Goal: Task Accomplishment & Management: Manage account settings

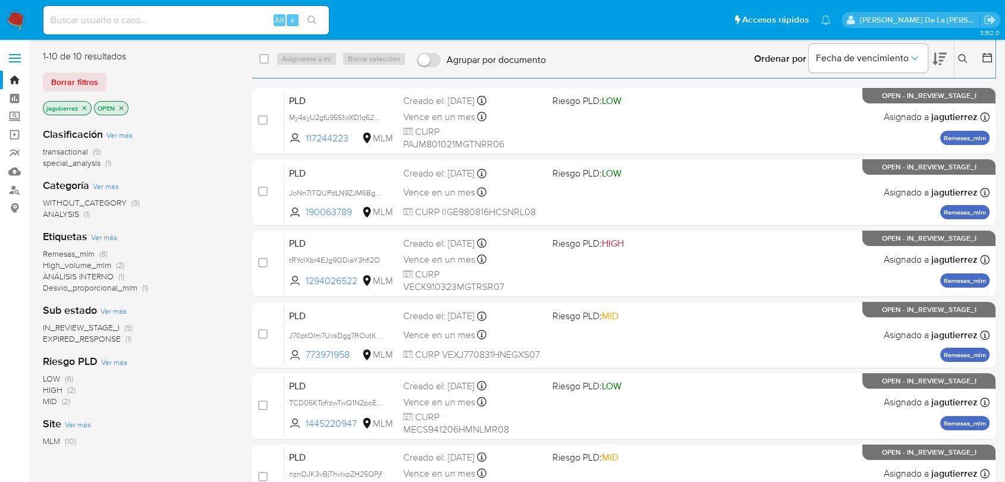
click at [80, 253] on span "Remesas_mlm" at bounding box center [69, 254] width 52 height 12
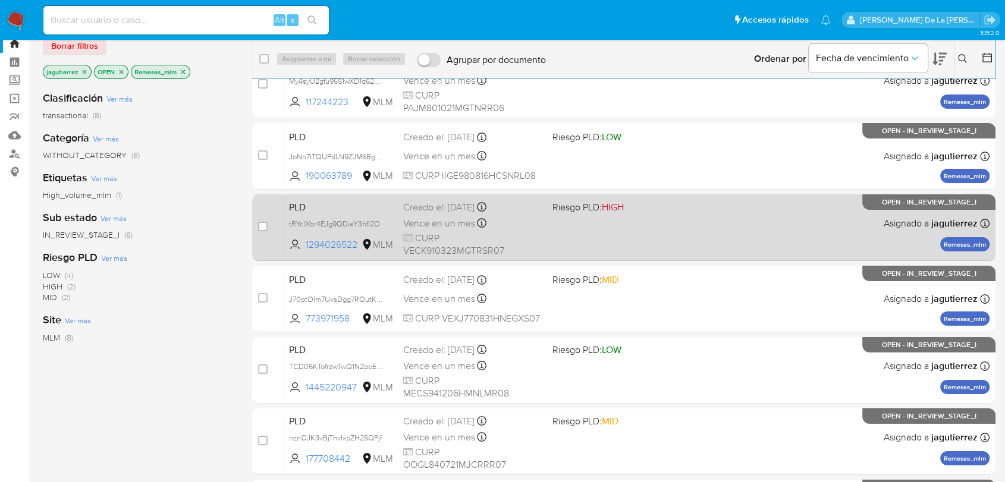
scroll to position [66, 0]
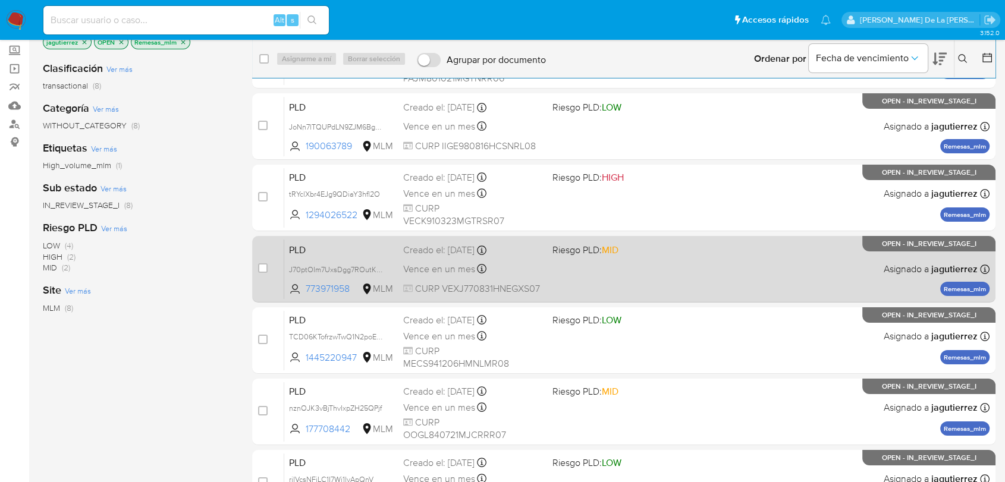
click at [638, 255] on span "Riesgo PLD: MID" at bounding box center [621, 248] width 139 height 15
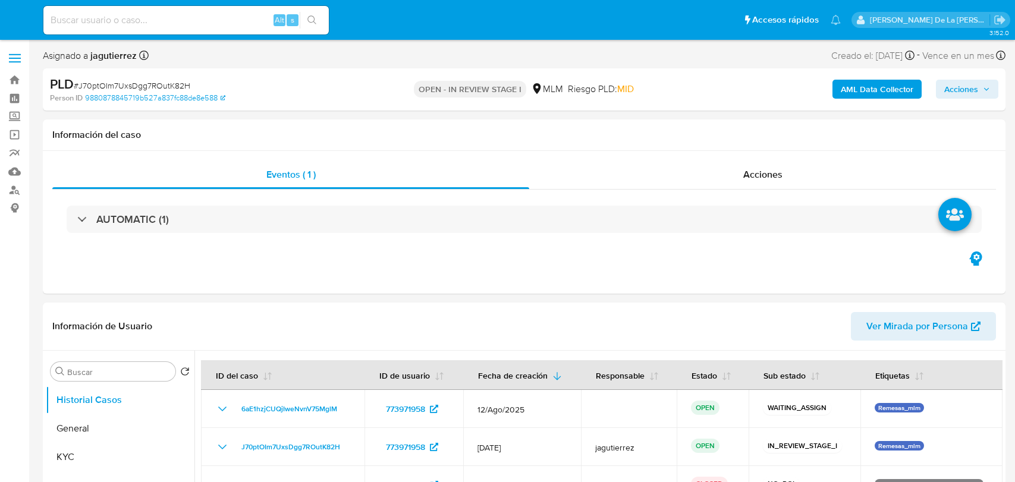
select select "10"
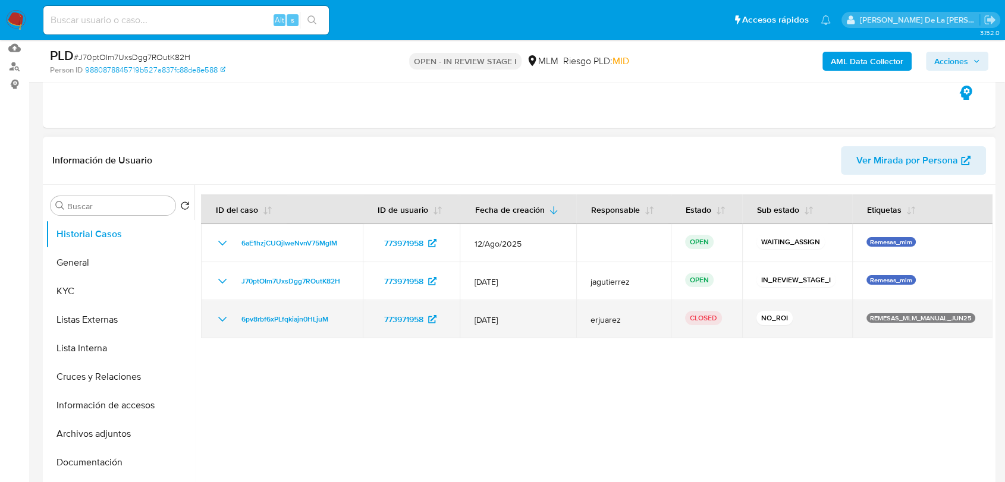
scroll to position [132, 0]
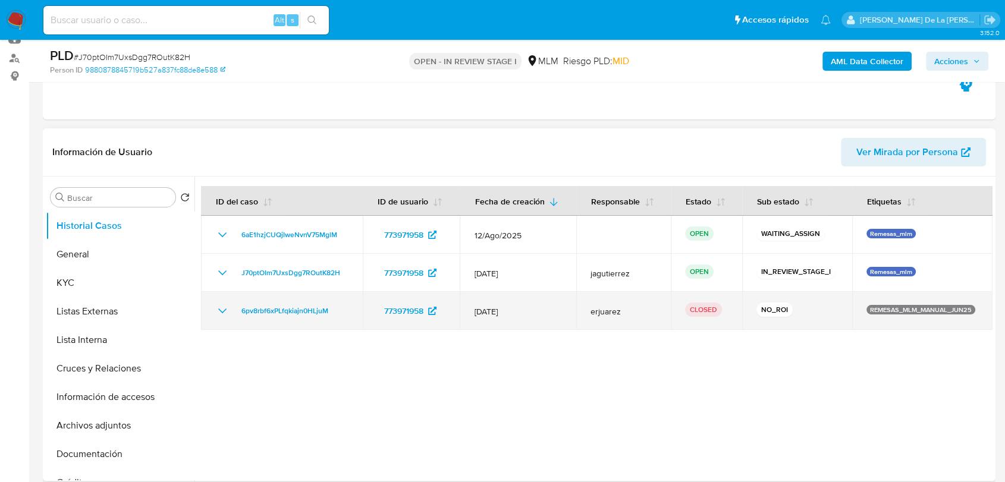
click at [216, 308] on icon "Mostrar/Ocultar" at bounding box center [222, 311] width 14 height 14
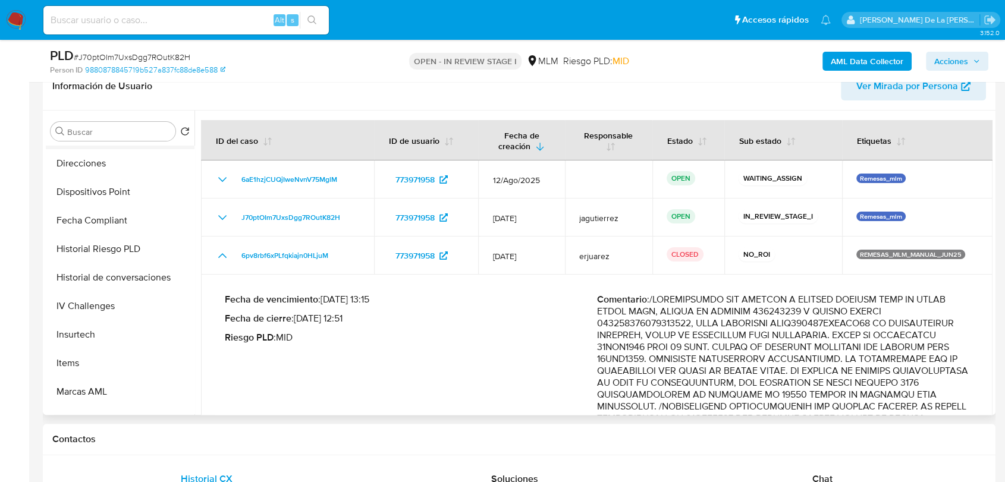
scroll to position [474, 0]
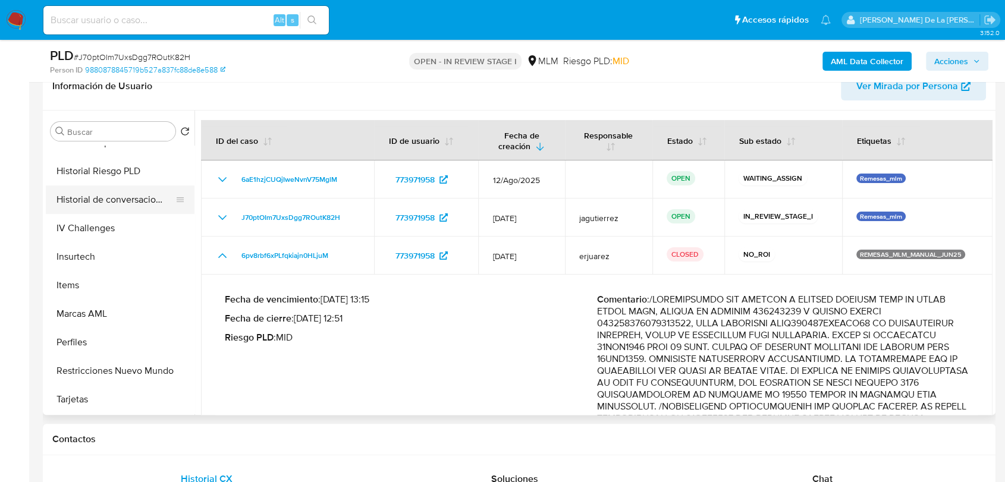
click at [130, 206] on button "Historial de conversaciones" at bounding box center [115, 199] width 139 height 29
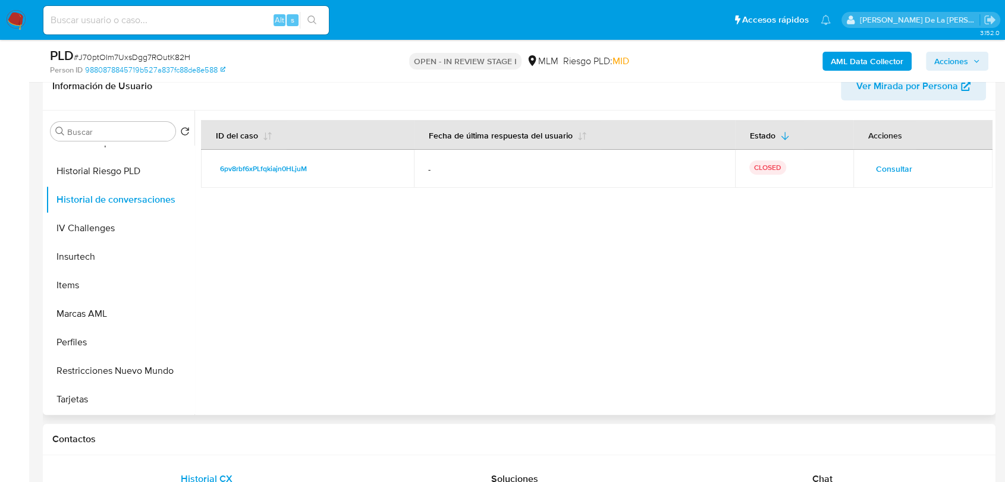
click at [889, 162] on span "Consultar" at bounding box center [894, 168] width 36 height 17
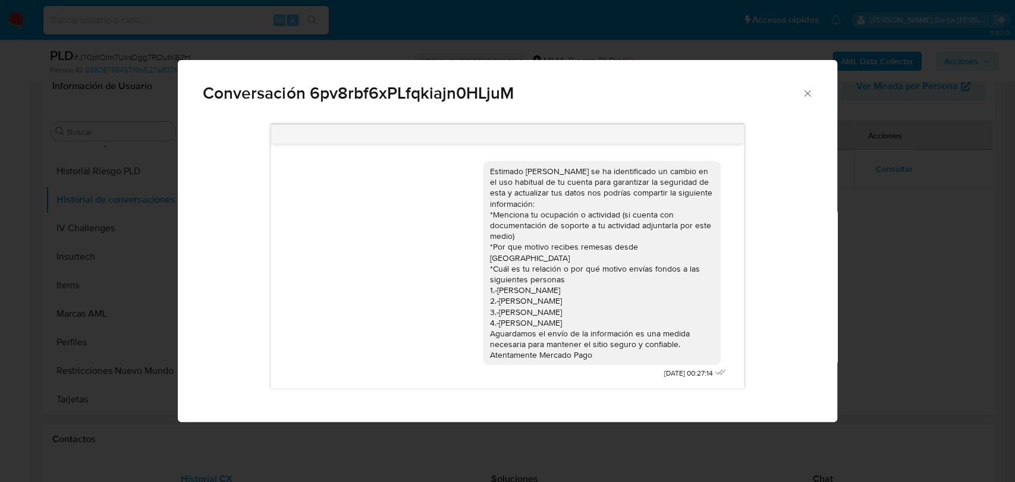
click at [859, 263] on div "Conversación 6pv8rbf6xPLfqkiajn0HLjuM Estimado José se ha identificado un cambi…" at bounding box center [507, 241] width 1015 height 482
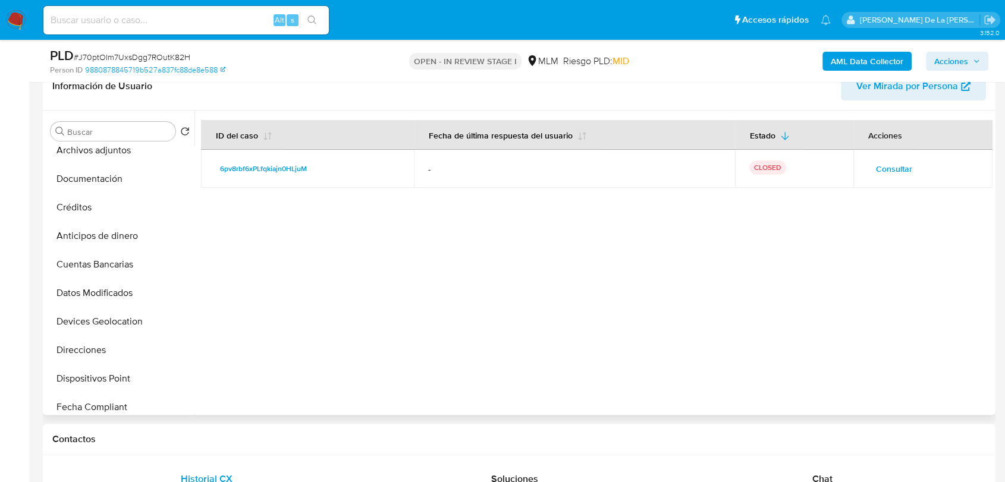
scroll to position [0, 0]
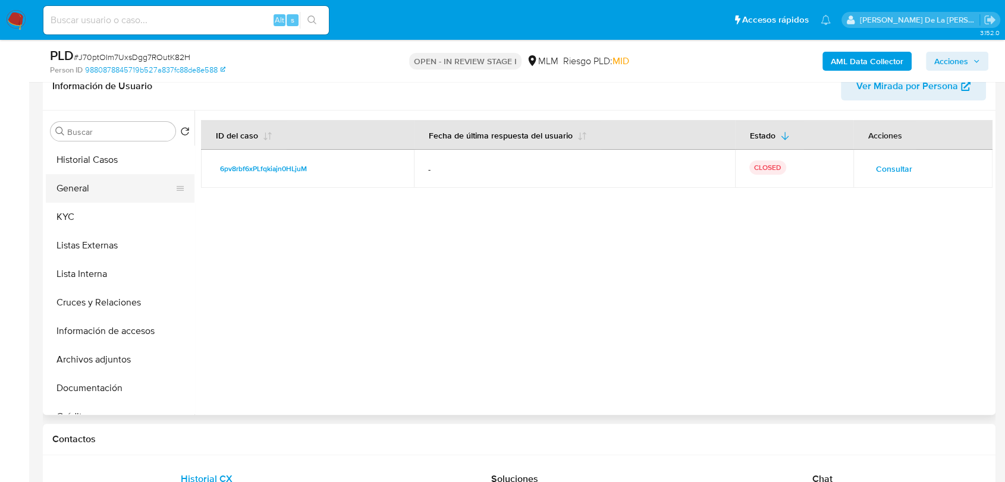
click at [83, 184] on button "General" at bounding box center [115, 188] width 139 height 29
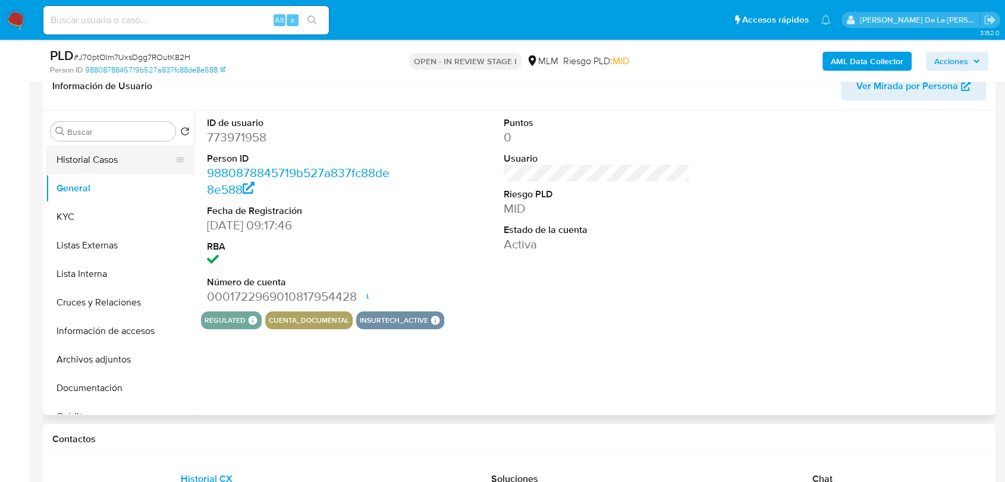
click at [132, 158] on button "Historial Casos" at bounding box center [115, 160] width 139 height 29
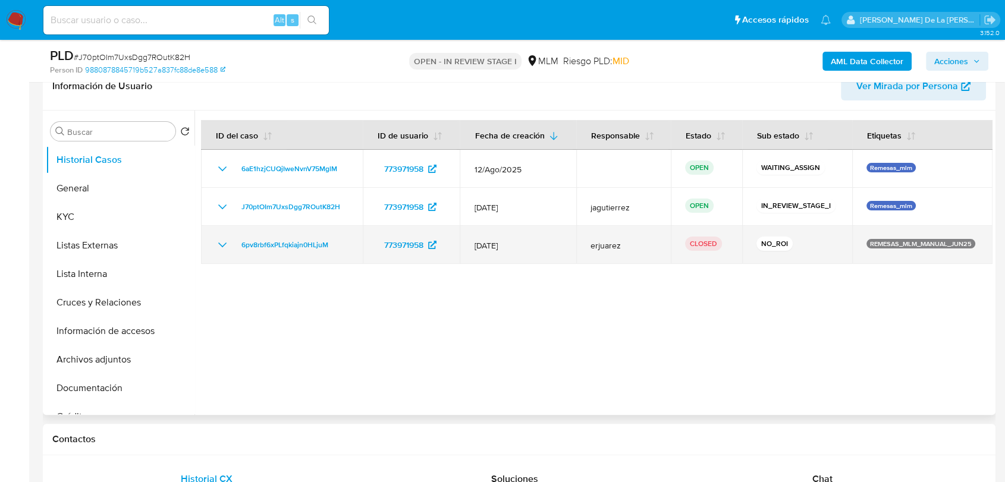
click at [221, 245] on icon "Mostrar/Ocultar" at bounding box center [222, 245] width 8 height 5
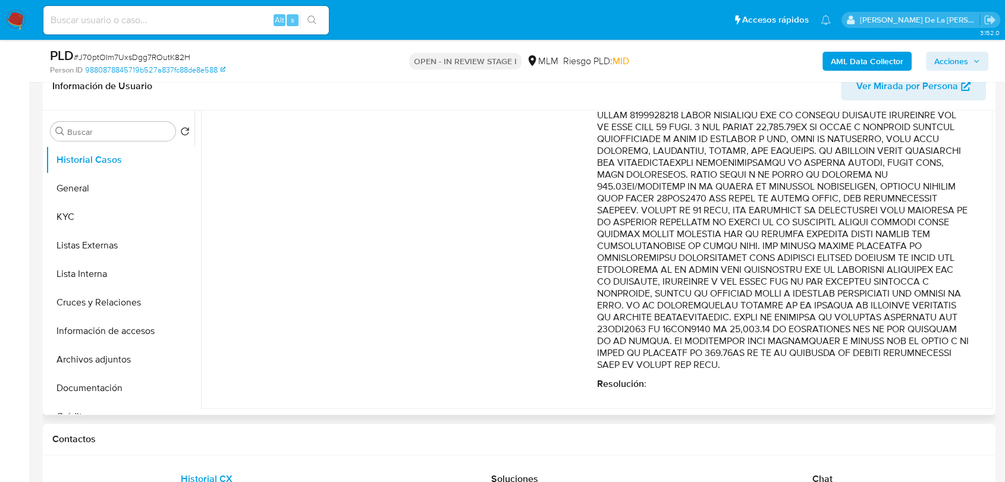
scroll to position [522, 0]
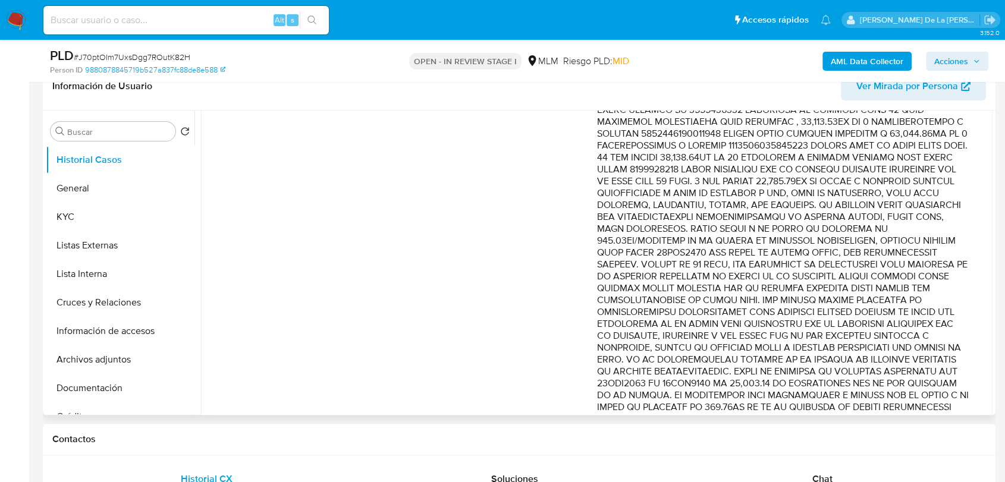
drag, startPoint x: 755, startPoint y: 219, endPoint x: 755, endPoint y: 238, distance: 19.0
click at [755, 243] on p "Comentario :" at bounding box center [783, 98] width 372 height 654
click at [758, 178] on p "Comentario :" at bounding box center [783, 98] width 372 height 654
click at [758, 158] on p "Comentario :" at bounding box center [783, 98] width 372 height 654
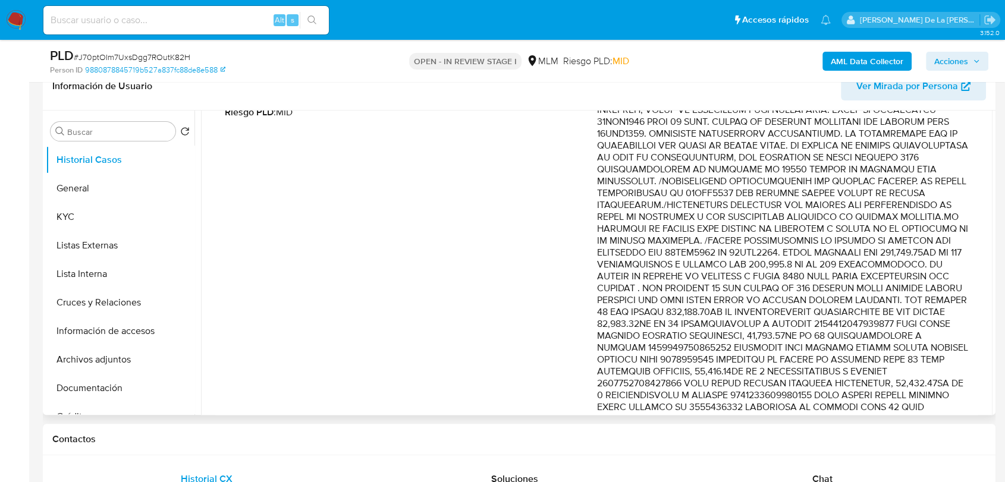
scroll to position [258, 0]
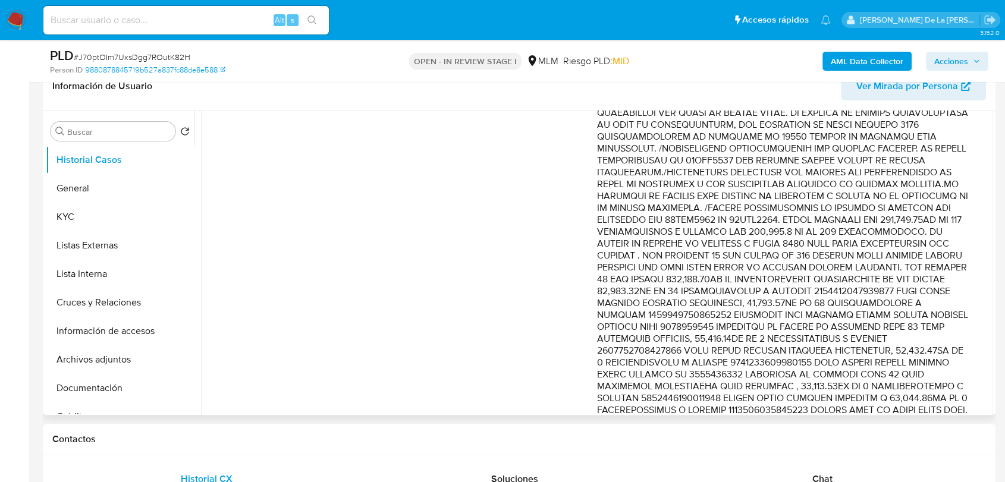
drag, startPoint x: 756, startPoint y: 247, endPoint x: 745, endPoint y: 372, distance: 125.3
click at [745, 372] on p "Comentario :" at bounding box center [783, 363] width 372 height 654
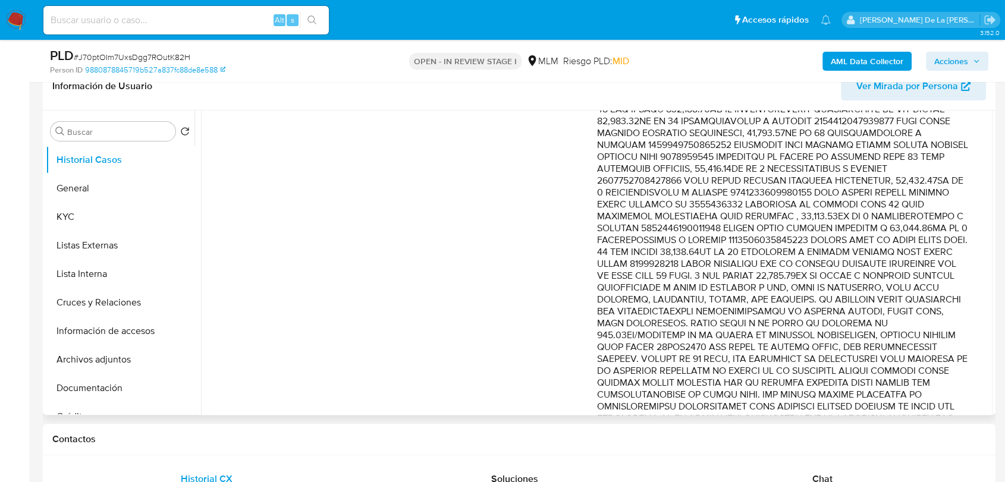
scroll to position [457, 0]
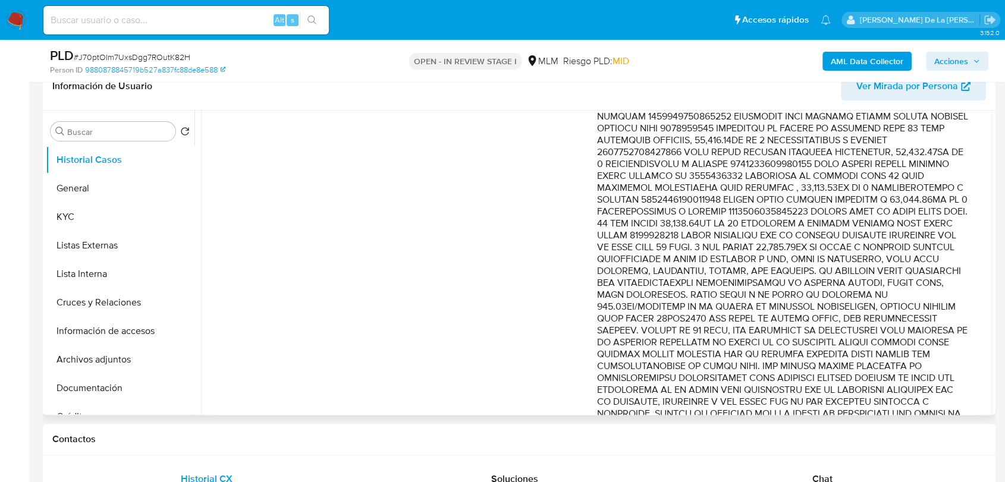
click at [729, 197] on p "Comentario :" at bounding box center [783, 164] width 372 height 654
drag, startPoint x: 680, startPoint y: 207, endPoint x: 697, endPoint y: 355, distance: 148.9
click at [697, 355] on p "Comentario :" at bounding box center [783, 164] width 372 height 654
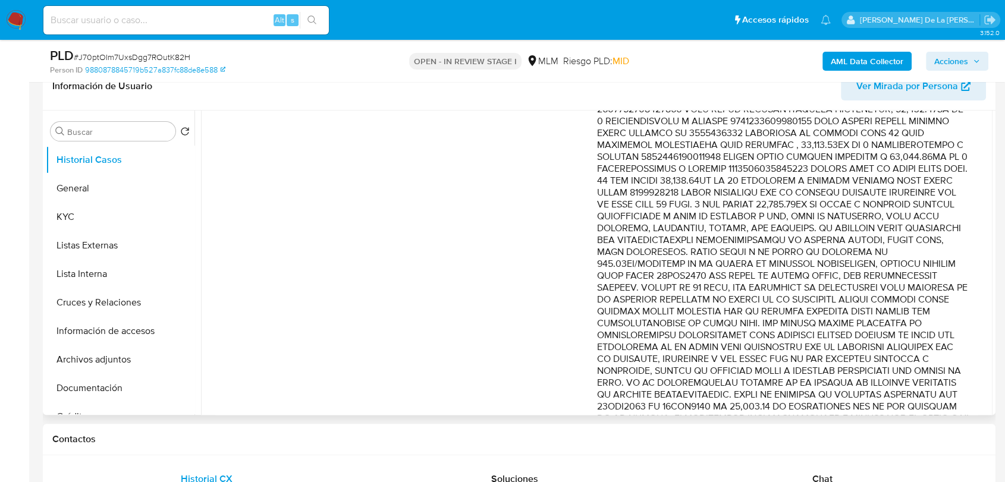
scroll to position [522, 0]
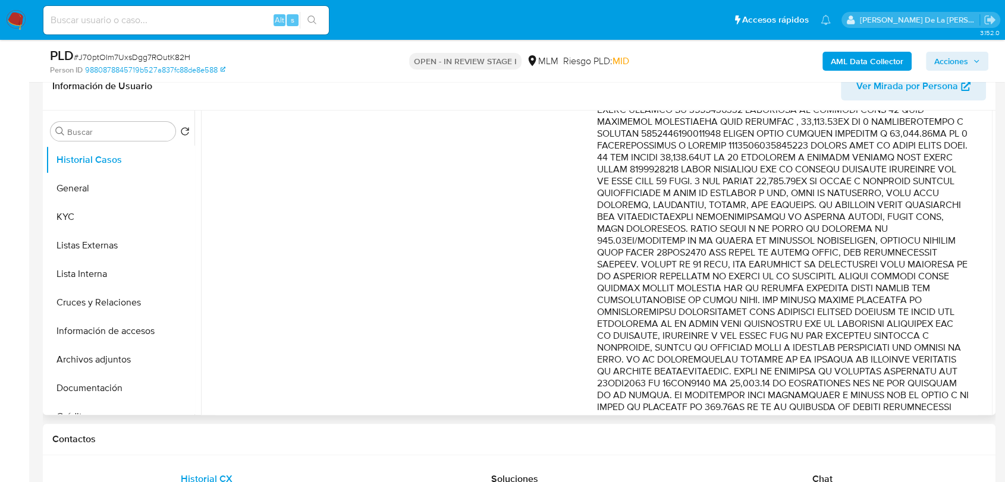
click at [688, 254] on p "Comentario :" at bounding box center [783, 98] width 372 height 654
drag, startPoint x: 651, startPoint y: 263, endPoint x: 779, endPoint y: 348, distance: 153.5
click at [779, 348] on p "Comentario :" at bounding box center [783, 98] width 372 height 654
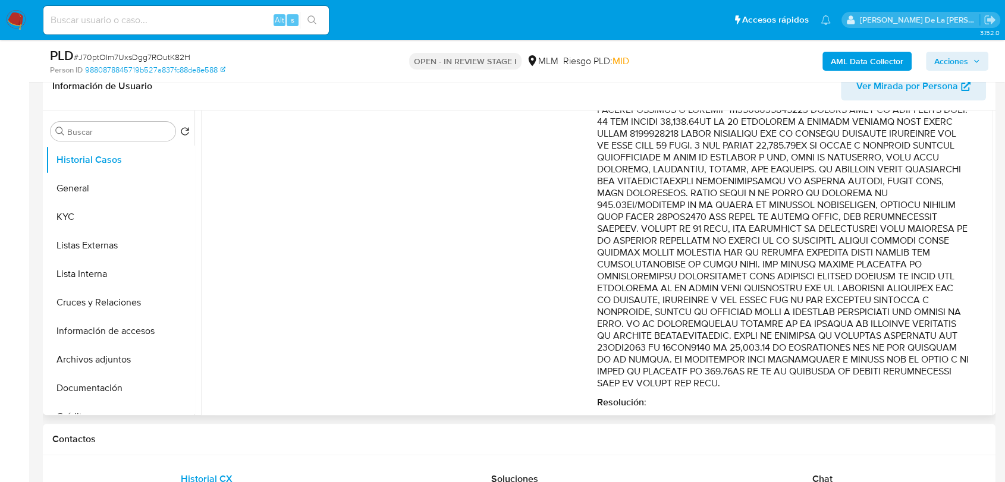
scroll to position [588, 0]
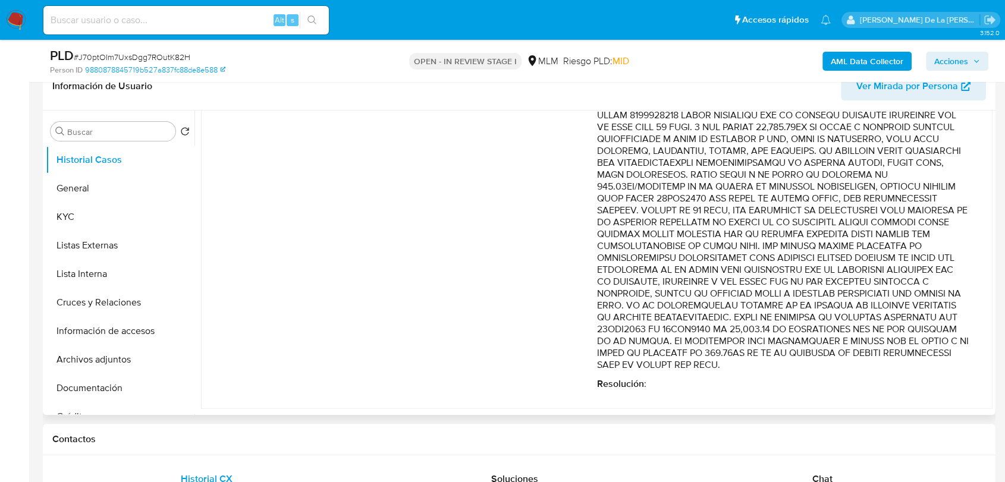
drag, startPoint x: 651, startPoint y: 340, endPoint x: 797, endPoint y: 338, distance: 145.6
click at [797, 338] on p "Comentario :" at bounding box center [783, 44] width 372 height 654
click at [797, 337] on p "Comentario :" at bounding box center [783, 44] width 372 height 654
click at [754, 345] on p "Comentario :" at bounding box center [783, 44] width 372 height 654
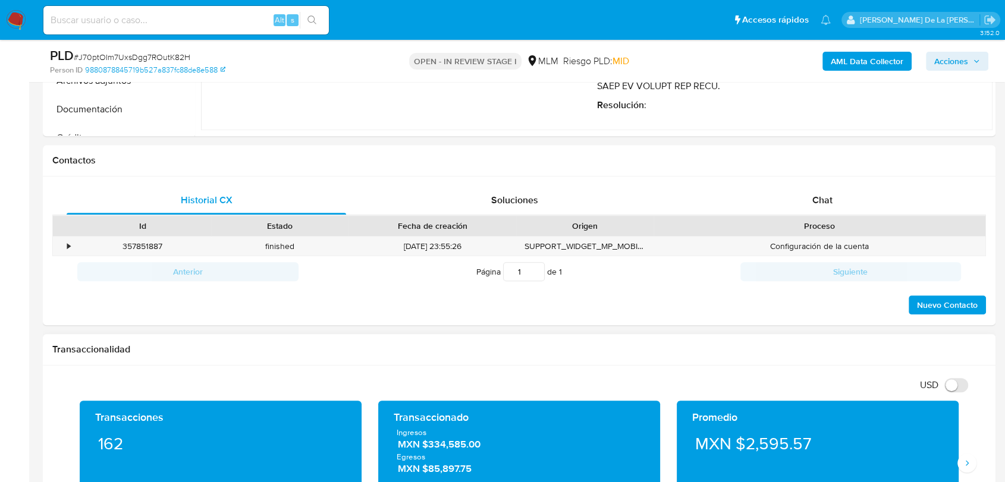
scroll to position [396, 0]
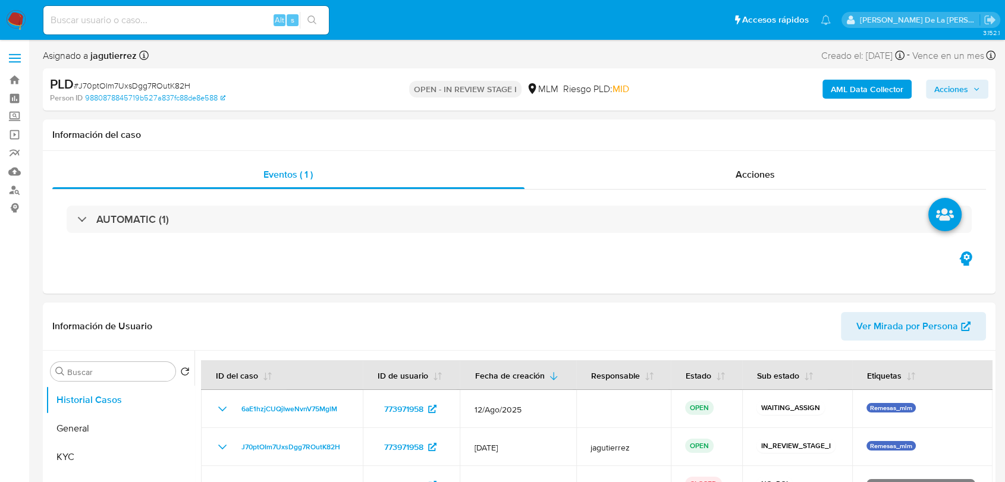
select select "10"
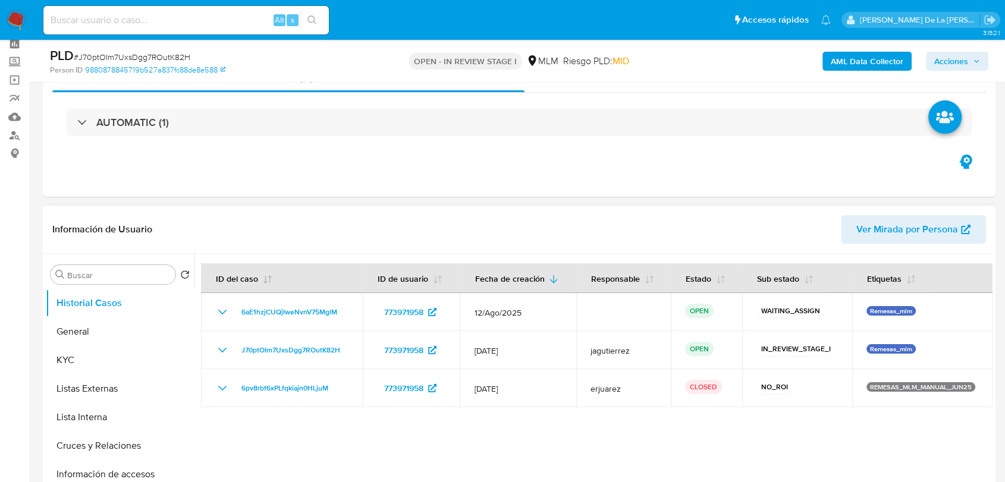
scroll to position [132, 0]
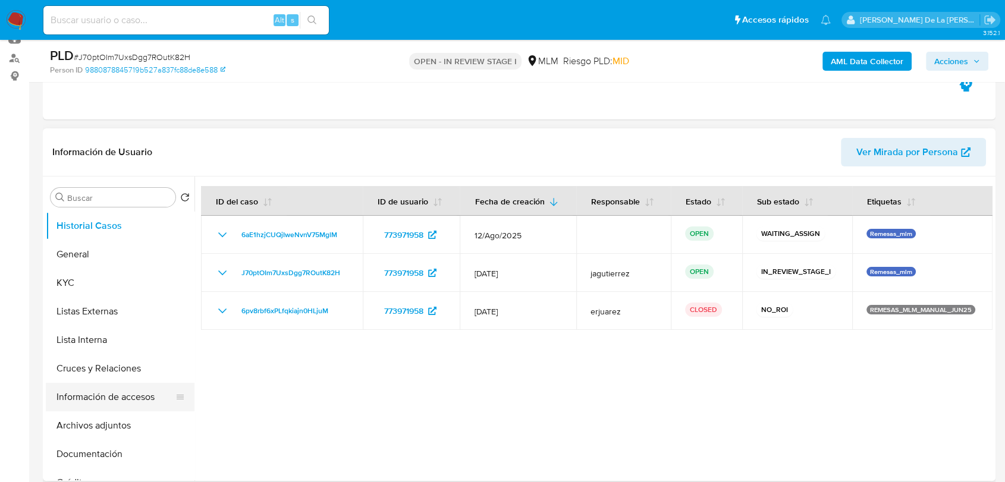
click at [114, 406] on button "Información de accesos" at bounding box center [115, 397] width 139 height 29
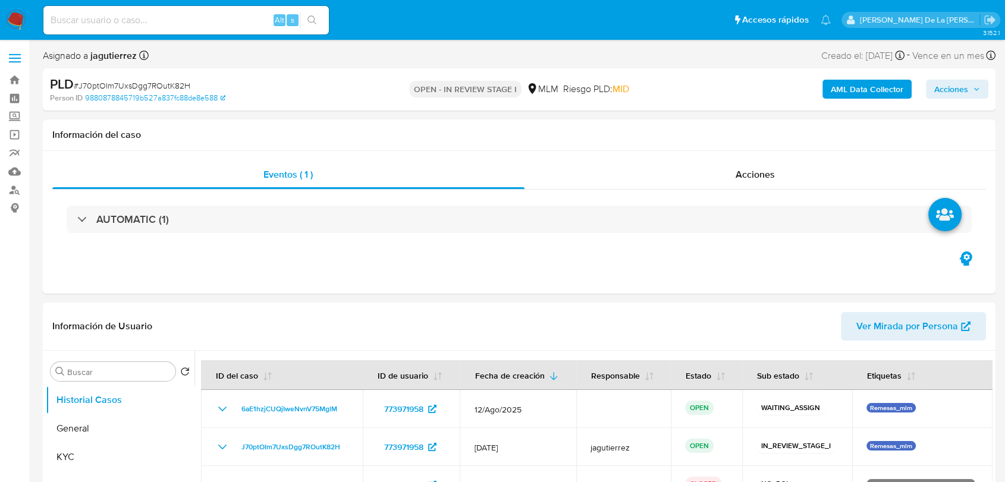
select select "10"
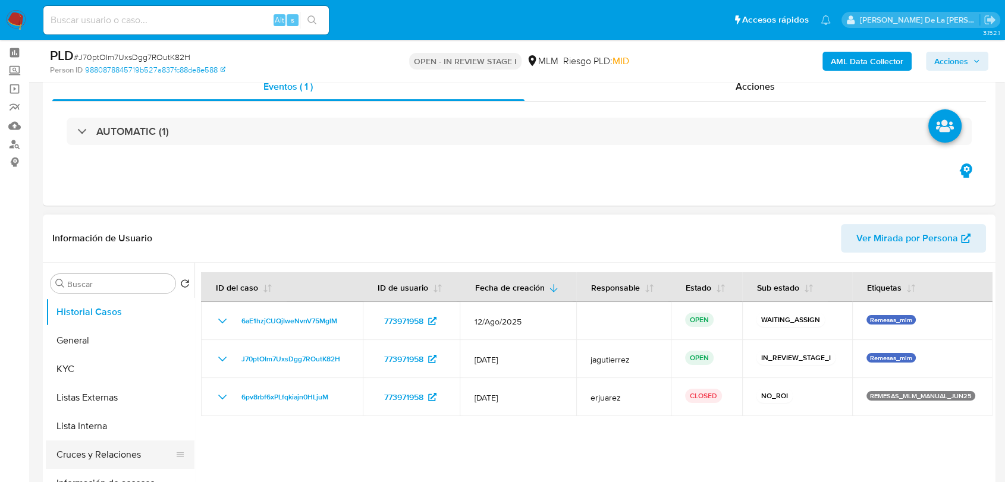
scroll to position [132, 0]
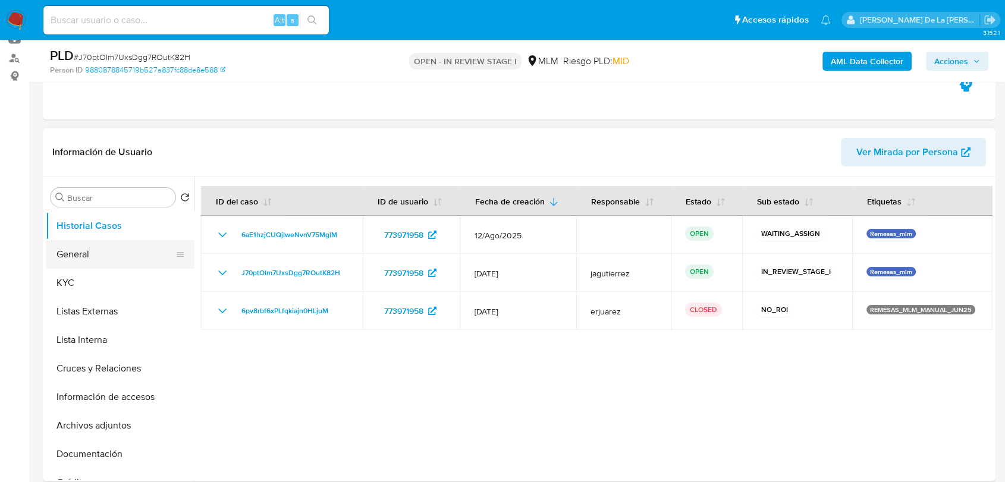
click at [77, 248] on button "General" at bounding box center [115, 254] width 139 height 29
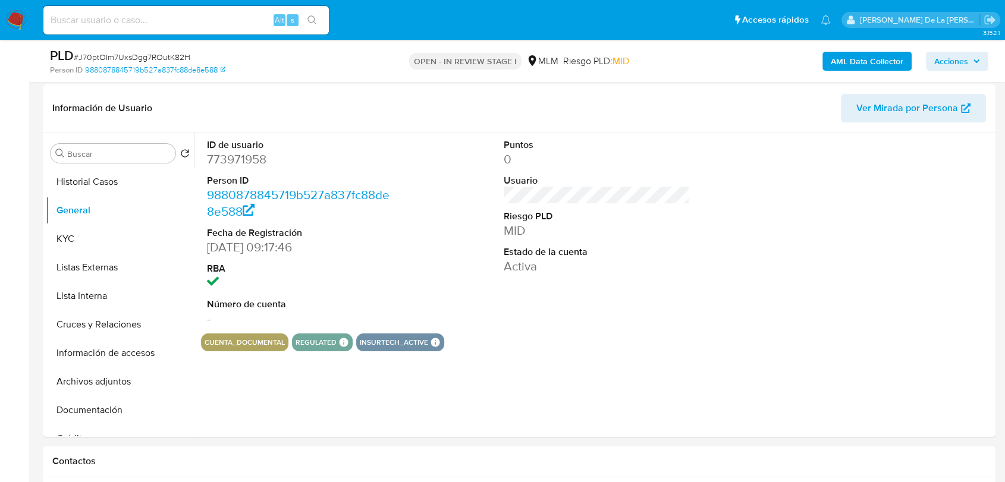
scroll to position [160, 0]
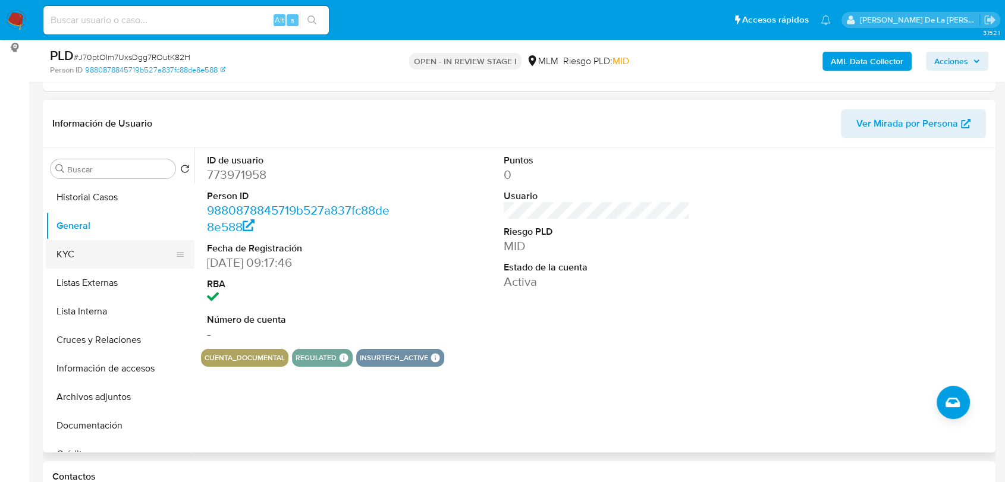
click at [82, 260] on button "KYC" at bounding box center [115, 254] width 139 height 29
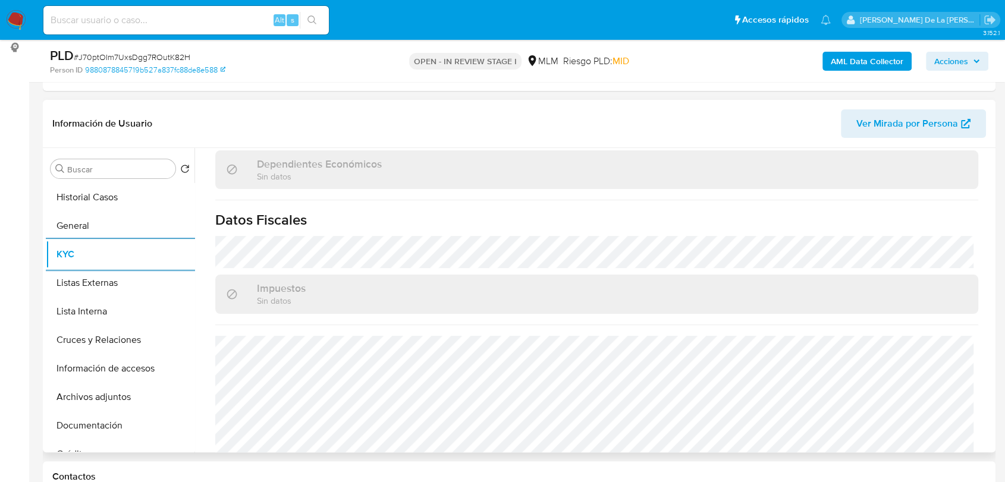
scroll to position [726, 0]
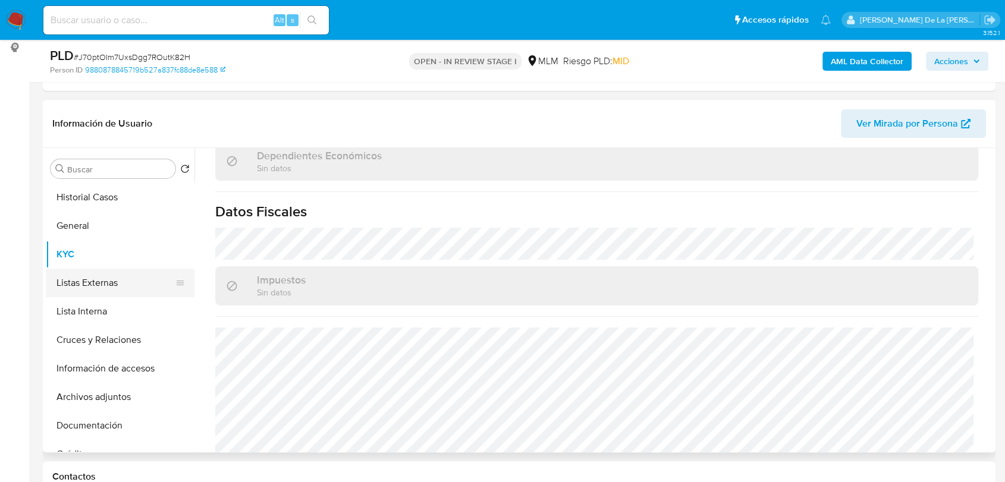
click at [114, 282] on button "Listas Externas" at bounding box center [115, 283] width 139 height 29
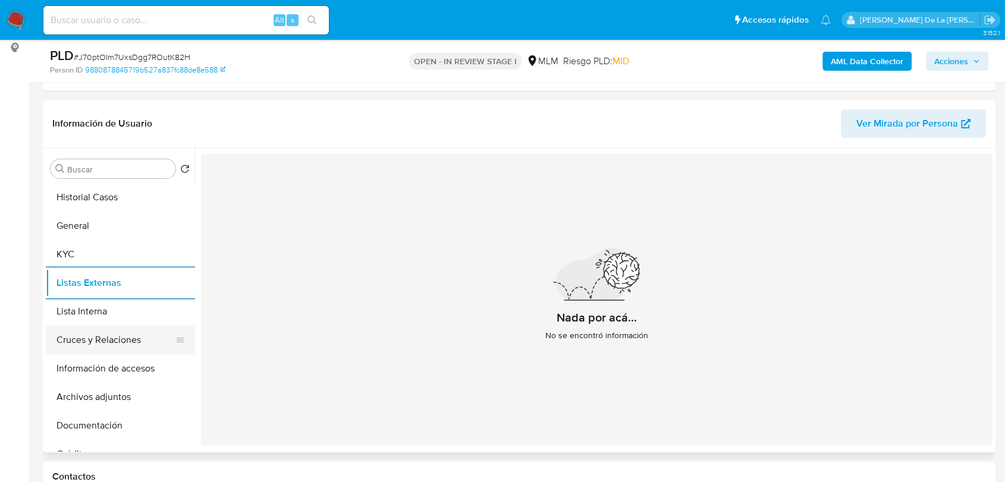
click at [108, 344] on button "Cruces y Relaciones" at bounding box center [115, 340] width 139 height 29
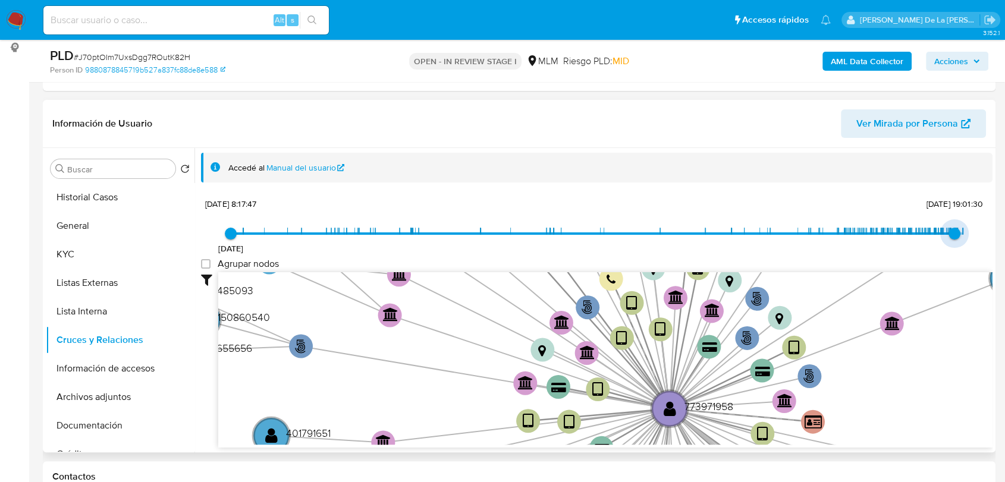
type input "1753837028000"
drag, startPoint x: 962, startPoint y: 227, endPoint x: 952, endPoint y: 235, distance: 13.2
click at [952, 235] on span "29/7/2025, 18:57:08" at bounding box center [956, 234] width 12 height 12
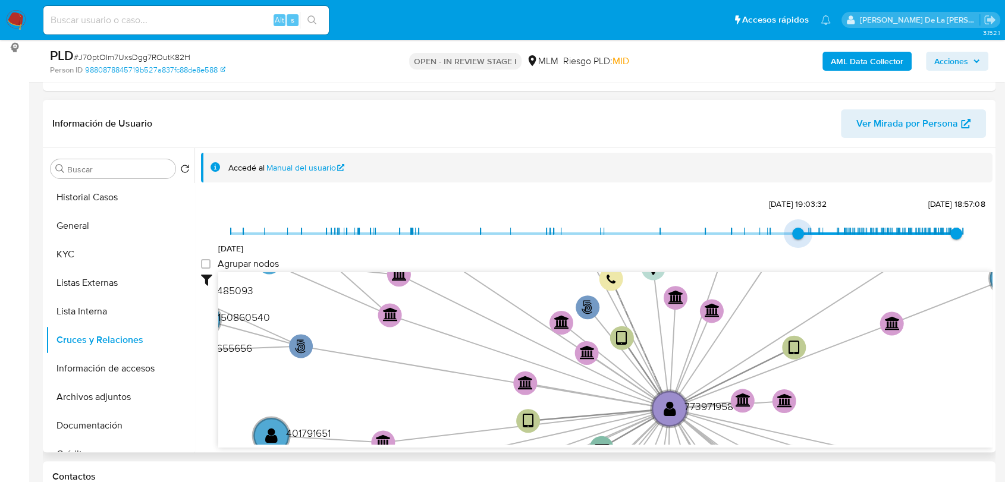
drag, startPoint x: 228, startPoint y: 233, endPoint x: 800, endPoint y: 226, distance: 572.5
click at [800, 228] on span "2/9/2024, 19:03:32" at bounding box center [798, 234] width 12 height 12
drag, startPoint x: 800, startPoint y: 226, endPoint x: 825, endPoint y: 227, distance: 25.0
click at [814, 228] on span "25/9/2024, 16:59:18" at bounding box center [808, 234] width 12 height 12
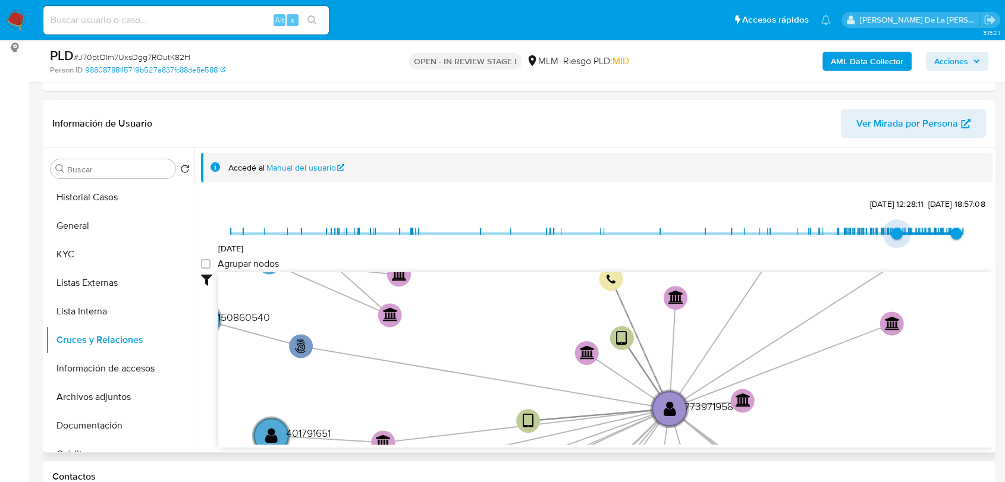
drag, startPoint x: 848, startPoint y: 228, endPoint x: 891, endPoint y: 232, distance: 43.0
click at [891, 232] on span "11/6/2021 27/3/2025, 12:28:11 29/7/2025, 18:57:08" at bounding box center [597, 234] width 732 height 18
drag, startPoint x: 892, startPoint y: 240, endPoint x: 879, endPoint y: 238, distance: 13.1
click at [879, 238] on span "28/2/2025, 18:52:12" at bounding box center [883, 234] width 12 height 12
type input "1741028909000"
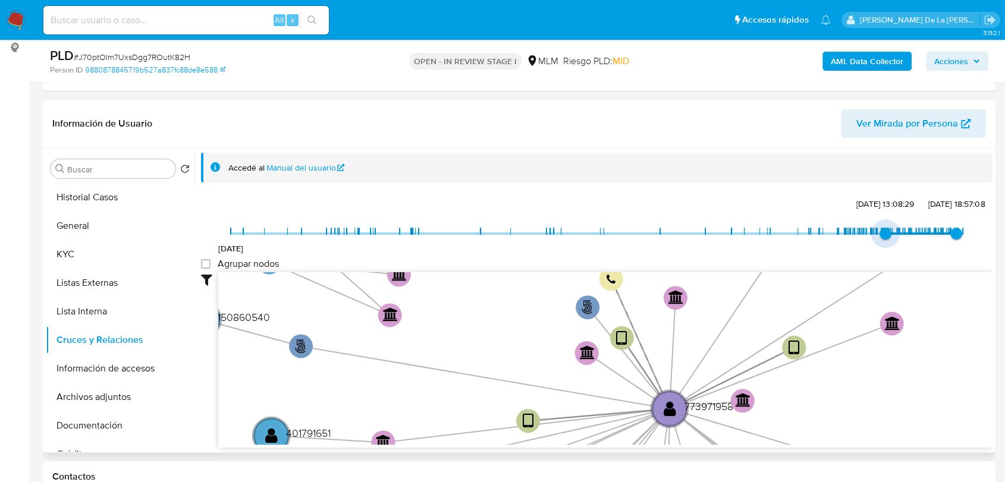
click at [881, 238] on span "3/3/2025, 13:08:29" at bounding box center [885, 234] width 12 height 12
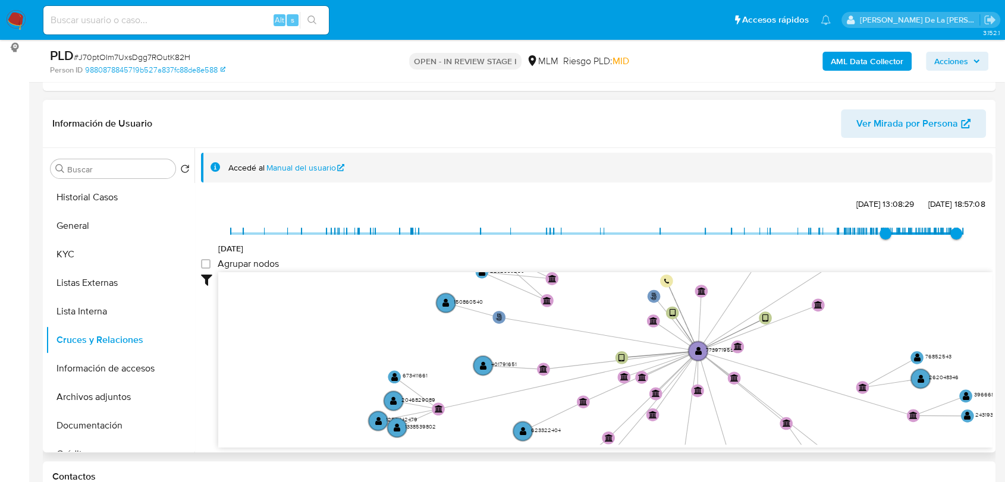
drag, startPoint x: 801, startPoint y: 347, endPoint x: 786, endPoint y: 335, distance: 19.0
click at [793, 333] on icon "phone-9a356e30cb4dd5d3fe55d79e5745339b  user-773971958  773971958 phone-d9d25…" at bounding box center [605, 358] width 774 height 172
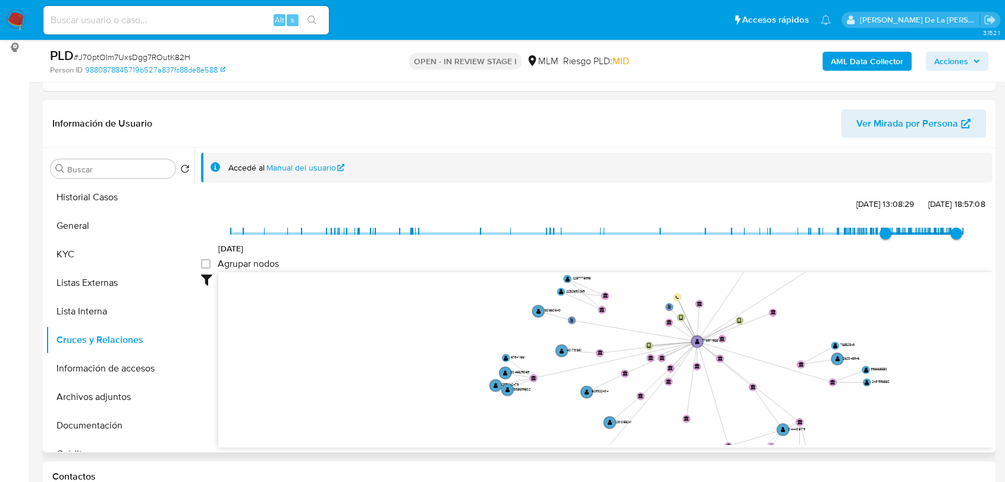
drag, startPoint x: 780, startPoint y: 337, endPoint x: 770, endPoint y: 334, distance: 10.0
click at [772, 335] on icon "phone-9a356e30cb4dd5d3fe55d79e5745339b  user-773971958  773971958 phone-d9d25…" at bounding box center [605, 358] width 774 height 172
click at [580, 125] on header "Información de Usuario Ver Mirada por Persona" at bounding box center [518, 123] width 933 height 29
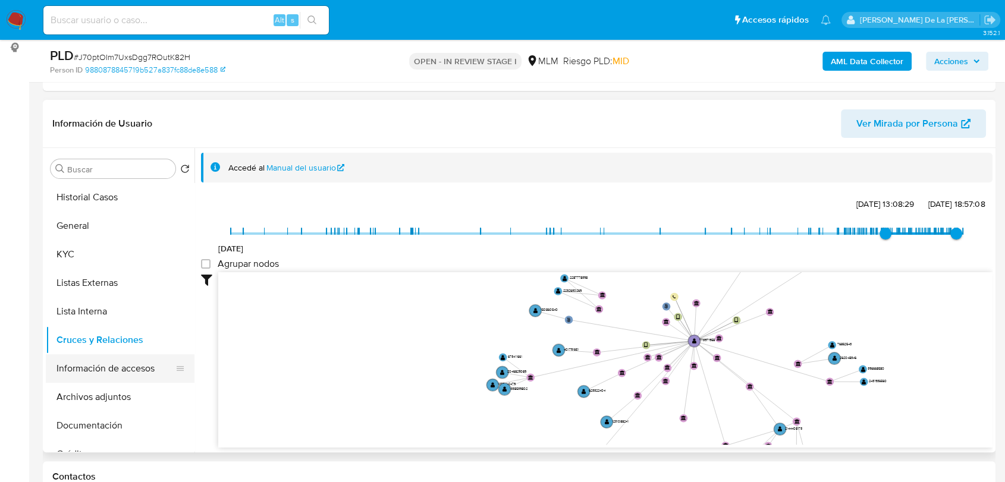
click at [90, 371] on button "Información de accesos" at bounding box center [115, 368] width 139 height 29
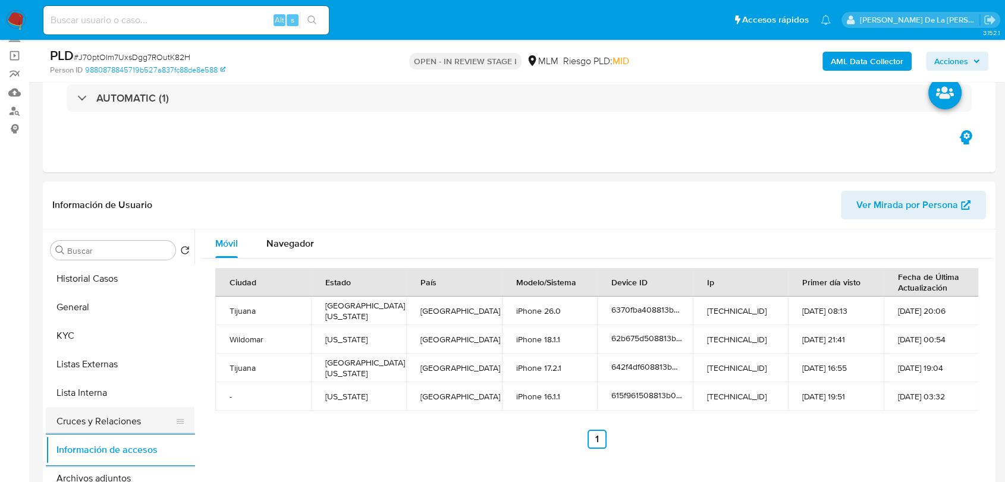
scroll to position [132, 0]
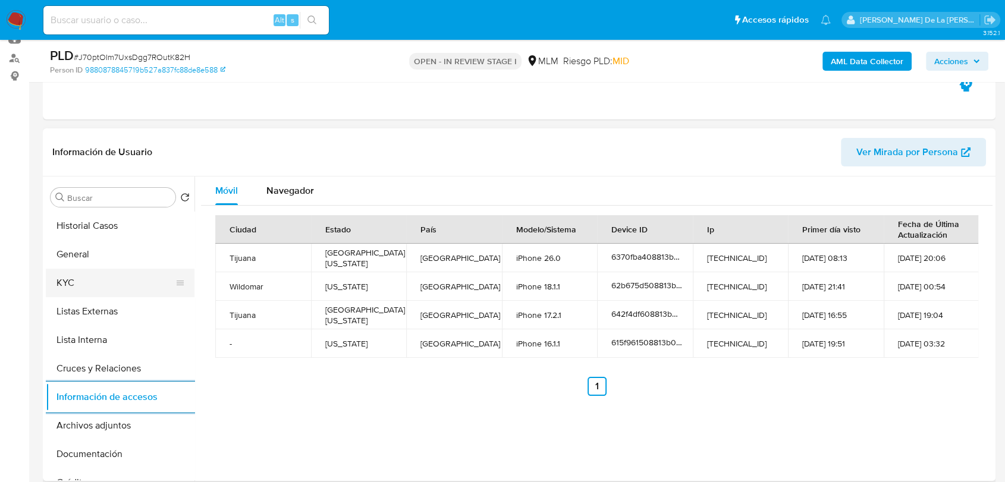
click at [87, 278] on button "KYC" at bounding box center [115, 283] width 139 height 29
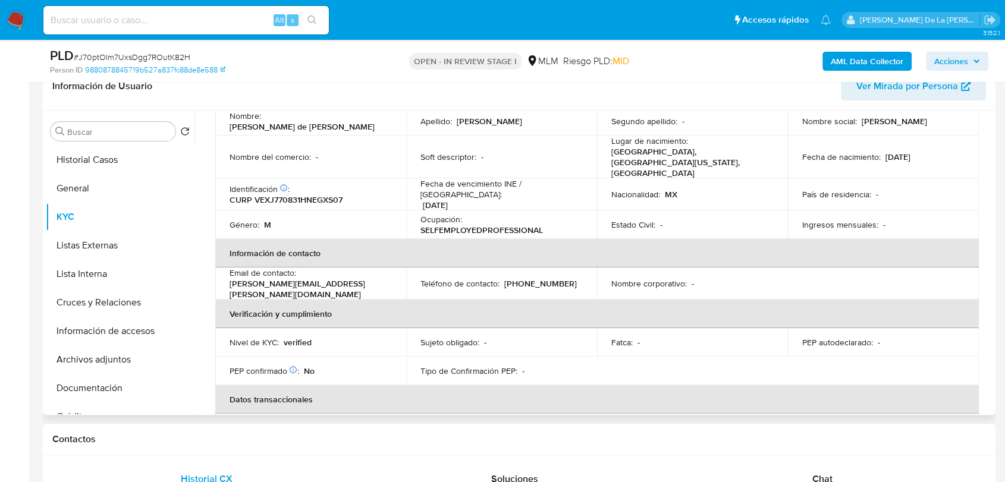
scroll to position [12, 0]
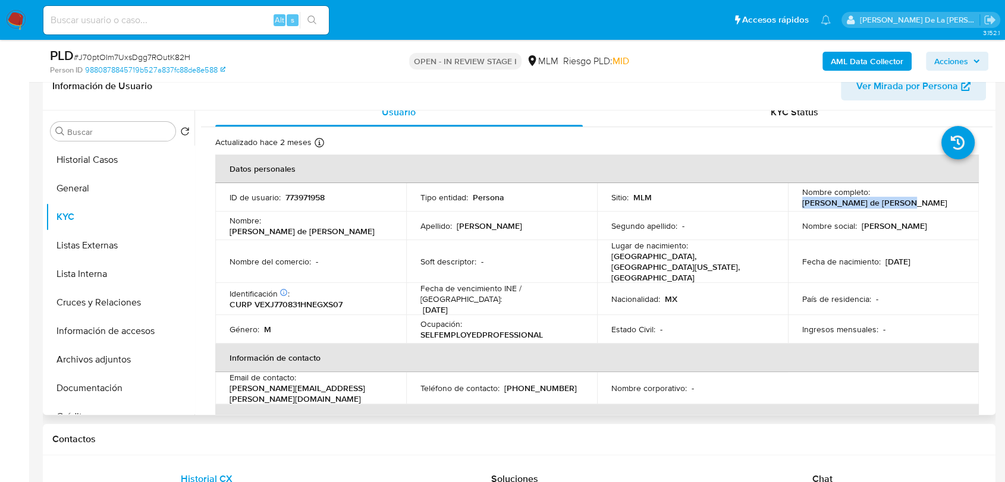
drag, startPoint x: 797, startPoint y: 204, endPoint x: 895, endPoint y: 199, distance: 98.3
click at [895, 199] on td "Nombre completo : Jose de Jesus Reyna Vega" at bounding box center [883, 197] width 191 height 29
click at [864, 67] on b "AML Data Collector" at bounding box center [866, 61] width 73 height 19
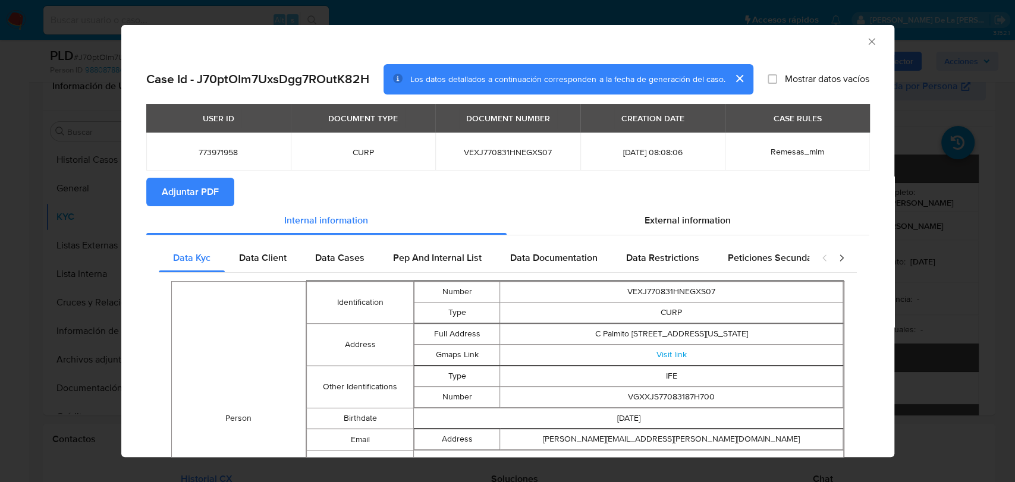
click at [194, 190] on span "Adjuntar PDF" at bounding box center [190, 192] width 57 height 26
click at [865, 42] on icon "Cerrar ventana" at bounding box center [871, 42] width 12 height 12
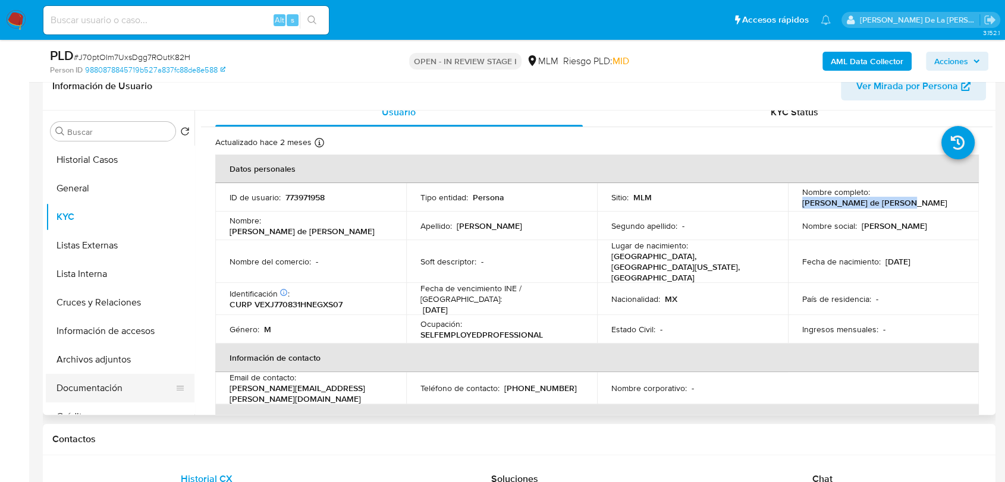
click at [80, 385] on button "Documentación" at bounding box center [115, 388] width 139 height 29
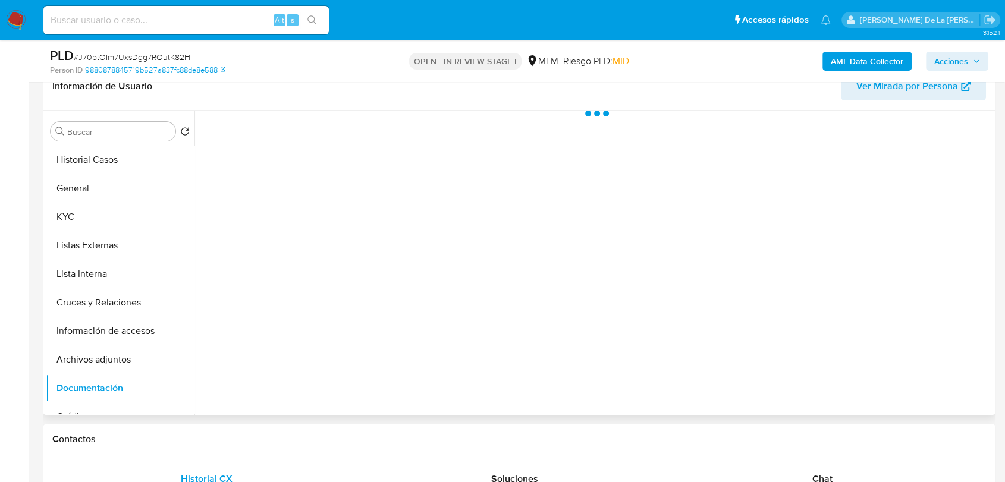
scroll to position [0, 0]
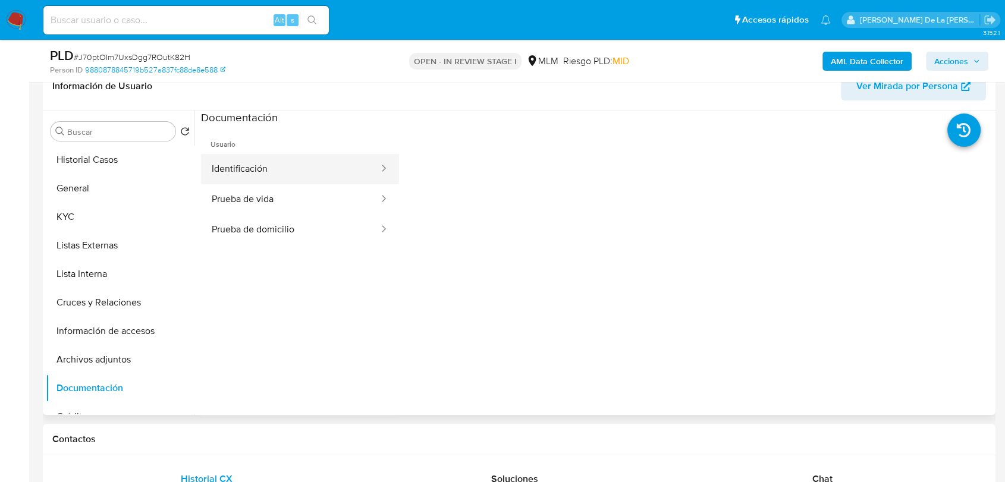
click at [292, 168] on button "Identificación" at bounding box center [290, 169] width 179 height 30
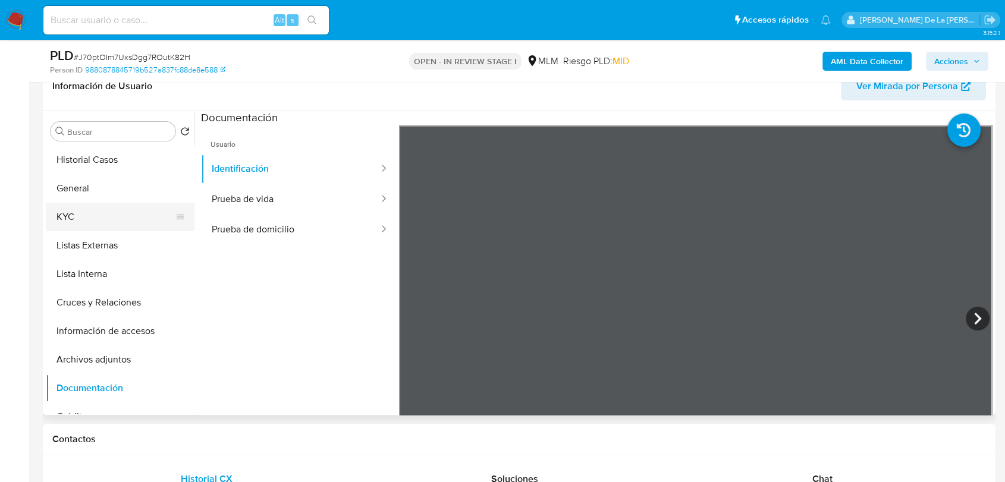
drag, startPoint x: 134, startPoint y: 215, endPoint x: 167, endPoint y: 214, distance: 33.3
click at [134, 215] on button "KYC" at bounding box center [115, 217] width 139 height 29
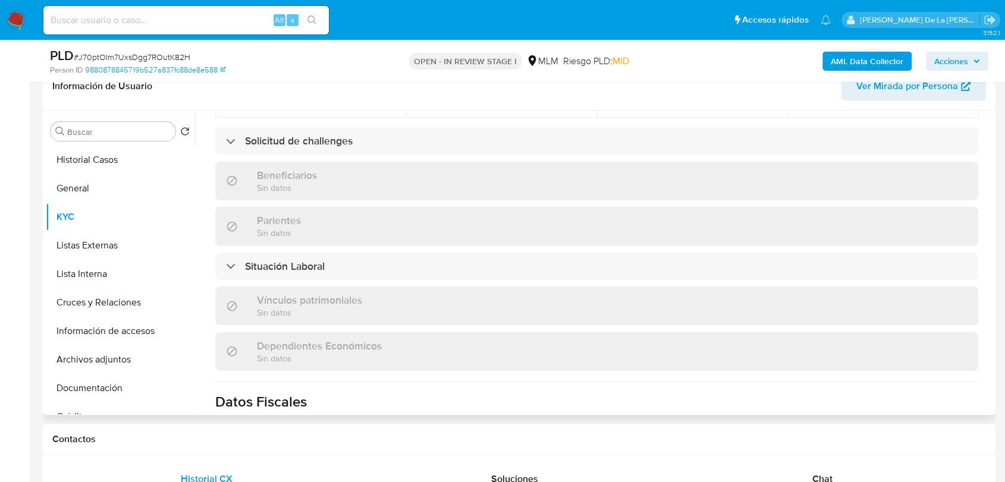
scroll to position [739, 0]
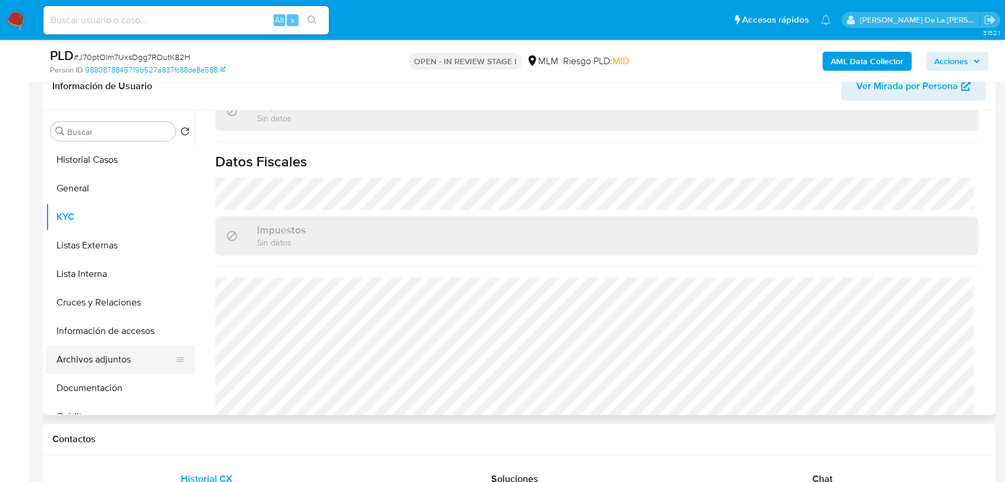
click at [100, 363] on button "Archivos adjuntos" at bounding box center [115, 359] width 139 height 29
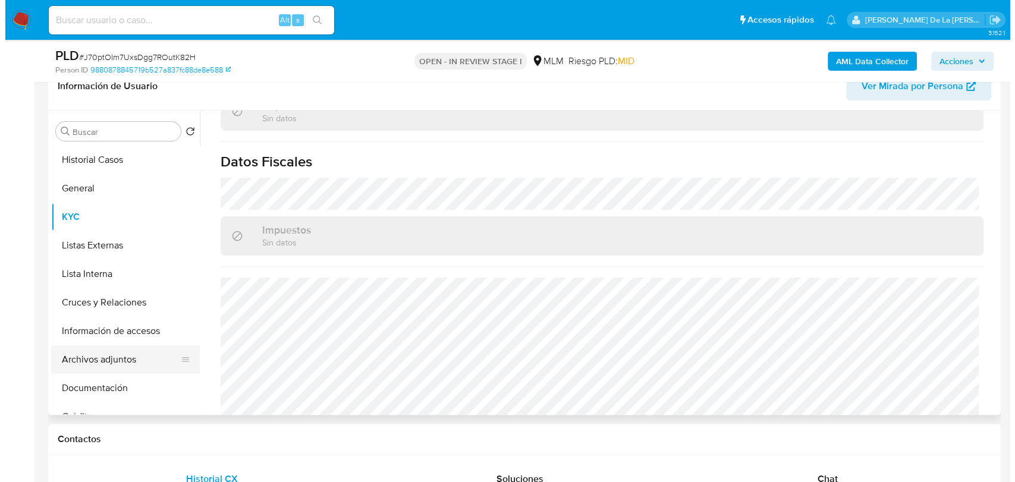
scroll to position [0, 0]
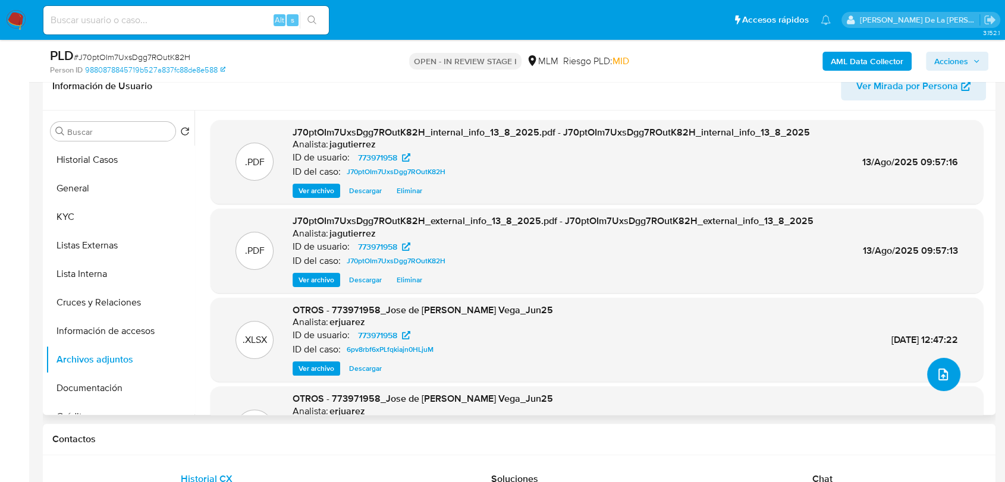
click at [940, 374] on icon "upload-file" at bounding box center [943, 374] width 14 height 14
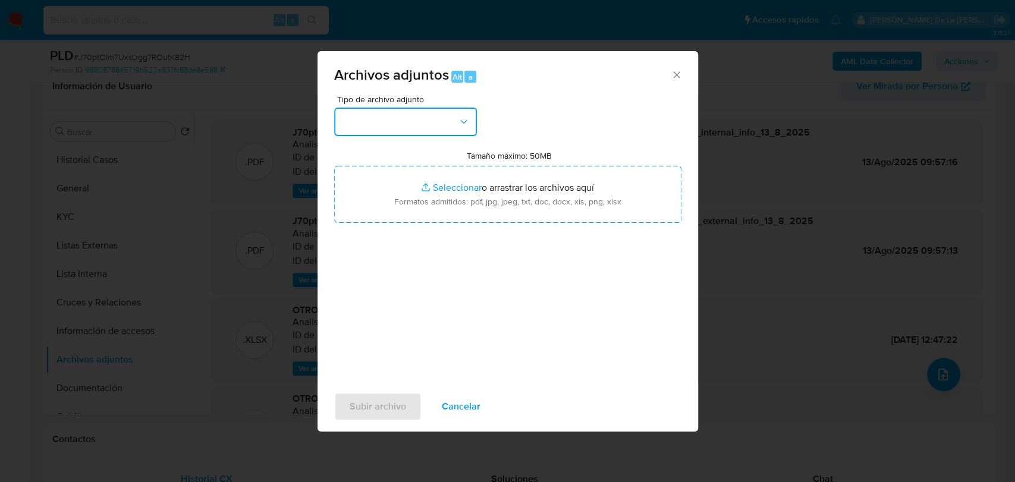
drag, startPoint x: 357, startPoint y: 114, endPoint x: 363, endPoint y: 125, distance: 12.5
click at [357, 115] on button "button" at bounding box center [405, 122] width 143 height 29
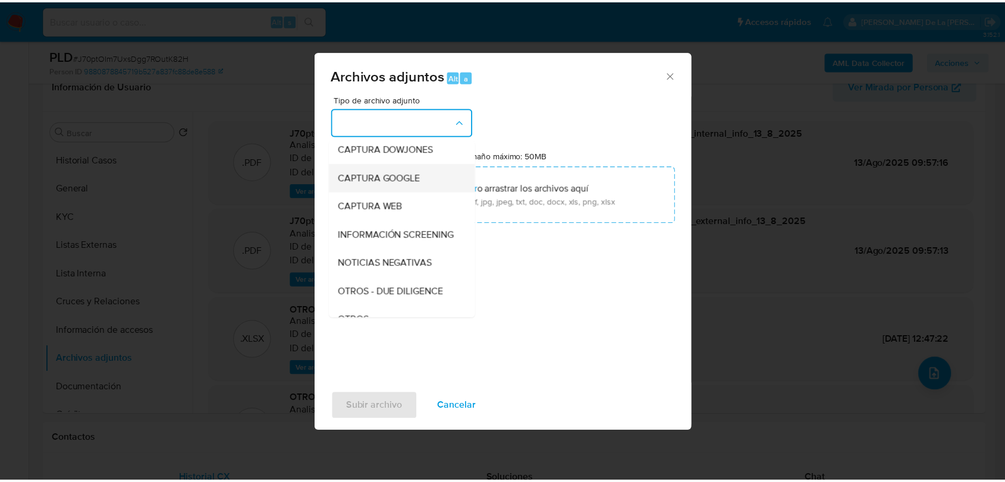
scroll to position [62, 0]
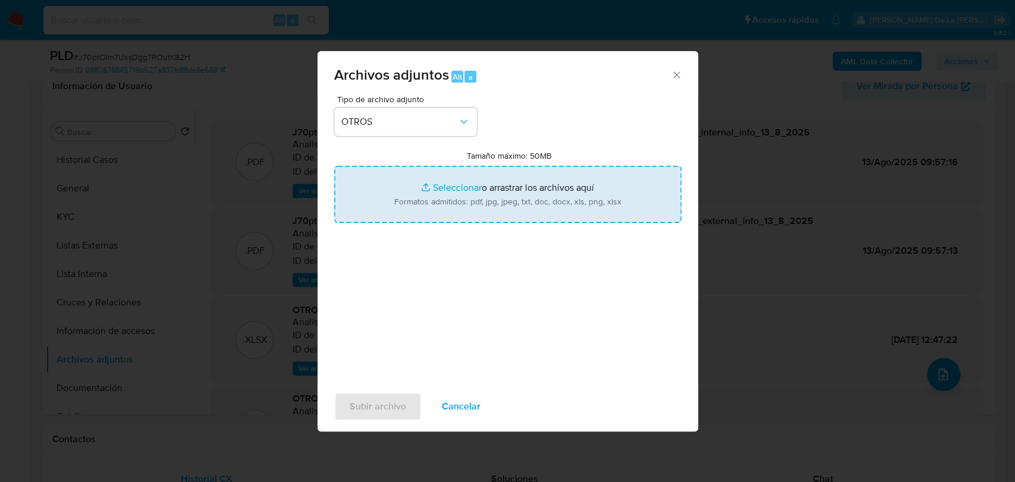
type input "C:\fakepath\773971958_JOSE DE JESUS REYNA VEGA_JUL2025.pdf"
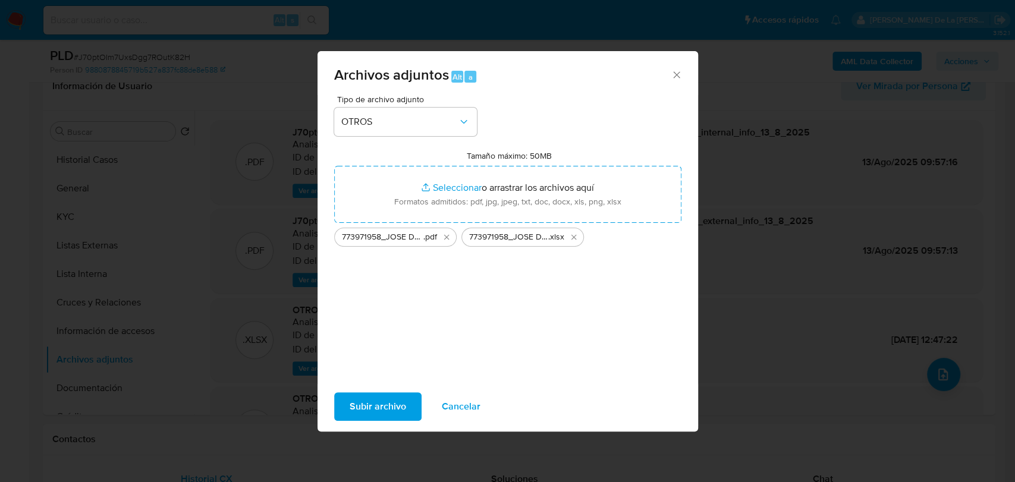
click at [364, 315] on div "Tipo de archivo adjunto OTROS Tamaño máximo: 50MB Seleccionar archivos Seleccio…" at bounding box center [507, 235] width 347 height 281
click at [379, 389] on div "Subir archivo Cancelar" at bounding box center [507, 406] width 380 height 45
click at [383, 402] on span "Subir archivo" at bounding box center [378, 406] width 56 height 26
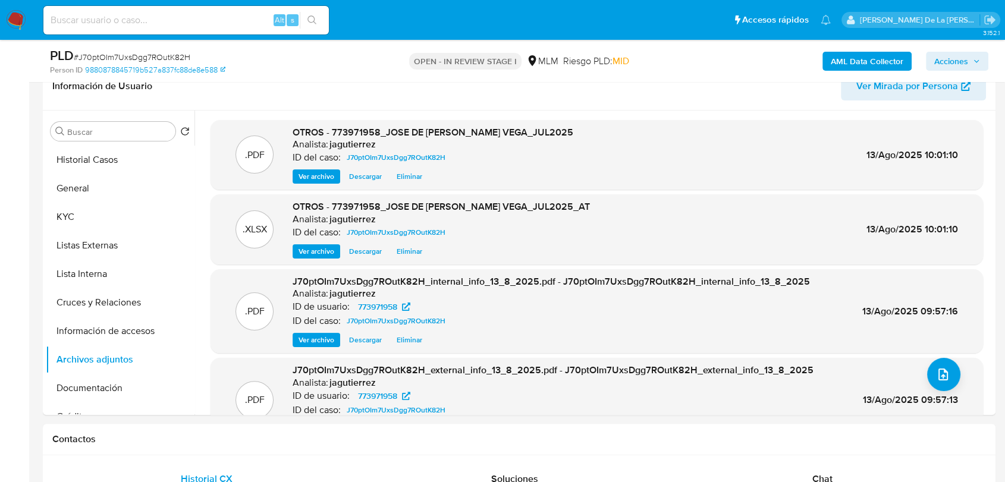
click at [974, 56] on span "Acciones" at bounding box center [957, 61] width 46 height 17
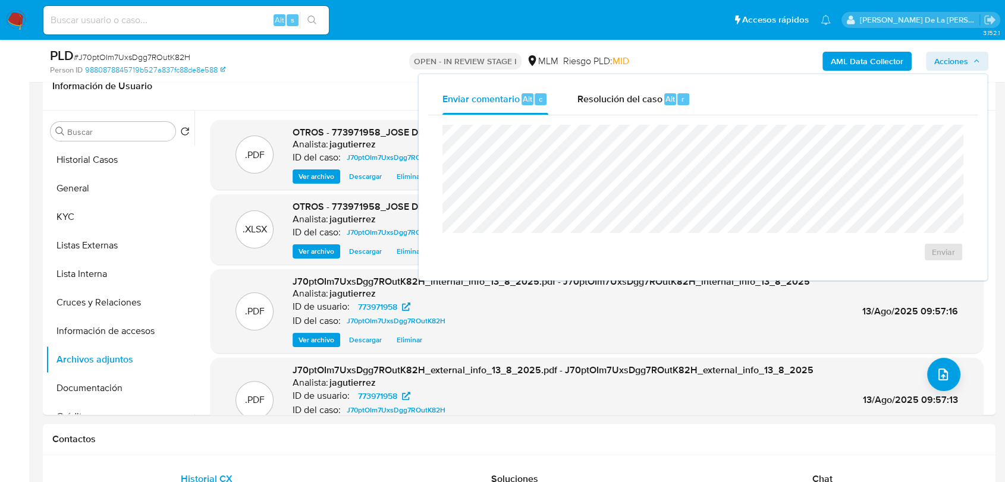
click at [700, 81] on div "Enviar comentario Alt c Resolución del caso Alt r Enviar" at bounding box center [702, 177] width 568 height 206
click at [651, 103] on span "Resolución del caso" at bounding box center [619, 99] width 85 height 14
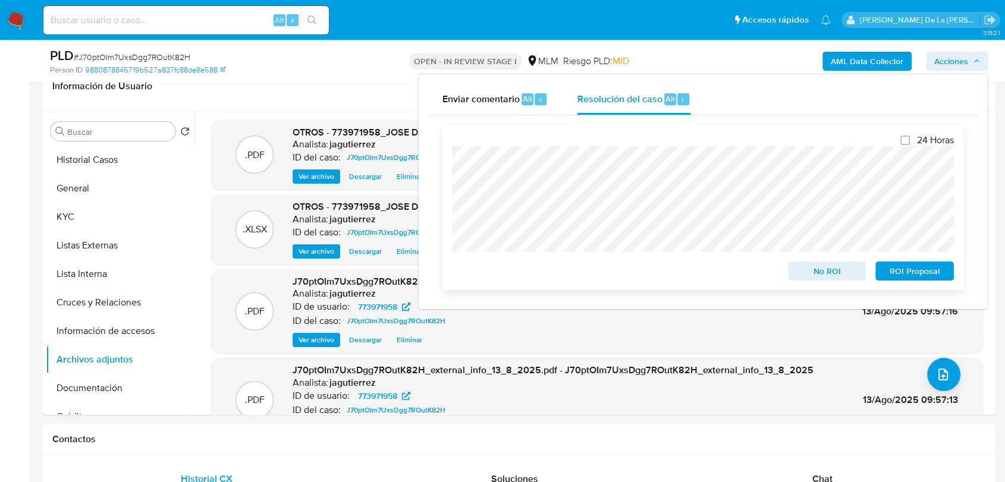
click at [918, 276] on span "ROI Proposal" at bounding box center [914, 271] width 62 height 17
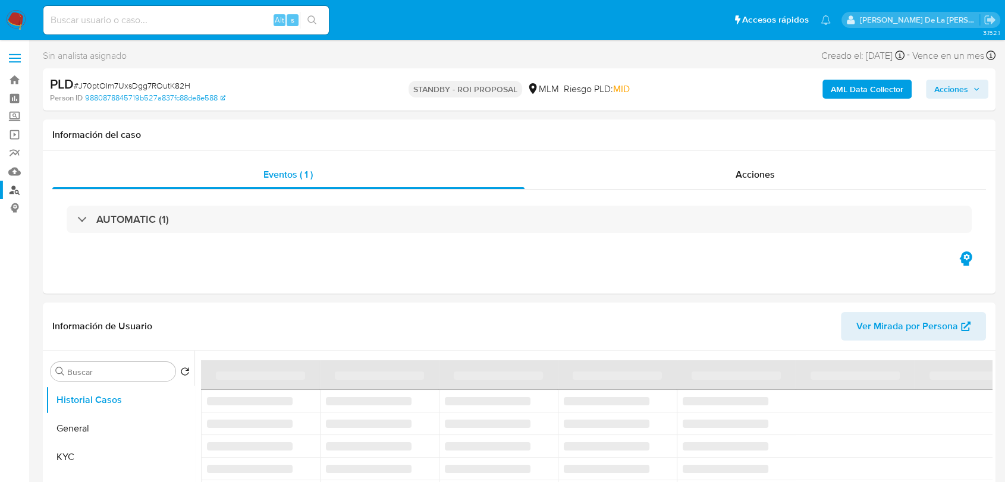
select select "10"
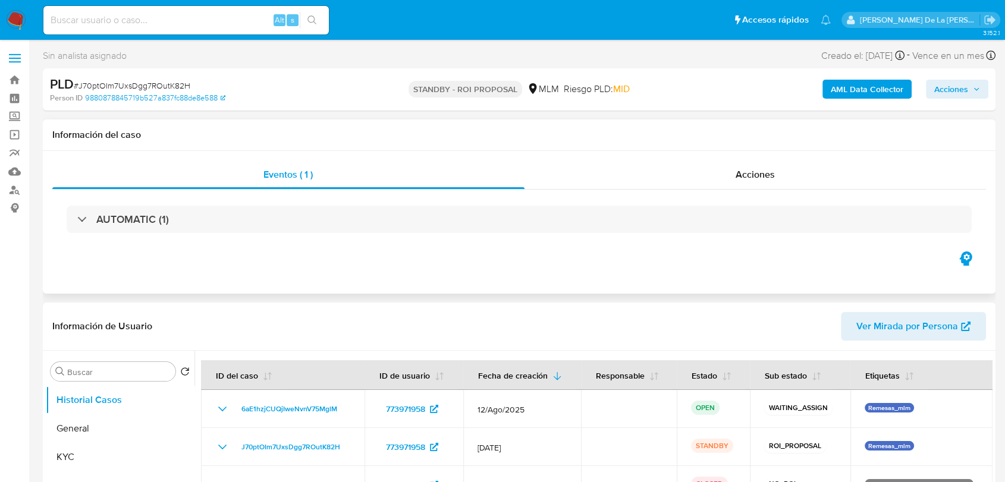
scroll to position [66, 0]
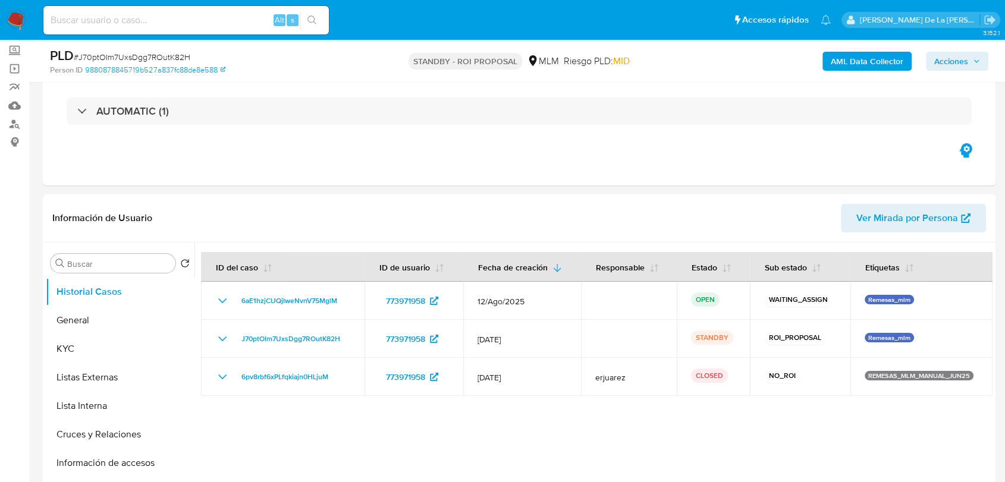
click at [18, 19] on img at bounding box center [16, 20] width 20 height 20
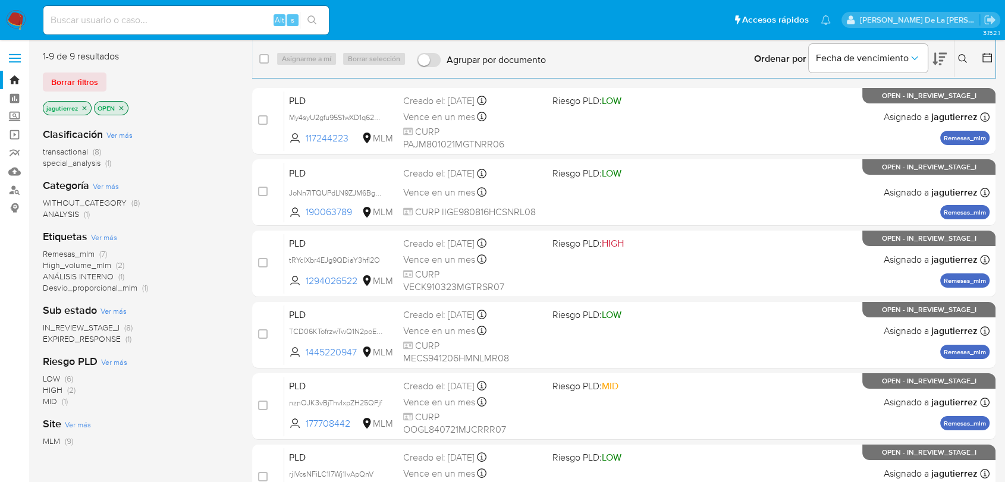
click at [94, 255] on span "Remesas_mlm" at bounding box center [69, 254] width 52 height 12
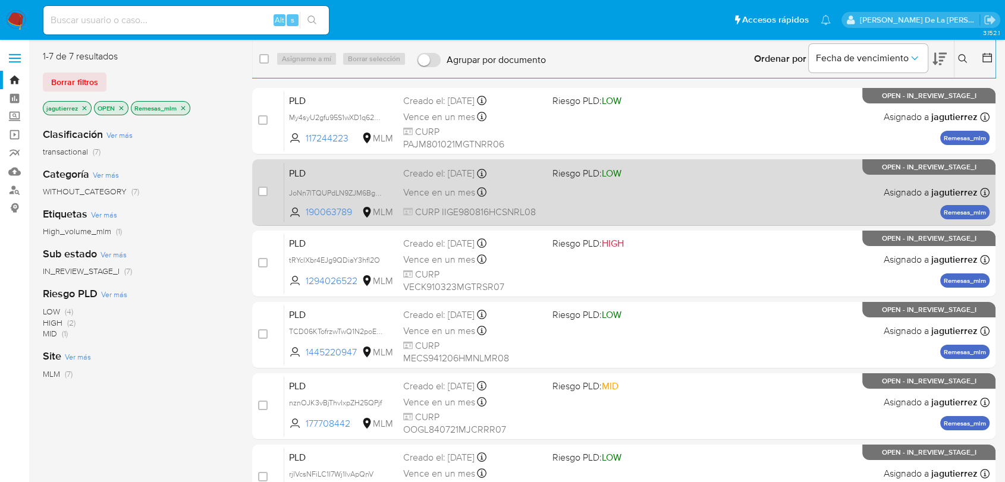
click at [677, 197] on div "PLD JoNn7lTQUPdLN9ZJM6BgnCl5 190063789 MLM Riesgo PLD: LOW Creado el: 12/07/202…" at bounding box center [636, 192] width 705 height 60
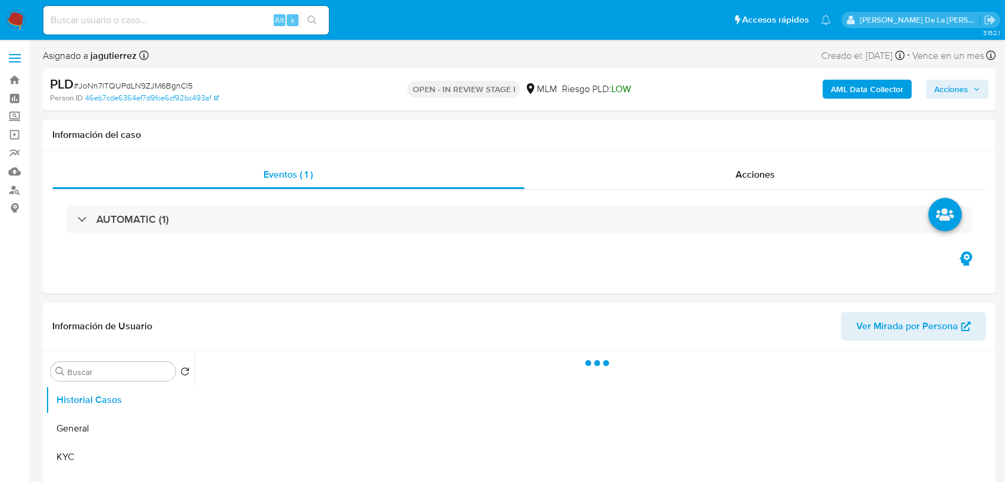
select select "10"
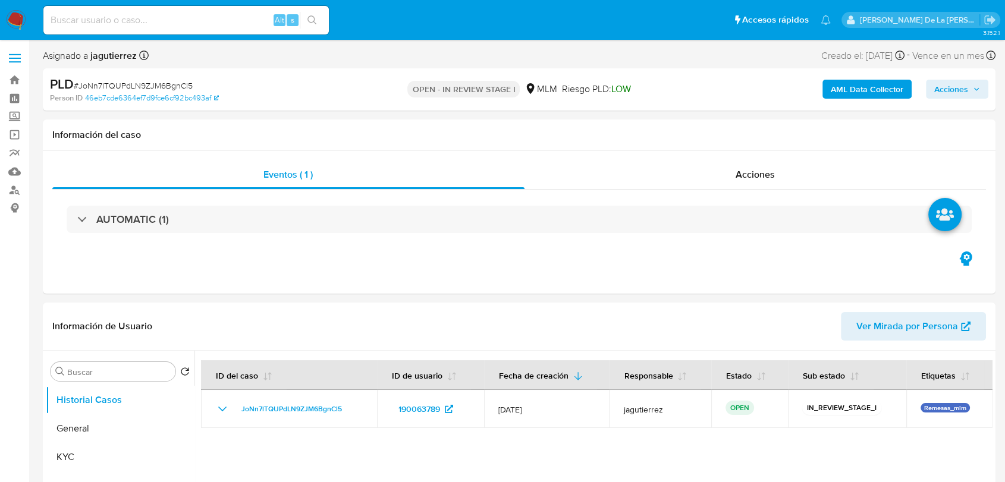
select select "10"
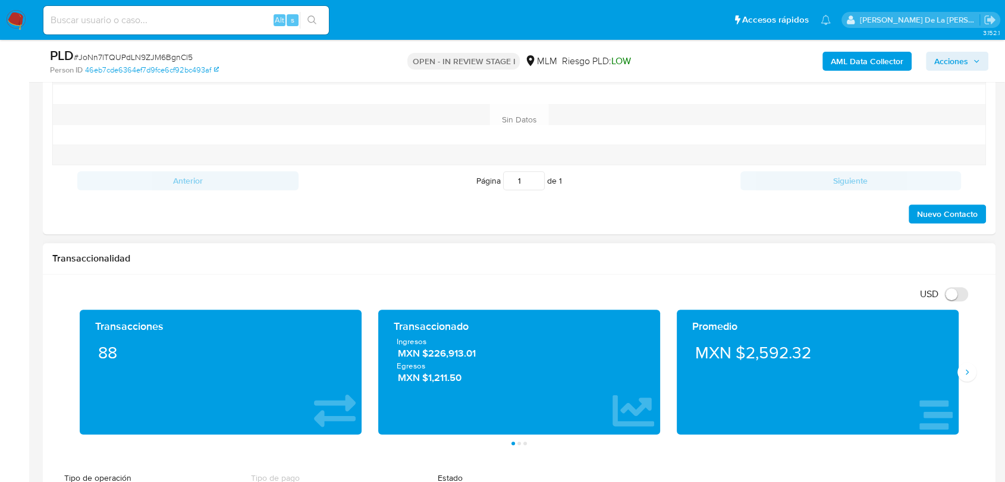
scroll to position [660, 0]
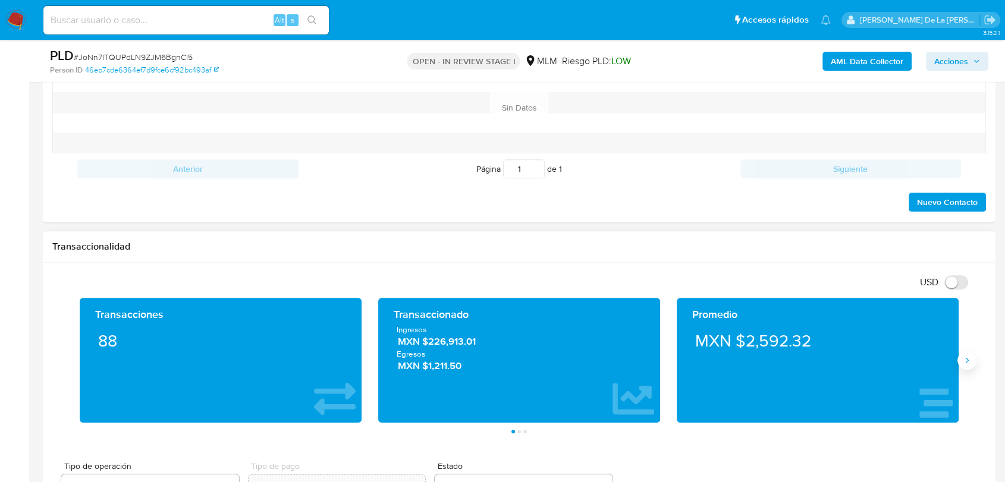
click at [965, 359] on icon "Siguiente" at bounding box center [967, 360] width 10 height 10
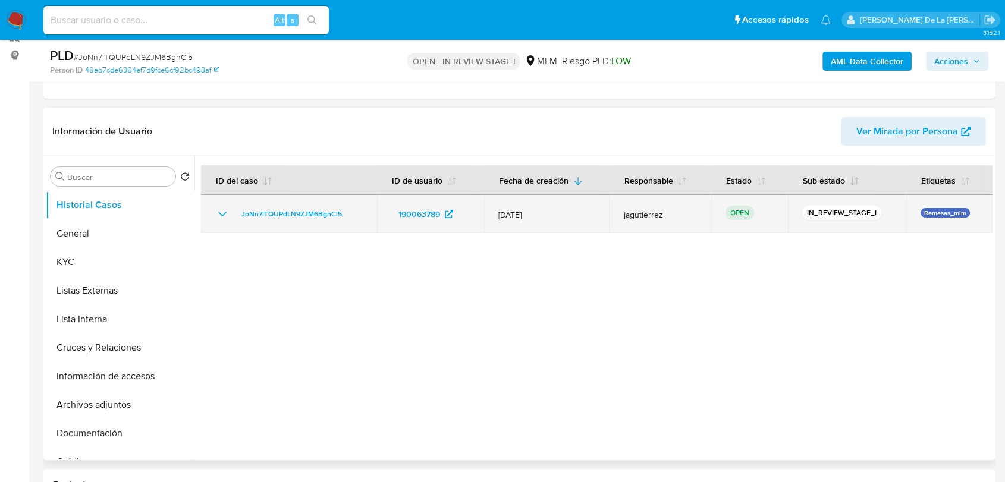
scroll to position [132, 0]
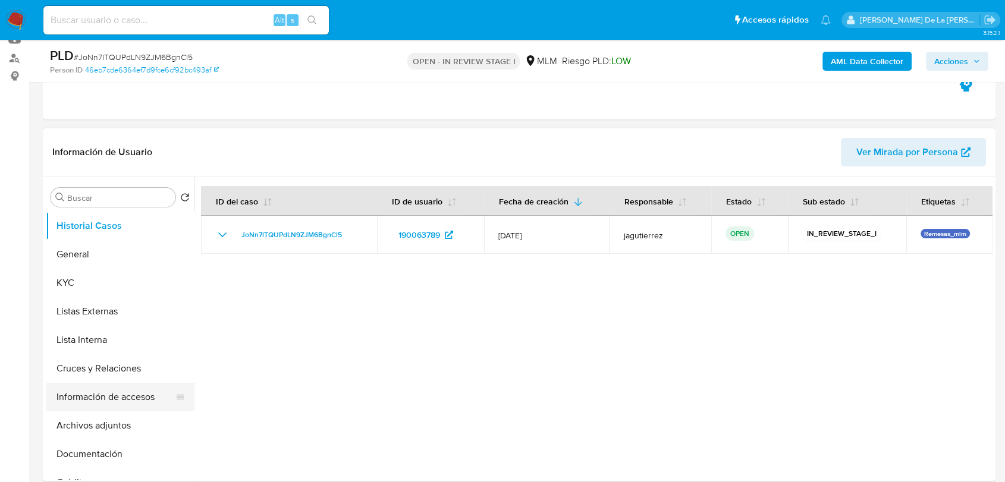
click at [114, 391] on button "Información de accesos" at bounding box center [115, 397] width 139 height 29
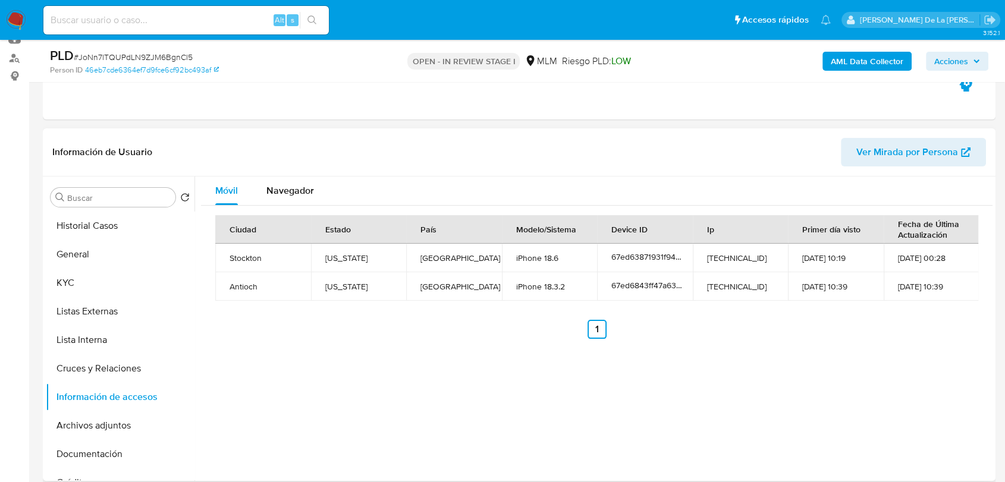
click at [46, 383] on button "Información de accesos" at bounding box center [120, 397] width 149 height 29
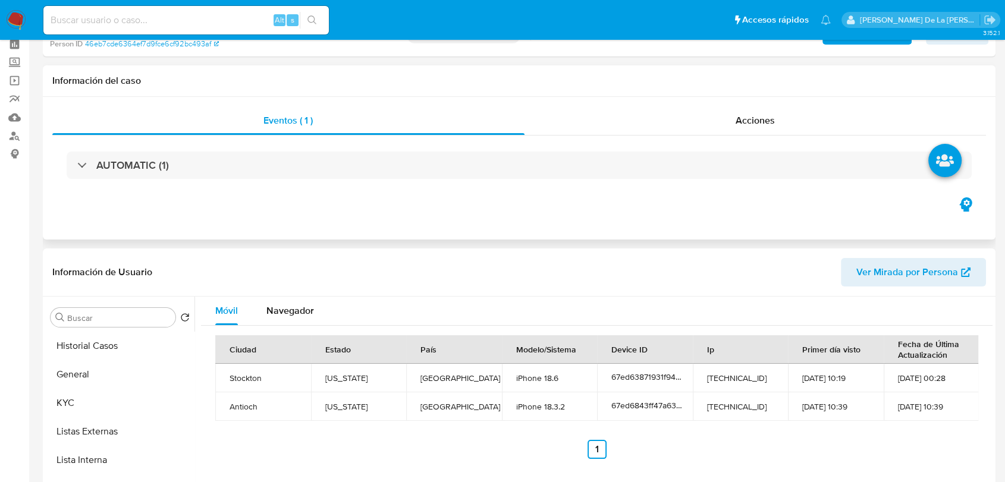
scroll to position [0, 0]
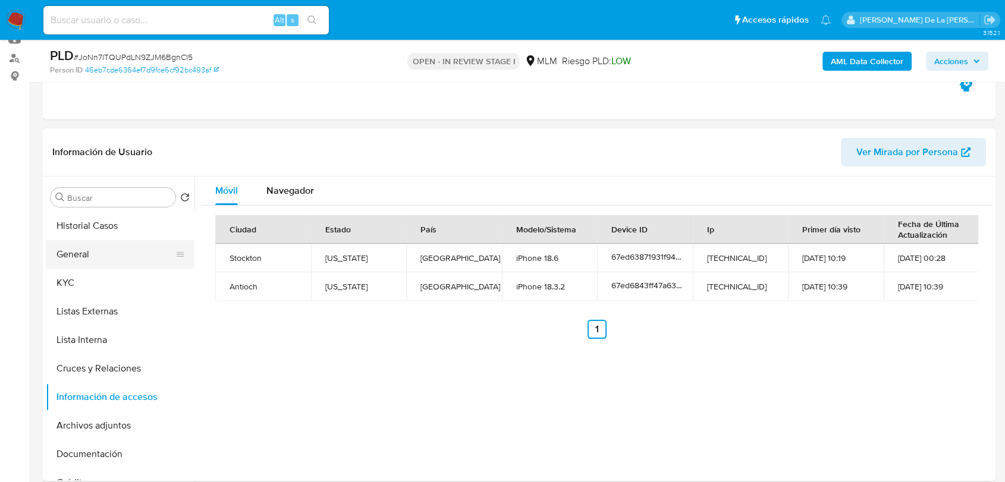
click at [110, 253] on button "General" at bounding box center [115, 254] width 139 height 29
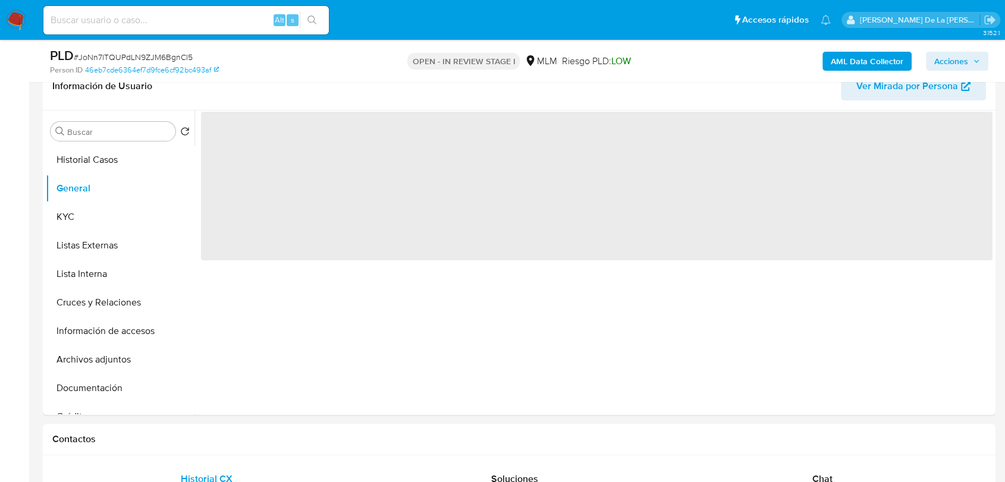
scroll to position [175, 0]
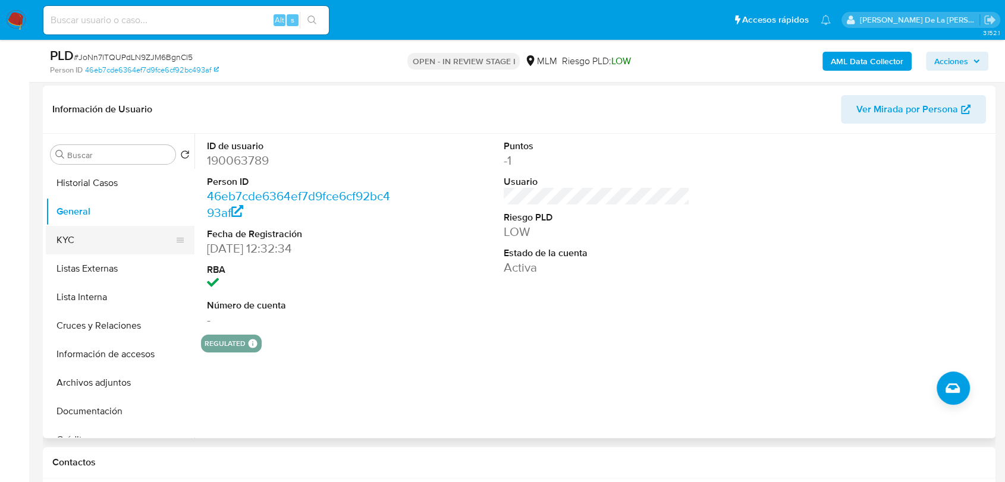
click at [105, 244] on button "KYC" at bounding box center [115, 240] width 139 height 29
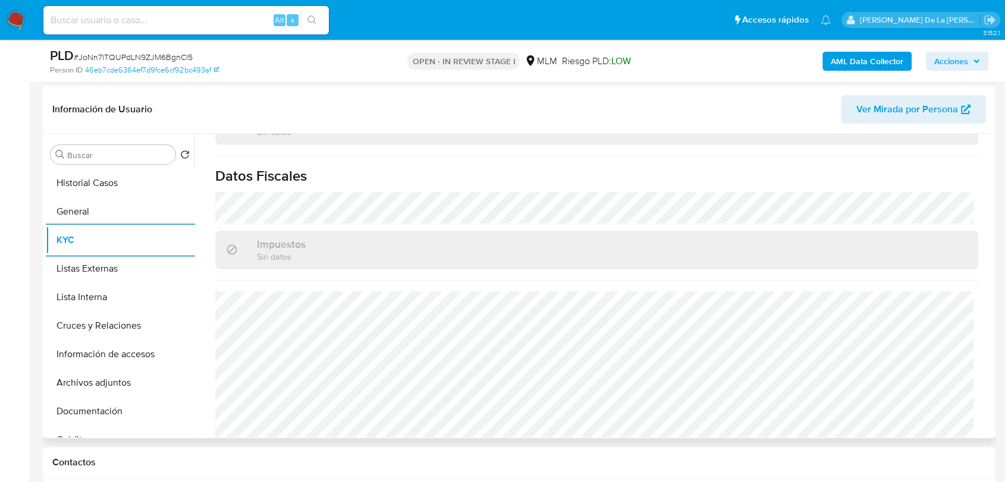
scroll to position [747, 0]
click at [122, 269] on button "Listas Externas" at bounding box center [115, 268] width 139 height 29
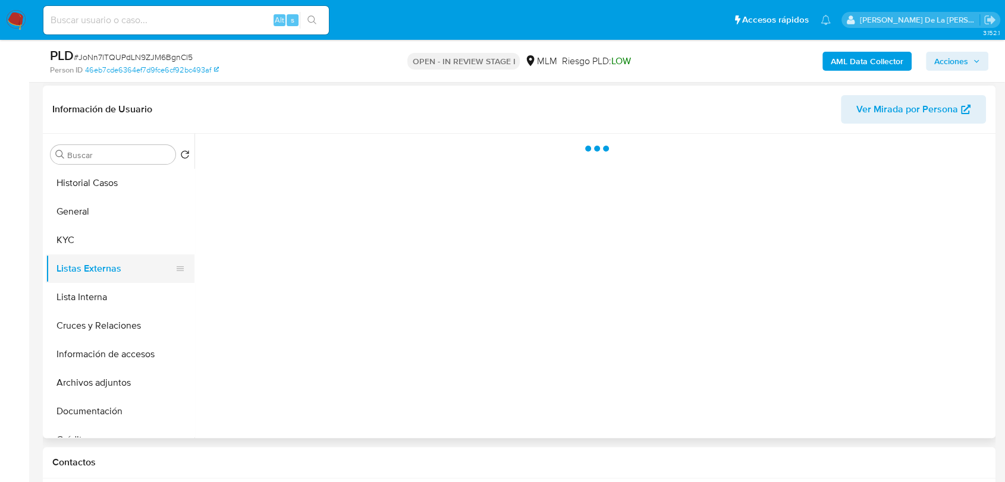
scroll to position [0, 0]
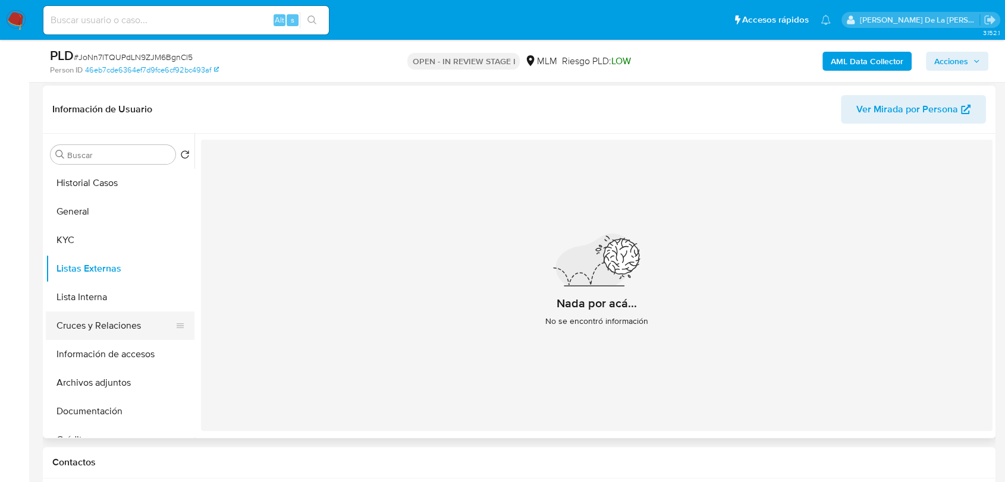
click at [124, 322] on button "Cruces y Relaciones" at bounding box center [115, 325] width 139 height 29
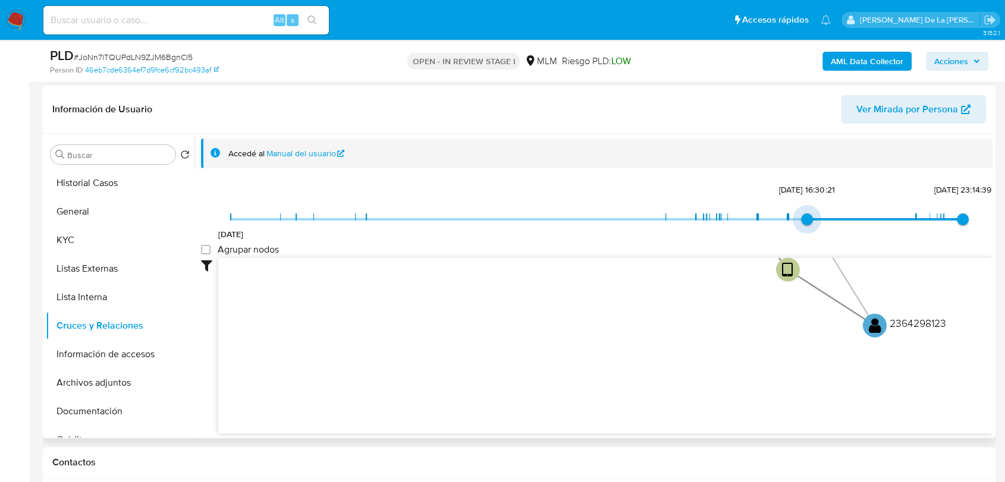
type input "1743610759000"
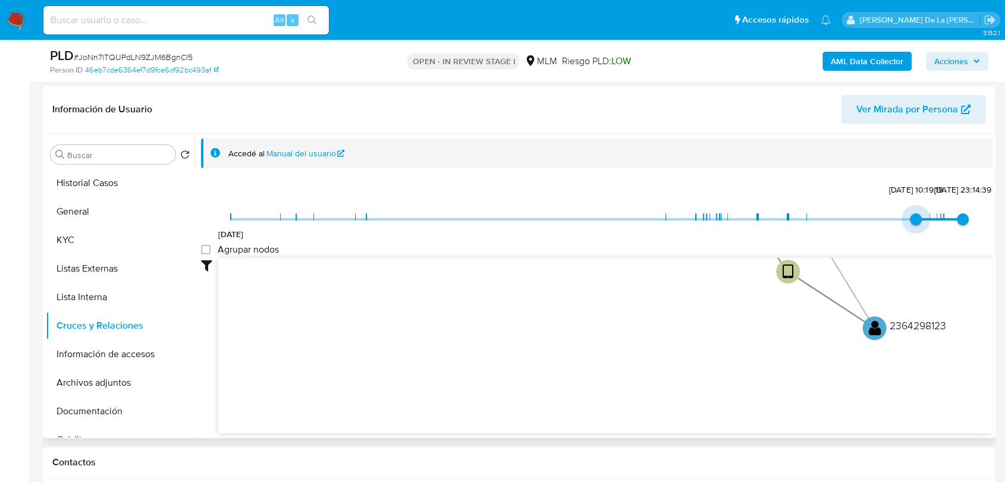
drag, startPoint x: 228, startPoint y: 225, endPoint x: 824, endPoint y: 306, distance: 601.6
click at [871, 247] on div "18/2/2021 2/4/2025, 10:19:19 13/7/2025, 23:14:39 Agrupar nodos Filtros Confianz…" at bounding box center [596, 307] width 791 height 253
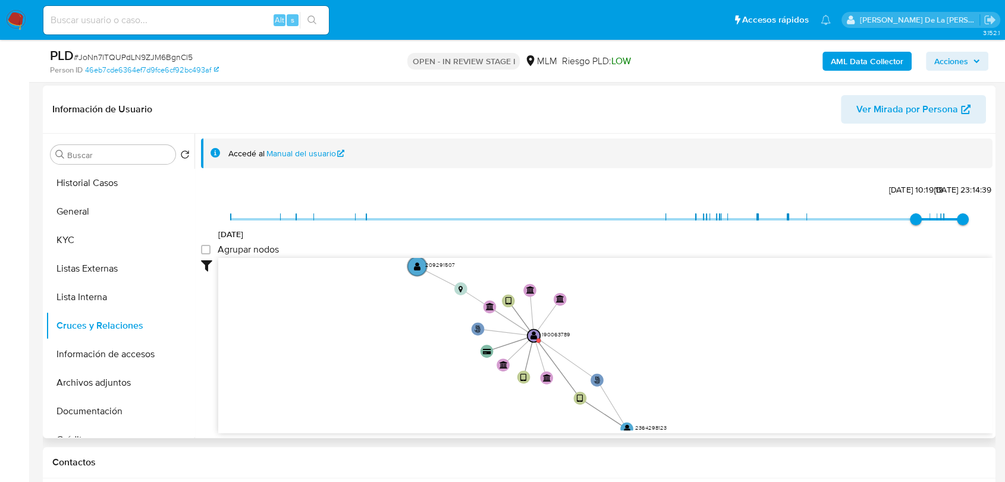
drag, startPoint x: 675, startPoint y: 321, endPoint x: 524, endPoint y: 384, distance: 163.1
click at [520, 392] on icon "phone-d9fe3446cc2a6695e3bccdebac6fedd0  user-190063789  190063789 person-46eb…" at bounding box center [605, 344] width 774 height 172
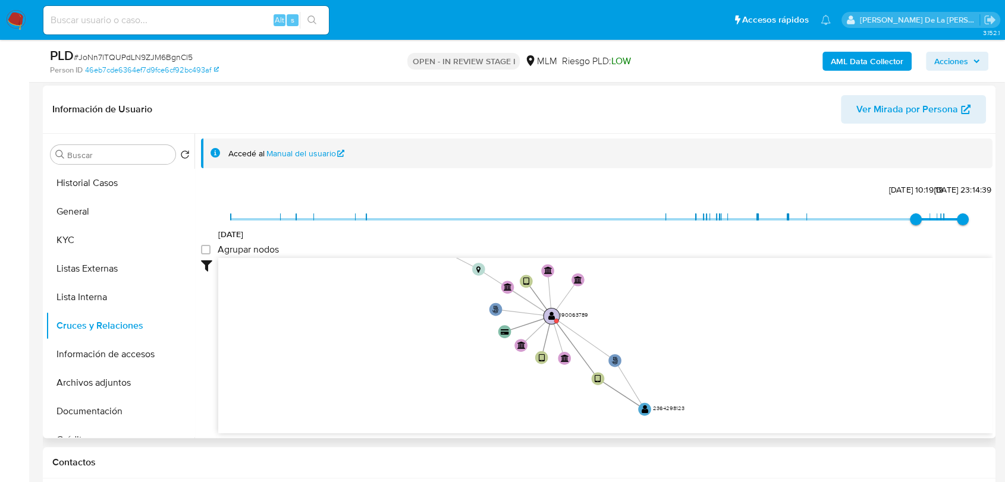
click at [550, 319] on text "" at bounding box center [551, 315] width 7 height 9
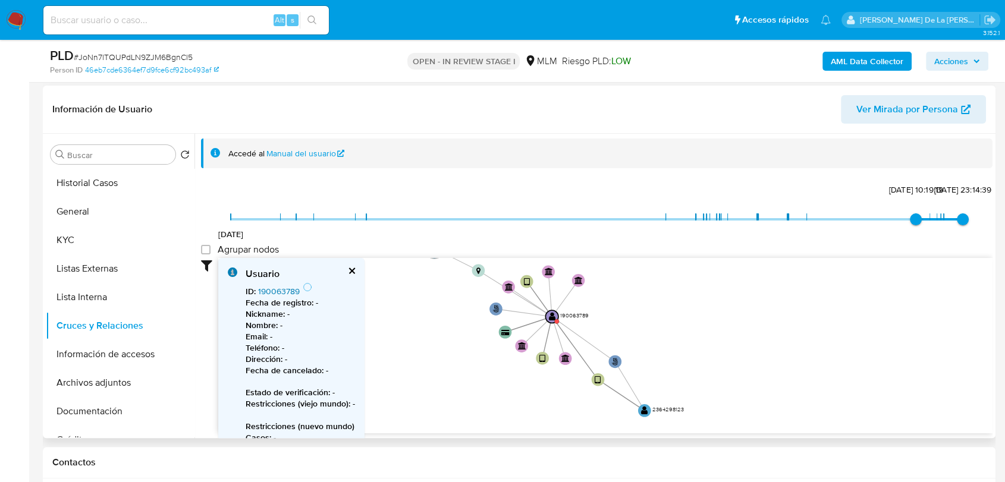
click at [276, 291] on link "190063789" at bounding box center [279, 291] width 42 height 12
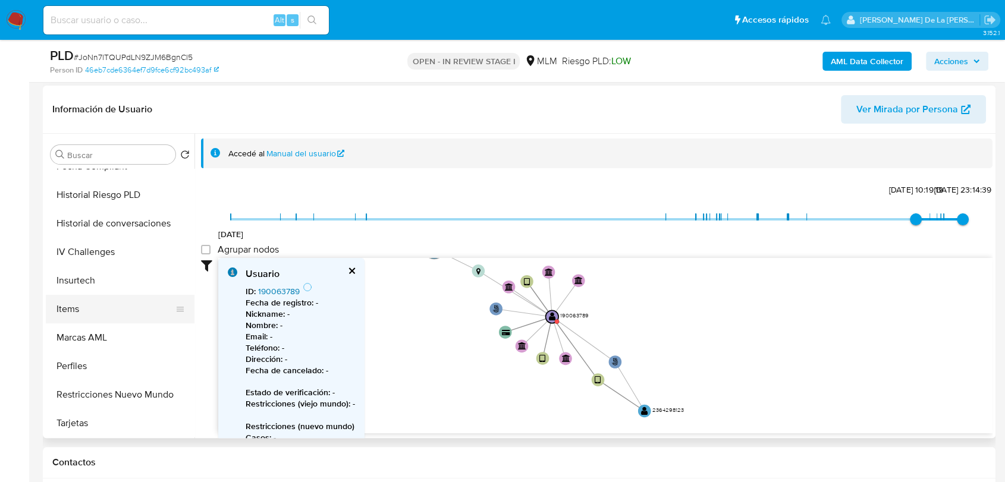
scroll to position [474, 0]
click at [118, 392] on button "Restricciones Nuevo Mundo" at bounding box center [115, 394] width 139 height 29
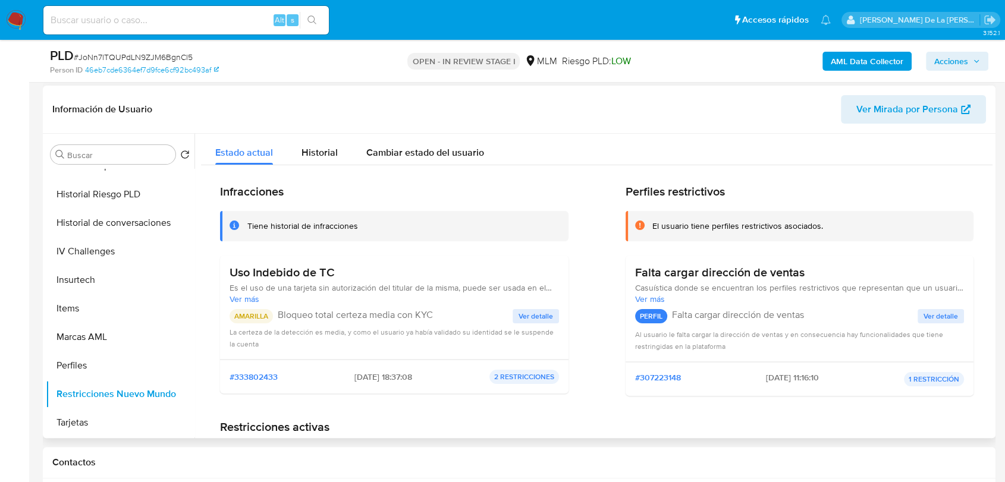
click at [527, 315] on span "Ver detalle" at bounding box center [535, 316] width 34 height 12
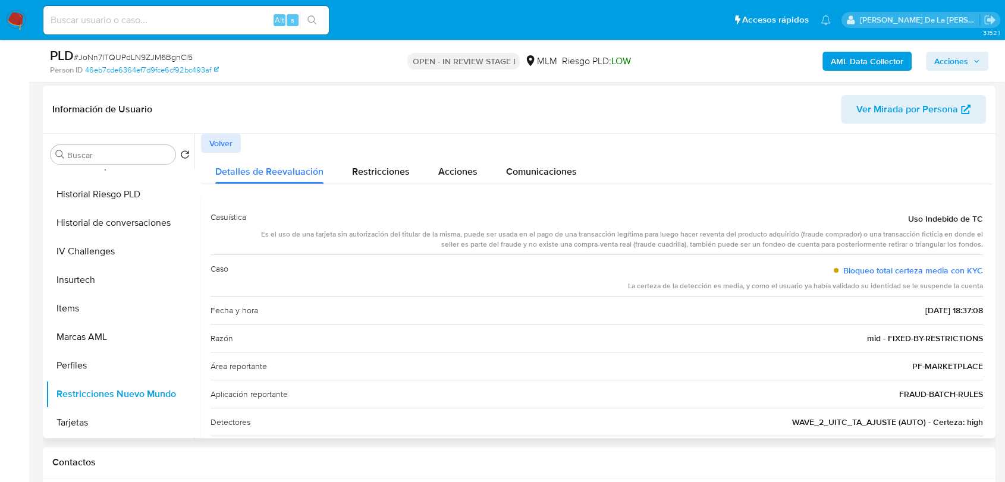
drag, startPoint x: 358, startPoint y: 228, endPoint x: 476, endPoint y: 238, distance: 118.7
click at [476, 238] on div "Uso Indebido de TC Es el uso de una tarjeta sin autorización del titular de la …" at bounding box center [619, 229] width 727 height 42
click at [478, 240] on div "Es el uso de una tarjeta sin autorización del titular de la misma, puede ser us…" at bounding box center [619, 239] width 727 height 20
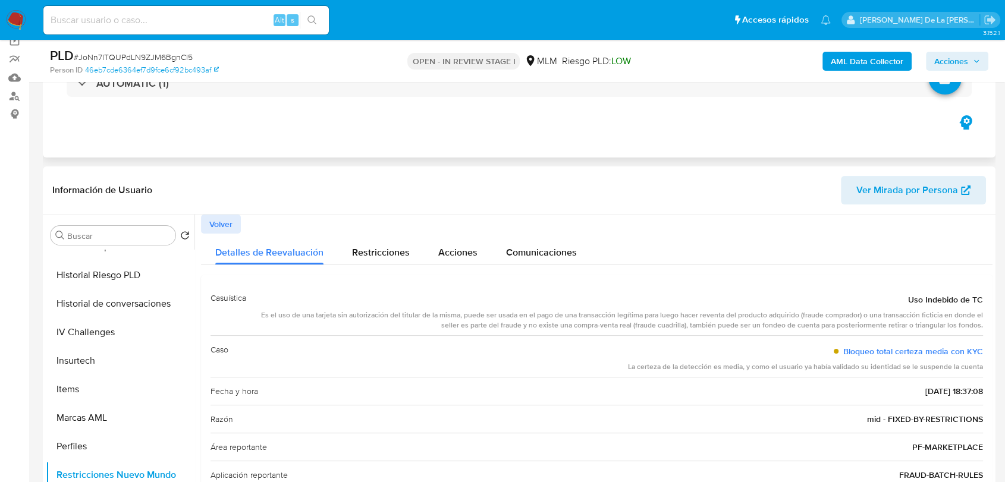
scroll to position [43, 0]
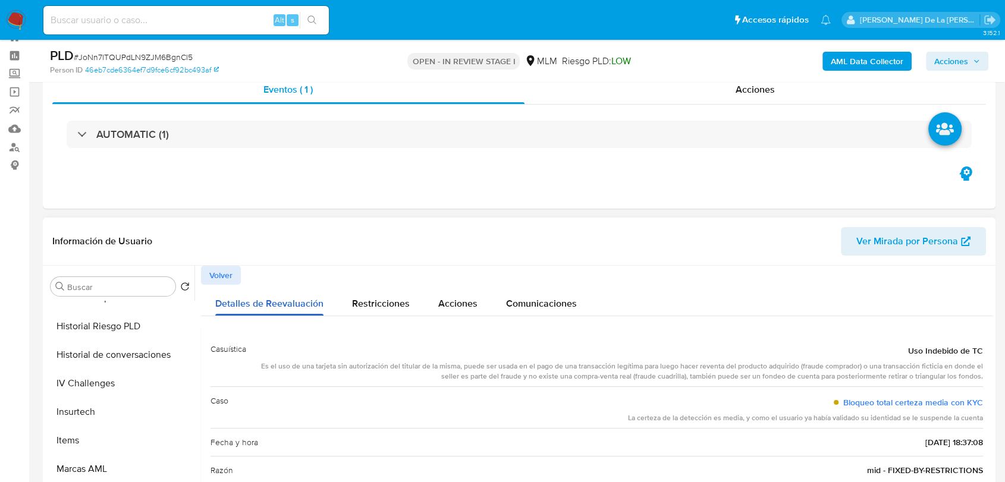
click at [214, 285] on button "Detalles de Reevaluación" at bounding box center [269, 301] width 137 height 32
click at [221, 272] on span "Volver" at bounding box center [220, 275] width 23 height 17
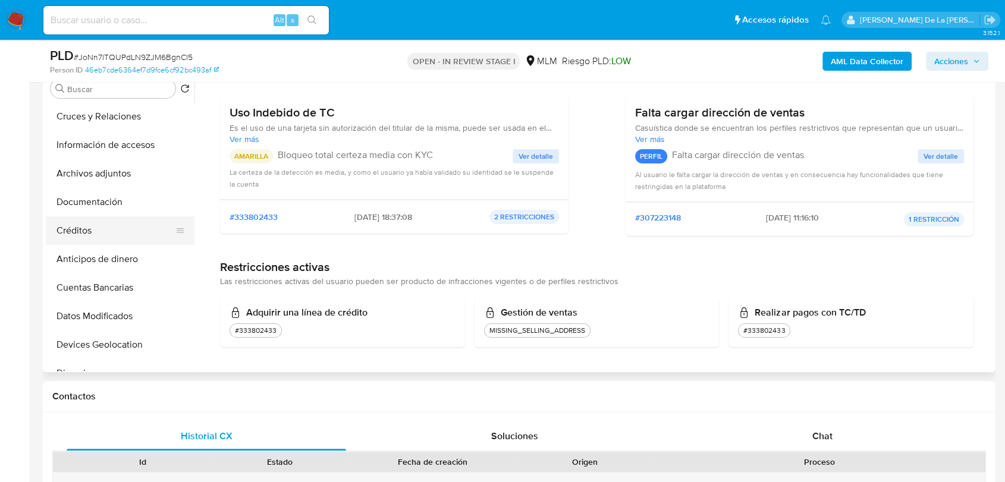
scroll to position [77, 0]
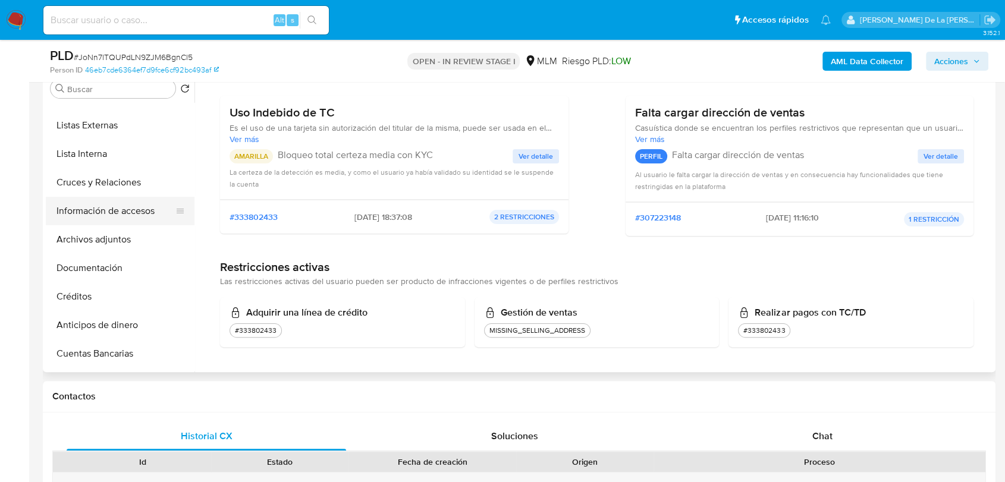
click at [161, 215] on button "Información de accesos" at bounding box center [115, 211] width 139 height 29
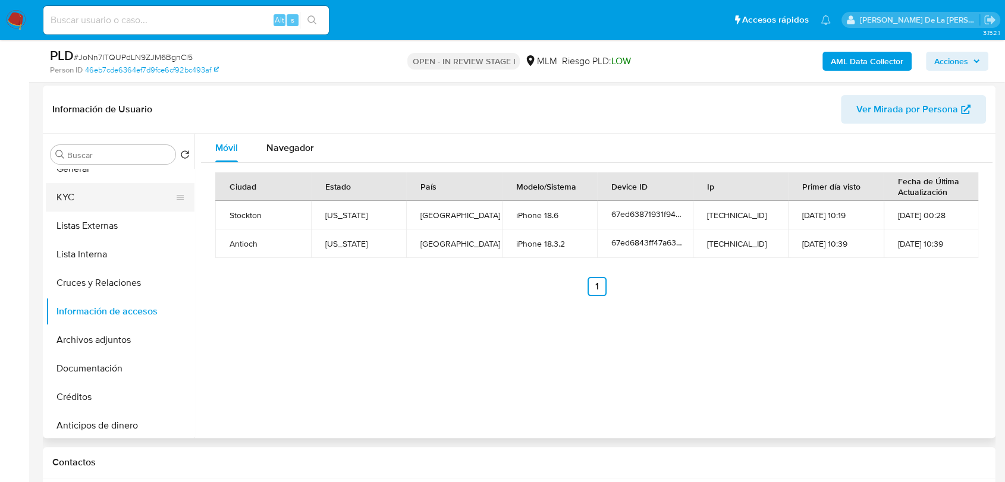
scroll to position [0, 0]
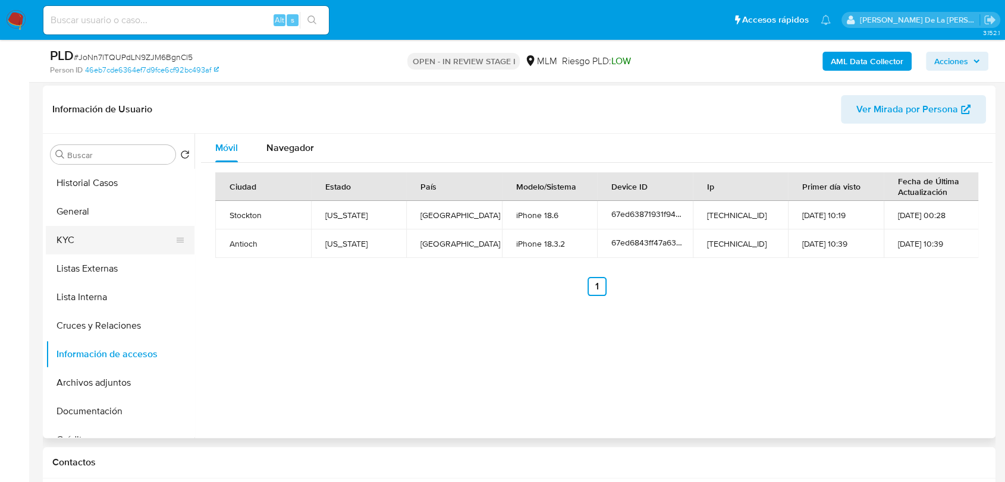
click at [93, 226] on button "KYC" at bounding box center [115, 240] width 139 height 29
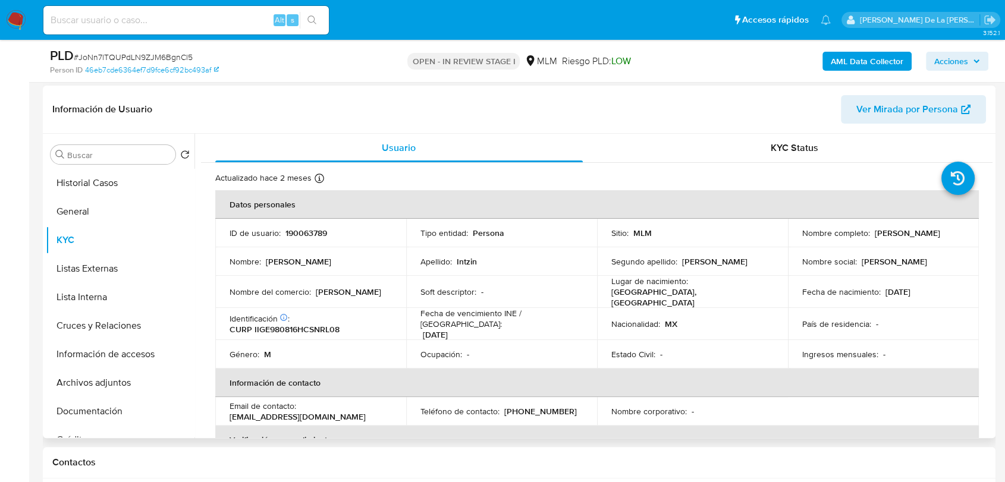
drag, startPoint x: 871, startPoint y: 231, endPoint x: 936, endPoint y: 234, distance: 65.5
click at [936, 234] on div "Nombre completo : Elias Intzin Giron" at bounding box center [883, 233] width 162 height 11
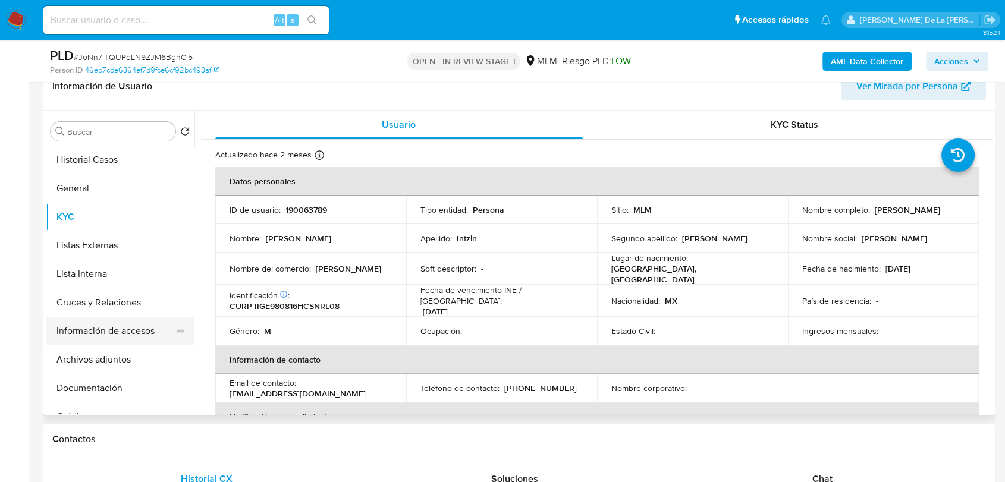
drag, startPoint x: 110, startPoint y: 329, endPoint x: 125, endPoint y: 330, distance: 15.5
click at [110, 329] on button "Información de accesos" at bounding box center [115, 331] width 139 height 29
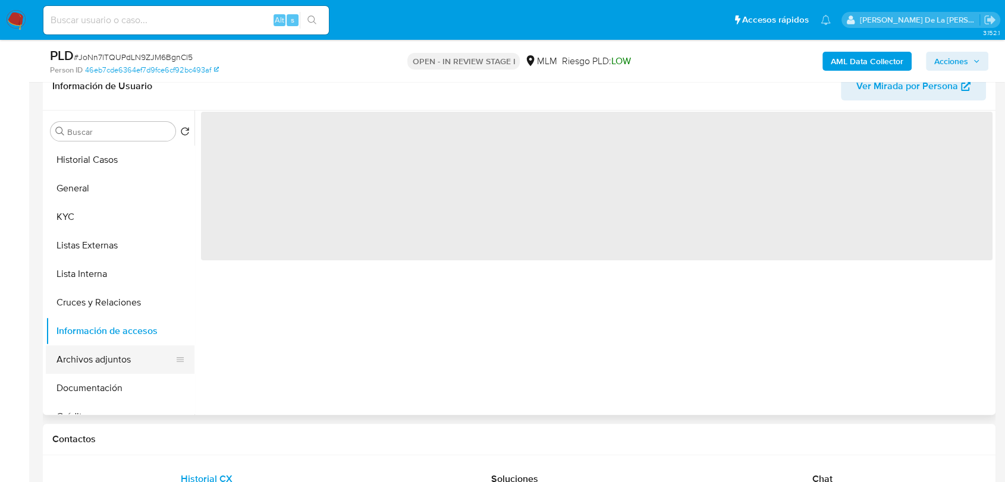
click at [79, 360] on button "Archivos adjuntos" at bounding box center [115, 359] width 139 height 29
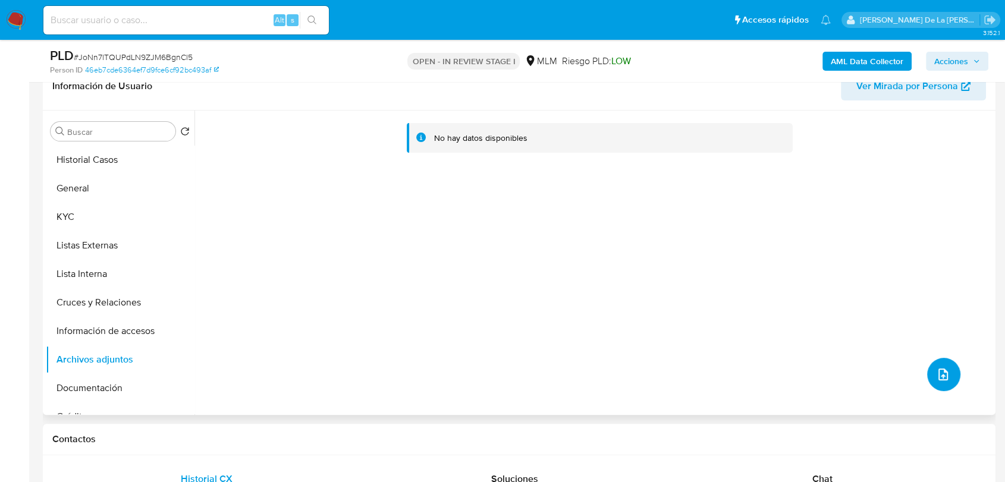
click at [940, 376] on icon "upload-file" at bounding box center [943, 374] width 14 height 14
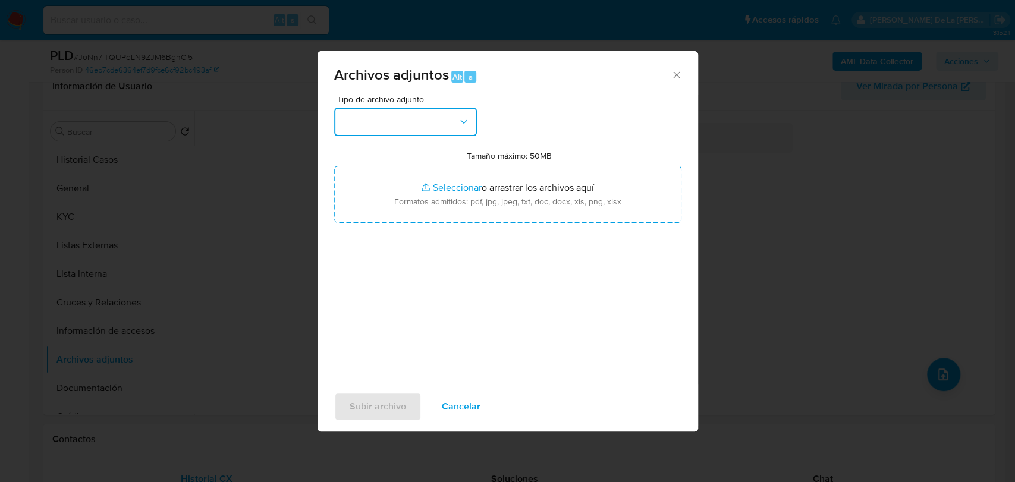
click at [444, 109] on button "button" at bounding box center [405, 122] width 143 height 29
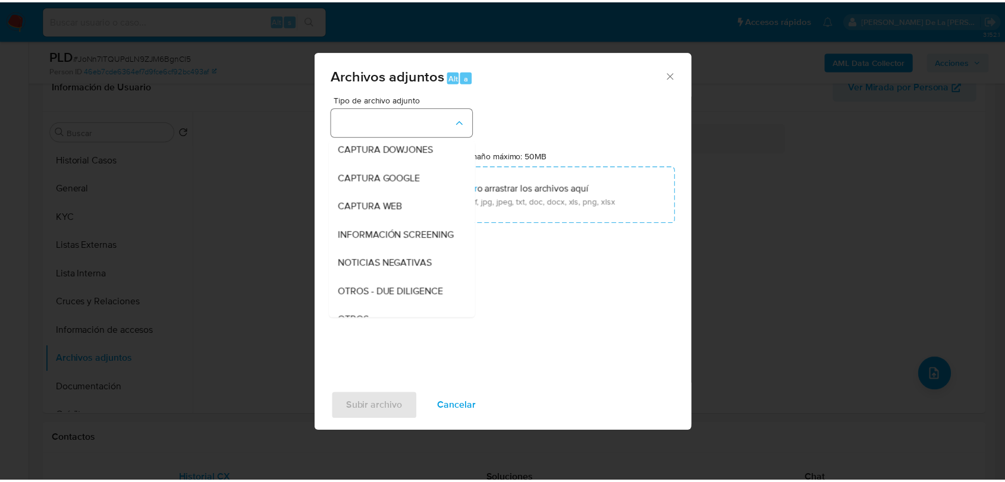
scroll to position [62, 0]
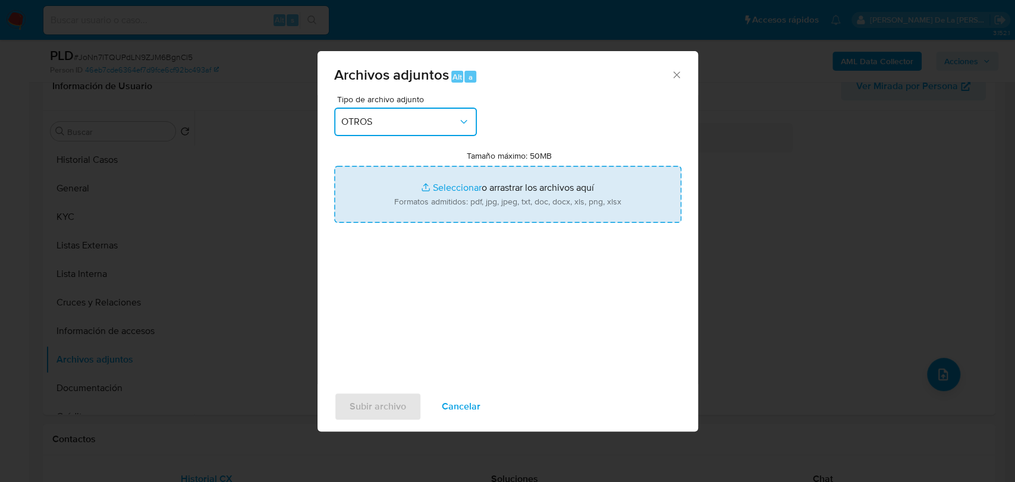
type input "C:\fakepath\190063789_ELIAS INTZIN GIRON_JUL2025.pdf"
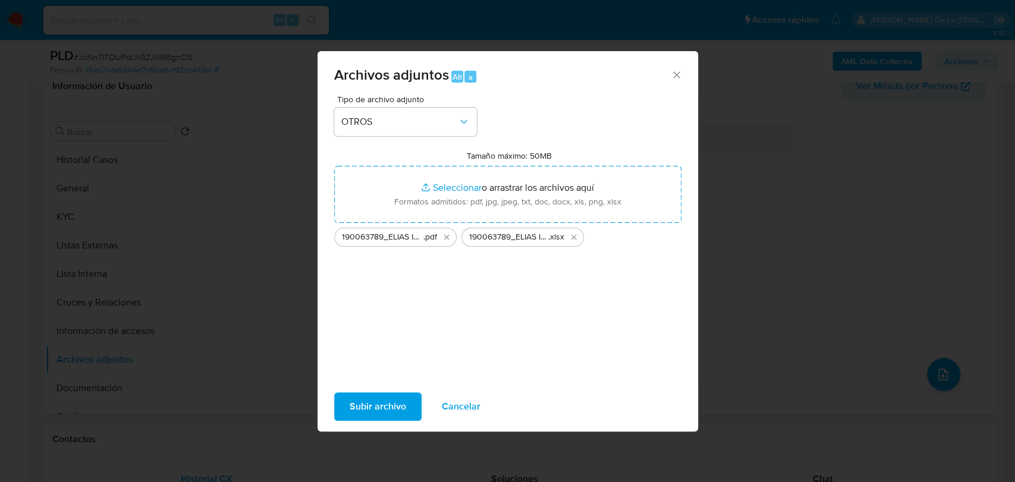
click at [364, 404] on span "Subir archivo" at bounding box center [378, 406] width 56 height 26
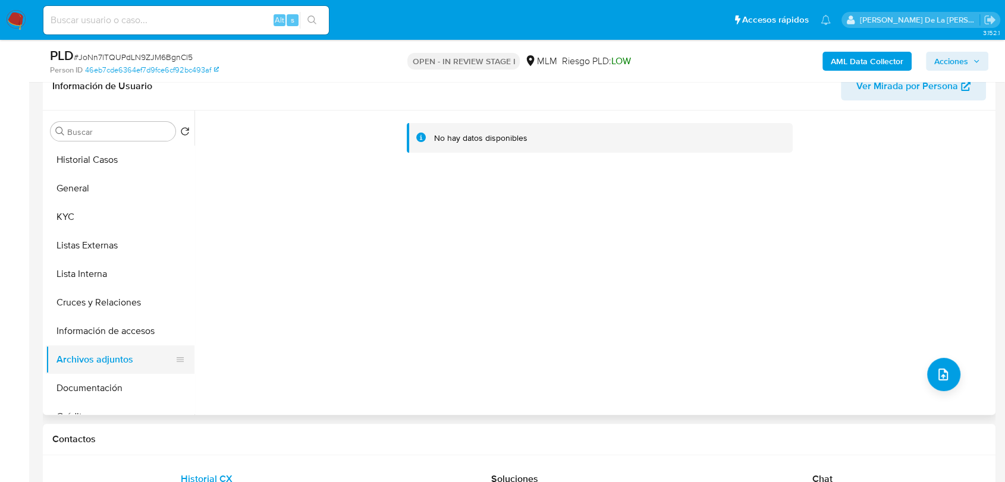
click at [72, 362] on button "Archivos adjuntos" at bounding box center [115, 359] width 139 height 29
click at [81, 348] on button "Archivos adjuntos" at bounding box center [115, 359] width 139 height 29
click at [85, 329] on button "Información de accesos" at bounding box center [115, 331] width 139 height 29
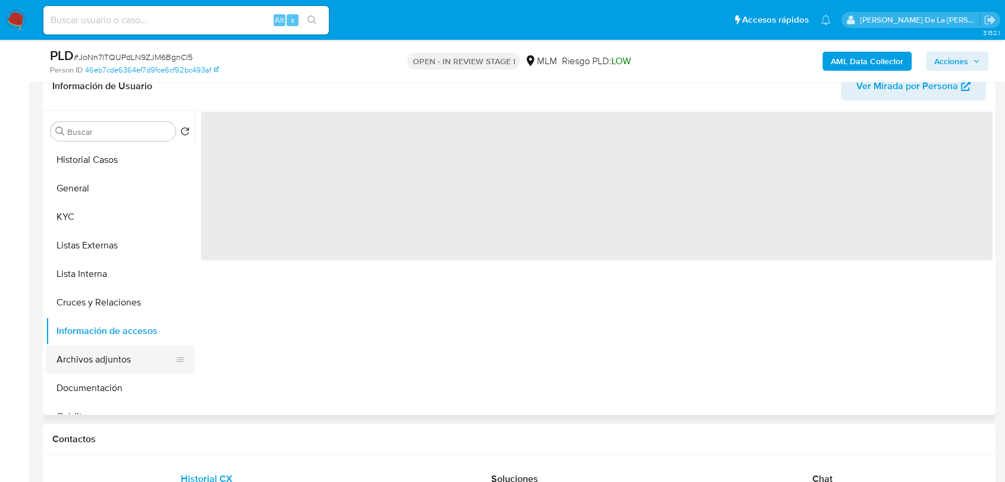
click at [81, 364] on button "Archivos adjuntos" at bounding box center [115, 359] width 139 height 29
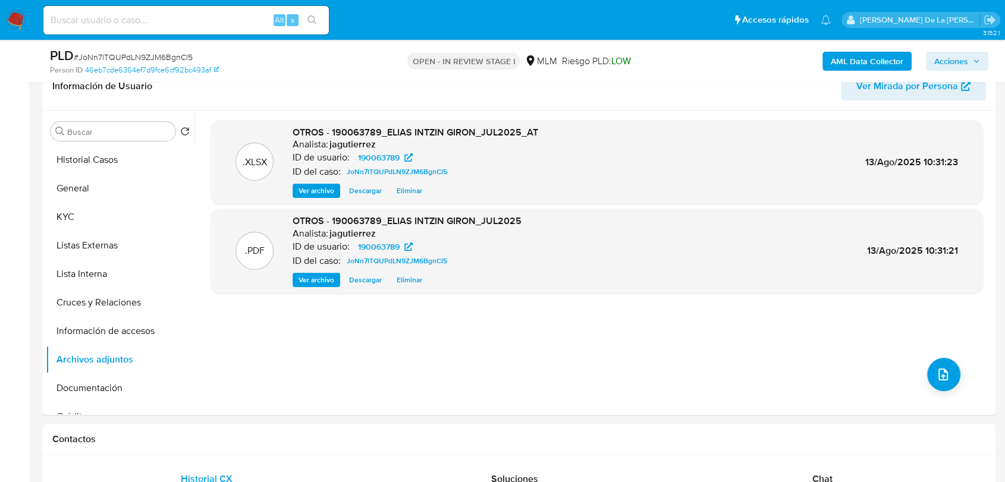
click at [942, 61] on span "Acciones" at bounding box center [951, 61] width 34 height 19
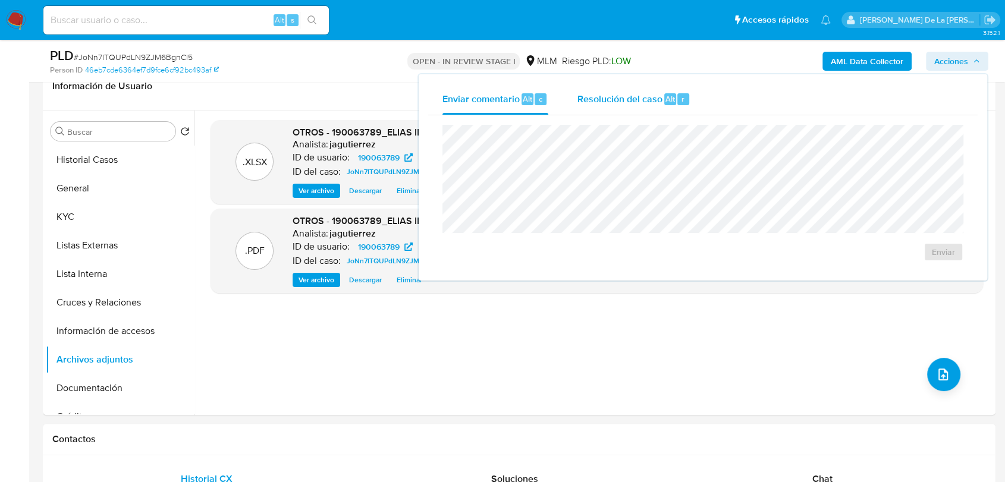
click at [567, 104] on button "Resolución del caso Alt r" at bounding box center [633, 99] width 142 height 31
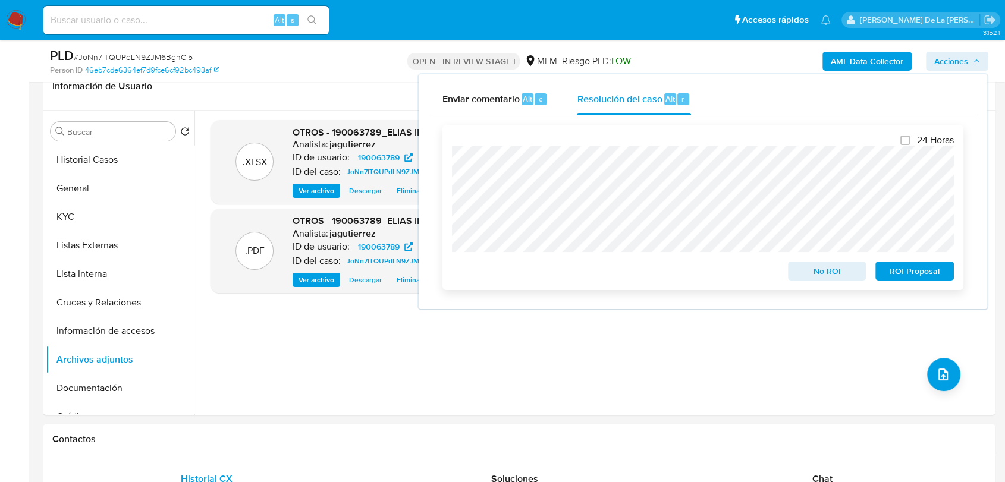
click at [836, 275] on span "No ROI" at bounding box center [827, 271] width 62 height 17
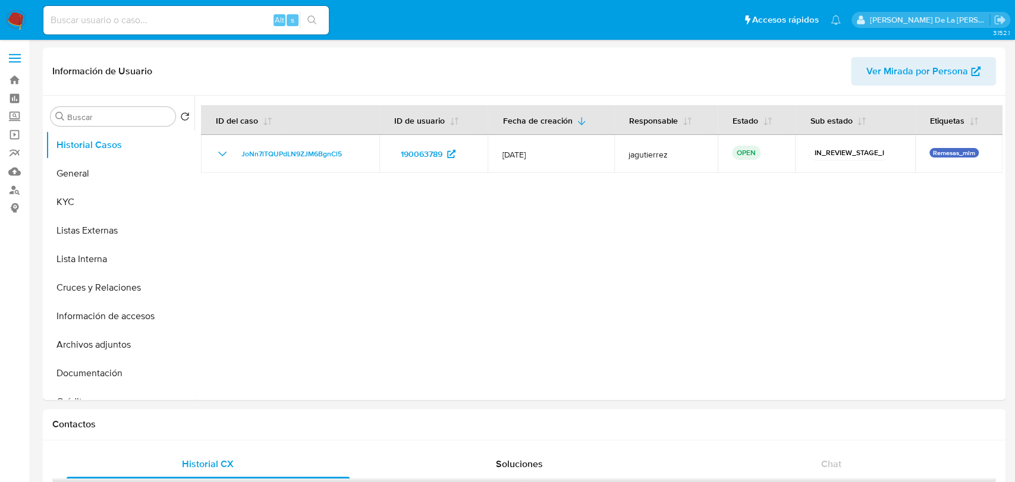
select select "10"
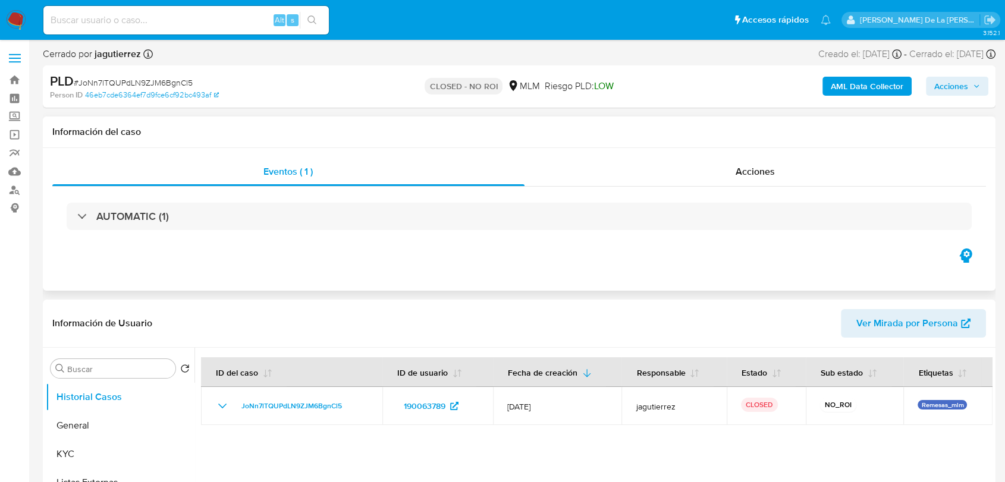
select select "10"
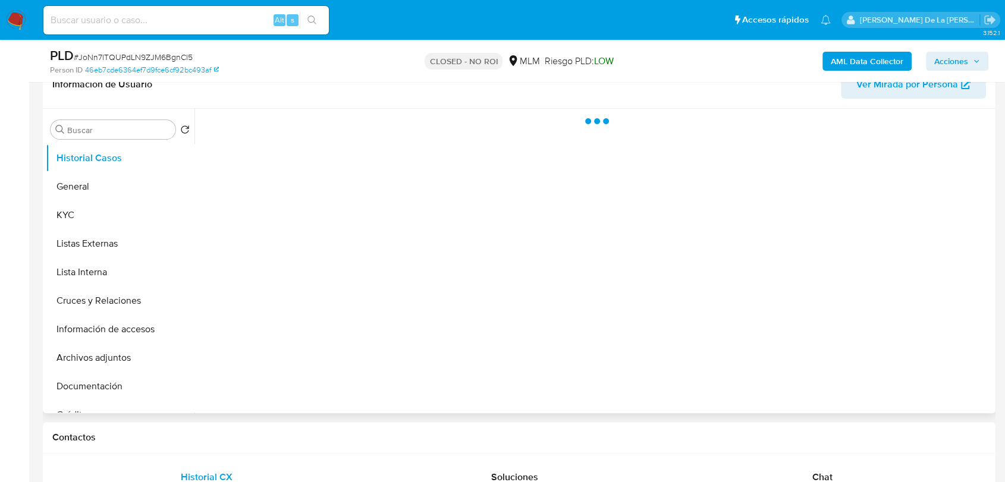
scroll to position [198, 0]
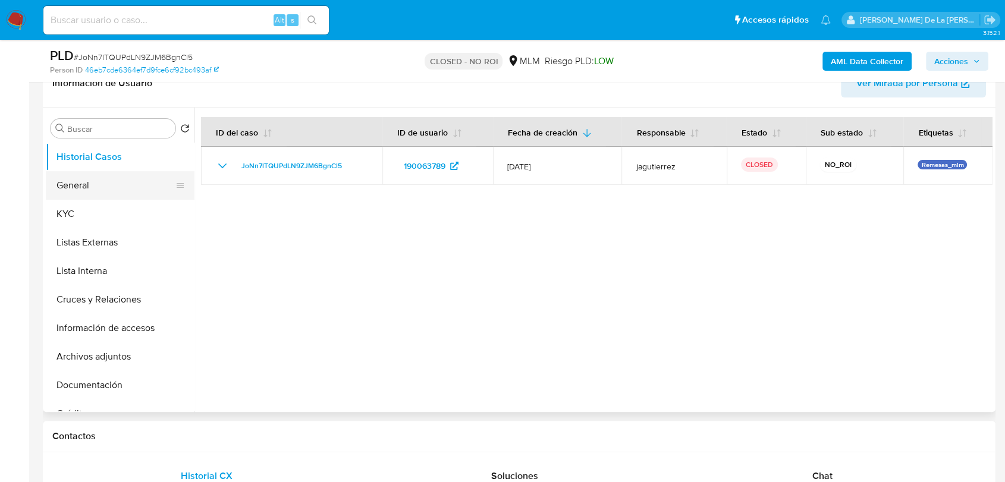
select select "10"
click at [7, 14] on img at bounding box center [16, 20] width 20 height 20
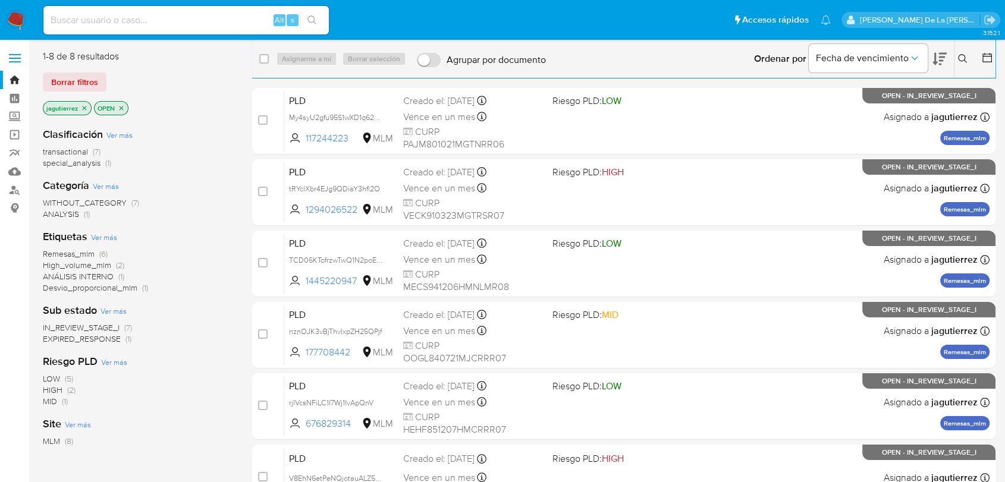
click at [64, 256] on span "Remesas_mlm" at bounding box center [69, 254] width 52 height 12
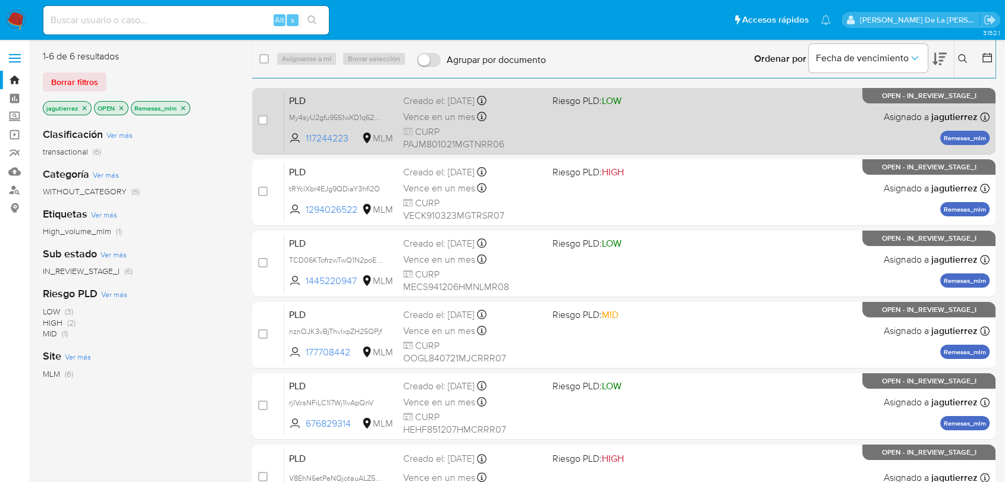
click at [681, 133] on div "PLD My4syU2gfu95S1wXD1q62PKf 117244223 MLM Riesgo PLD: LOW Creado el: [DATE] Cr…" at bounding box center [636, 121] width 705 height 60
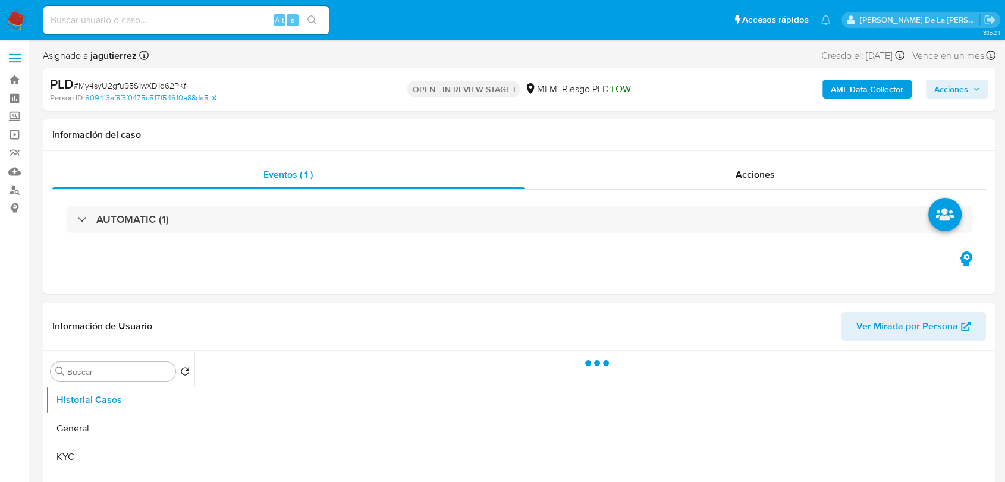
select select "10"
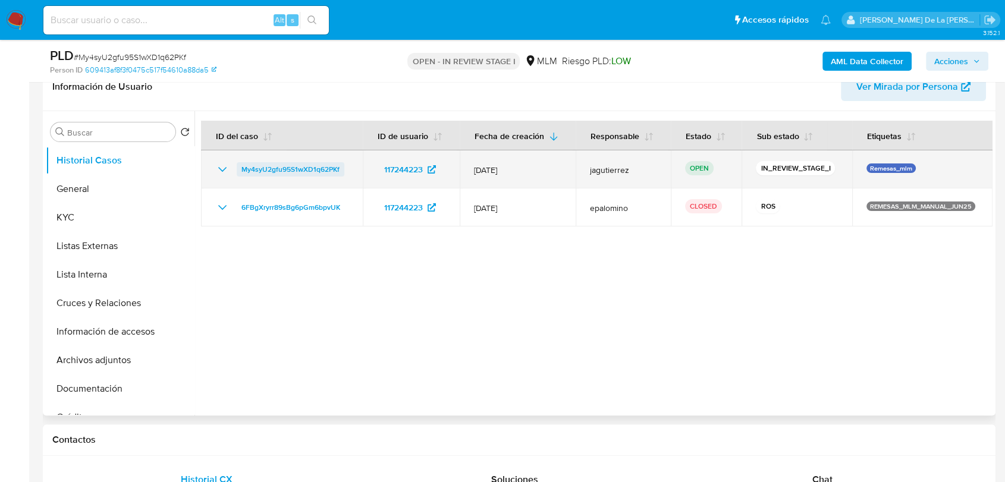
scroll to position [198, 0]
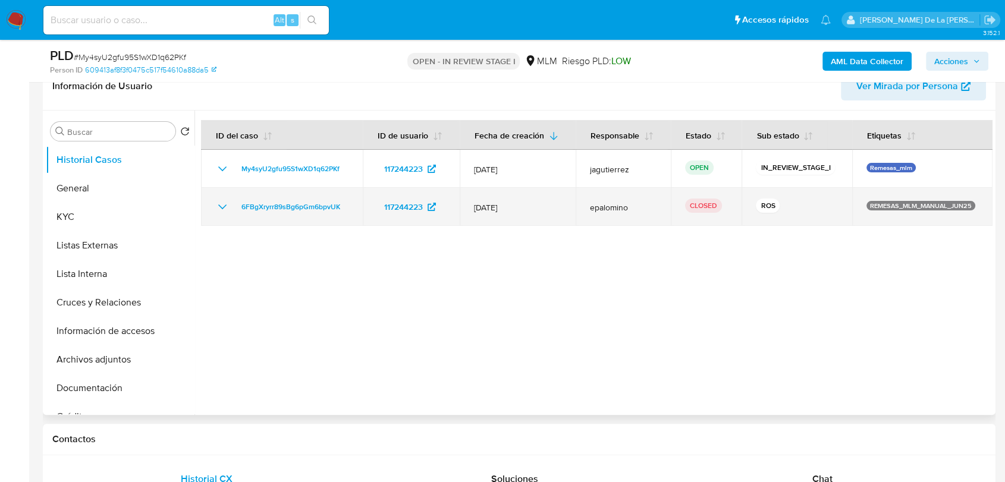
click at [220, 215] on td "6FBgXryrr89sBg6pGm6bpvUK" at bounding box center [282, 207] width 162 height 38
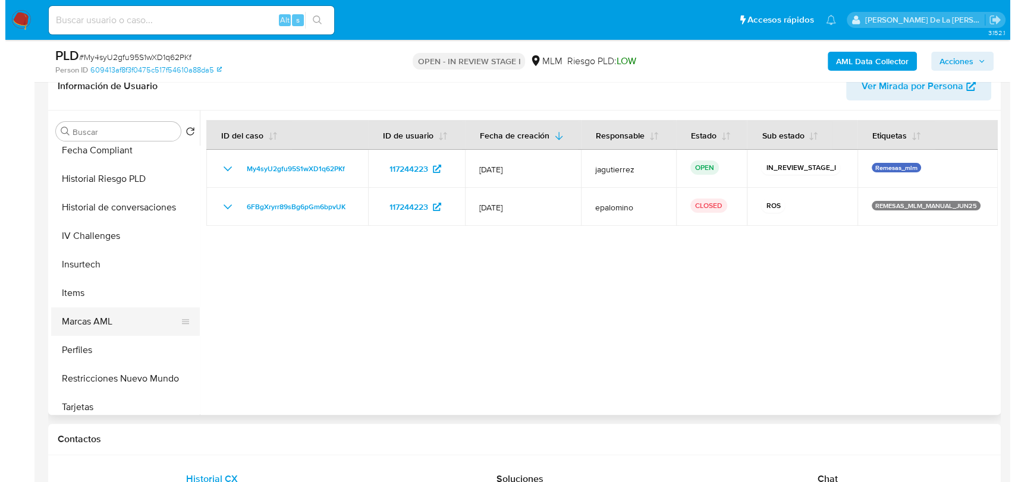
scroll to position [474, 0]
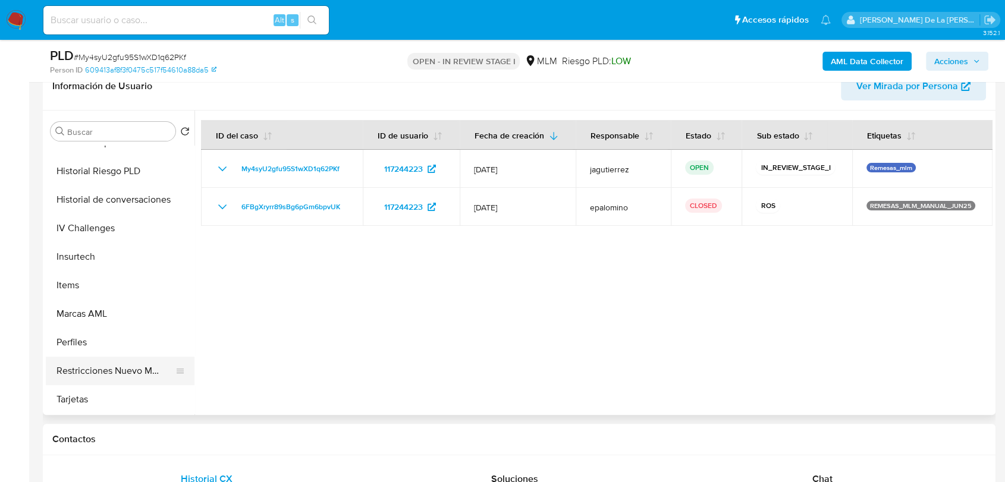
click at [94, 367] on button "Restricciones Nuevo Mundo" at bounding box center [115, 371] width 139 height 29
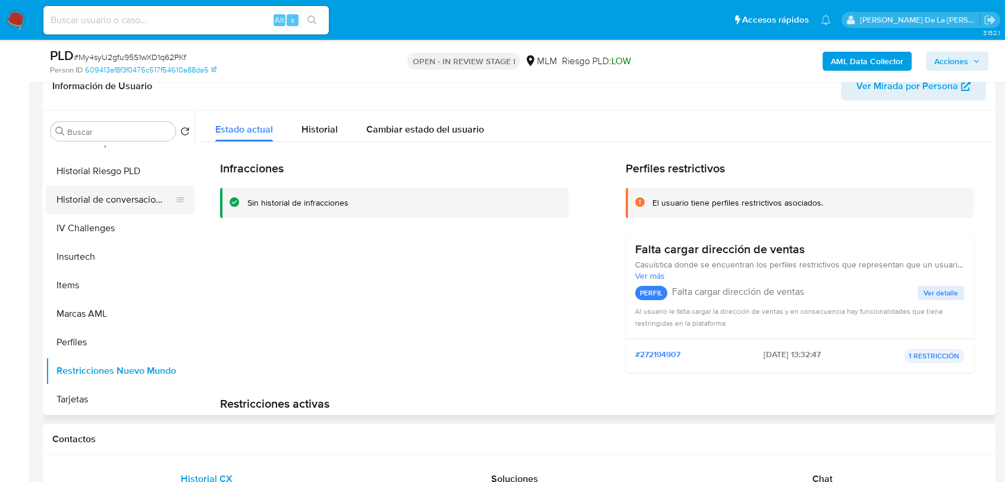
click at [124, 199] on button "Historial de conversaciones" at bounding box center [115, 199] width 139 height 29
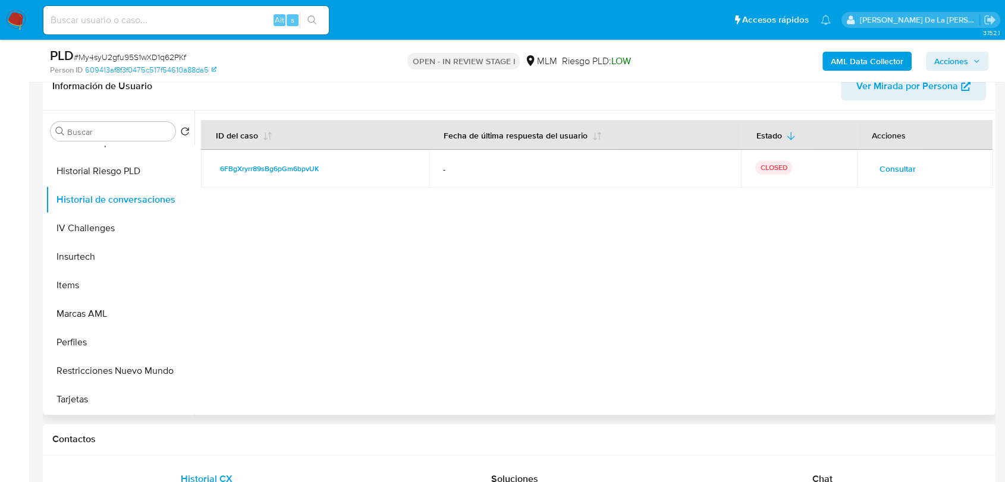
click at [899, 170] on span "Consultar" at bounding box center [897, 168] width 36 height 17
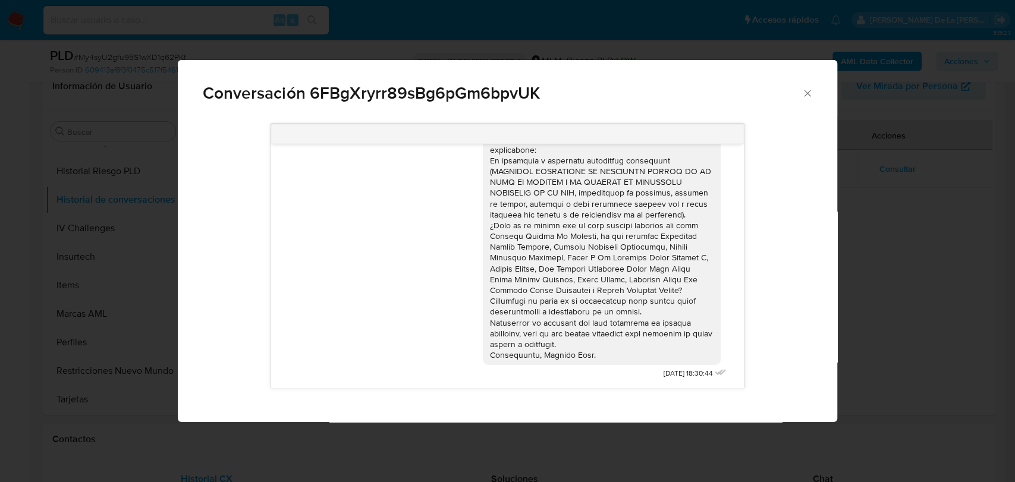
scroll to position [0, 0]
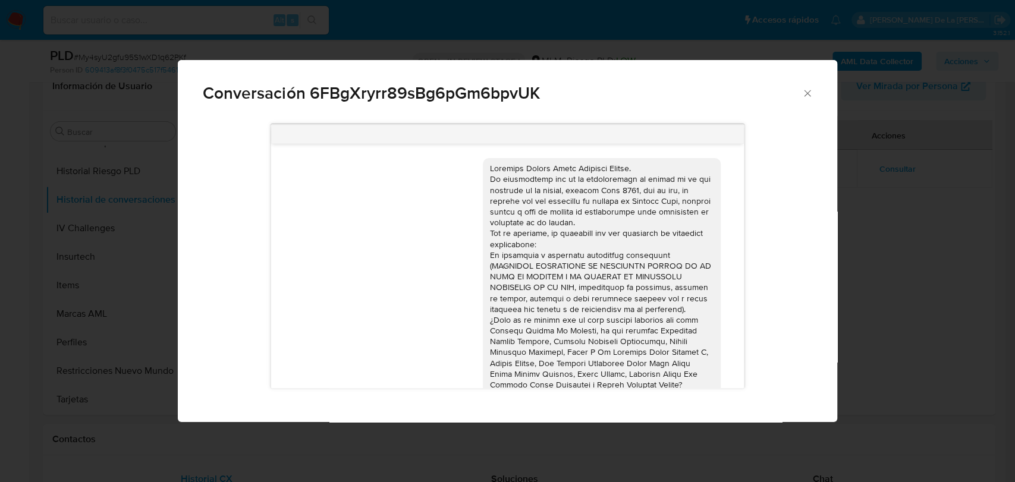
click at [807, 88] on icon "Cerrar" at bounding box center [807, 93] width 12 height 12
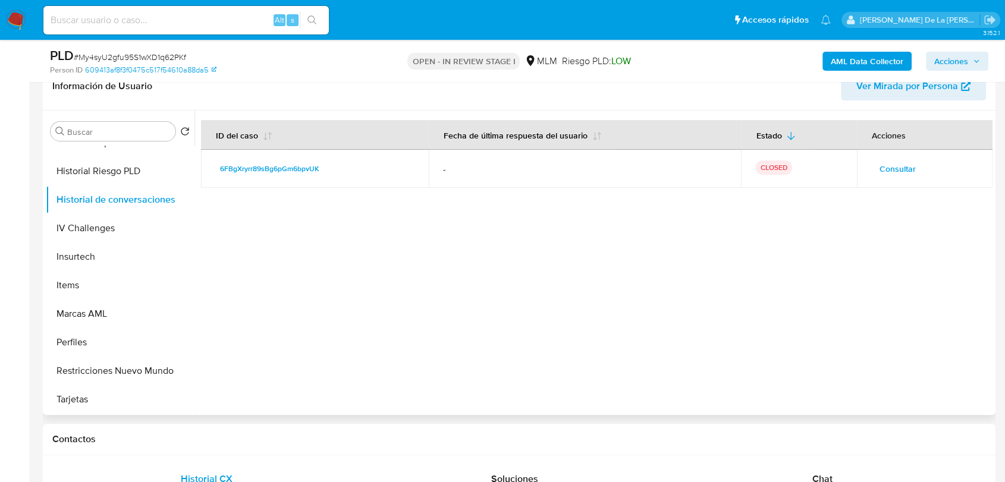
drag, startPoint x: 726, startPoint y: 111, endPoint x: 690, endPoint y: 95, distance: 39.1
click at [690, 95] on header "Información de Usuario Ver Mirada por Persona" at bounding box center [518, 86] width 933 height 29
drag, startPoint x: 888, startPoint y: 180, endPoint x: 889, endPoint y: 166, distance: 14.3
click at [889, 177] on td "Consultar" at bounding box center [925, 169] width 136 height 38
click at [889, 166] on span "Consultar" at bounding box center [897, 168] width 36 height 17
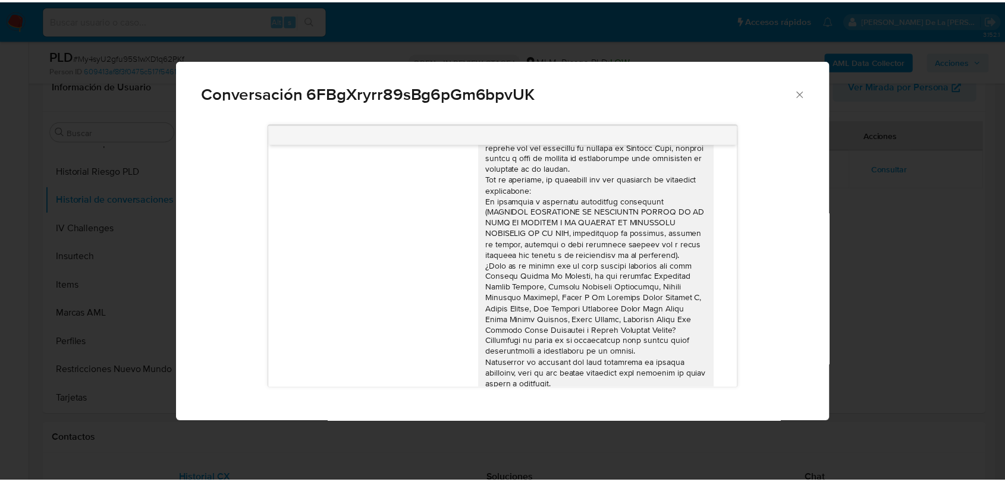
scroll to position [95, 0]
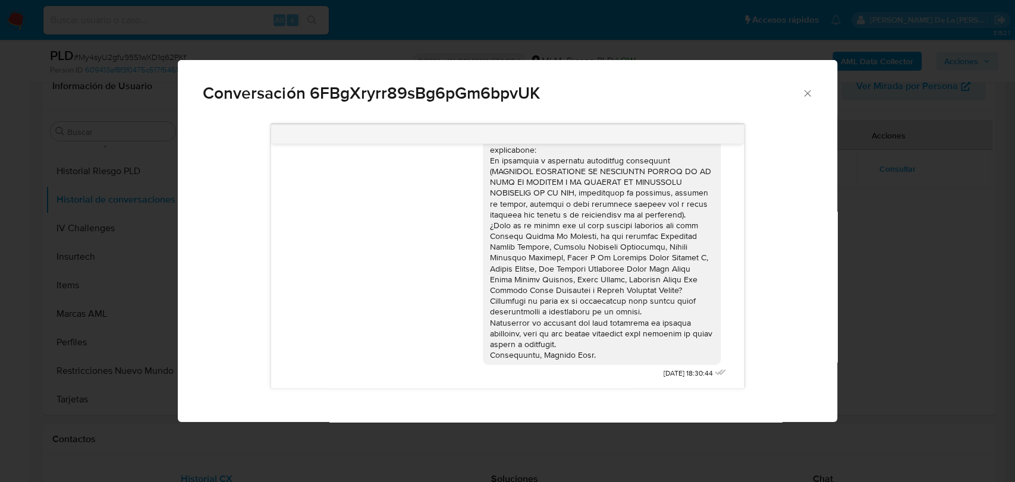
click at [810, 99] on div "Conversación 6FBgXryrr89sBg6pGm6bpvUK" at bounding box center [507, 88] width 659 height 56
click at [808, 95] on icon "Cerrar" at bounding box center [807, 93] width 12 height 12
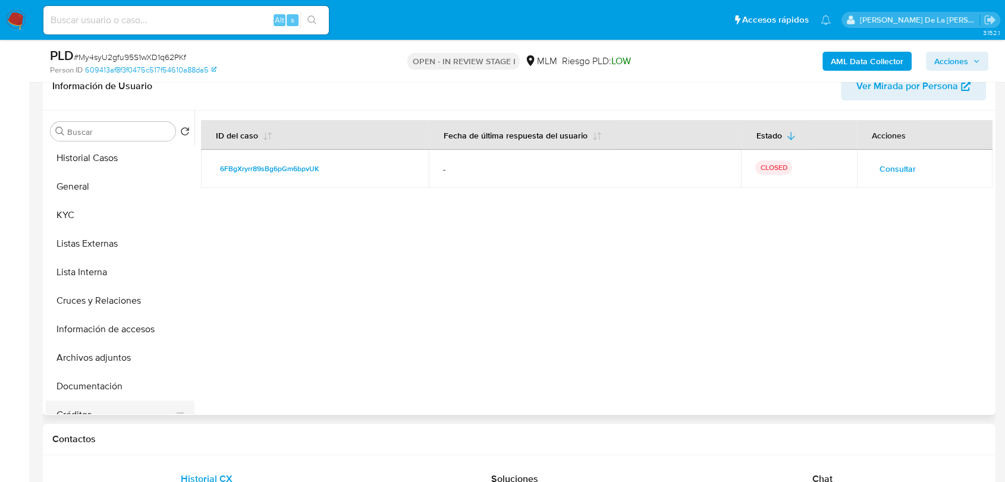
scroll to position [0, 0]
click at [97, 204] on button "KYC" at bounding box center [115, 217] width 139 height 29
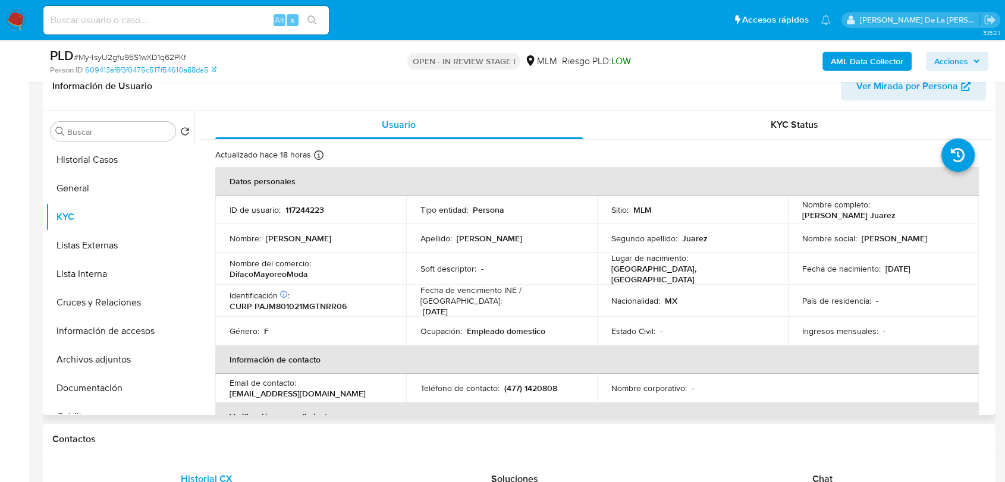
drag, startPoint x: 795, startPoint y: 215, endPoint x: 918, endPoint y: 220, distance: 122.6
click at [918, 220] on td "Nombre completo : Miriam Rocio Paniagua Juarez" at bounding box center [883, 210] width 191 height 29
drag, startPoint x: 893, startPoint y: 221, endPoint x: 964, endPoint y: 266, distance: 83.6
click at [964, 266] on td "Fecha de nacimiento : 21/10/1980" at bounding box center [883, 269] width 191 height 32
drag, startPoint x: 938, startPoint y: 209, endPoint x: 939, endPoint y: 220, distance: 10.8
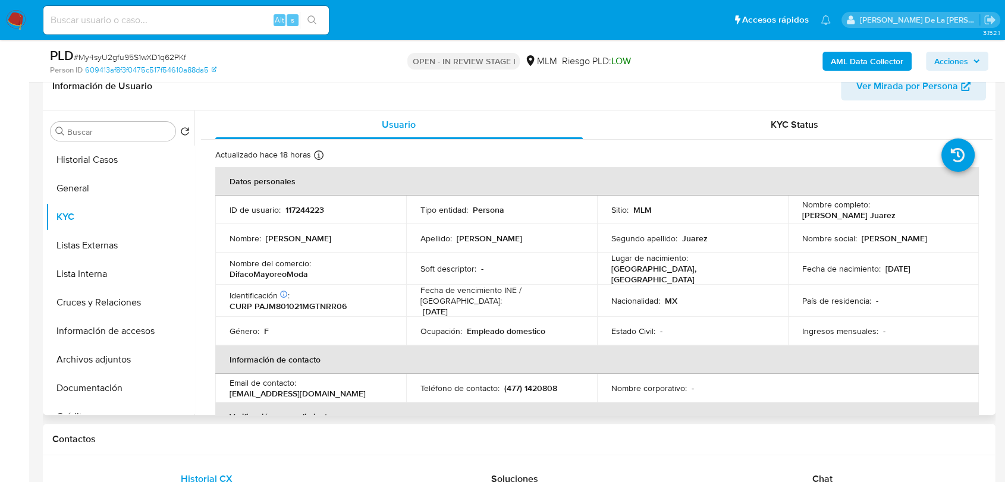
click at [939, 220] on div "Nombre completo : Miriam Rocio Paniagua Juarez" at bounding box center [883, 209] width 162 height 21
drag, startPoint x: 315, startPoint y: 273, endPoint x: 221, endPoint y: 276, distance: 94.6
click at [221, 276] on td "Nombre del comercio : DifacoMayoreoModa" at bounding box center [310, 269] width 191 height 32
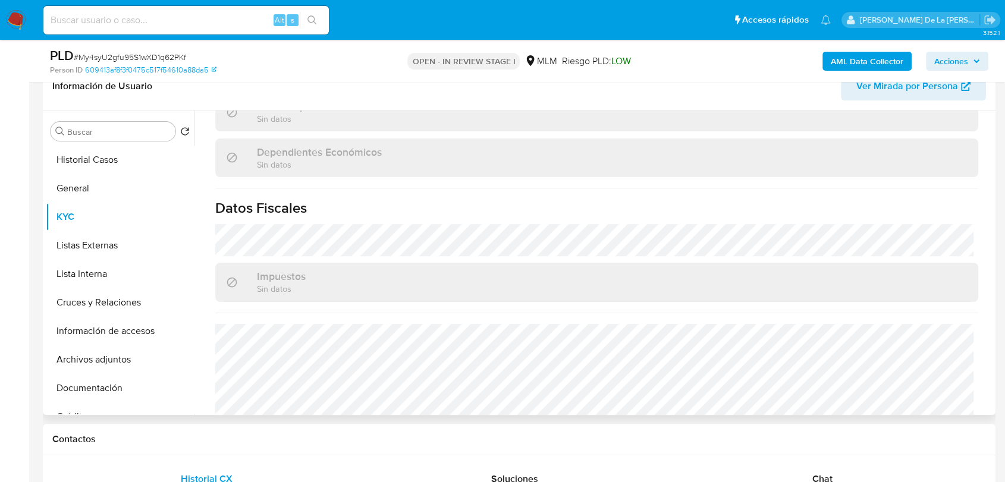
scroll to position [735, 0]
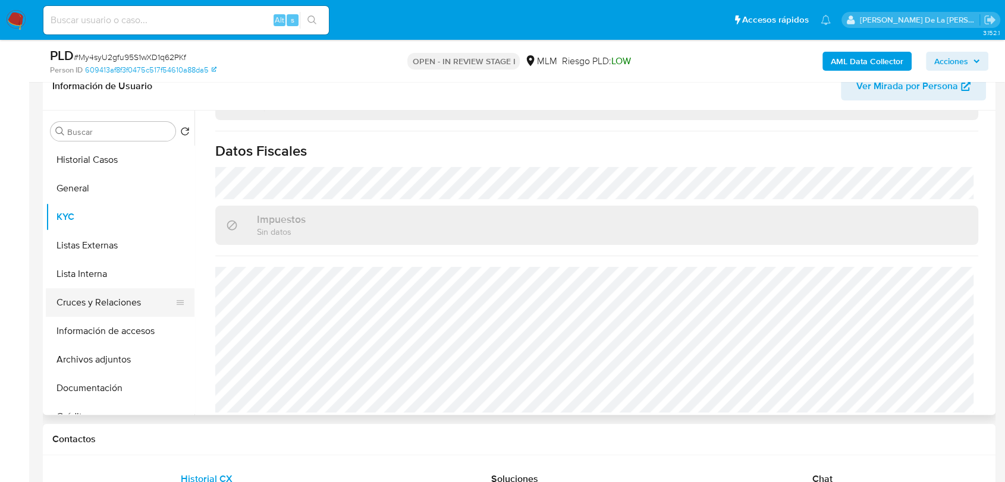
click at [102, 306] on button "Cruces y Relaciones" at bounding box center [115, 302] width 139 height 29
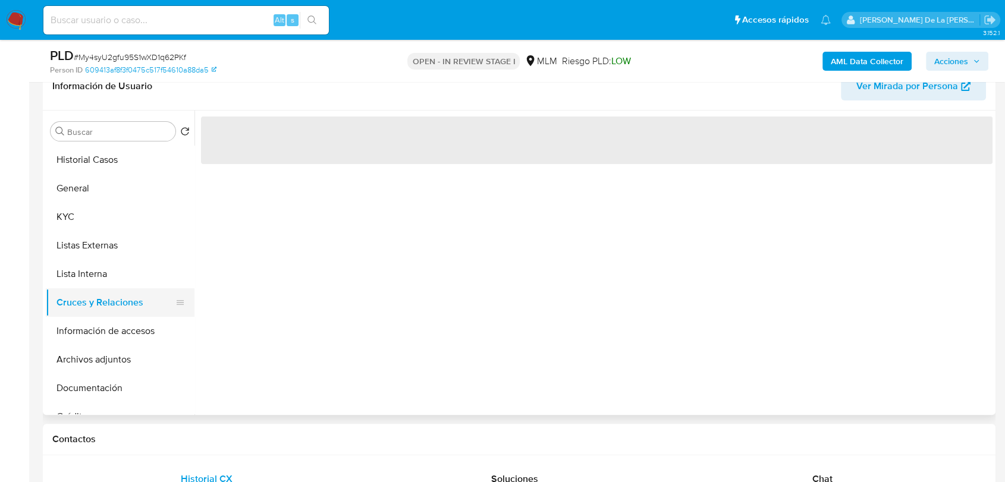
scroll to position [0, 0]
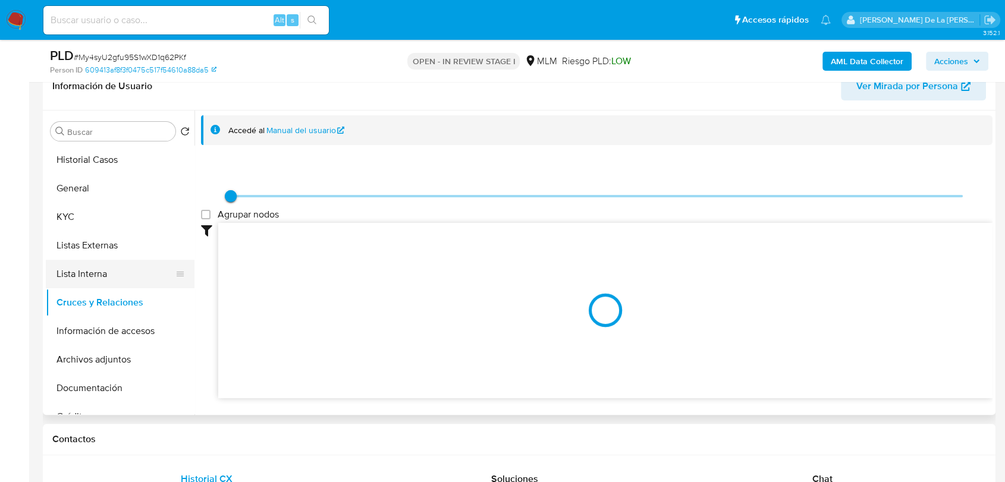
click at [135, 278] on button "Lista Interna" at bounding box center [115, 274] width 139 height 29
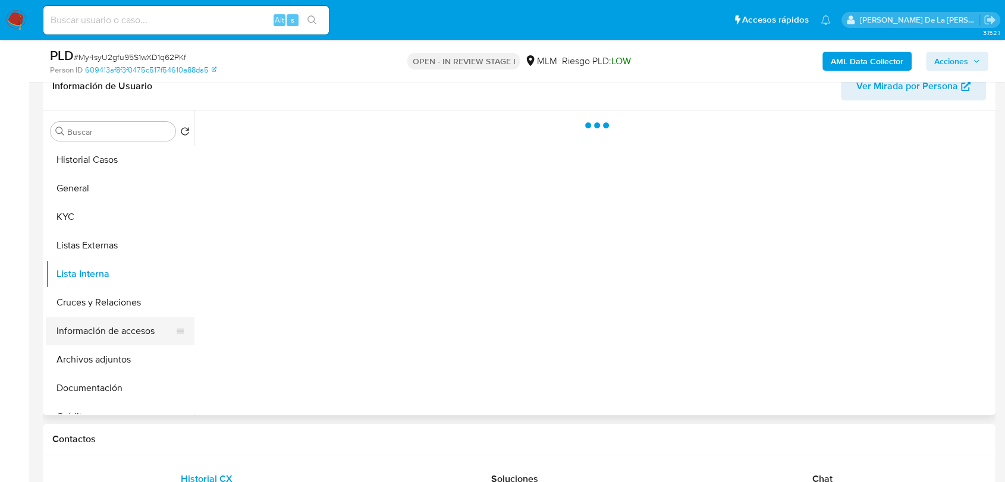
click at [120, 321] on button "Información de accesos" at bounding box center [115, 331] width 139 height 29
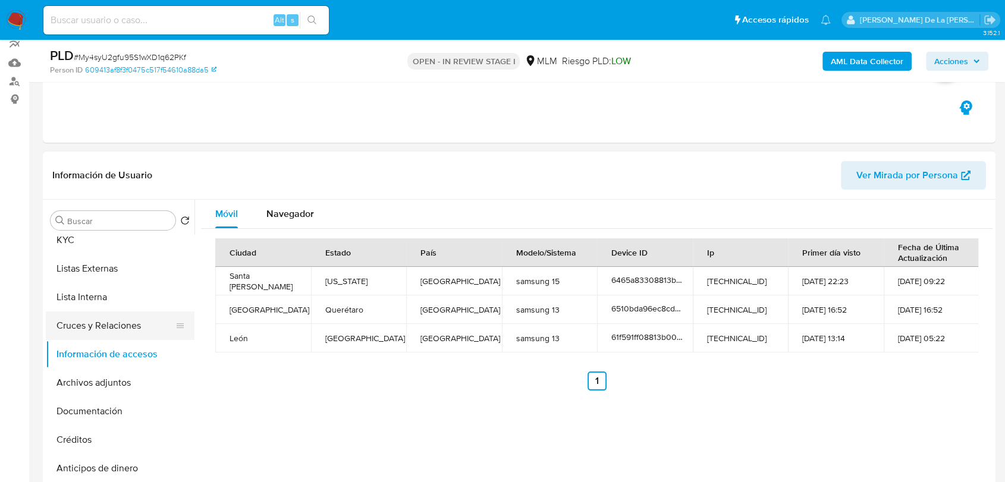
scroll to position [132, 0]
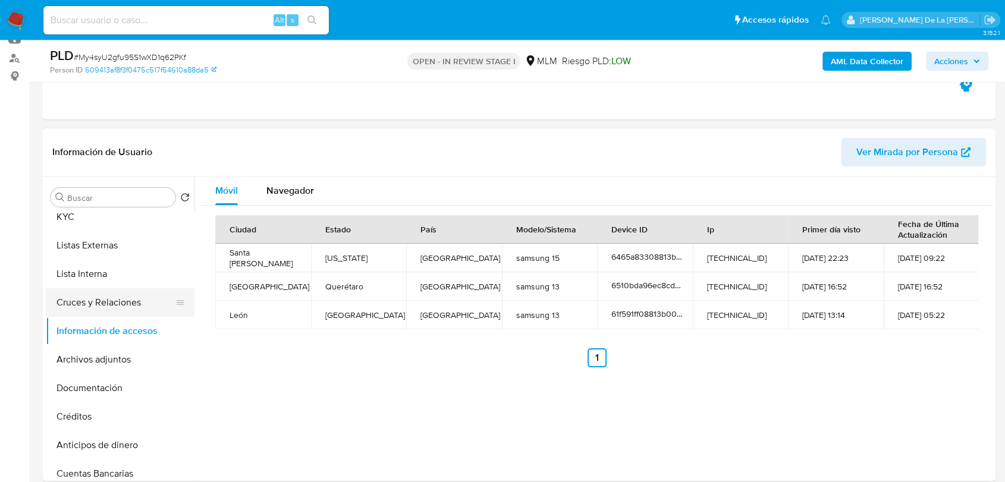
click at [163, 309] on button "Cruces y Relaciones" at bounding box center [115, 302] width 139 height 29
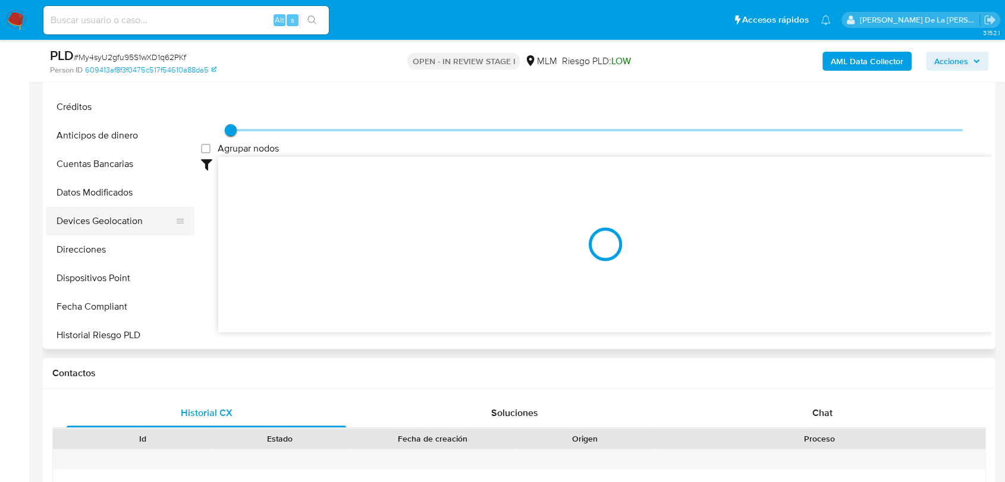
scroll to position [330, 0]
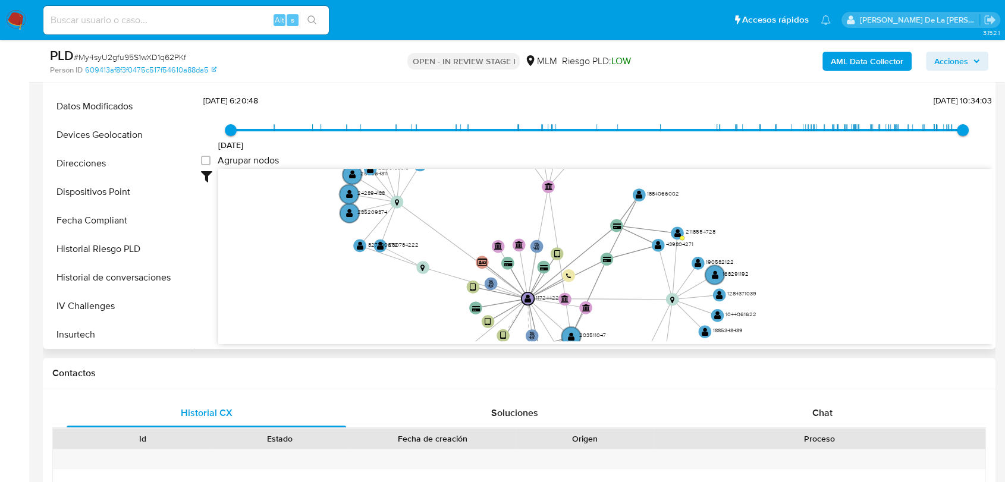
drag, startPoint x: 405, startPoint y: 250, endPoint x: 396, endPoint y: 306, distance: 56.1
click at [396, 306] on icon "phone-8f450ff325b1dd27502f6252960278c6  user-117244223  117244223 person-6094…" at bounding box center [605, 255] width 774 height 172
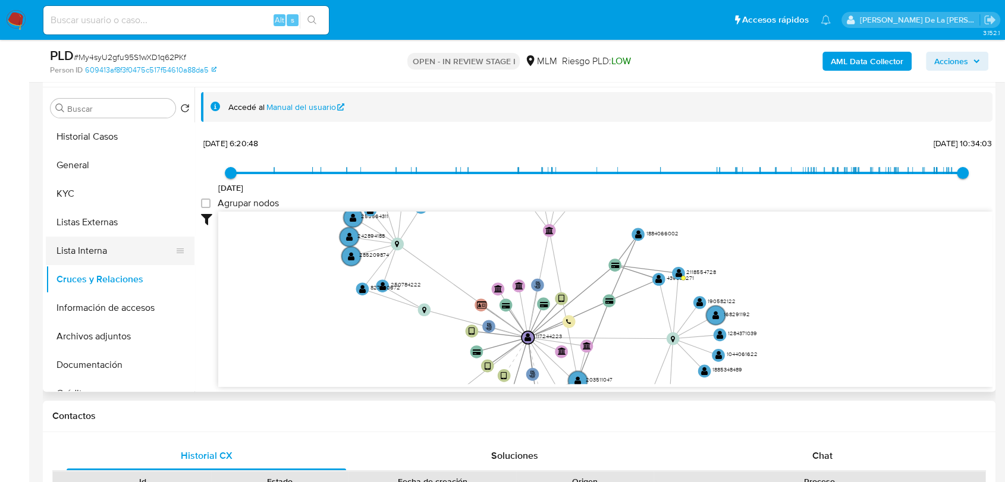
scroll to position [198, 0]
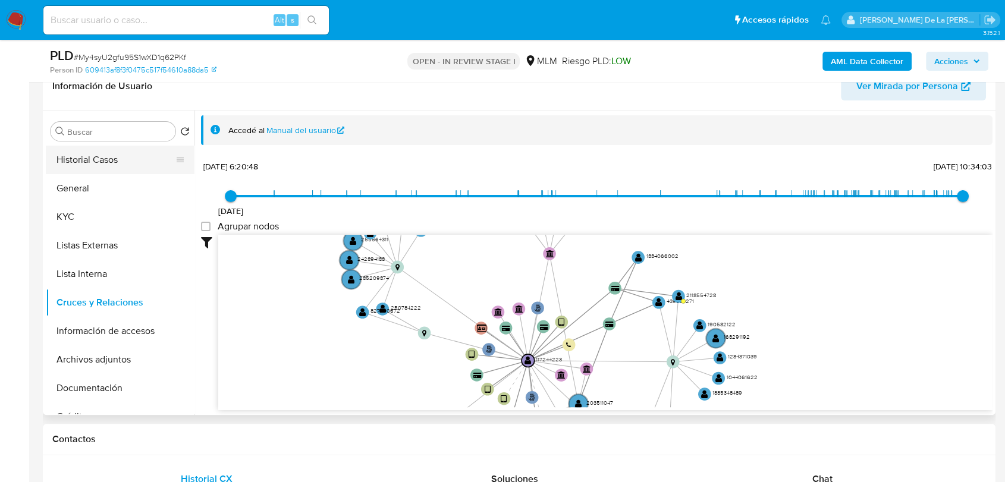
click at [134, 164] on button "Historial Casos" at bounding box center [115, 160] width 139 height 29
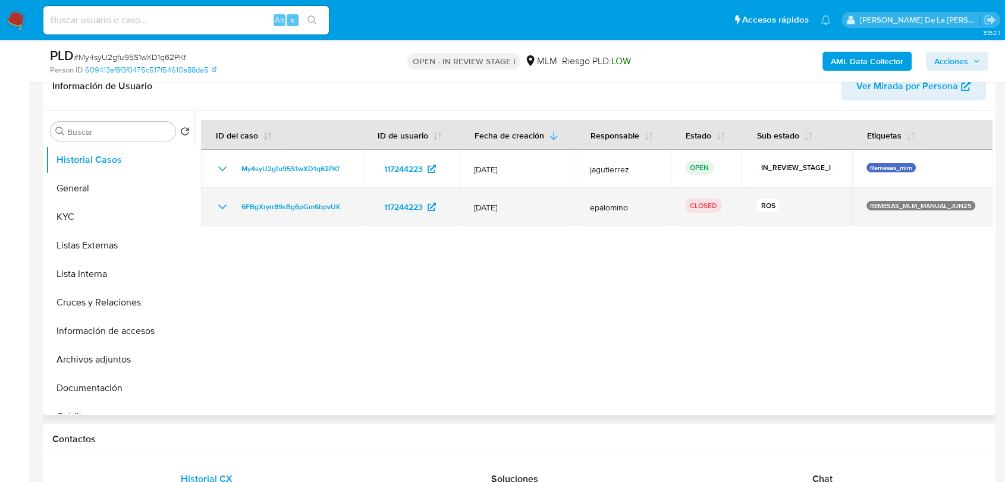
click at [214, 207] on td "6FBgXryrr89sBg6pGm6bpvUK" at bounding box center [282, 207] width 162 height 38
click at [222, 203] on icon "Mostrar/Ocultar" at bounding box center [222, 207] width 14 height 14
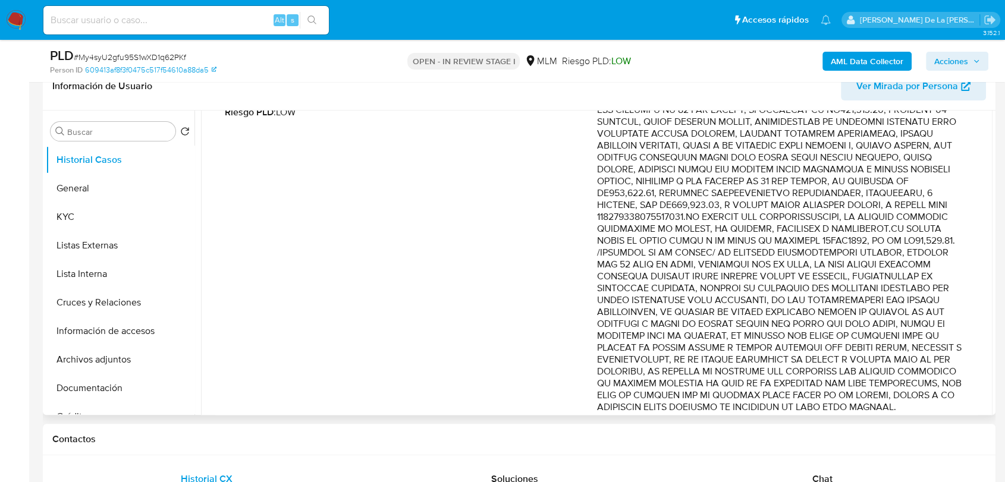
scroll to position [175, 0]
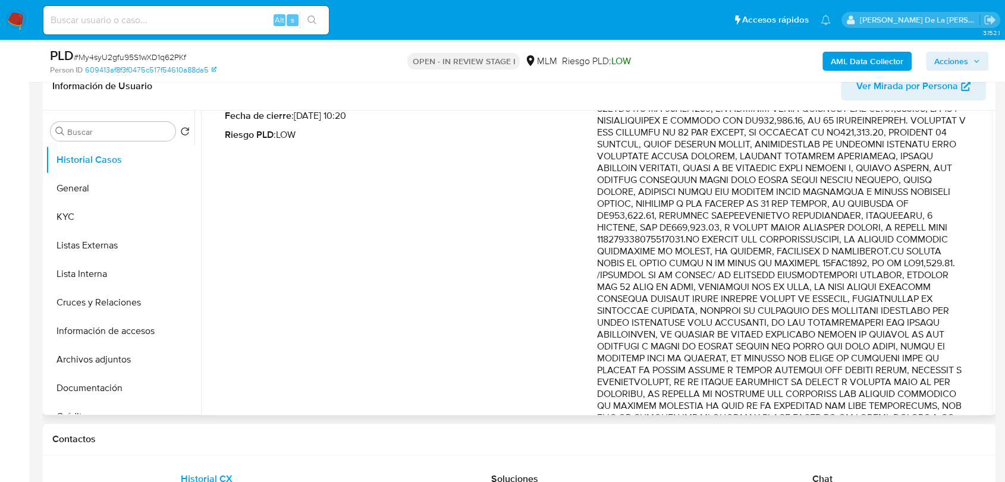
drag, startPoint x: 810, startPoint y: 267, endPoint x: 789, endPoint y: 348, distance: 83.5
click at [789, 348] on p "Comentario :" at bounding box center [783, 263] width 372 height 345
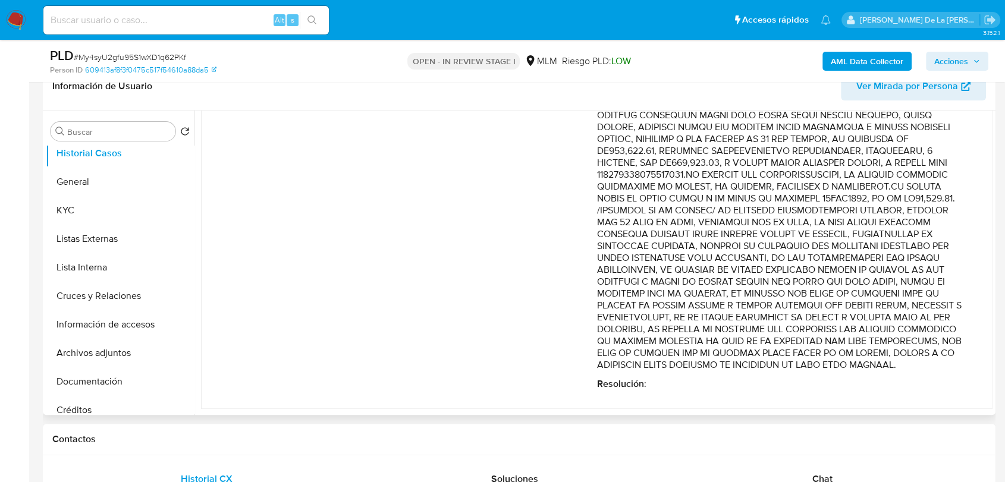
scroll to position [0, 0]
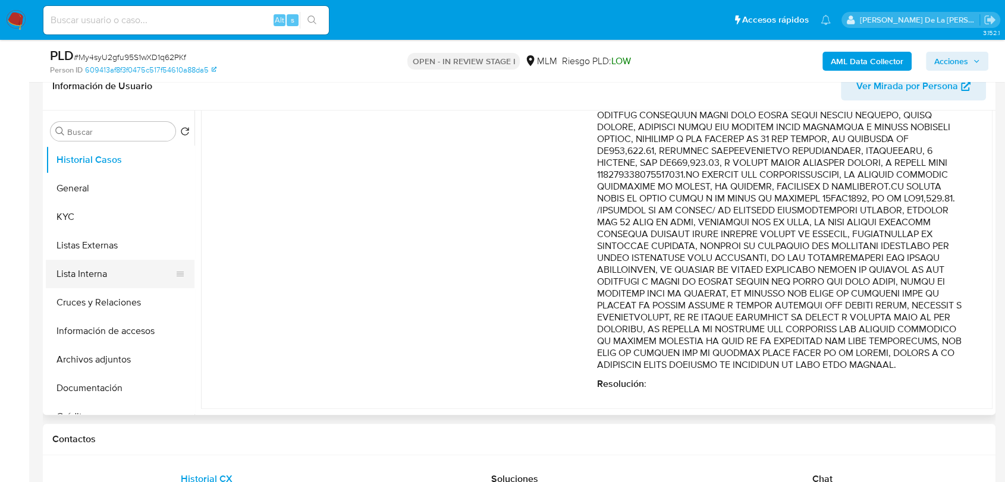
click at [128, 270] on button "Lista Interna" at bounding box center [115, 274] width 139 height 29
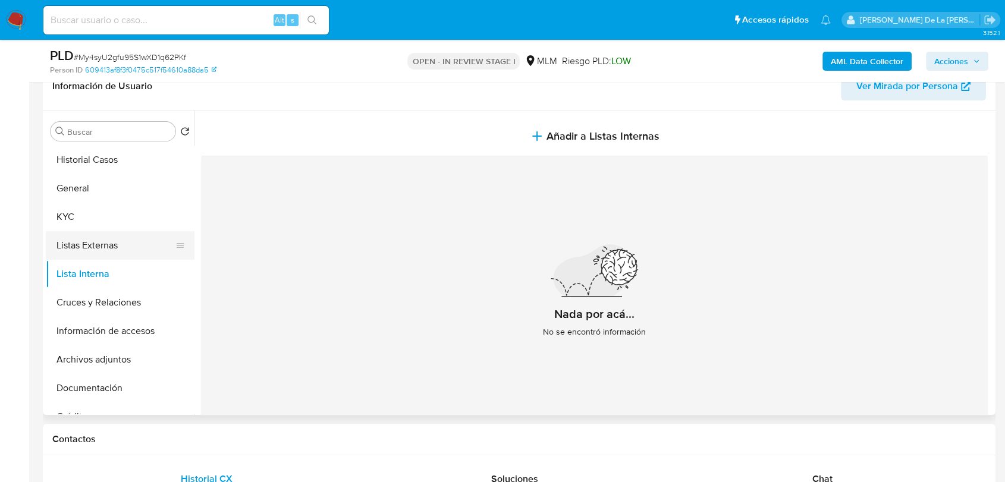
click at [131, 250] on button "Listas Externas" at bounding box center [115, 245] width 139 height 29
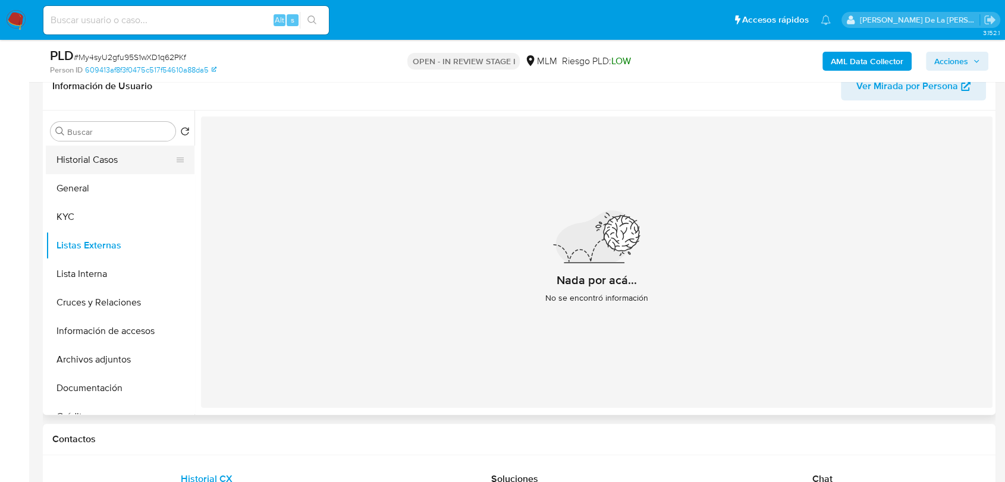
drag, startPoint x: 89, startPoint y: 160, endPoint x: 99, endPoint y: 158, distance: 10.4
click at [89, 160] on button "Historial Casos" at bounding box center [115, 160] width 139 height 29
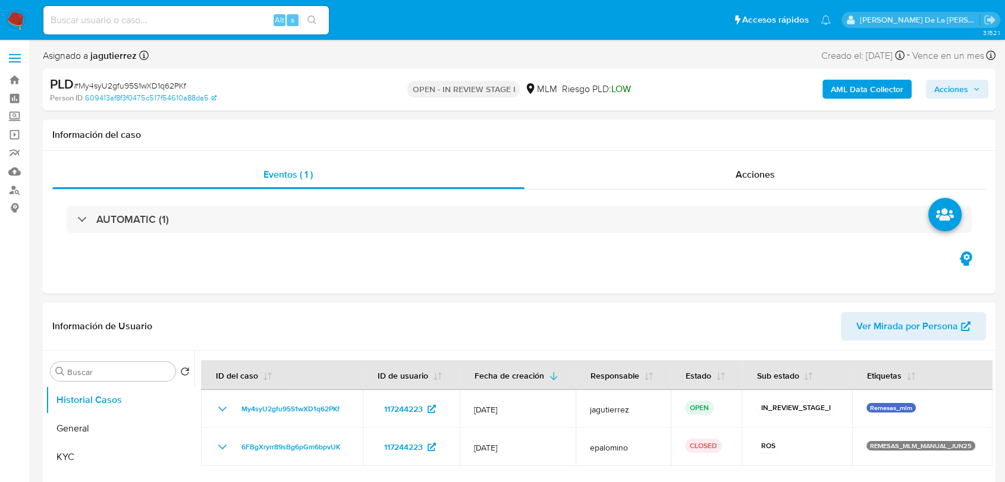
select select "10"
drag, startPoint x: 531, startPoint y: 203, endPoint x: 407, endPoint y: 270, distance: 141.2
click at [414, 264] on div "Eventos ( 1 ) Acciones AUTOMATIC (1)" at bounding box center [519, 222] width 952 height 143
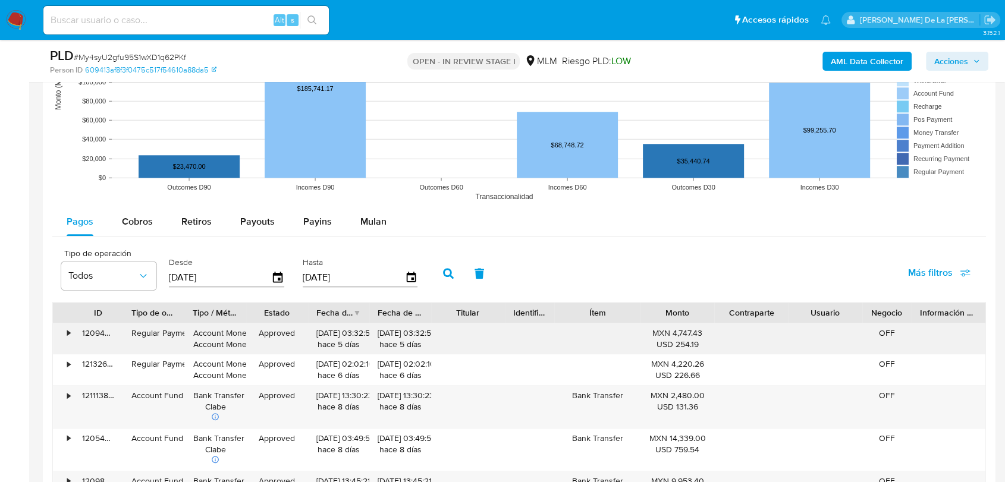
scroll to position [1255, 0]
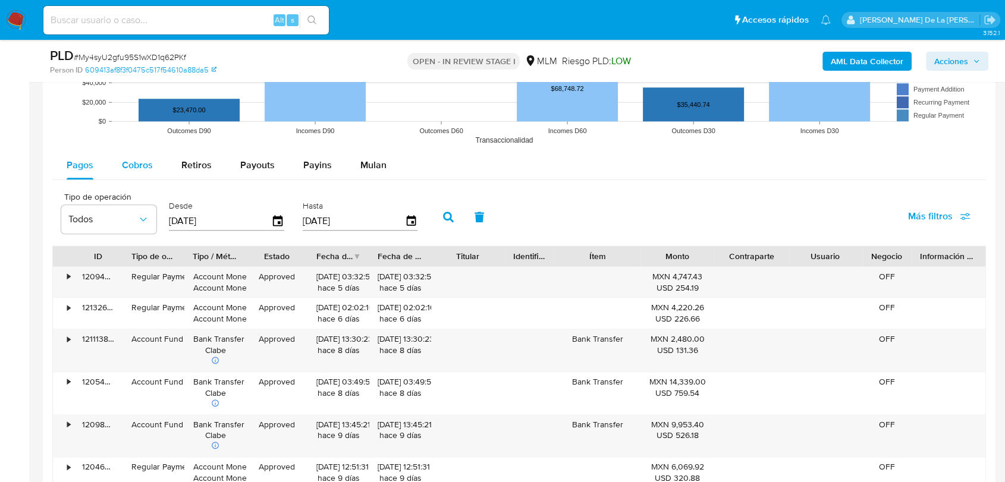
drag, startPoint x: 138, startPoint y: 183, endPoint x: 137, endPoint y: 174, distance: 9.6
click at [138, 183] on div "Pagos Cobros Retiros Payouts Payins Mulan Tipo de operación Todos Desde [DATE] …" at bounding box center [518, 421] width 933 height 540
click at [137, 168] on span "Cobros" at bounding box center [137, 165] width 31 height 14
select select "10"
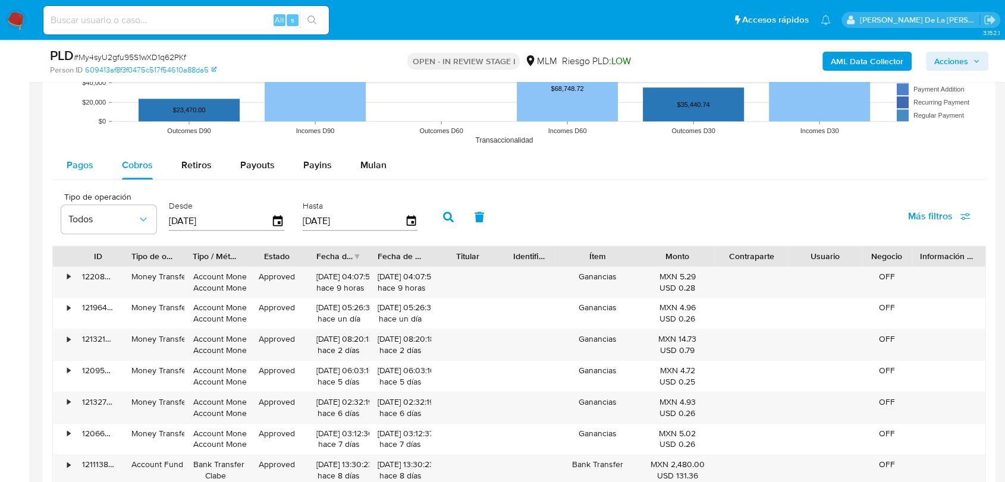
drag, startPoint x: 86, startPoint y: 156, endPoint x: 80, endPoint y: 158, distance: 6.4
click at [85, 156] on div "Pagos" at bounding box center [80, 165] width 27 height 29
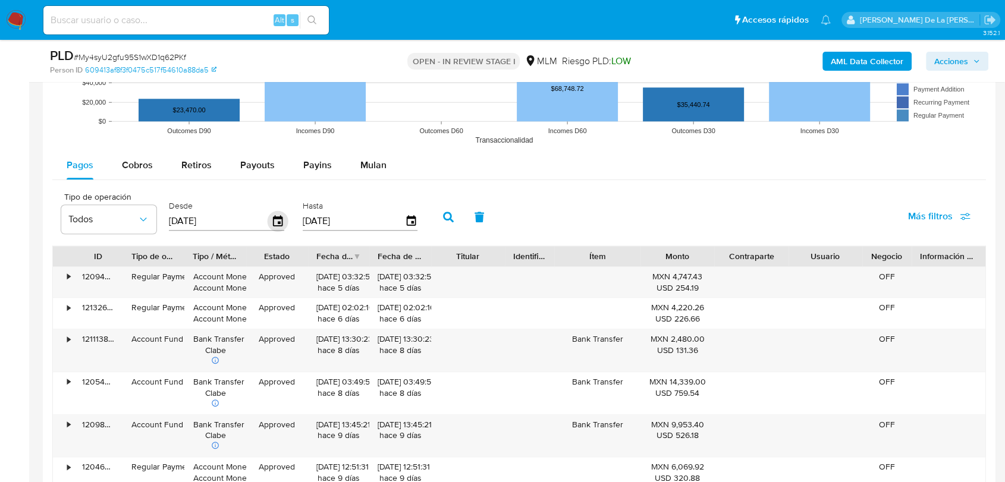
click at [283, 216] on icon "button" at bounding box center [277, 221] width 21 height 21
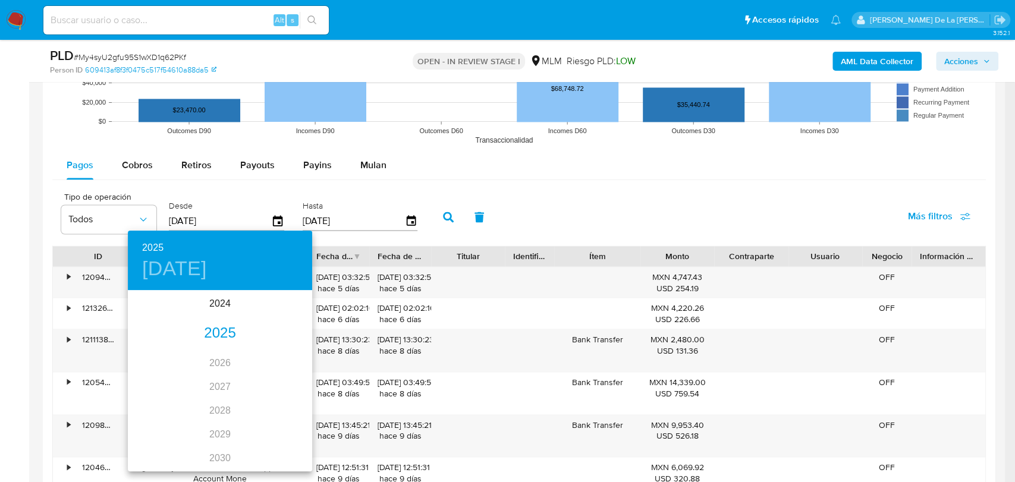
click at [221, 330] on div "2025" at bounding box center [220, 334] width 184 height 24
click at [152, 405] on div "[DATE]." at bounding box center [158, 403] width 61 height 45
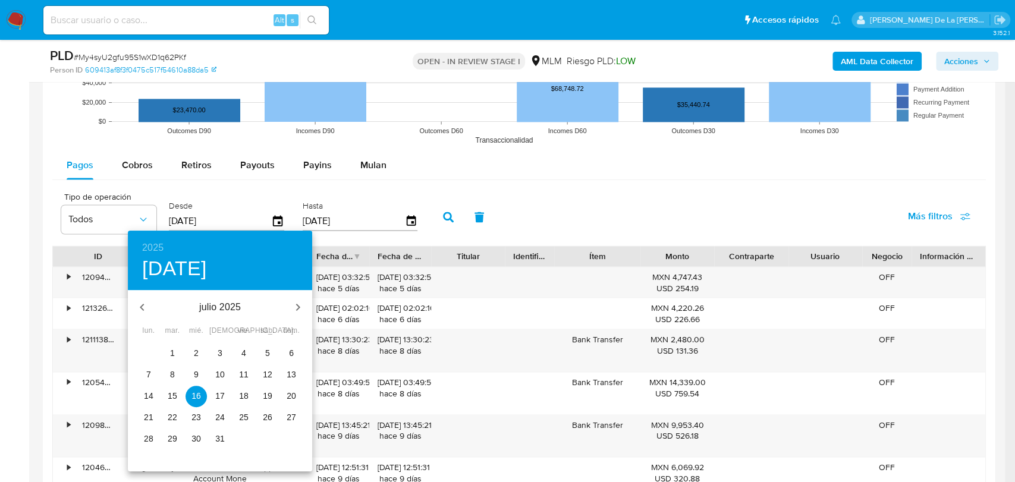
click at [150, 433] on p "28" at bounding box center [149, 439] width 10 height 12
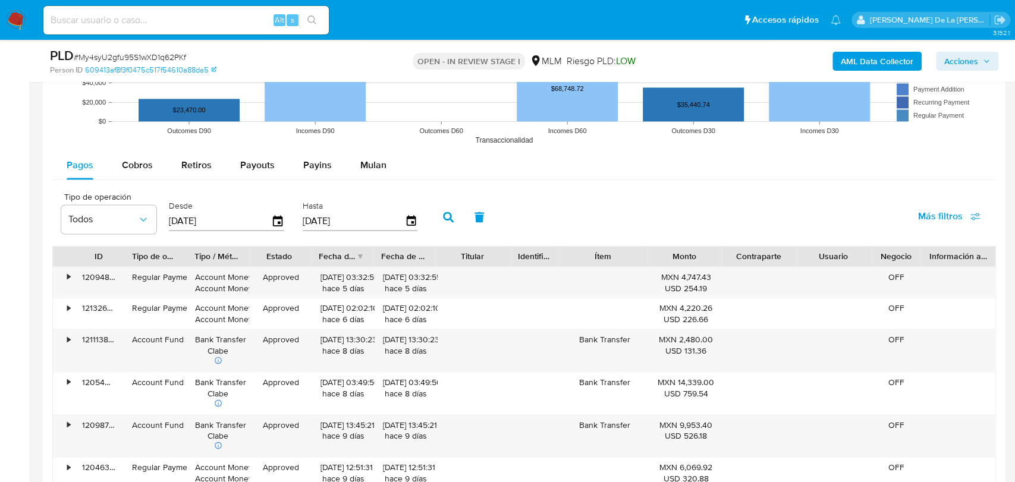
type input "[DATE]"
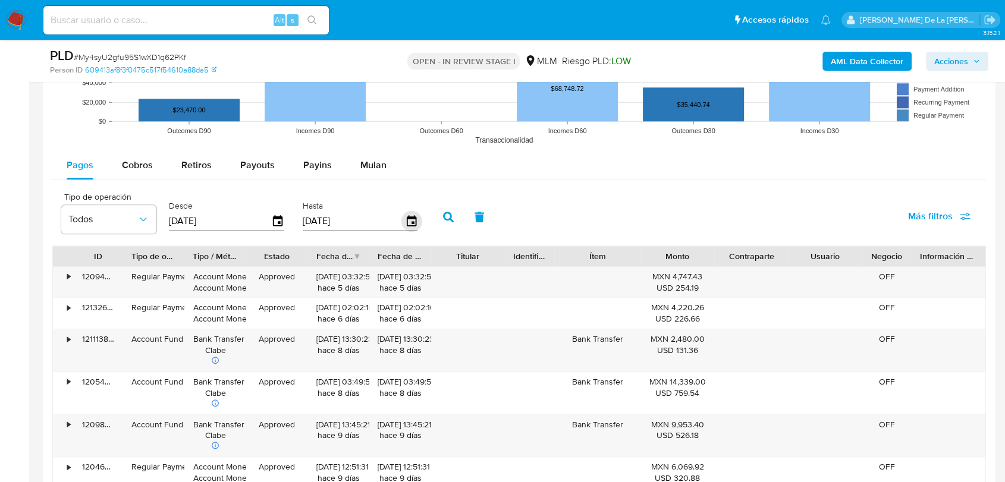
click at [407, 220] on icon "button" at bounding box center [411, 221] width 21 height 21
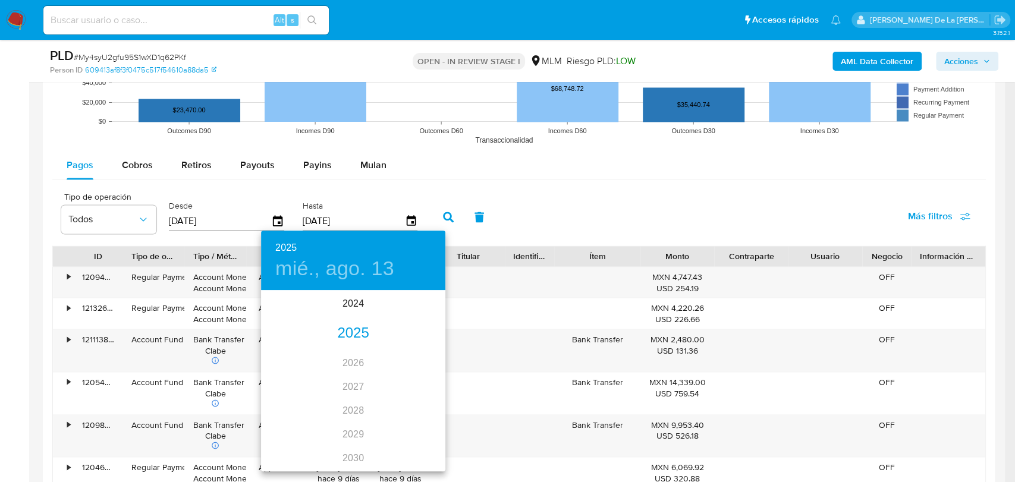
click at [336, 329] on div "2025" at bounding box center [353, 334] width 184 height 24
click at [297, 401] on div "[DATE]." at bounding box center [291, 403] width 61 height 45
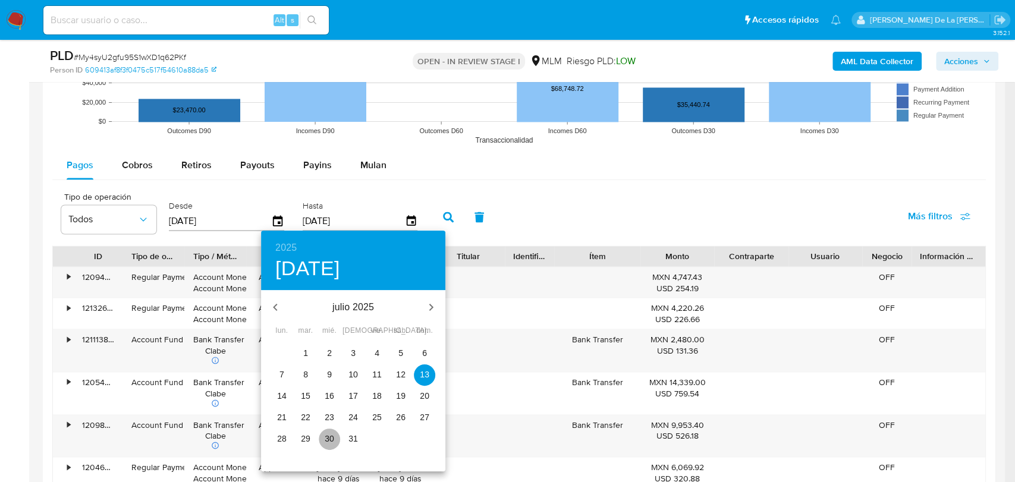
click at [325, 443] on p "30" at bounding box center [330, 439] width 10 height 12
type input "[DATE]"
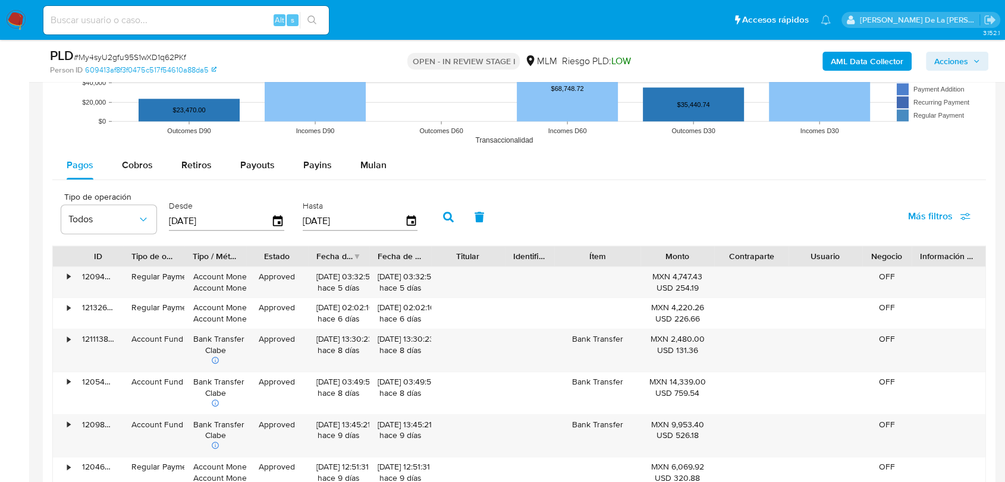
click at [450, 206] on button "button" at bounding box center [448, 217] width 31 height 29
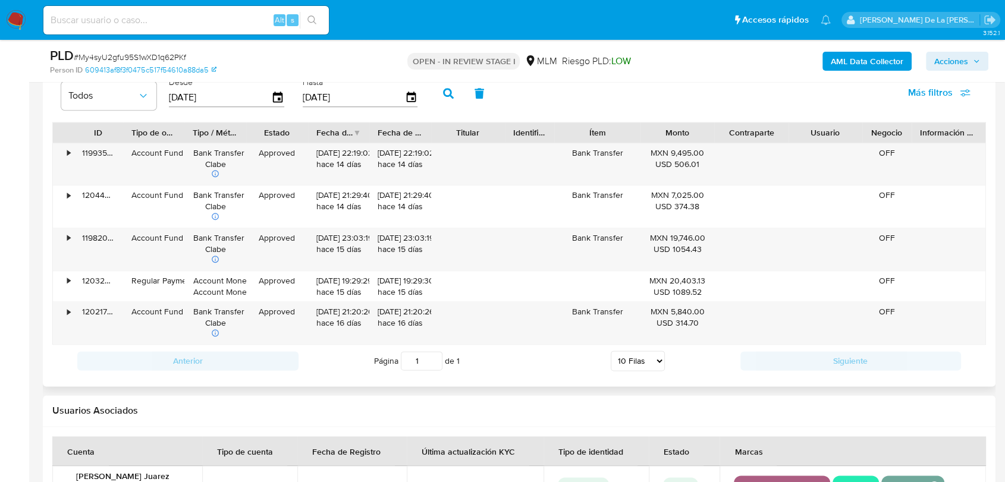
scroll to position [1387, 0]
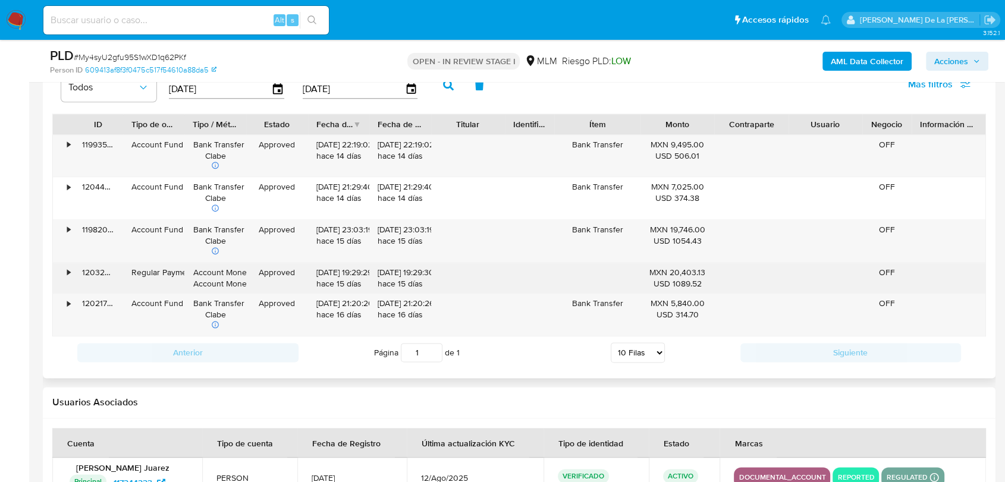
click at [68, 275] on div "•" at bounding box center [68, 272] width 3 height 11
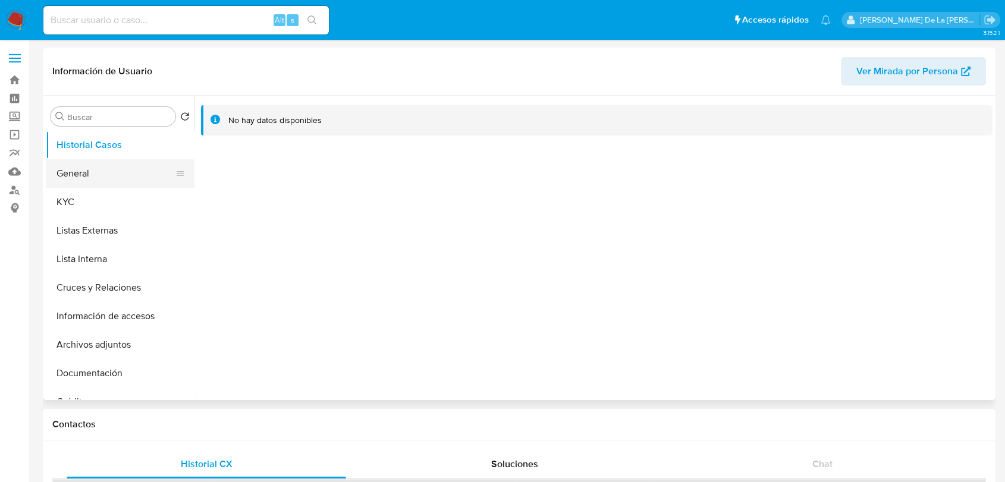
click at [108, 167] on button "General" at bounding box center [115, 173] width 139 height 29
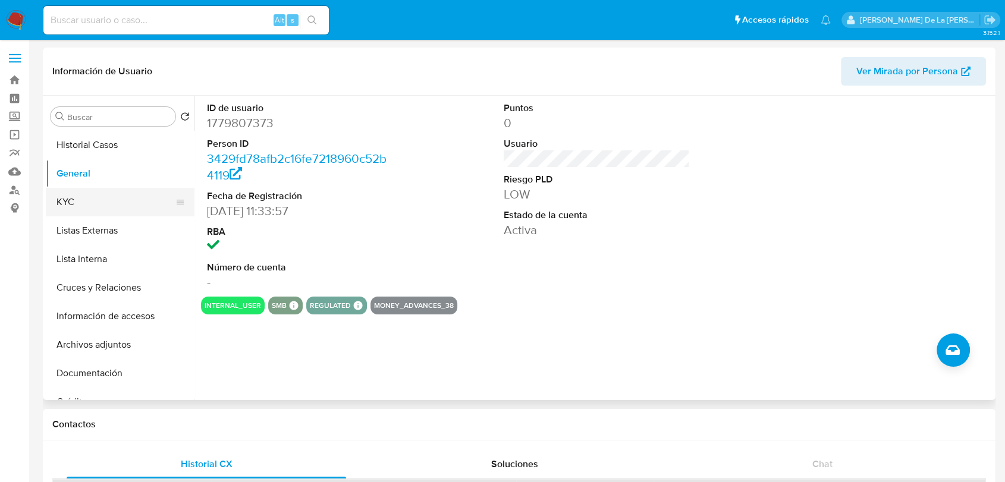
select select "10"
click at [114, 207] on button "KYC" at bounding box center [115, 202] width 139 height 29
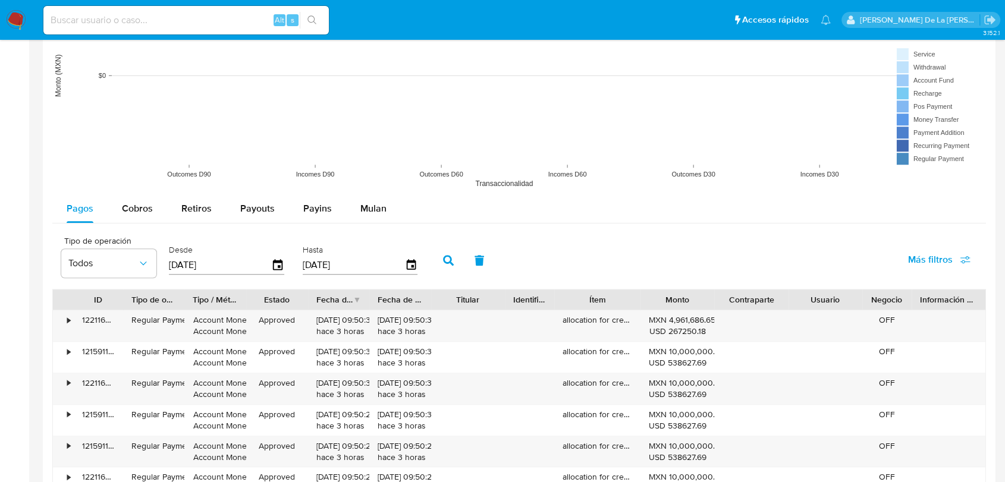
scroll to position [1056, 0]
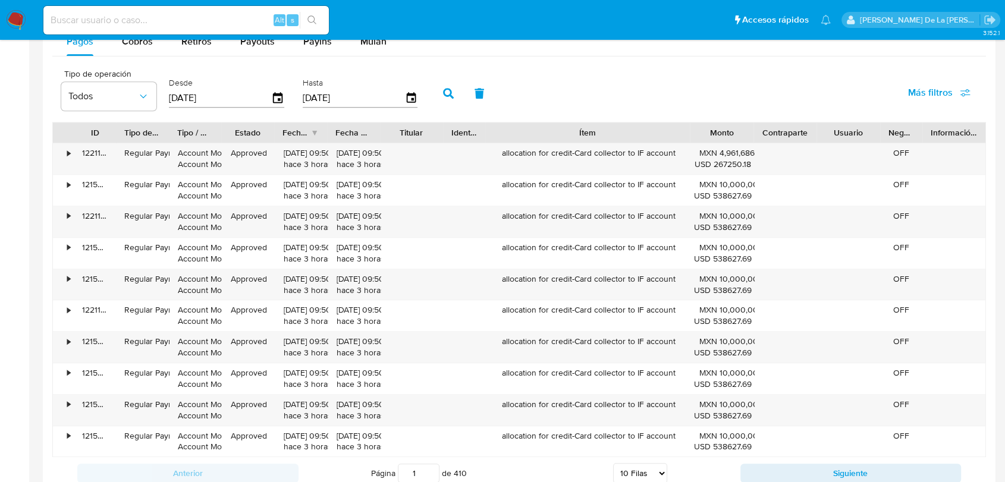
drag, startPoint x: 643, startPoint y: 128, endPoint x: 760, endPoint y: 138, distance: 118.1
click at [760, 138] on div "ID Tipo de operación Tipo / Método Estado Fecha de creación Fecha de aprobación…" at bounding box center [519, 132] width 932 height 20
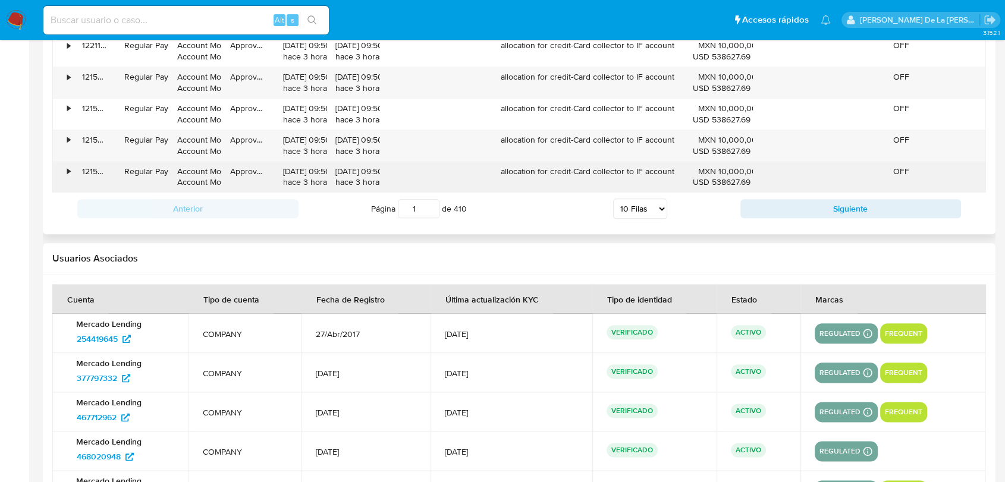
scroll to position [1122, 0]
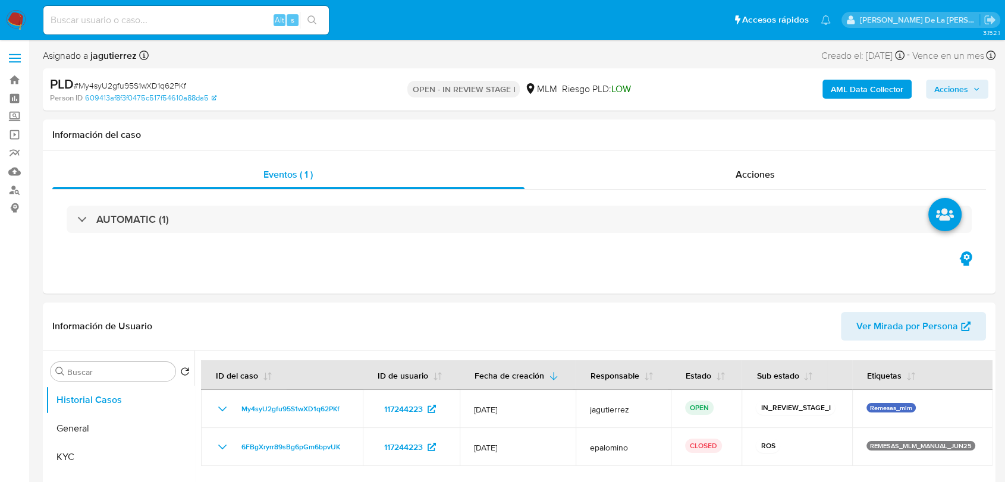
select select "10"
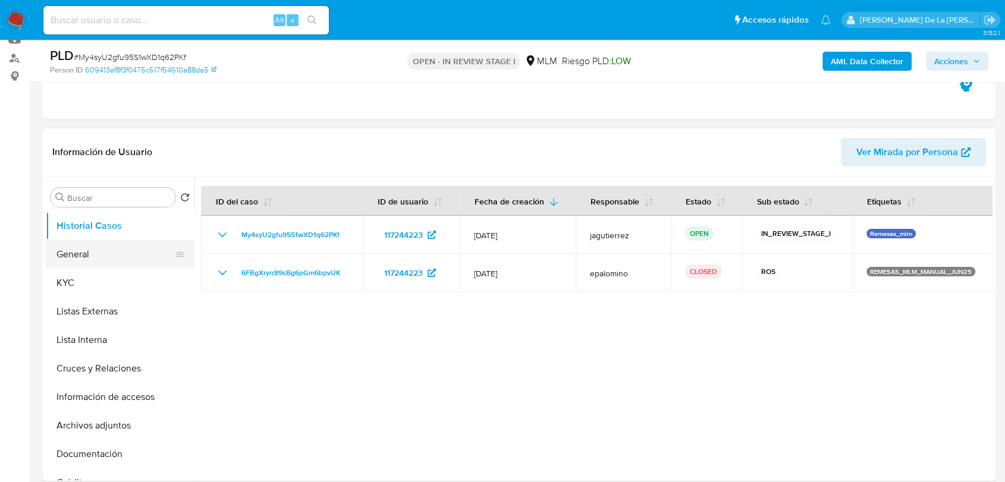
click at [110, 260] on button "General" at bounding box center [115, 254] width 139 height 29
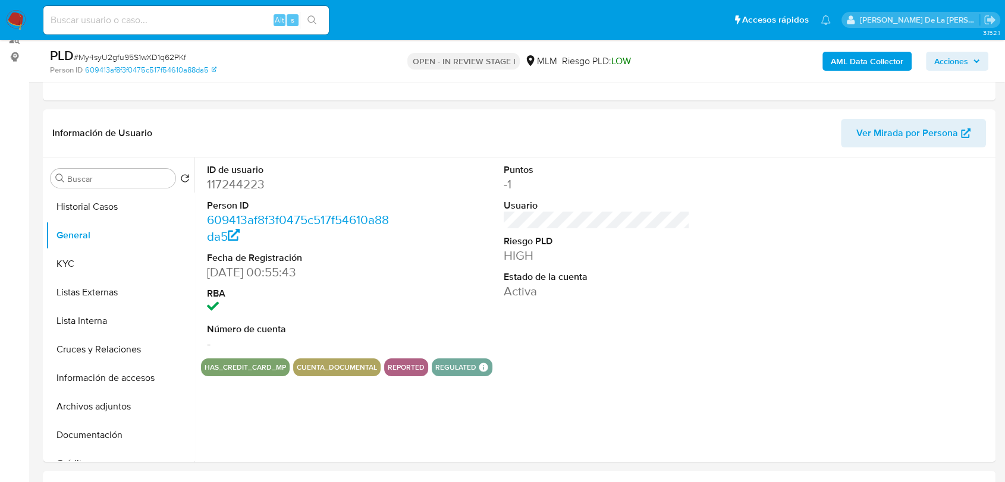
scroll to position [153, 0]
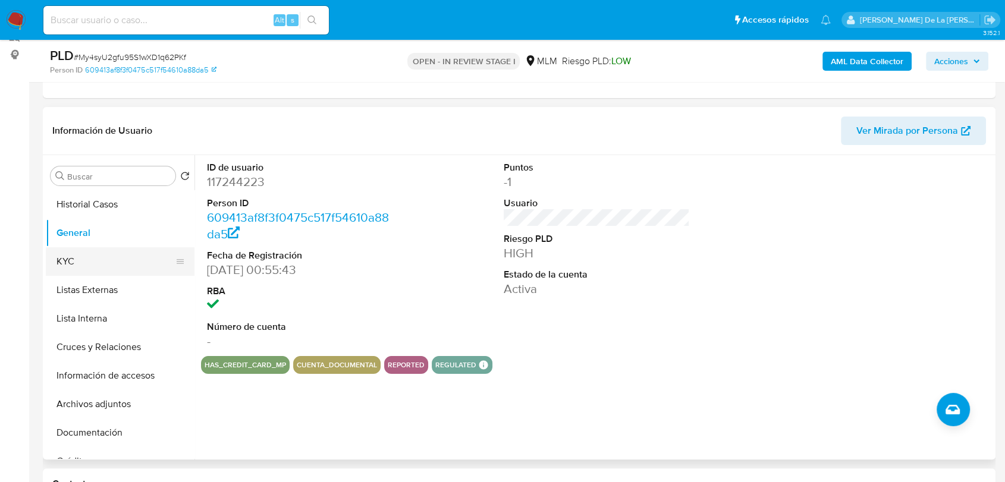
click at [104, 268] on button "KYC" at bounding box center [115, 261] width 139 height 29
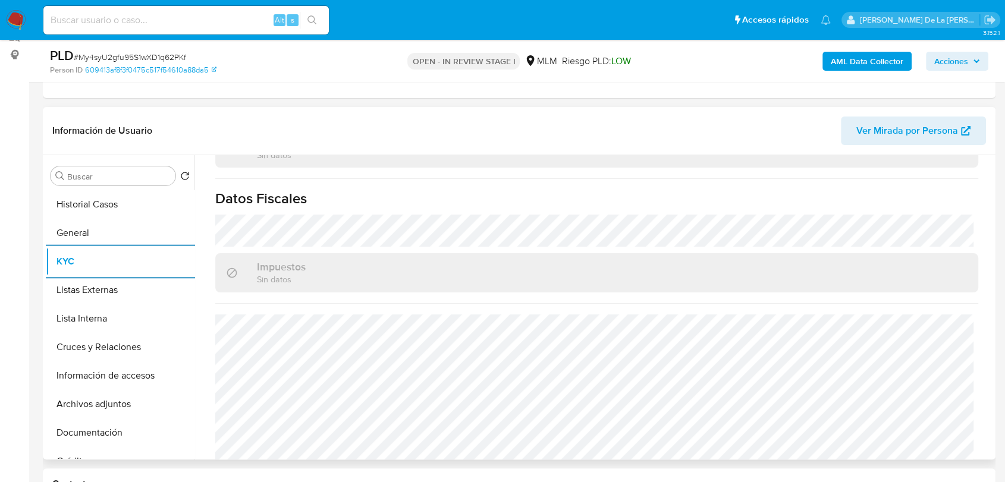
scroll to position [735, 0]
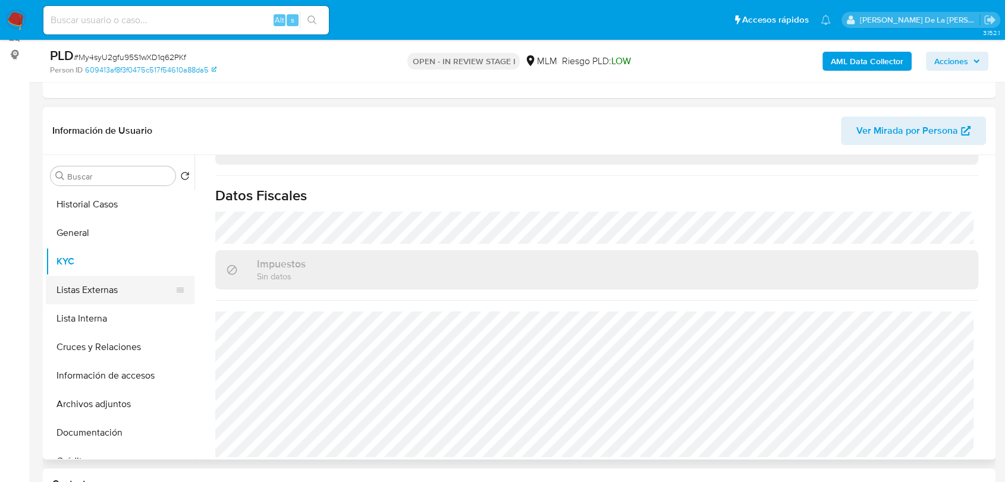
click at [110, 285] on button "Listas Externas" at bounding box center [115, 290] width 139 height 29
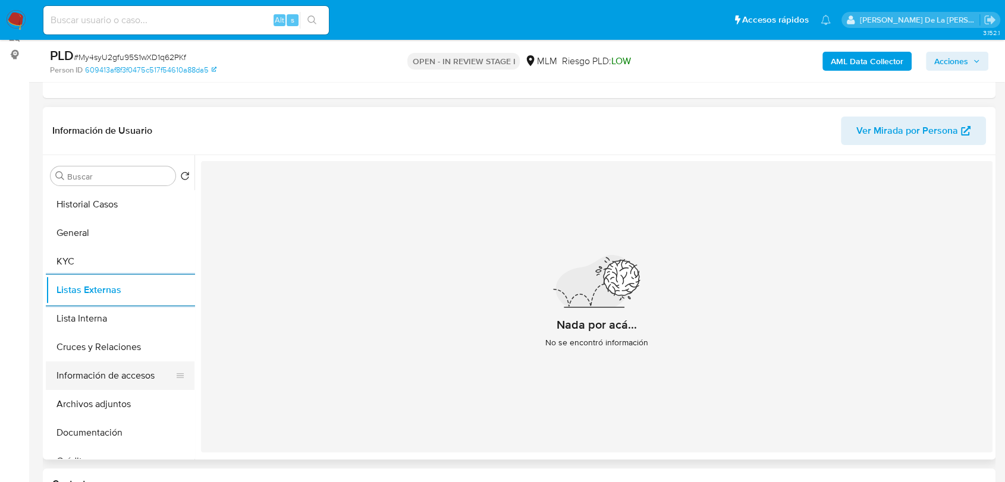
click at [118, 373] on button "Información de accesos" at bounding box center [115, 375] width 139 height 29
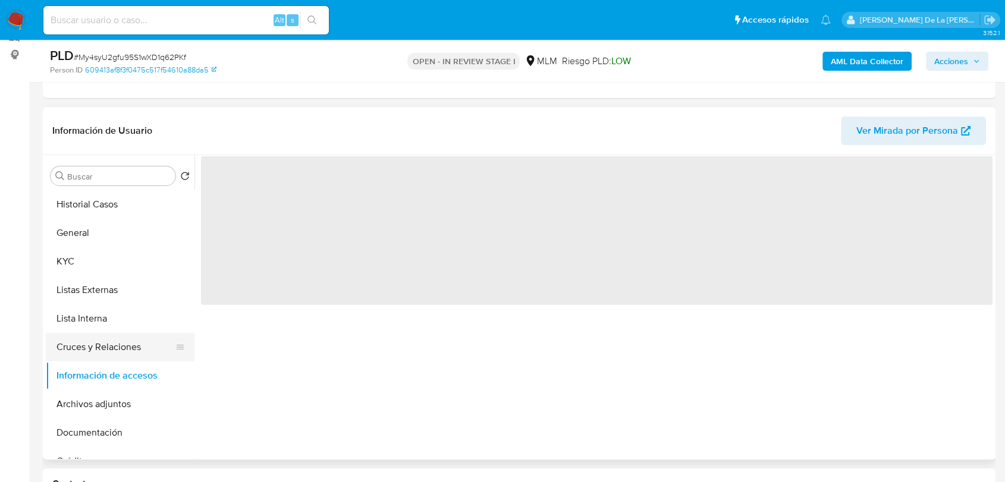
click at [124, 346] on button "Cruces y Relaciones" at bounding box center [115, 347] width 139 height 29
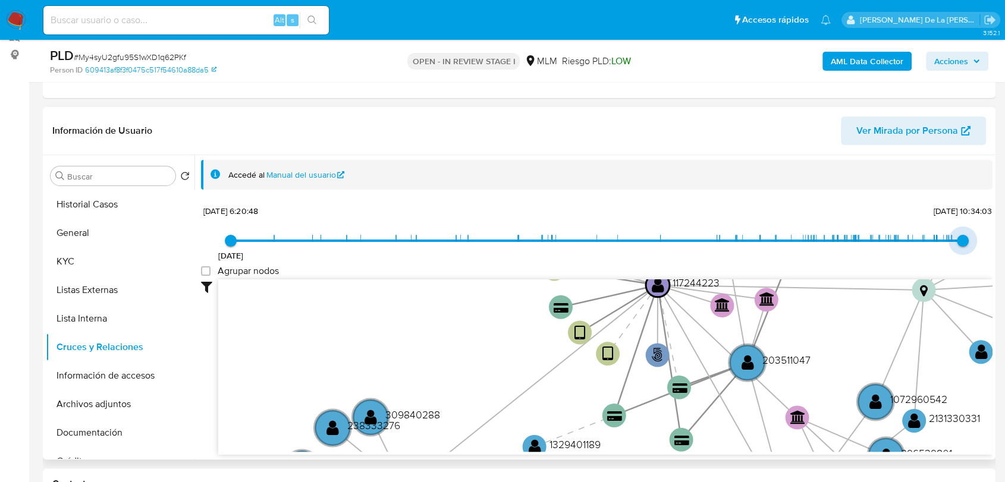
click at [956, 245] on span "7/8/2025, 10:34:03" at bounding box center [962, 241] width 12 height 12
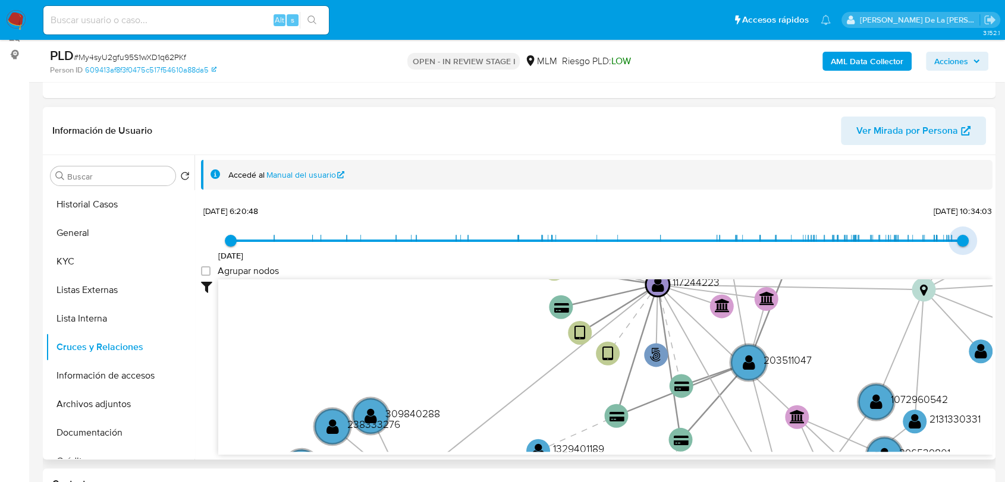
type input "1752675692000"
drag, startPoint x: 955, startPoint y: 244, endPoint x: 947, endPoint y: 243, distance: 7.8
click at [947, 243] on span "16/7/2025, 8:21:32" at bounding box center [951, 241] width 12 height 12
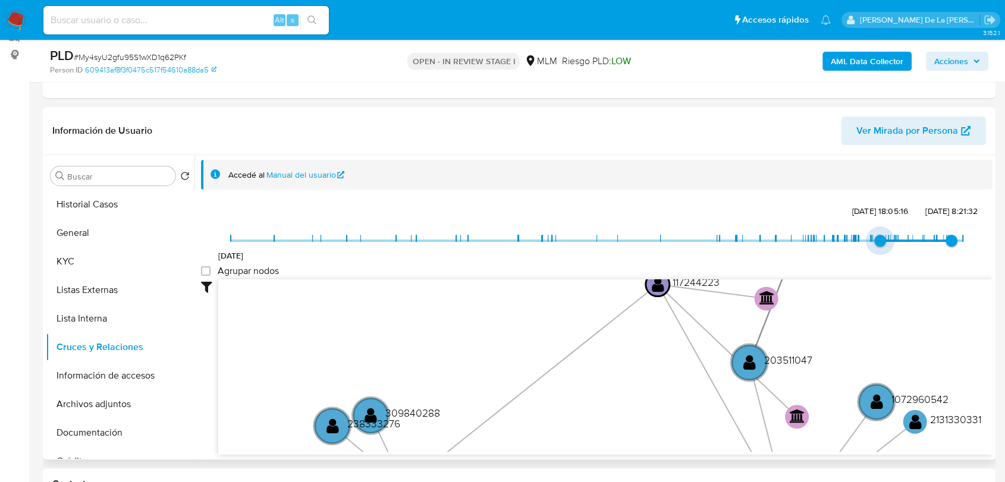
type input "1741470113000"
drag, startPoint x: 230, startPoint y: 236, endPoint x: 882, endPoint y: 258, distance: 651.8
click at [881, 258] on div "20/8/2021 8/3/2025, 15:41:53 16/7/2025, 8:21:32" at bounding box center [597, 248] width 732 height 33
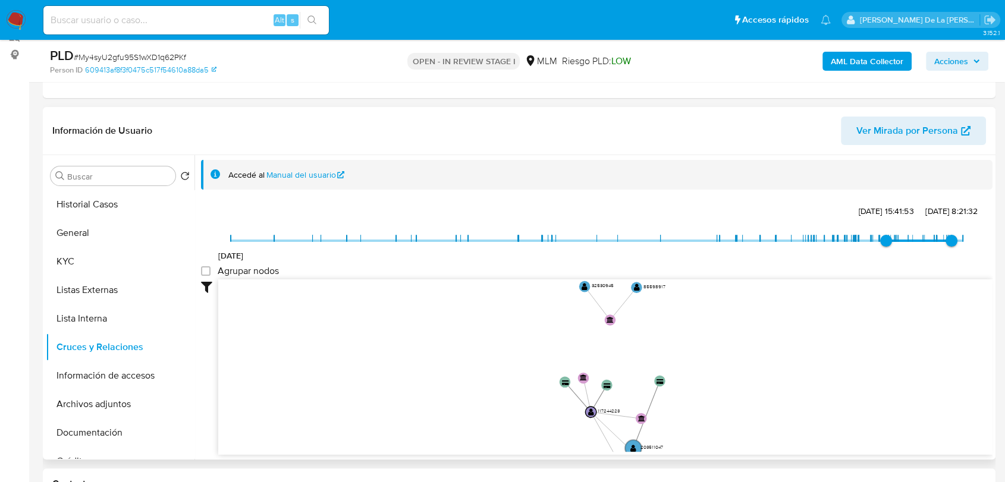
drag, startPoint x: 777, startPoint y: 324, endPoint x: 622, endPoint y: 430, distance: 187.6
click at [622, 439] on icon "phone-8f450ff325b1dd27502f6252960278c6  user-117244223  117244223 person-6094…" at bounding box center [605, 365] width 774 height 172
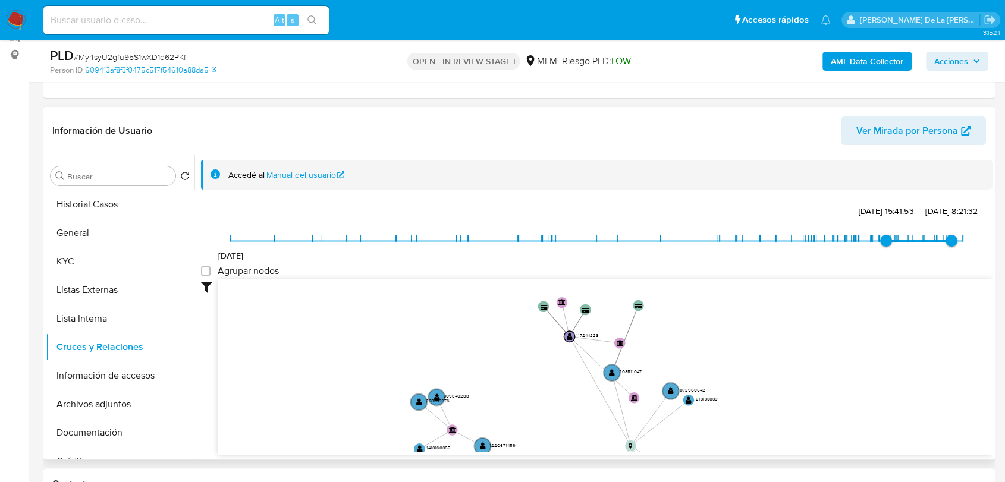
drag, startPoint x: 628, startPoint y: 391, endPoint x: 606, endPoint y: 314, distance: 79.0
click at [606, 314] on icon "phone-8f450ff325b1dd27502f6252960278c6  user-117244223  117244223 person-6094…" at bounding box center [605, 365] width 774 height 172
click at [124, 380] on button "Información de accesos" at bounding box center [115, 375] width 139 height 29
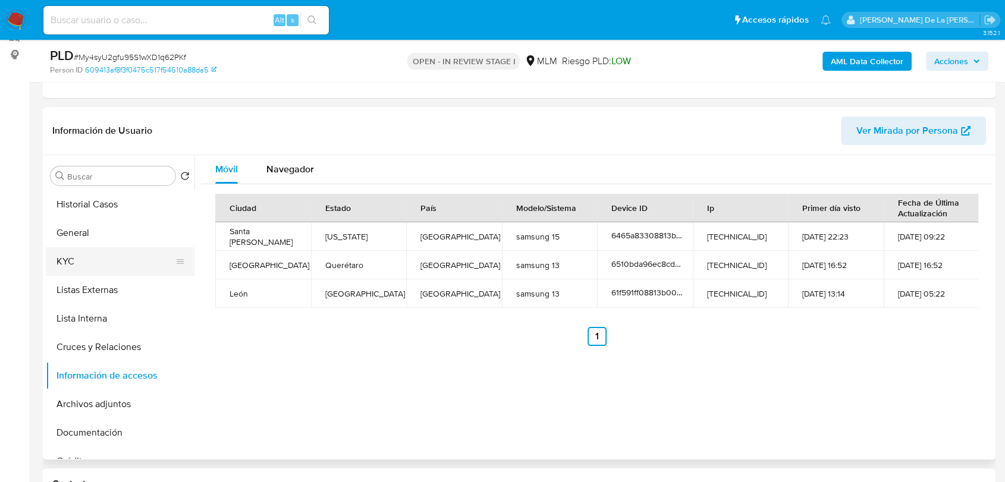
drag, startPoint x: 114, startPoint y: 249, endPoint x: 147, endPoint y: 263, distance: 36.2
click at [113, 250] on button "KYC" at bounding box center [115, 261] width 139 height 29
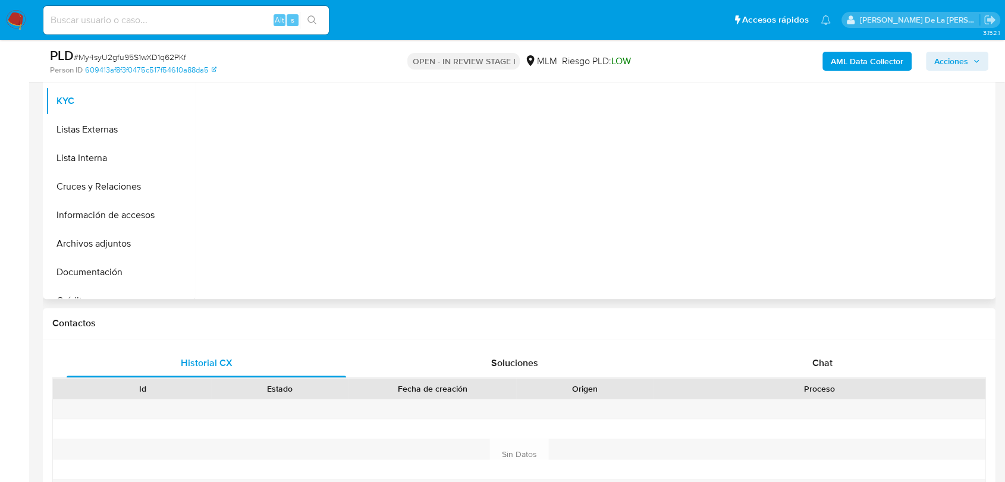
scroll to position [219, 0]
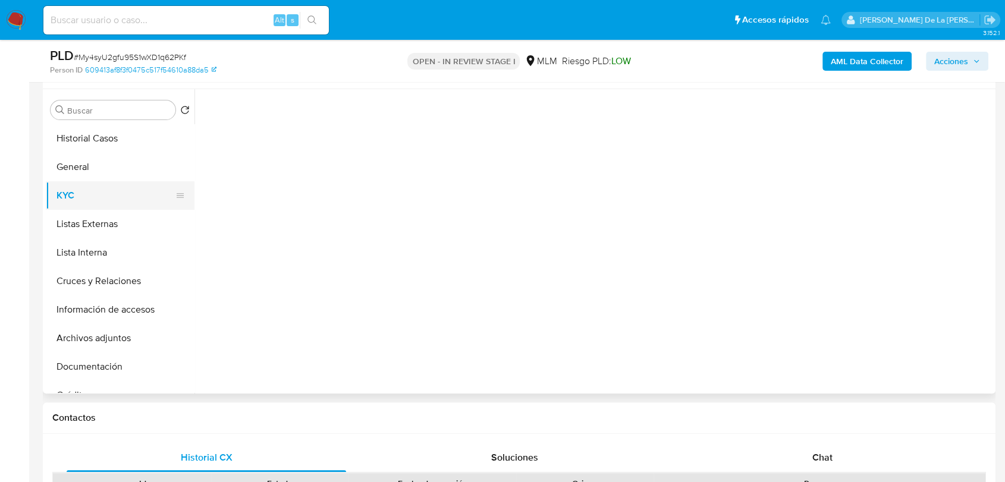
drag, startPoint x: 103, startPoint y: 191, endPoint x: 93, endPoint y: 196, distance: 10.4
click at [95, 196] on button "KYC" at bounding box center [115, 195] width 139 height 29
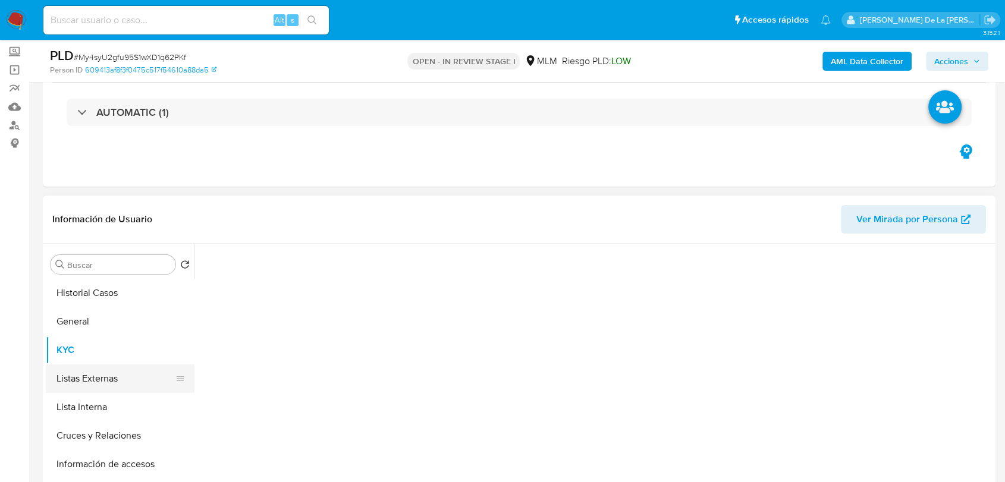
scroll to position [87, 0]
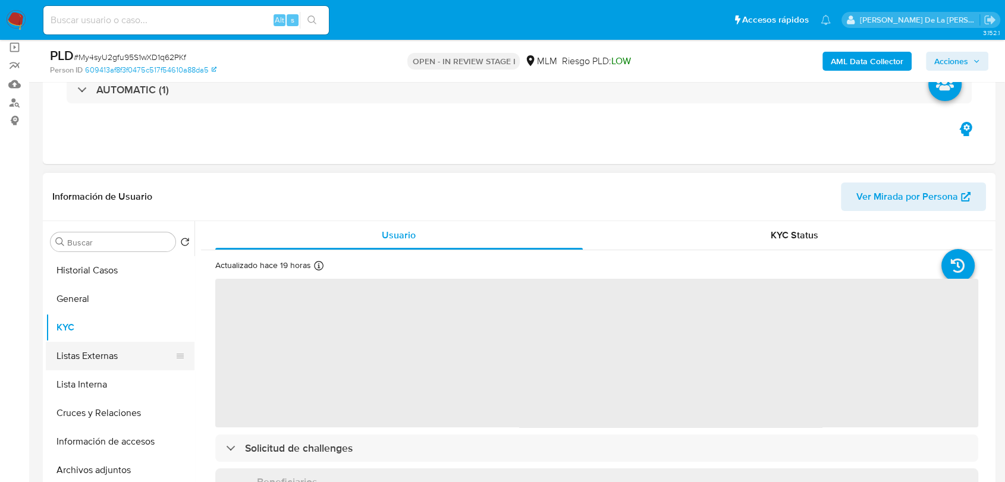
click at [114, 350] on button "Listas Externas" at bounding box center [115, 356] width 139 height 29
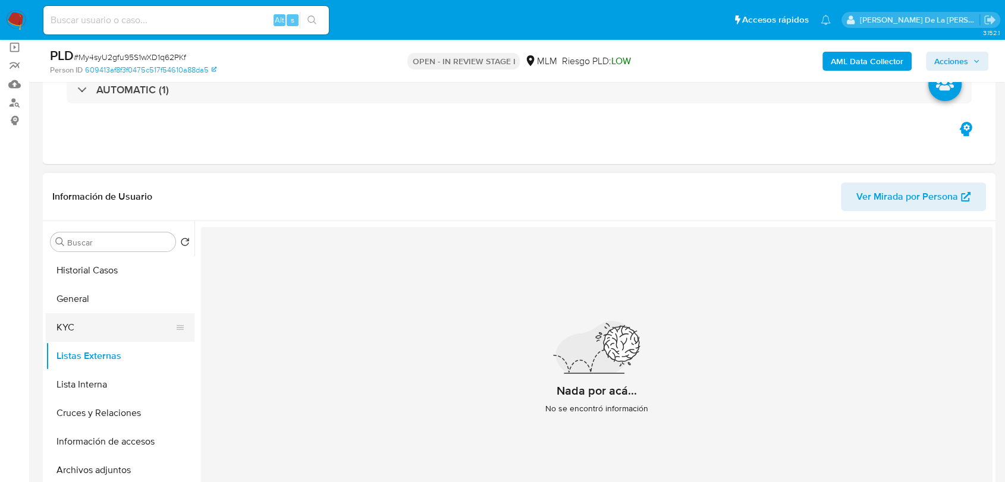
click at [112, 320] on button "KYC" at bounding box center [115, 327] width 139 height 29
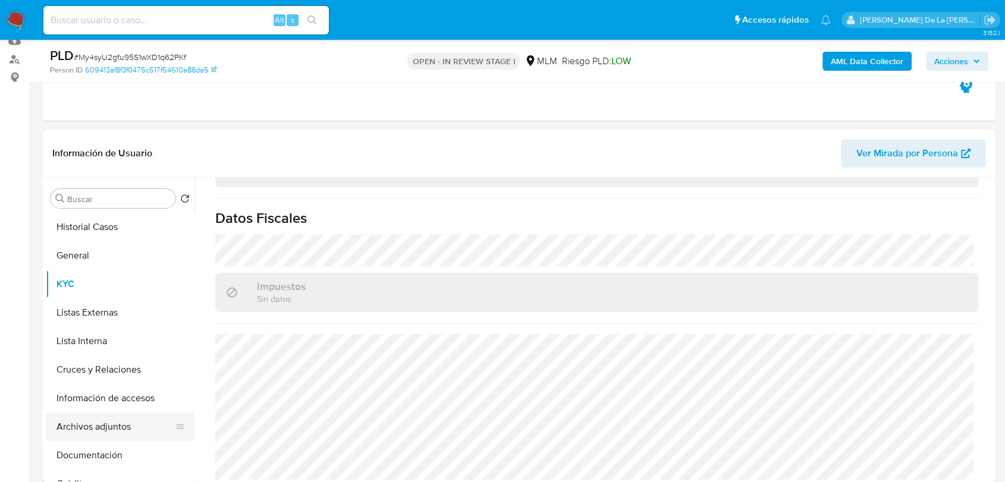
scroll to position [153, 0]
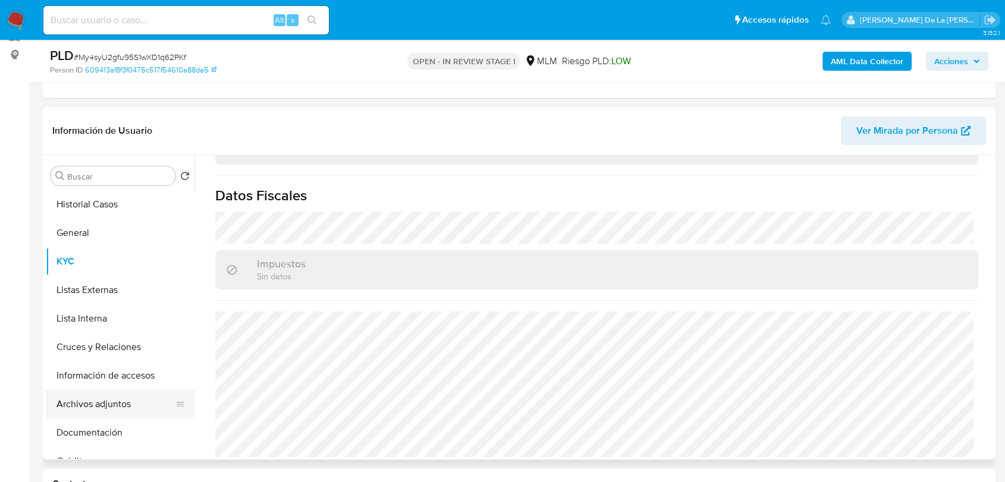
click at [106, 411] on button "Archivos adjuntos" at bounding box center [115, 404] width 139 height 29
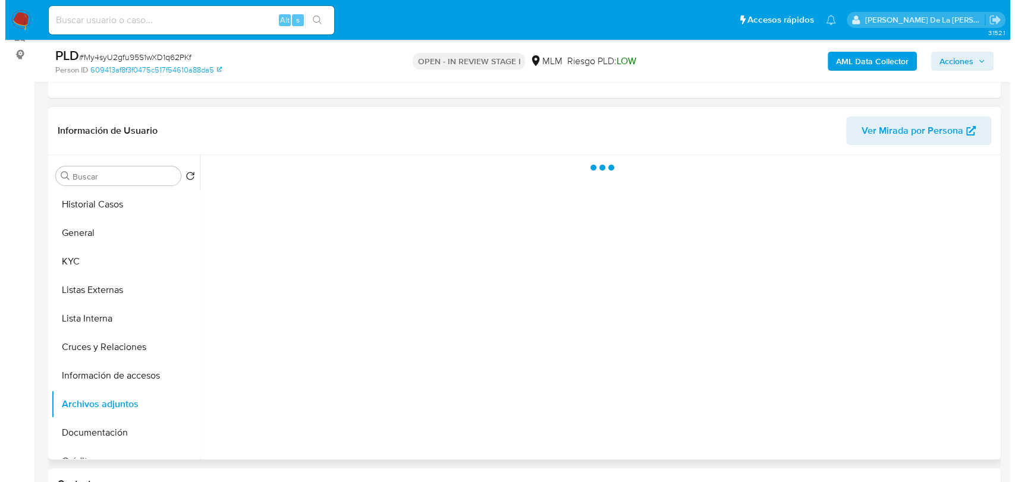
scroll to position [0, 0]
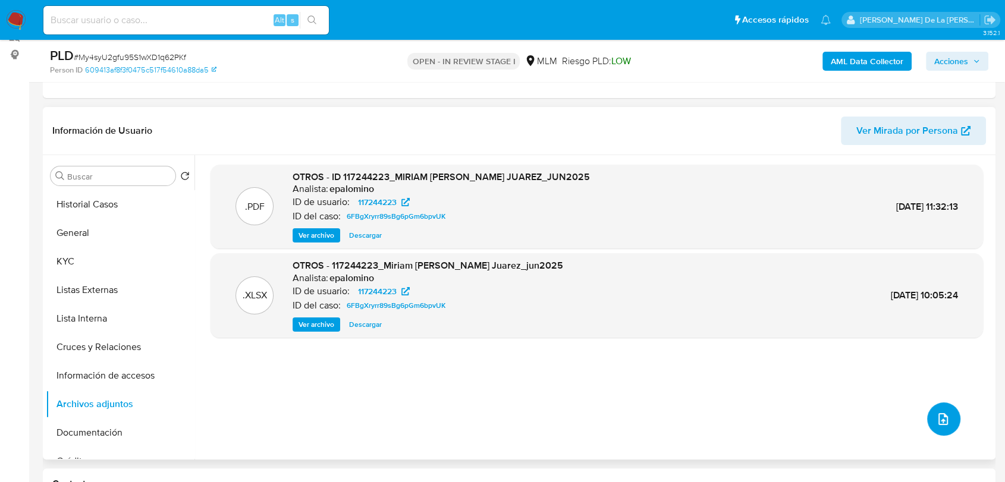
click at [940, 412] on icon "upload-file" at bounding box center [943, 419] width 14 height 14
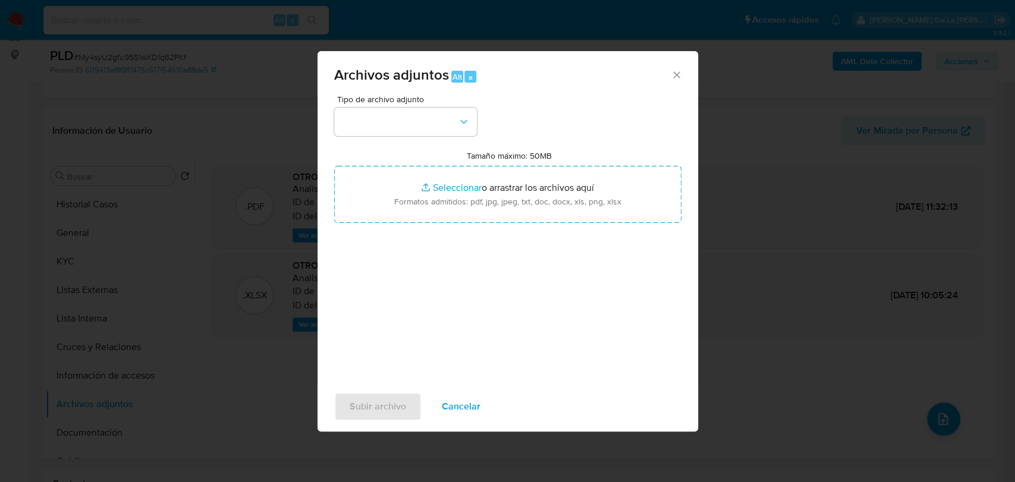
click at [683, 78] on div "Archivos adjuntos Alt a" at bounding box center [507, 73] width 380 height 45
click at [677, 75] on icon "Cerrar" at bounding box center [676, 74] width 7 height 7
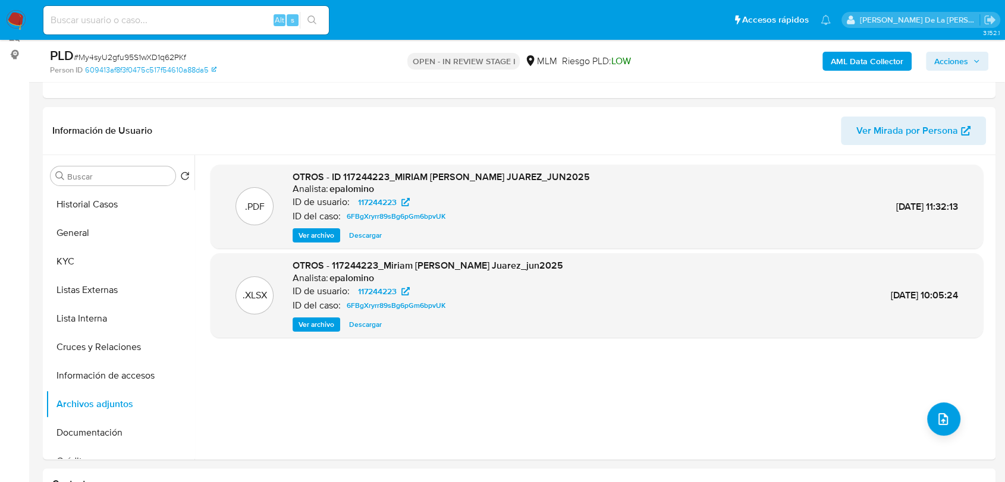
click at [836, 56] on b "AML Data Collector" at bounding box center [866, 61] width 73 height 19
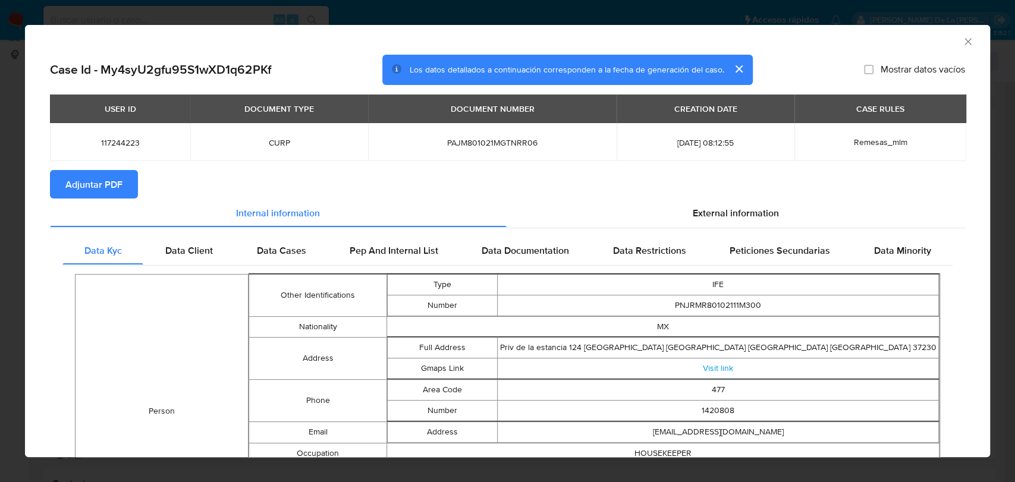
click at [90, 179] on span "Adjuntar PDF" at bounding box center [93, 184] width 57 height 26
click at [963, 43] on div "AML Data Collector" at bounding box center [507, 40] width 965 height 30
click at [962, 40] on icon "Cerrar ventana" at bounding box center [968, 42] width 12 height 12
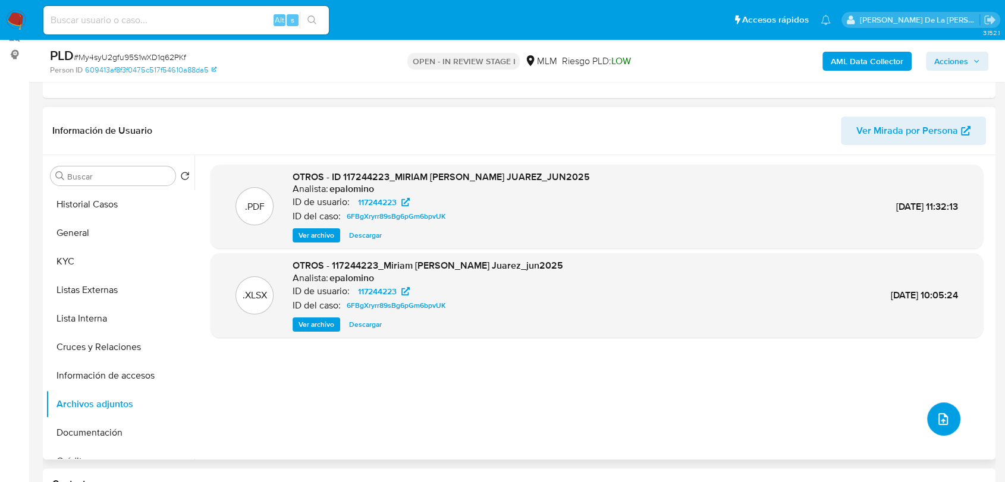
click at [927, 415] on button "upload-file" at bounding box center [943, 418] width 33 height 33
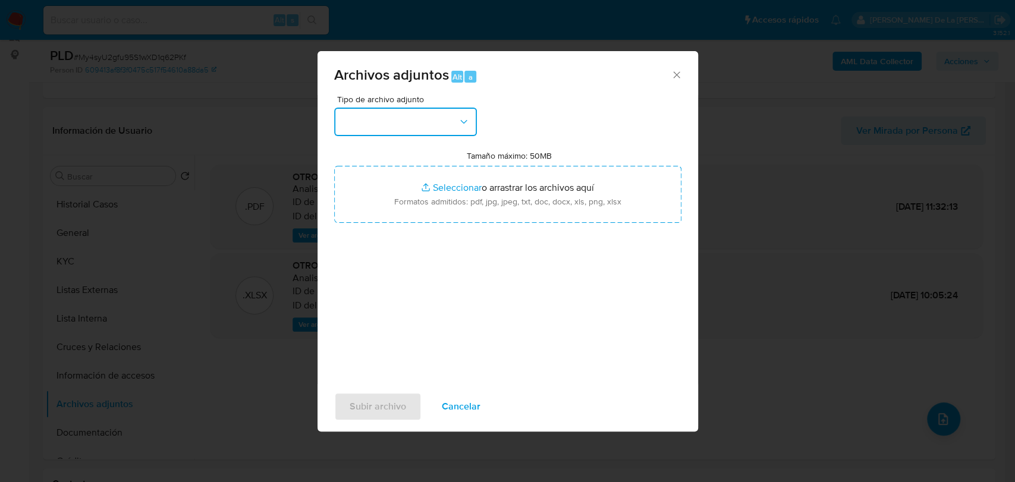
click at [462, 114] on button "button" at bounding box center [405, 122] width 143 height 29
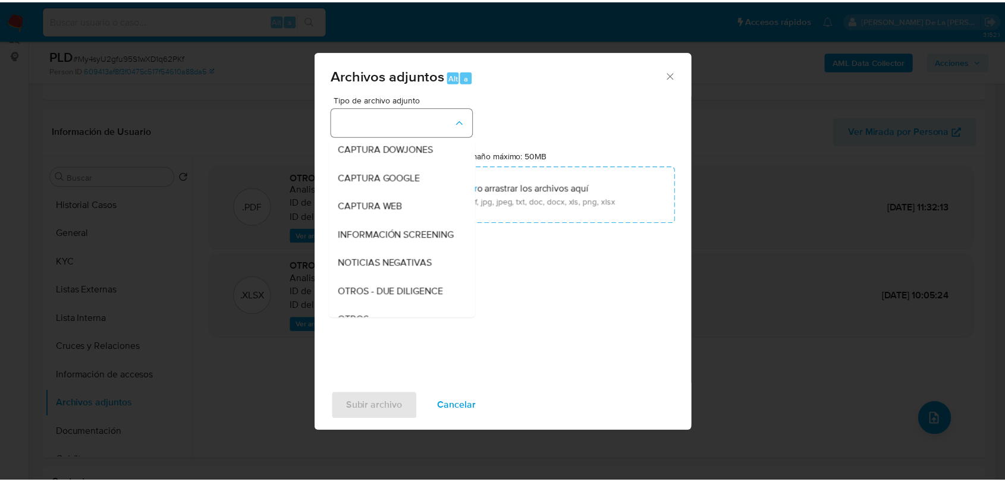
scroll to position [62, 0]
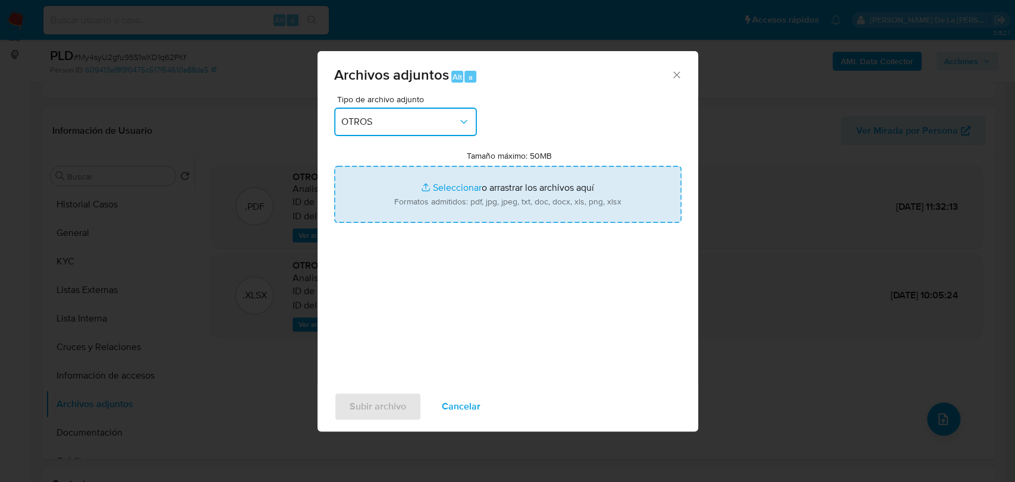
type input "C:\fakepath\117244223_MIRIAM ROCIO PANIAGUA JUAREZ_JUL2025_AT.xlsx"
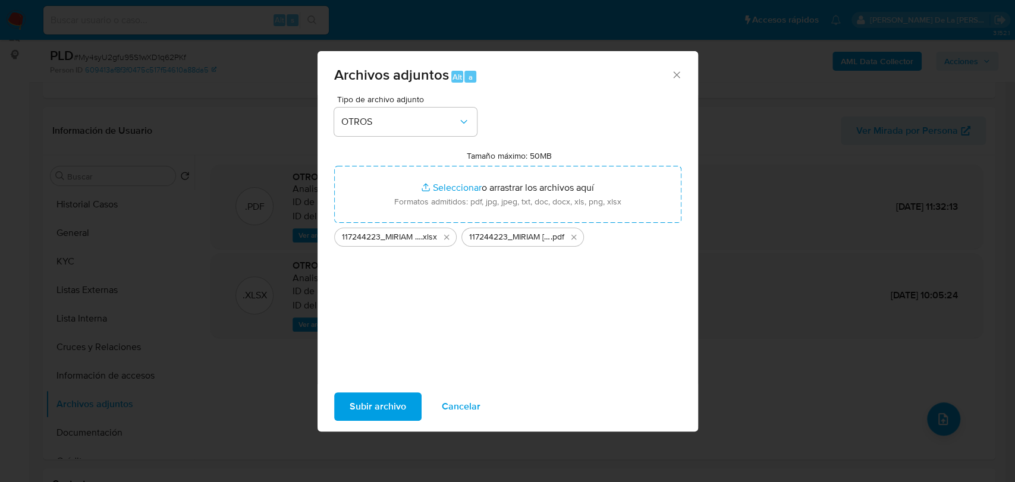
click at [408, 292] on div "Tipo de archivo adjunto OTROS Tamaño máximo: 50MB Seleccionar archivos Seleccio…" at bounding box center [507, 235] width 347 height 281
click at [398, 418] on span "Subir archivo" at bounding box center [378, 406] width 56 height 26
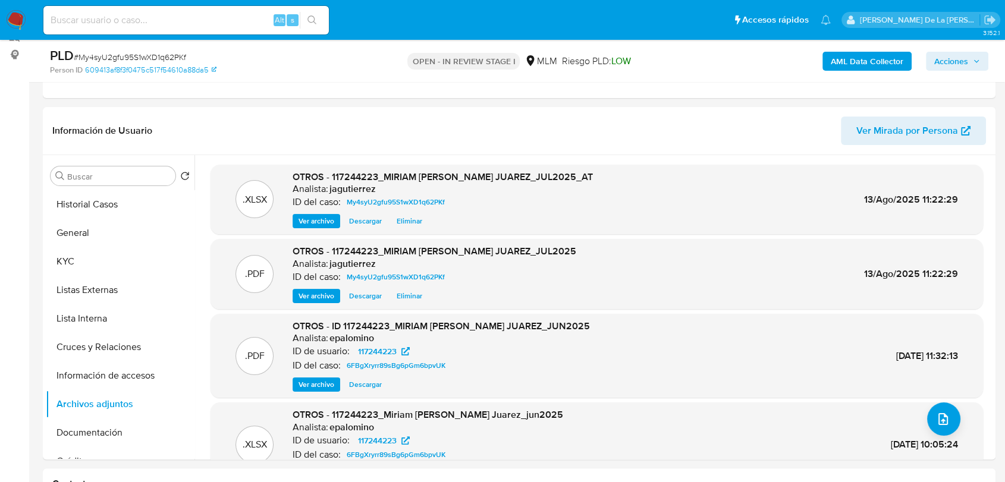
click at [973, 67] on span "Acciones" at bounding box center [957, 61] width 46 height 17
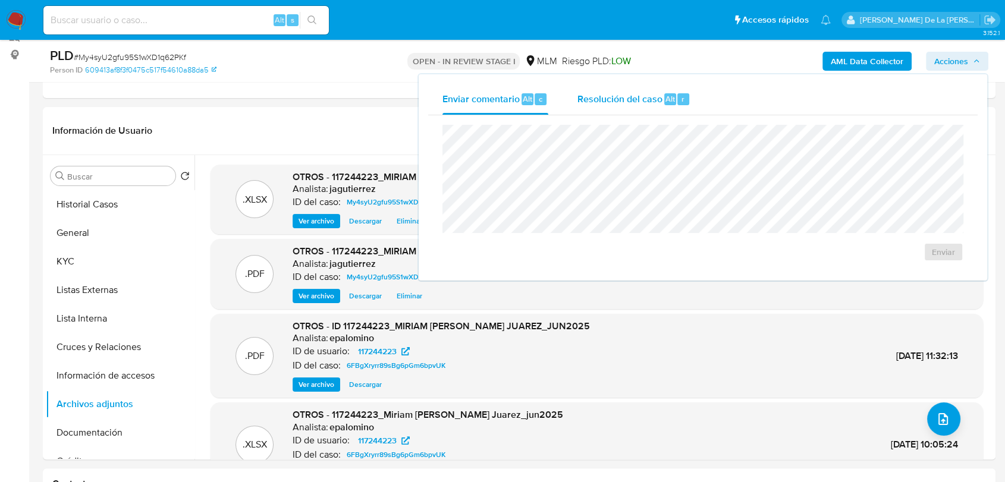
click at [647, 104] on span "Resolución del caso" at bounding box center [619, 99] width 85 height 14
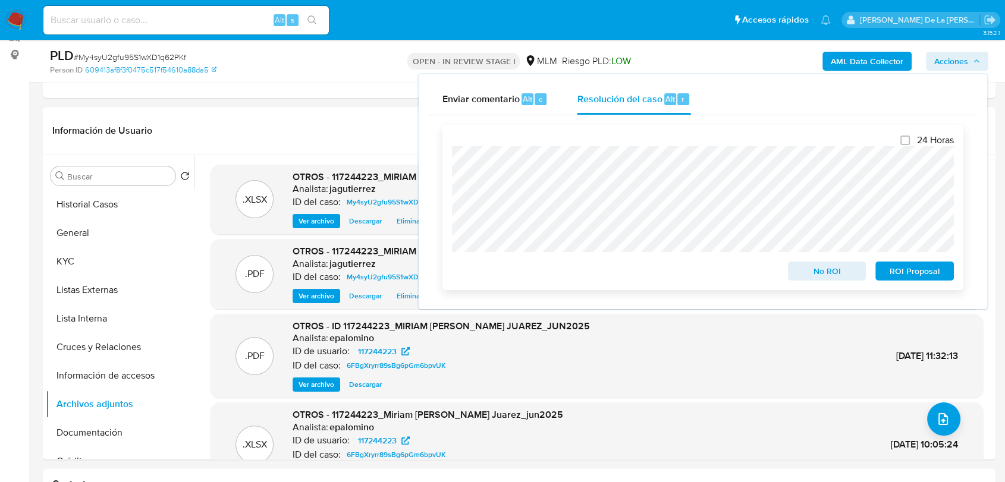
click at [820, 271] on span "No ROI" at bounding box center [827, 271] width 62 height 17
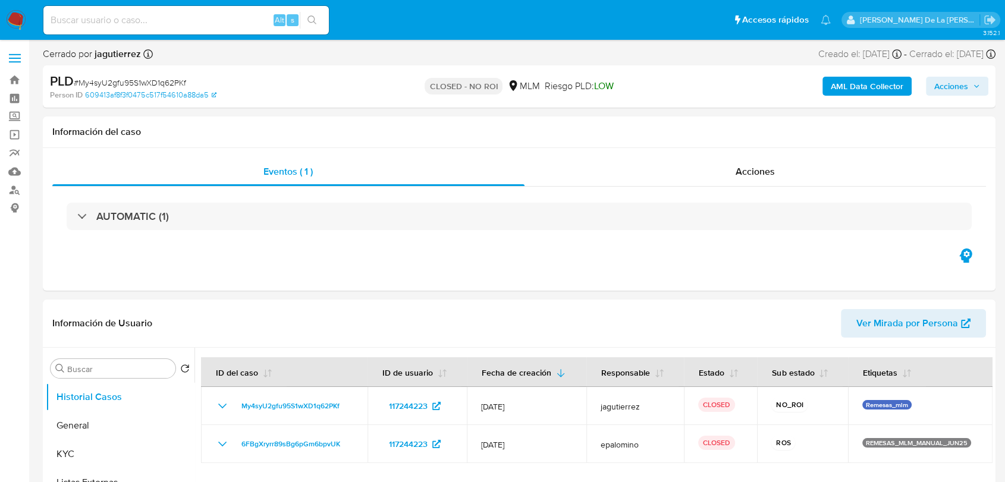
select select "10"
click at [15, 13] on img at bounding box center [16, 20] width 20 height 20
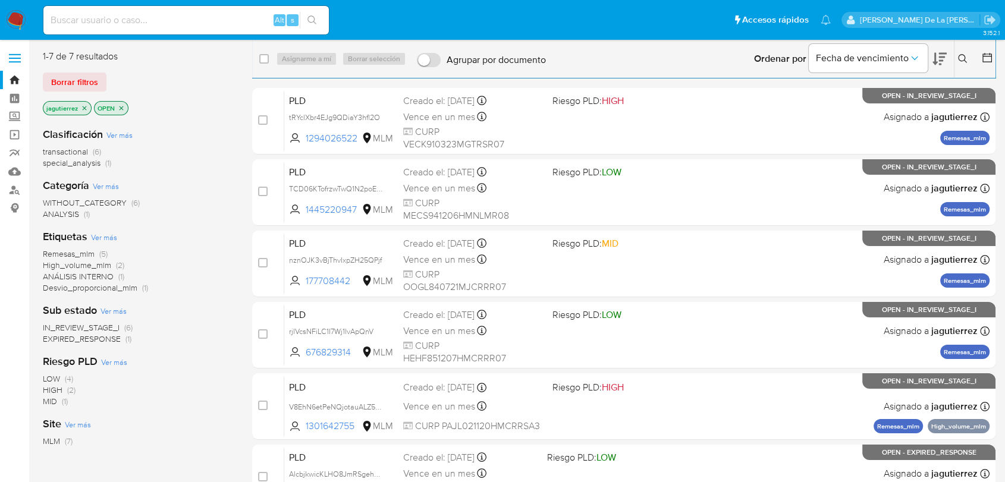
click at [67, 254] on span "Remesas_mlm" at bounding box center [69, 254] width 52 height 12
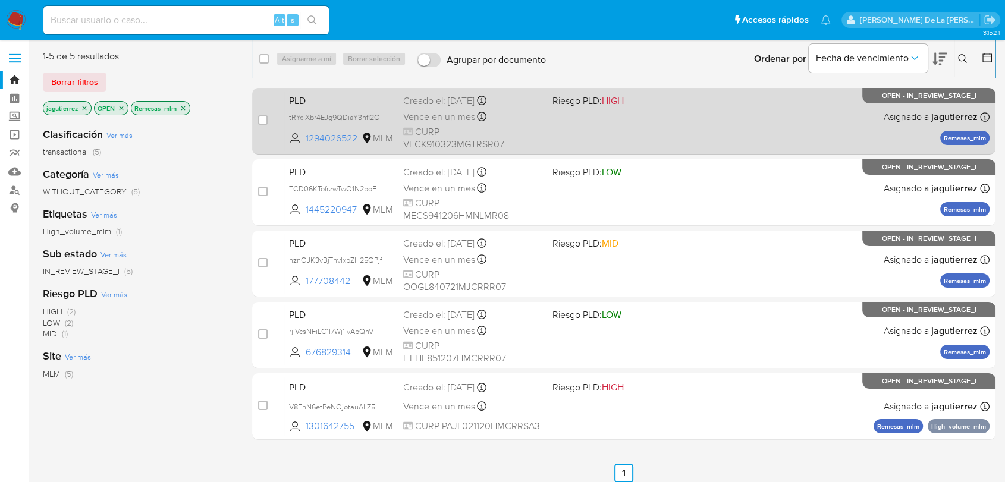
click at [517, 108] on div "Creado el: [DATE] Creado el: [DATE] 02:09:35" at bounding box center [472, 101] width 139 height 13
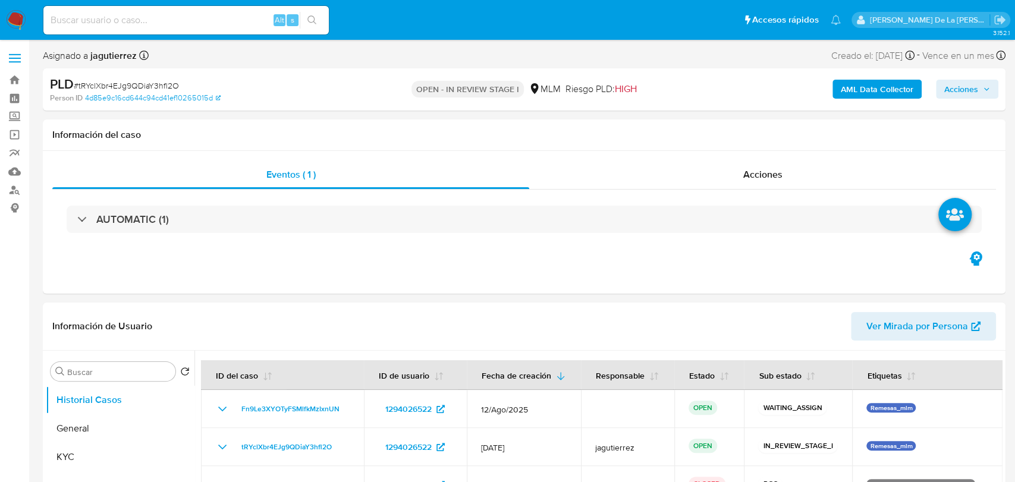
select select "10"
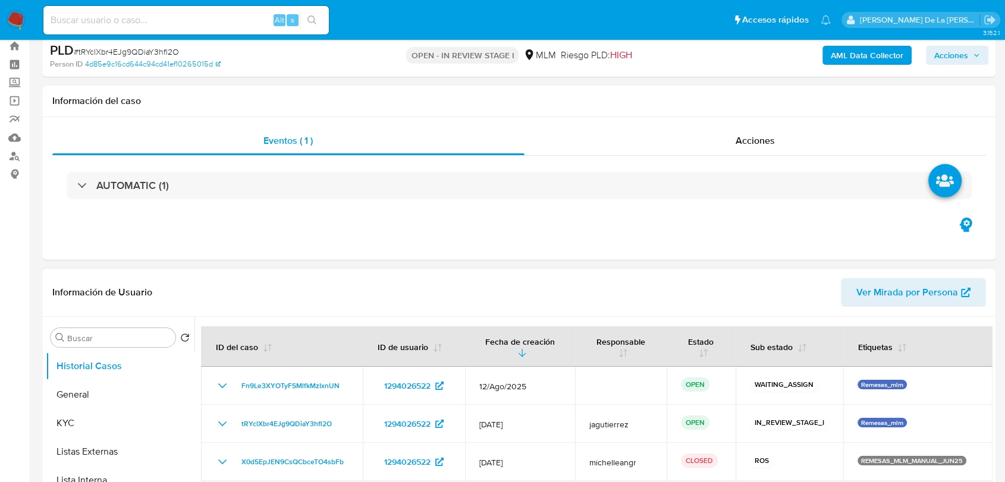
scroll to position [198, 0]
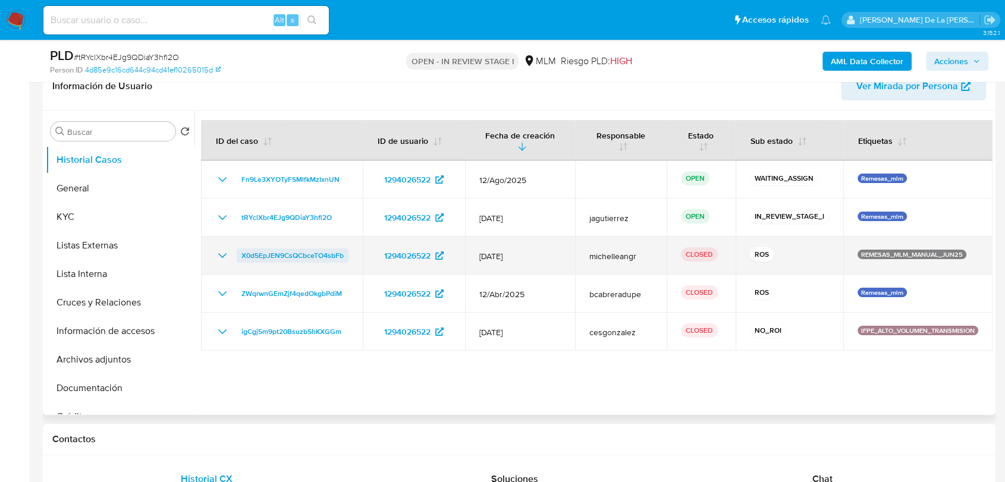
drag, startPoint x: 220, startPoint y: 252, endPoint x: 304, endPoint y: 253, distance: 84.4
click at [220, 251] on icon "Mostrar/Ocultar" at bounding box center [222, 255] width 14 height 14
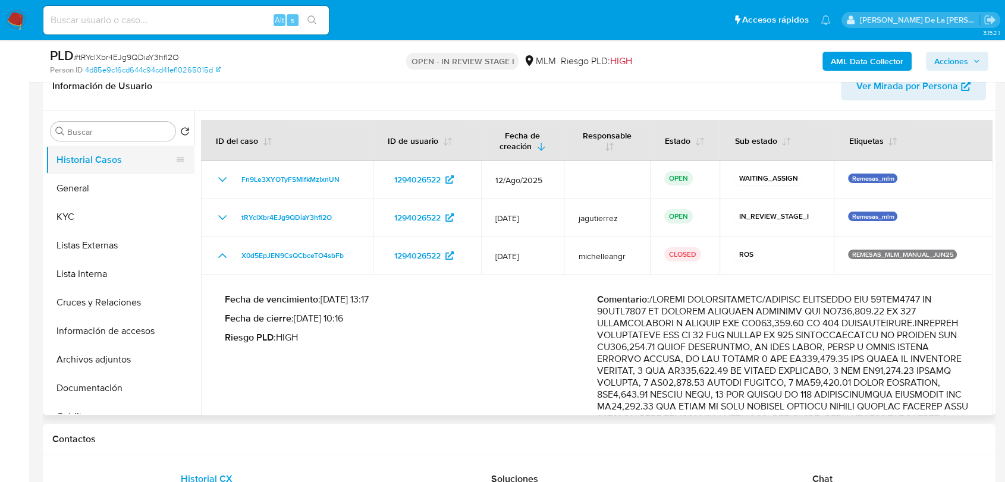
click at [103, 174] on button "General" at bounding box center [120, 188] width 149 height 29
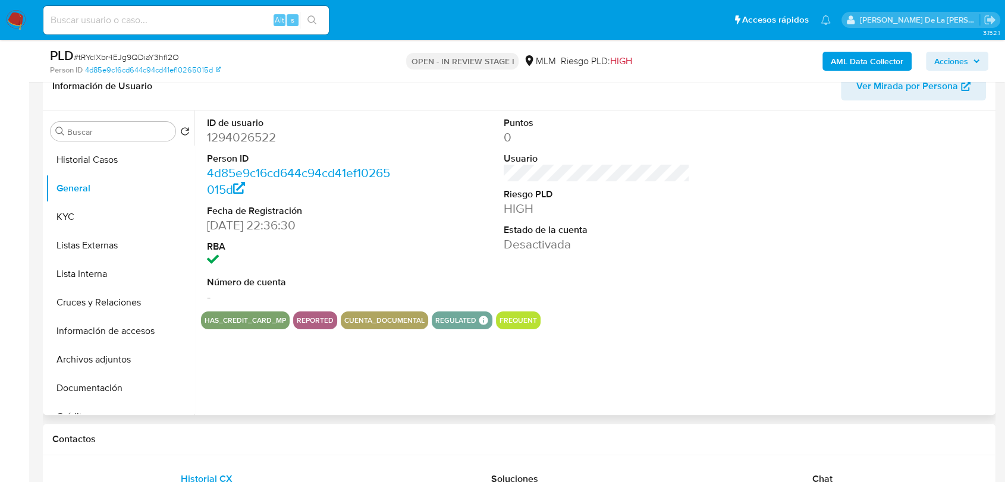
click at [249, 138] on dd "1294026522" at bounding box center [300, 137] width 186 height 17
copy dd "1294026522"
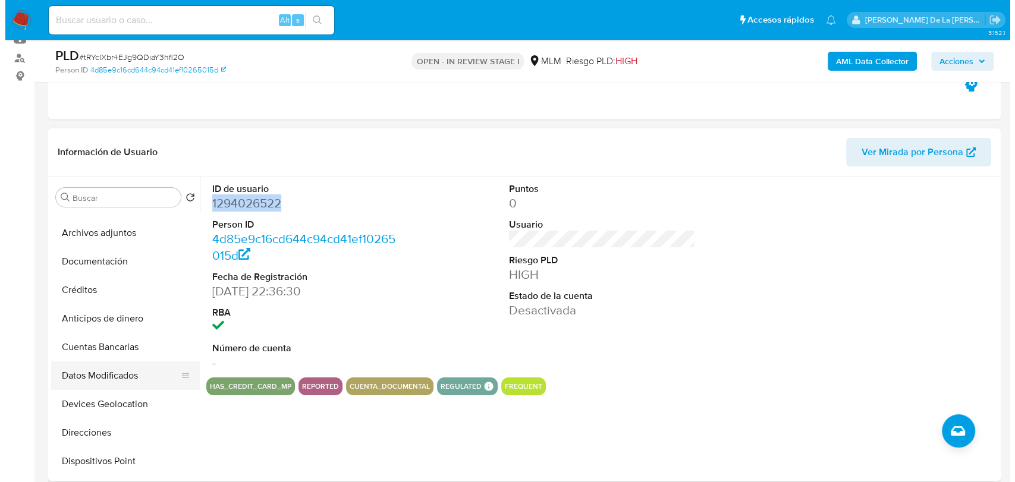
scroll to position [330, 0]
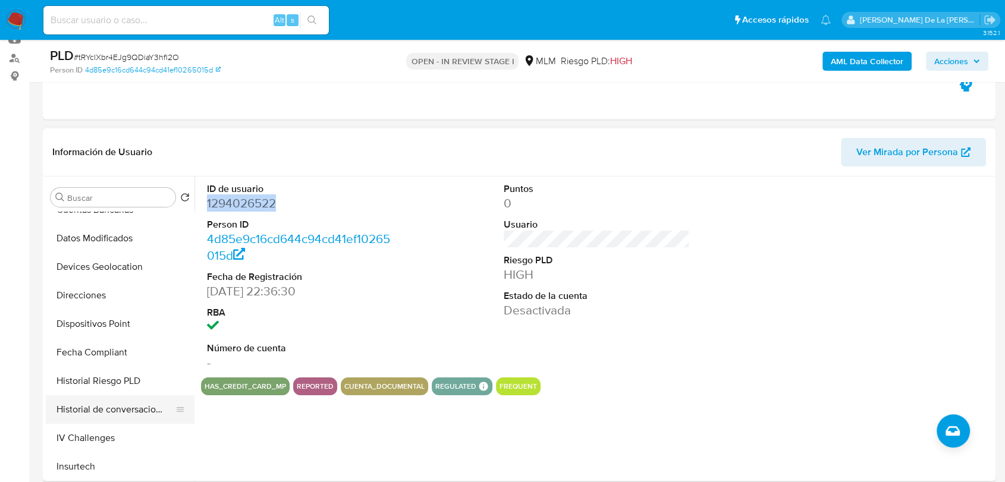
click at [118, 413] on button "Historial de conversaciones" at bounding box center [115, 409] width 139 height 29
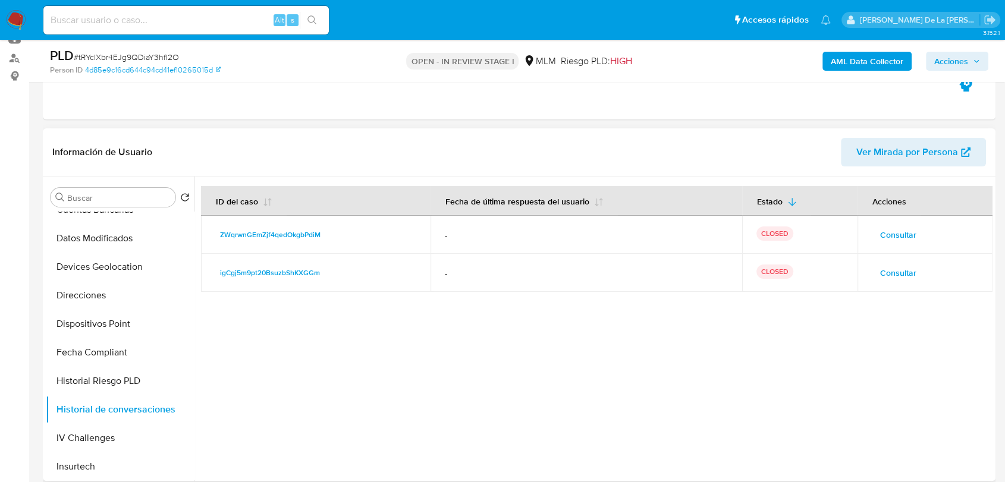
click at [918, 234] on button "Consultar" at bounding box center [897, 234] width 53 height 19
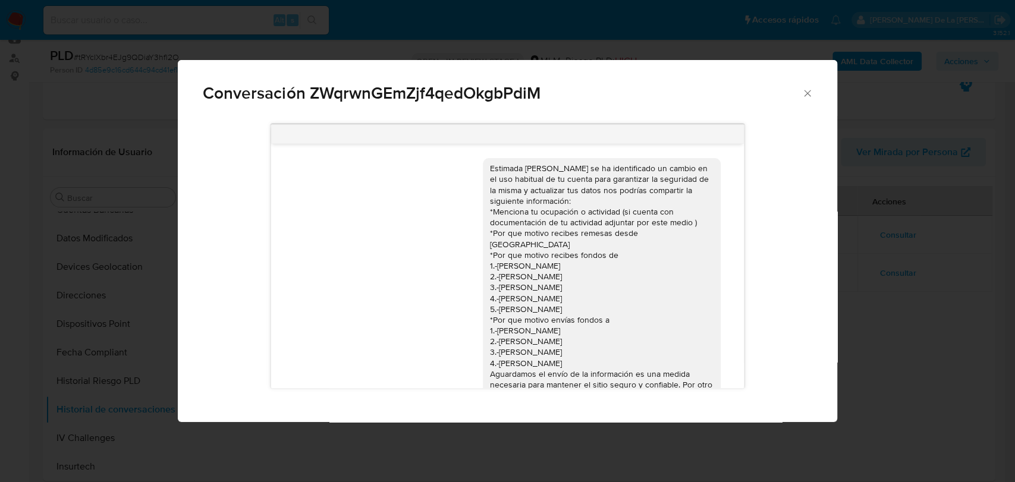
scroll to position [197, 0]
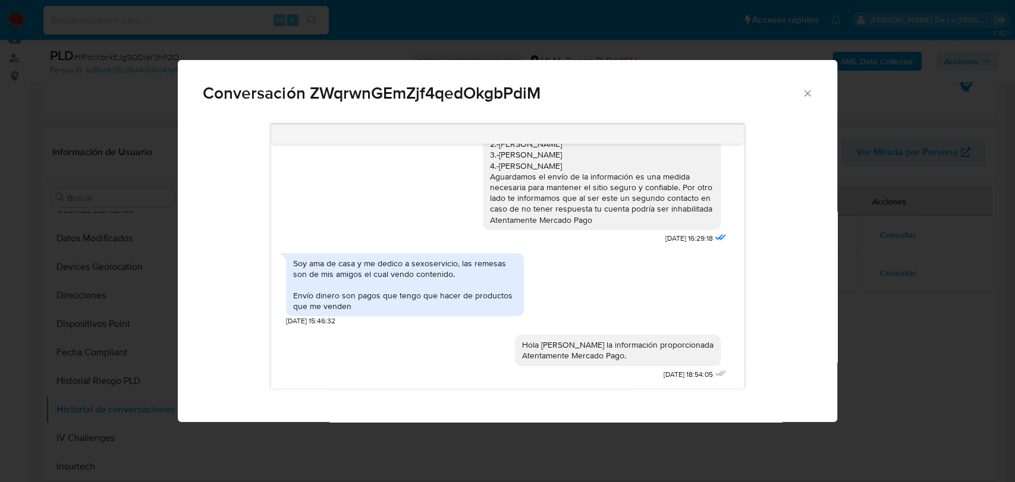
click at [855, 315] on div "Conversación ZWqrwnGEmZjf4qedOkgbPdiM Estimada Karla se ha identificado un camb…" at bounding box center [507, 241] width 1015 height 482
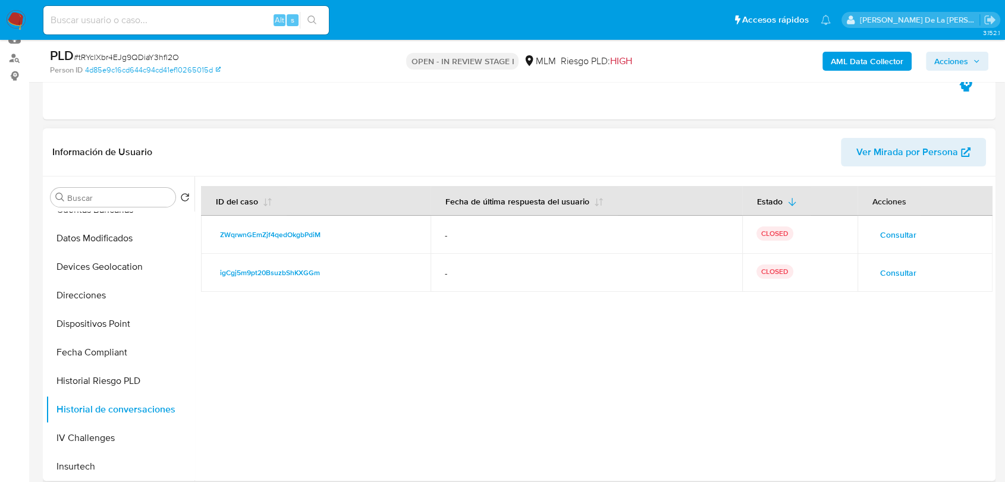
click at [892, 274] on span "Consultar" at bounding box center [898, 273] width 36 height 17
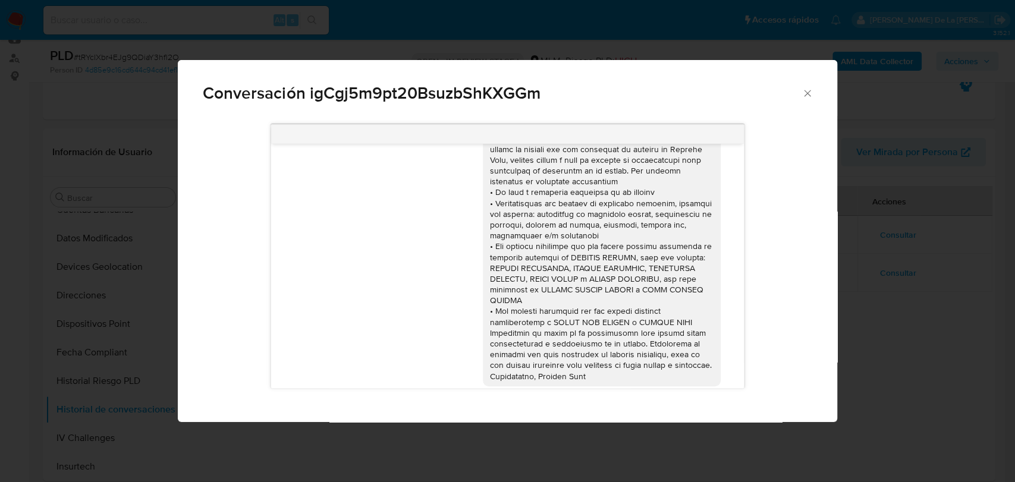
scroll to position [62, 0]
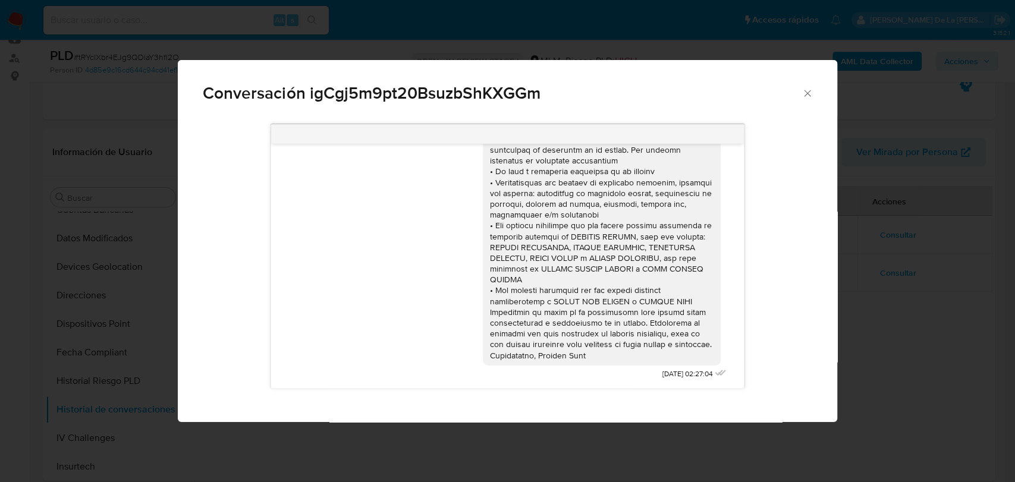
click at [900, 342] on div "Conversación igCgj5m9pt20BsuzbShKXGGm 23/09/2023 02:27:04" at bounding box center [507, 241] width 1015 height 482
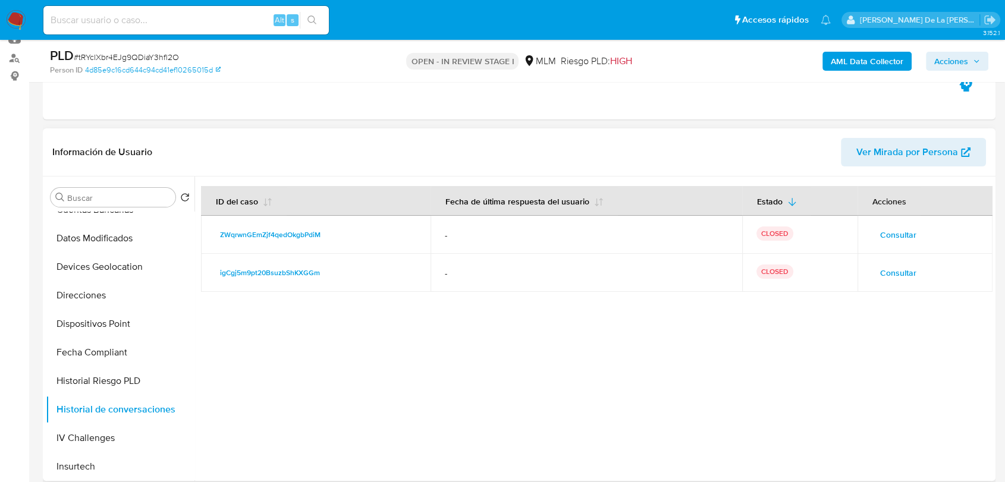
click at [908, 229] on span "Consultar" at bounding box center [898, 234] width 36 height 17
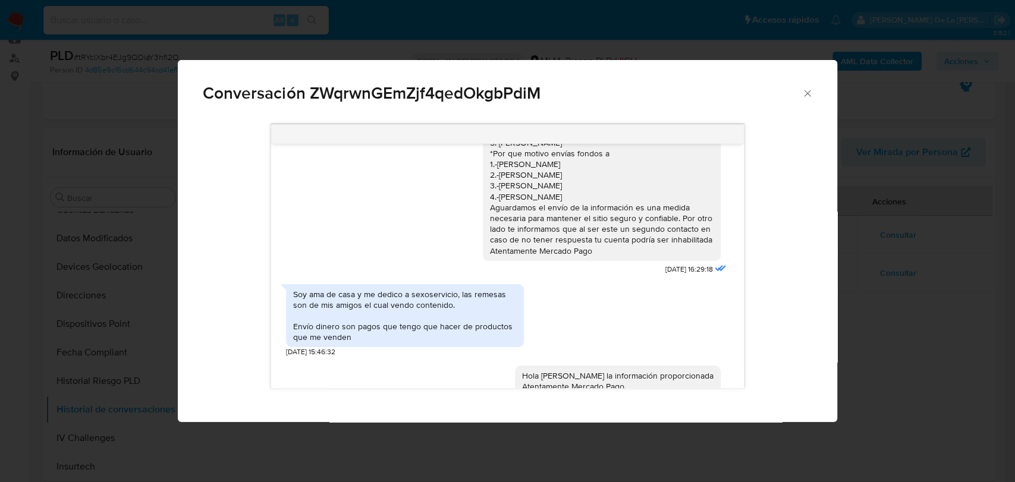
scroll to position [197, 0]
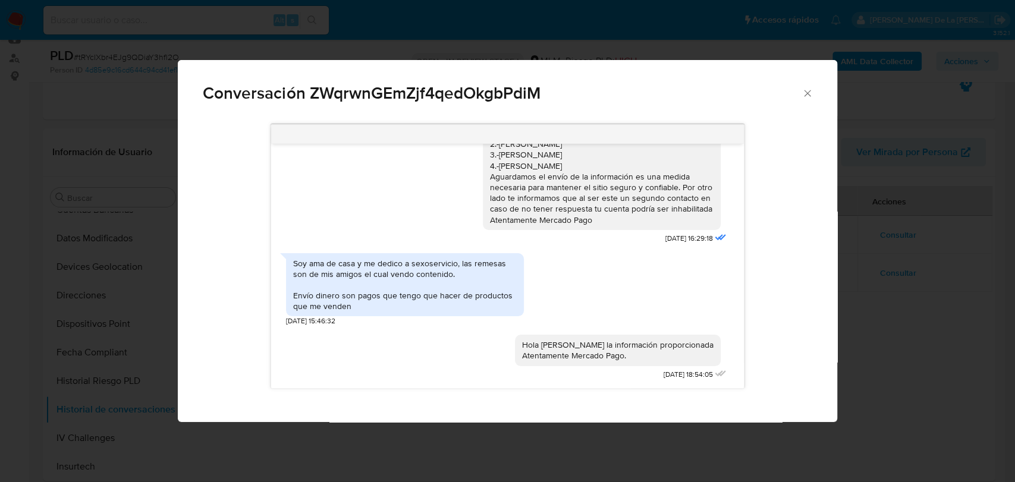
click at [857, 348] on div "Conversación ZWqrwnGEmZjf4qedOkgbPdiM Estimada Karla se ha identificado un camb…" at bounding box center [507, 241] width 1015 height 482
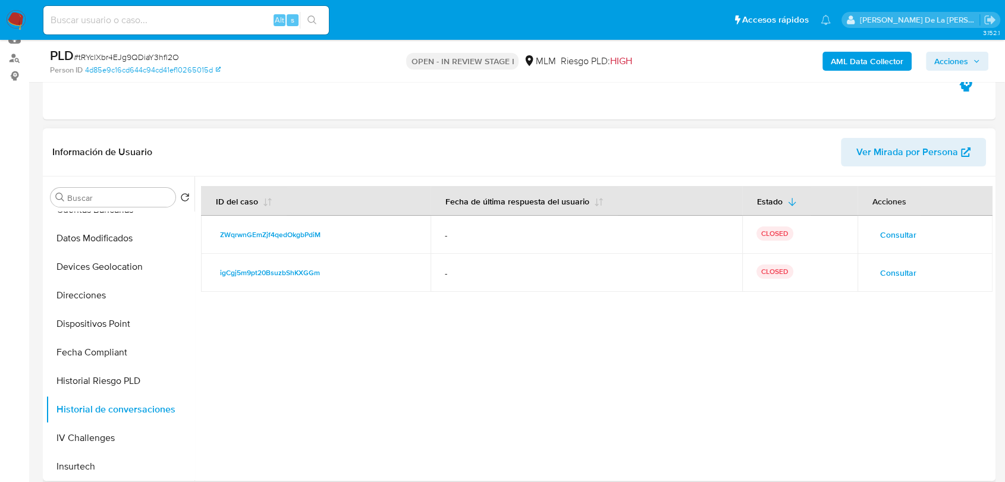
drag, startPoint x: 896, startPoint y: 231, endPoint x: 891, endPoint y: 245, distance: 15.0
click at [891, 245] on td "Consultar" at bounding box center [924, 235] width 135 height 38
click at [882, 281] on span "Consultar" at bounding box center [898, 273] width 36 height 17
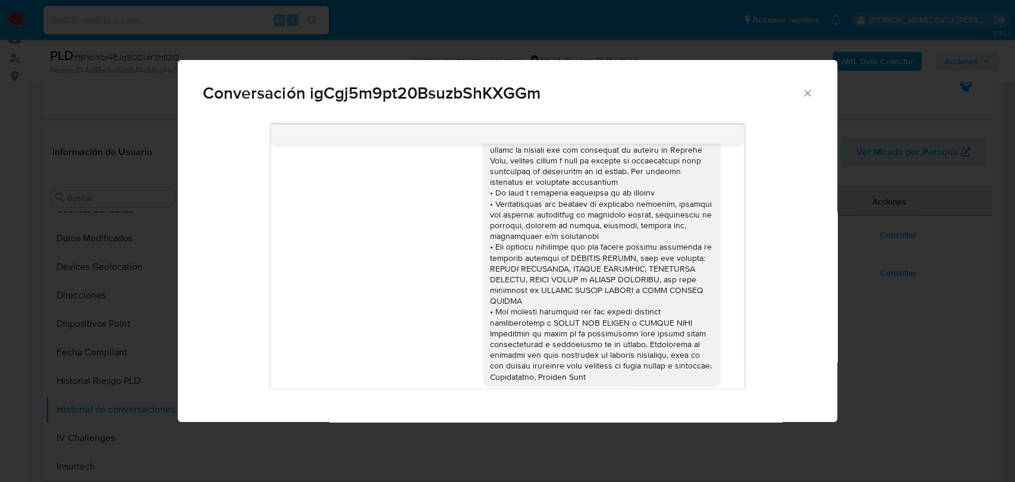
scroll to position [62, 0]
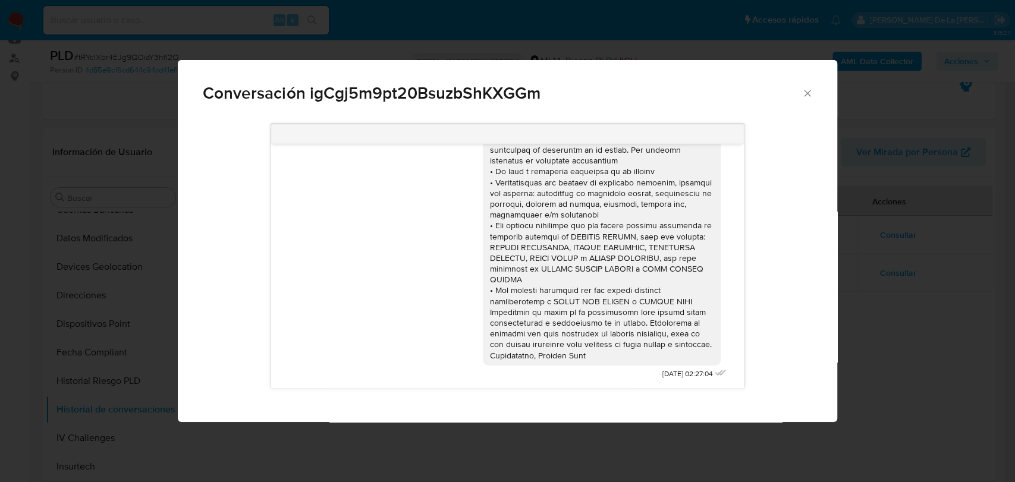
click at [813, 94] on icon "Cerrar" at bounding box center [807, 93] width 12 height 12
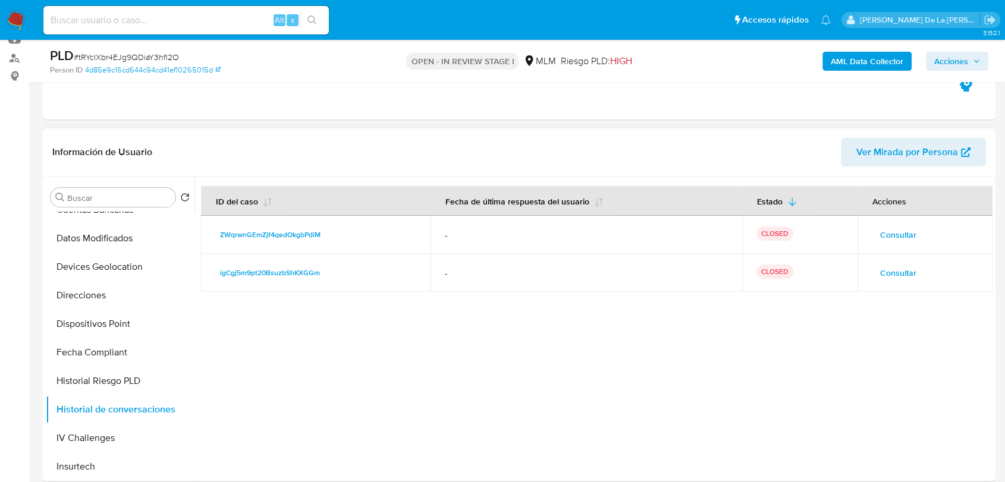
click at [882, 237] on span "Consultar" at bounding box center [898, 234] width 36 height 17
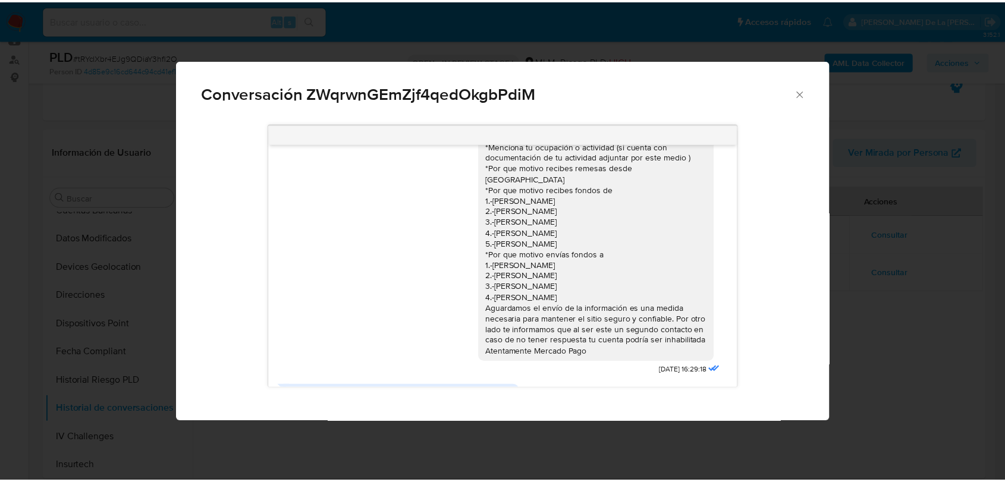
scroll to position [0, 0]
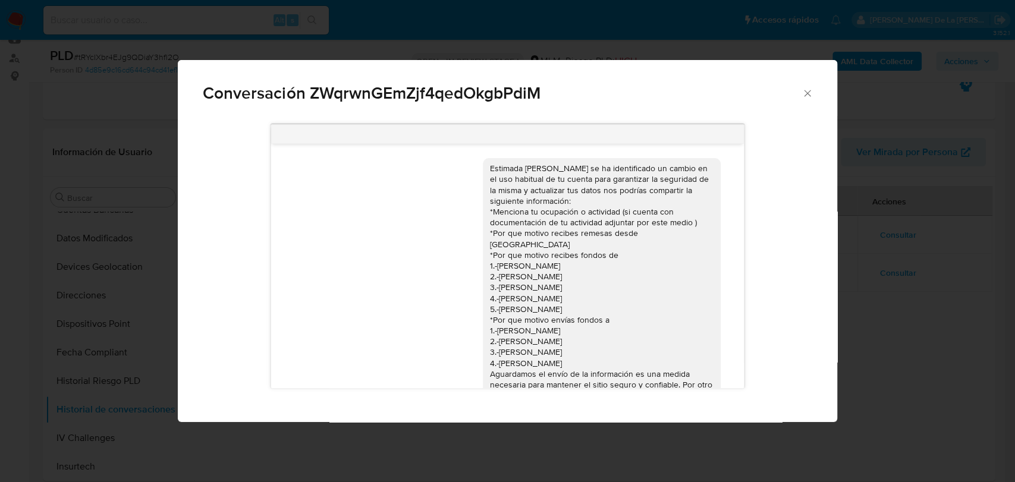
click at [885, 335] on div "Conversación ZWqrwnGEmZjf4qedOkgbPdiM Estimada Karla se ha identificado un camb…" at bounding box center [507, 241] width 1015 height 482
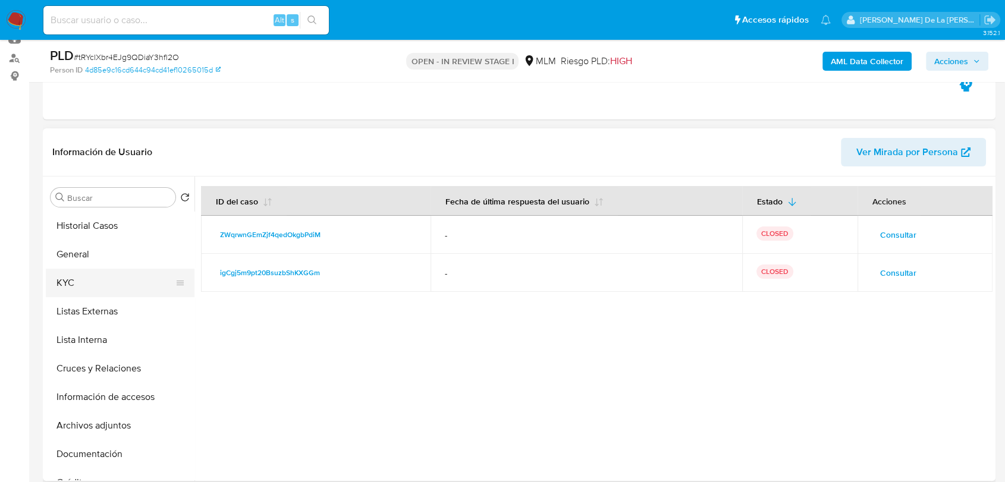
click at [115, 269] on button "KYC" at bounding box center [115, 283] width 139 height 29
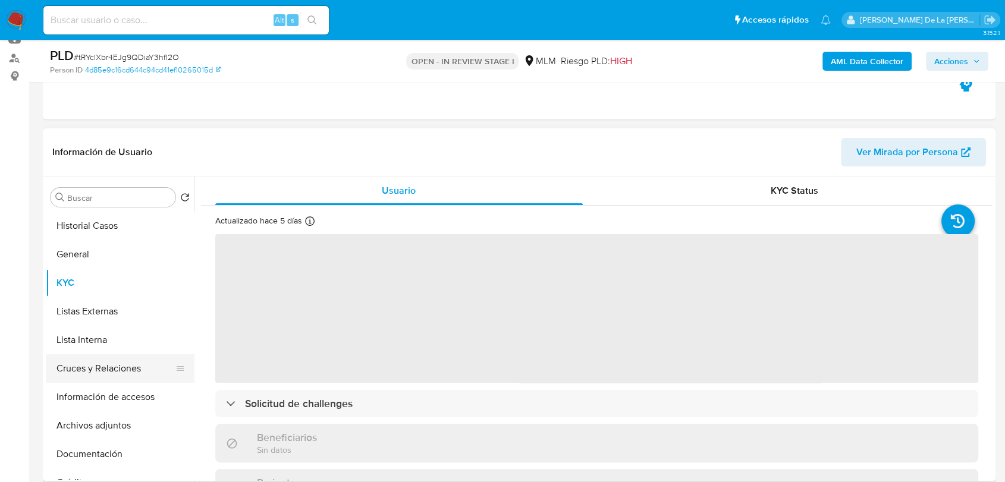
click at [90, 364] on button "Cruces y Relaciones" at bounding box center [115, 368] width 139 height 29
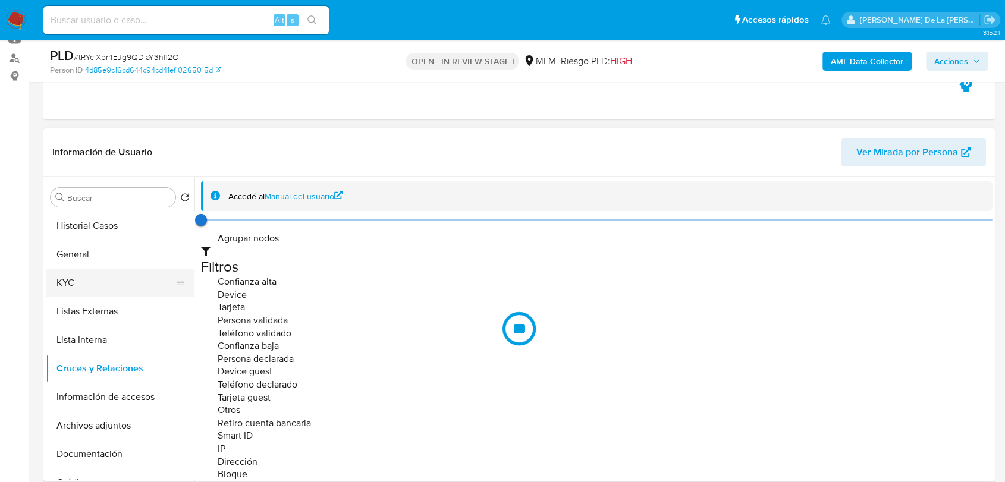
scroll to position [66, 0]
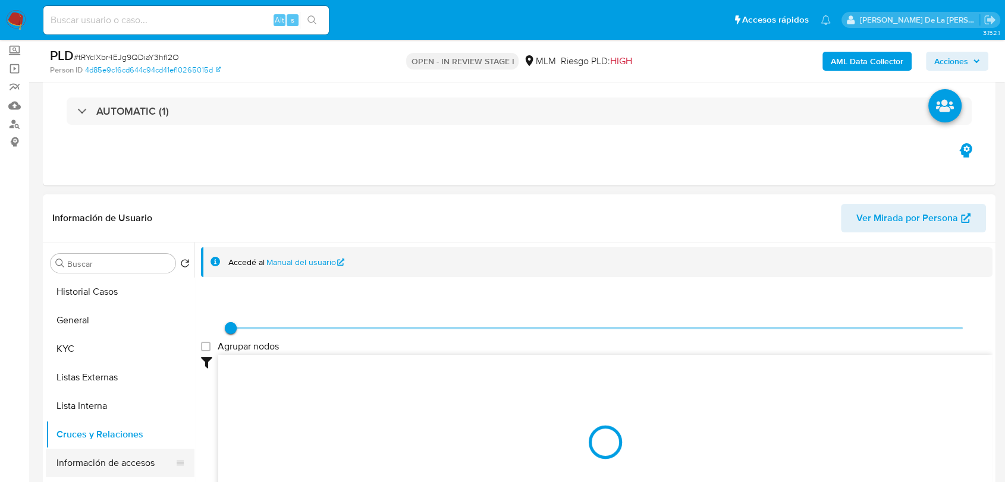
click at [106, 467] on button "Información de accesos" at bounding box center [115, 463] width 139 height 29
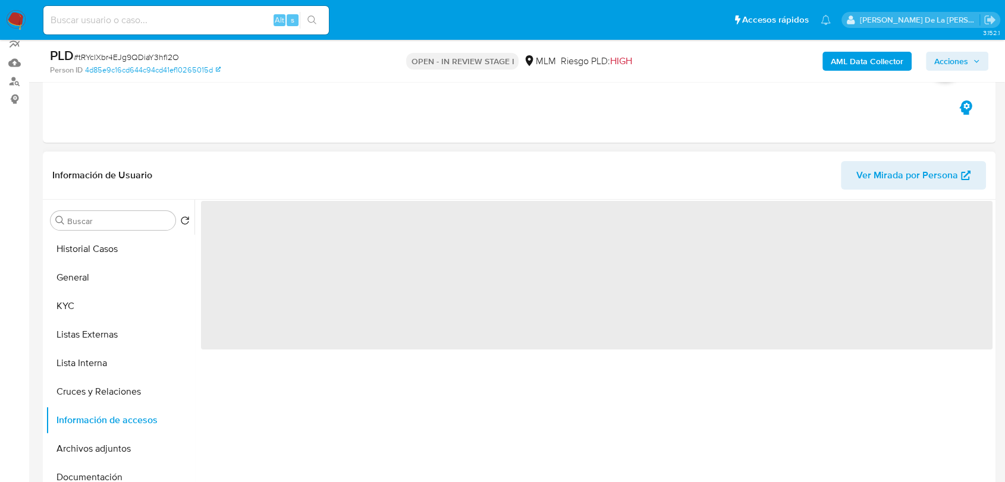
scroll to position [132, 0]
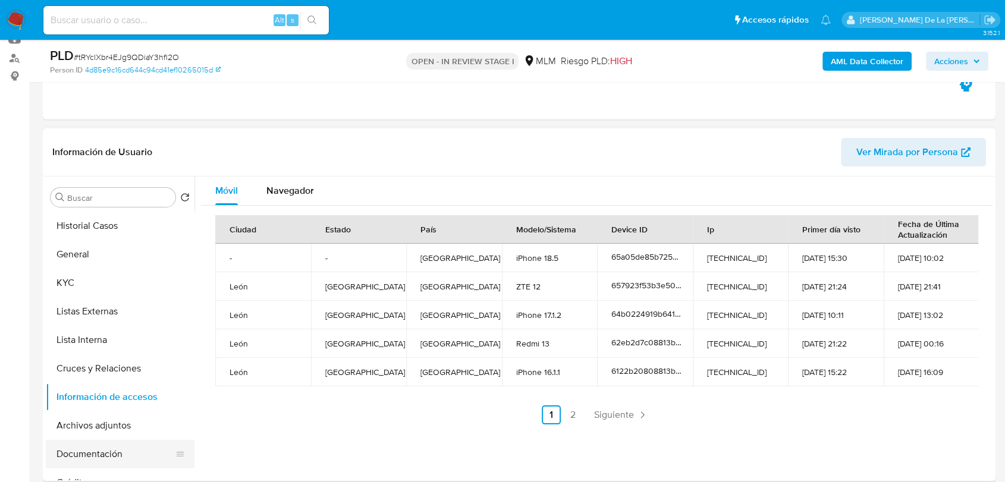
click at [81, 455] on button "Documentación" at bounding box center [115, 454] width 139 height 29
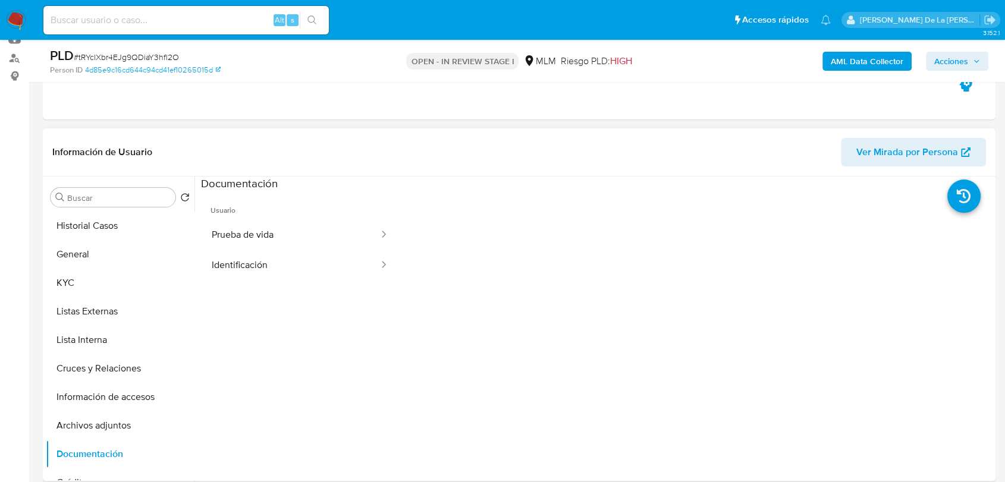
click at [310, 214] on span "Usuario" at bounding box center [300, 205] width 198 height 29
click at [299, 231] on button "Prueba de vida" at bounding box center [290, 235] width 179 height 30
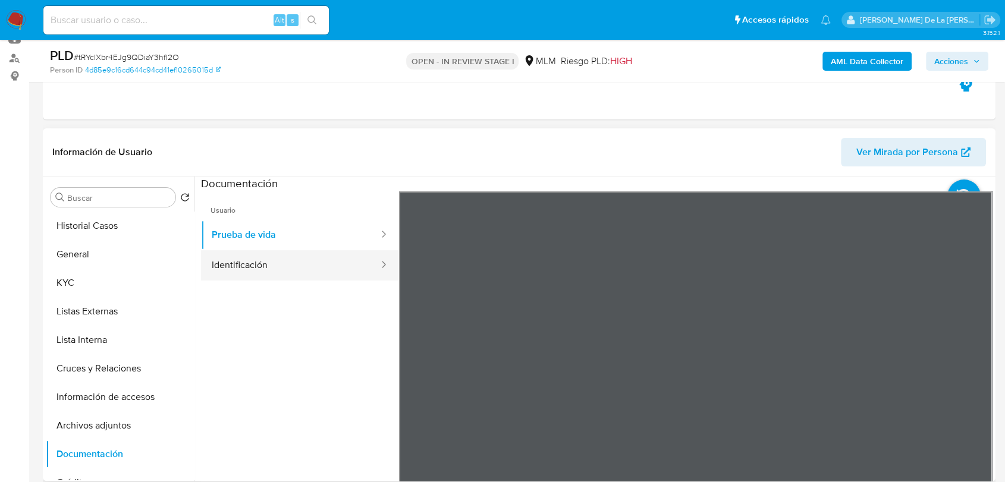
click at [300, 272] on button "Identificación" at bounding box center [290, 265] width 179 height 30
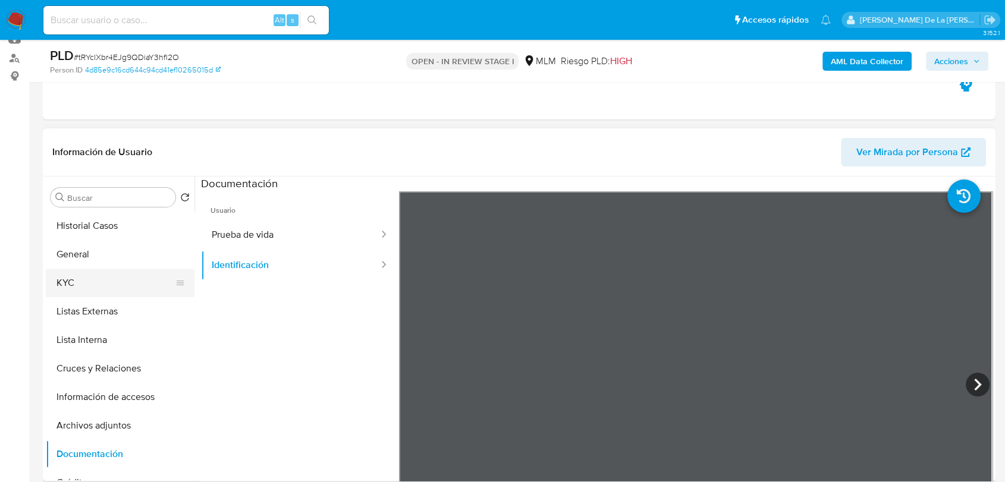
click at [74, 273] on button "KYC" at bounding box center [115, 283] width 139 height 29
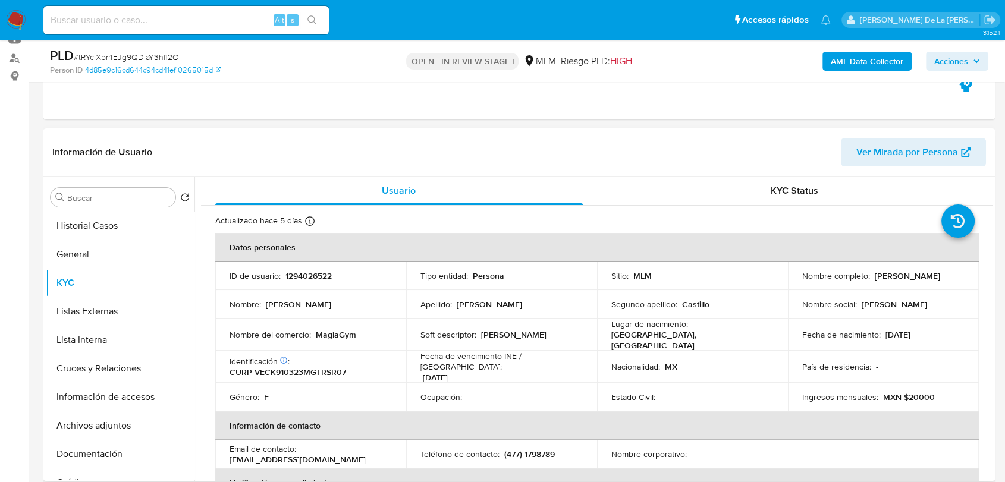
drag, startPoint x: 798, startPoint y: 278, endPoint x: 898, endPoint y: 285, distance: 99.5
click at [898, 281] on div "Nombre completo : Karla Paola Vera Castillo" at bounding box center [883, 275] width 162 height 11
drag, startPoint x: 357, startPoint y: 332, endPoint x: 313, endPoint y: 331, distance: 44.0
click at [313, 331] on div "Nombre del comercio : MagiaGym" at bounding box center [310, 334] width 162 height 11
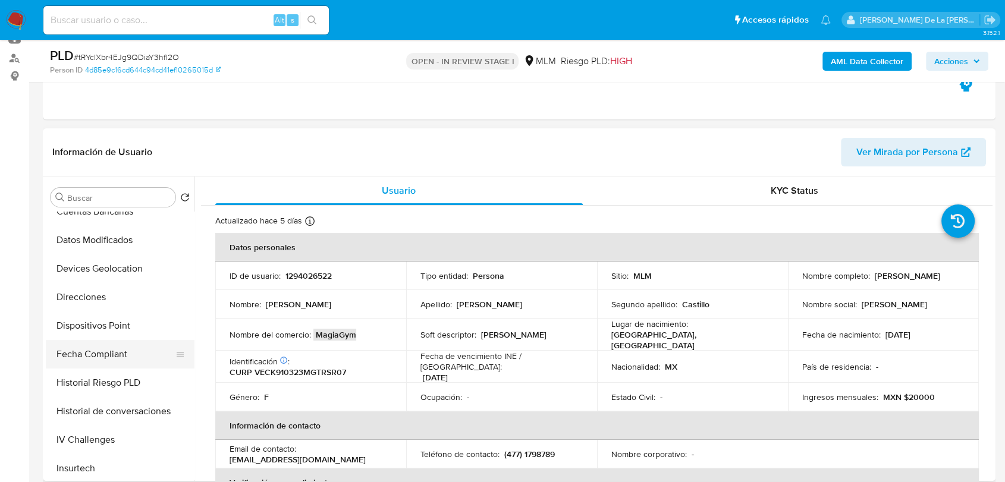
scroll to position [330, 0]
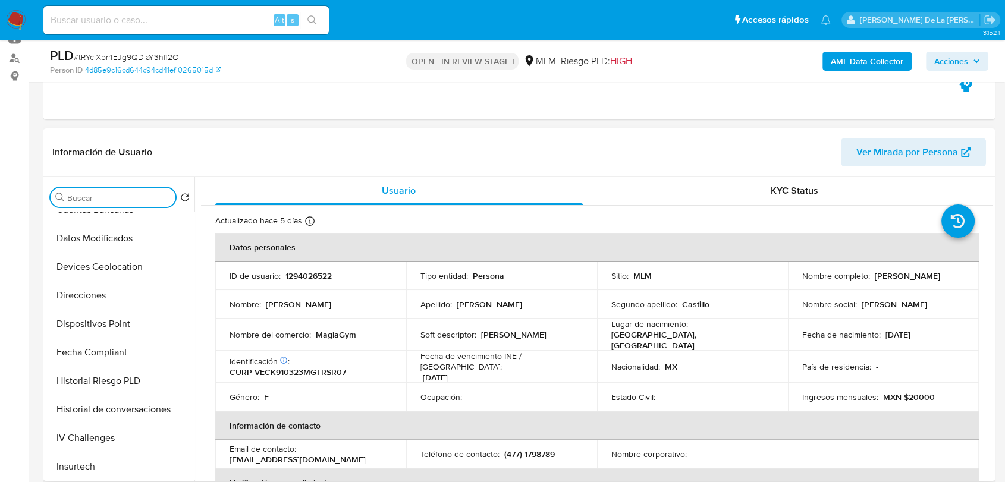
click at [113, 196] on input "Buscar" at bounding box center [118, 198] width 103 height 11
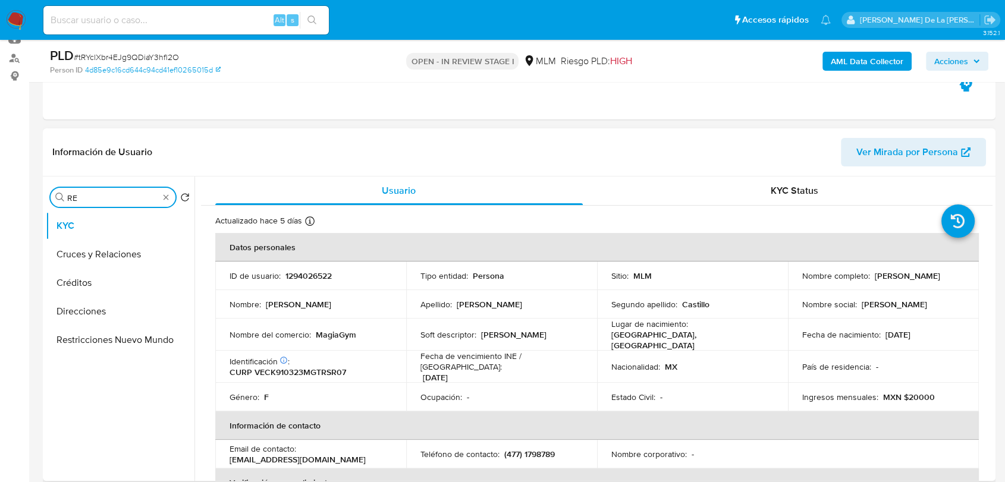
scroll to position [0, 0]
type input "RES"
drag, startPoint x: 89, startPoint y: 251, endPoint x: 259, endPoint y: 248, distance: 170.0
click at [90, 252] on button "Restricciones Nuevo Mundo" at bounding box center [120, 254] width 149 height 29
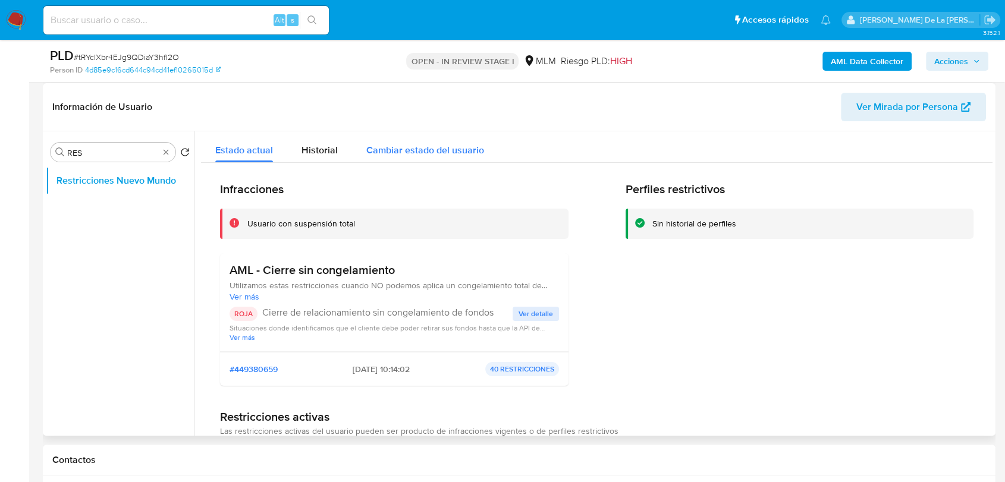
scroll to position [198, 0]
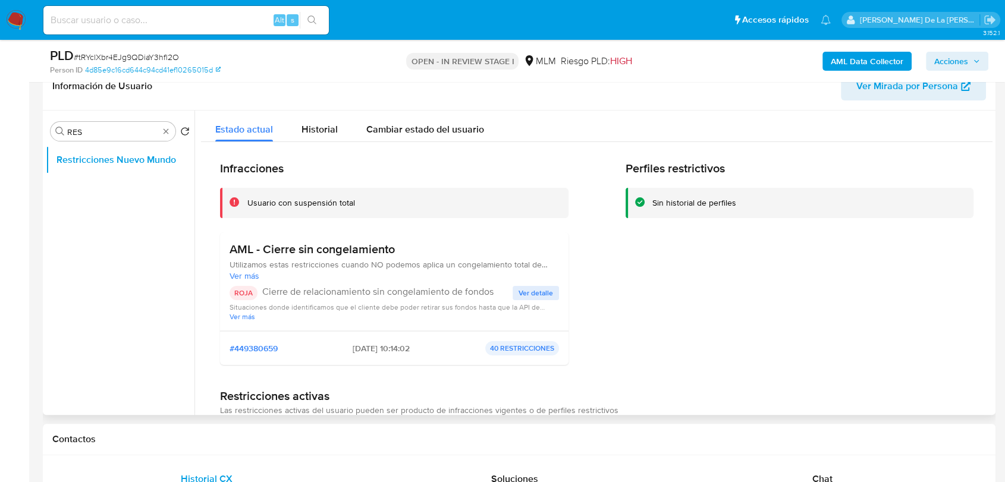
drag, startPoint x: 305, startPoint y: 265, endPoint x: 412, endPoint y: 259, distance: 107.1
click at [412, 259] on span "Utilizamos estas restricciones cuando NO podemos aplica un congelamiento total …" at bounding box center [393, 264] width 329 height 11
click at [524, 285] on div "AML - Cierre sin congelamiento Utilizamos estas restricciones cuando NO podemos…" at bounding box center [393, 281] width 329 height 79
click at [524, 292] on span "Ver detalle" at bounding box center [535, 293] width 34 height 12
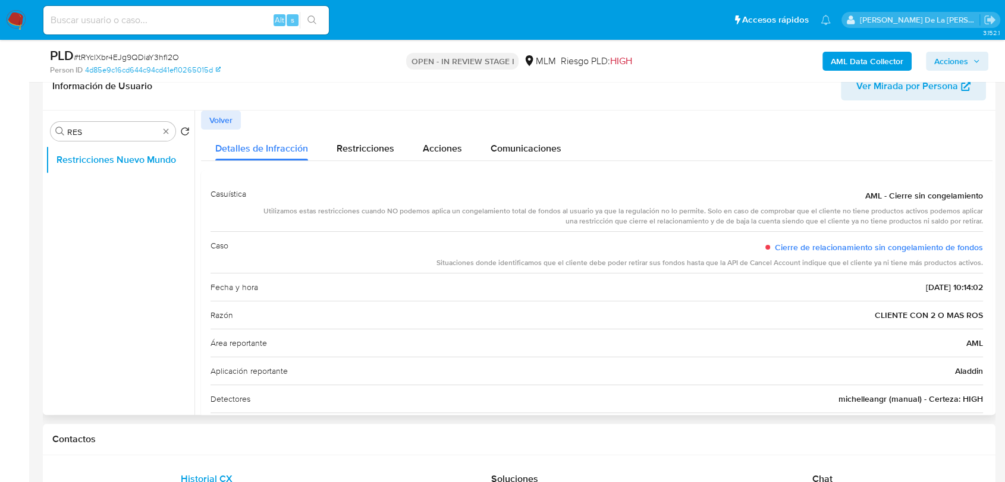
drag, startPoint x: 503, startPoint y: 213, endPoint x: 699, endPoint y: 219, distance: 196.3
click at [699, 219] on div "Utilizamos estas restricciones cuando NO podemos aplica un congelamiento total …" at bounding box center [619, 216] width 727 height 20
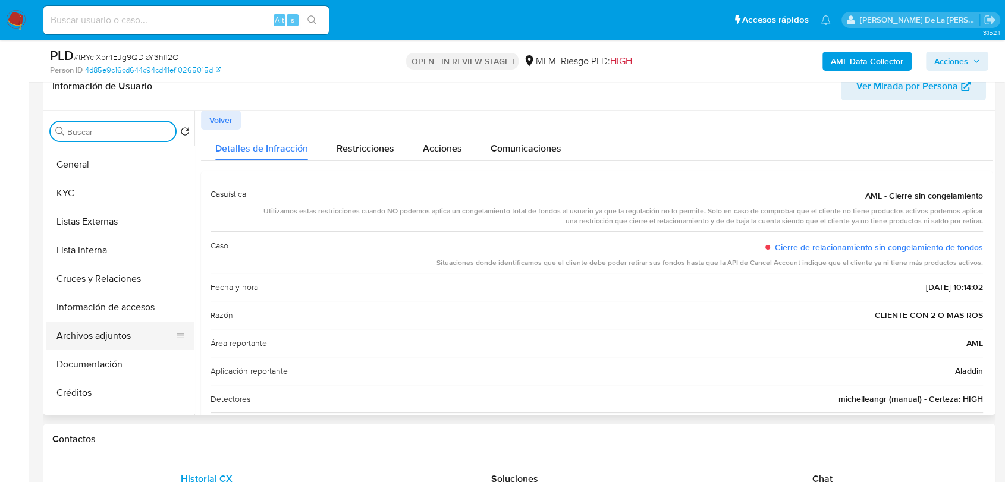
scroll to position [66, 0]
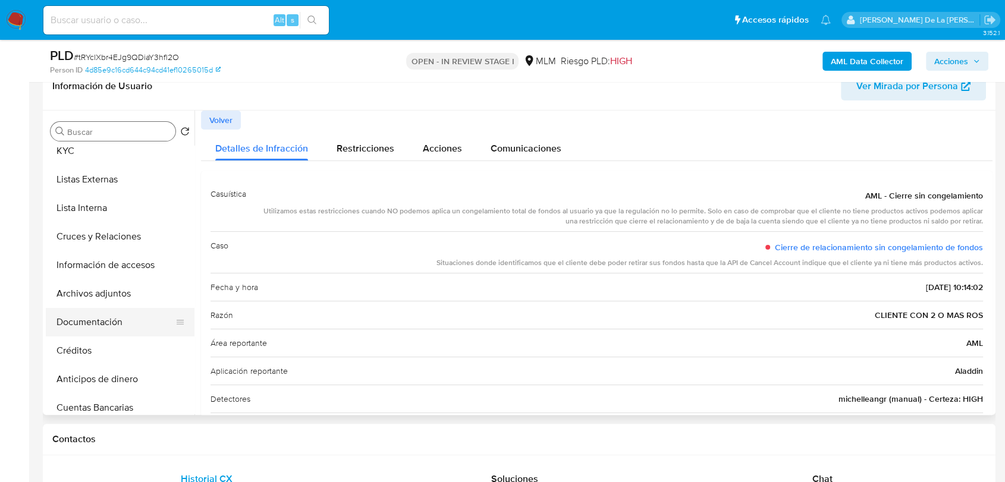
click at [97, 320] on button "Documentación" at bounding box center [115, 322] width 139 height 29
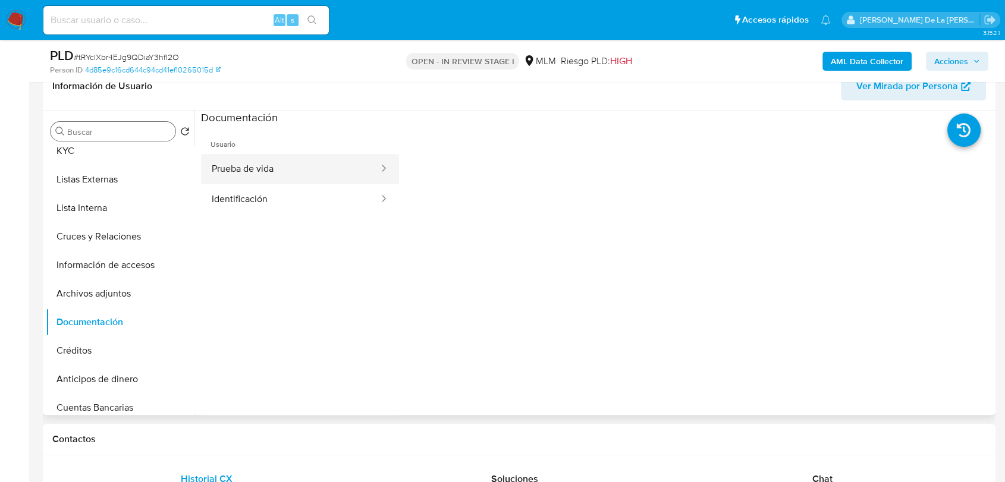
click at [292, 181] on button "Prueba de vida" at bounding box center [290, 169] width 179 height 30
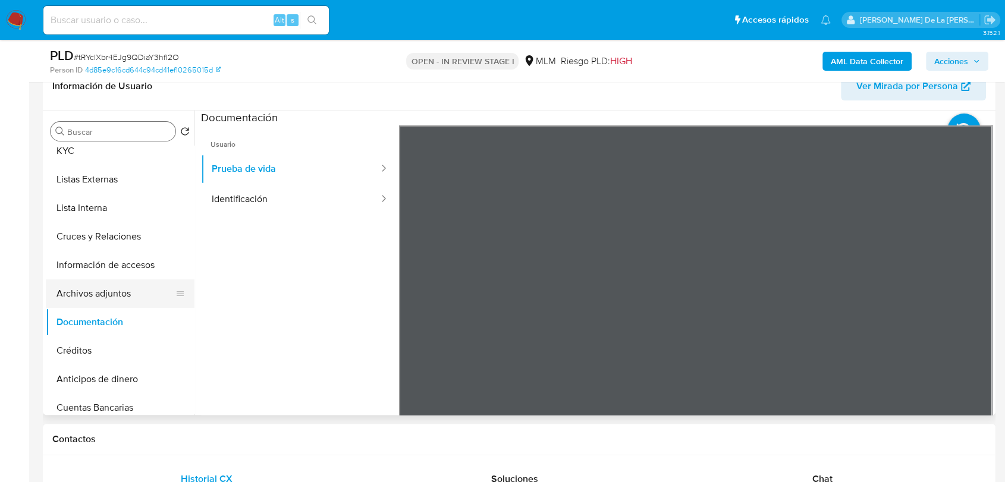
click at [113, 281] on button "Archivos adjuntos" at bounding box center [115, 293] width 139 height 29
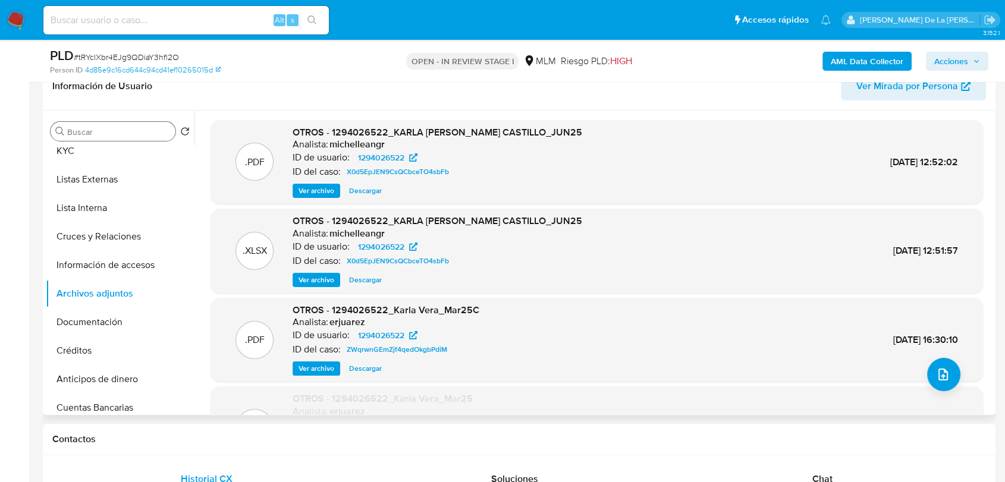
click at [320, 187] on span "Ver archivo" at bounding box center [316, 191] width 36 height 12
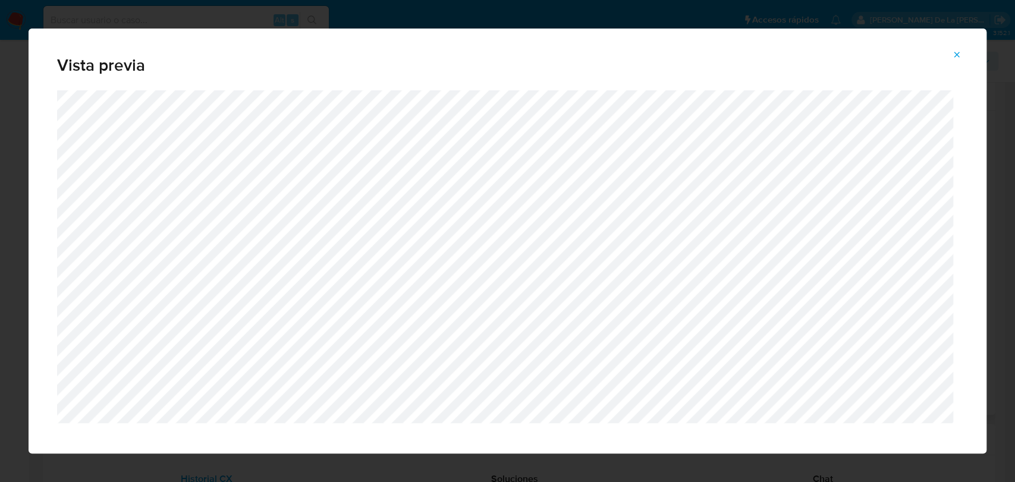
click at [961, 47] on button "Attachment preview" at bounding box center [956, 54] width 26 height 19
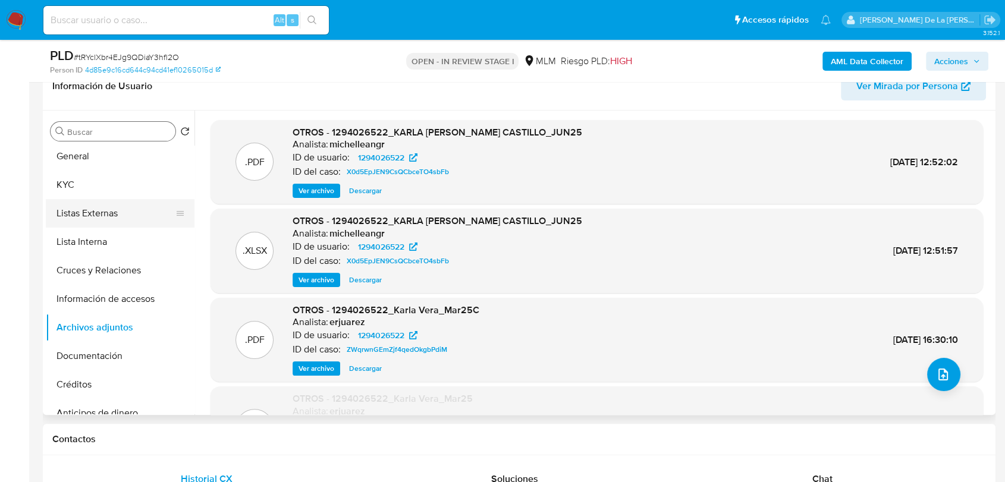
scroll to position [0, 0]
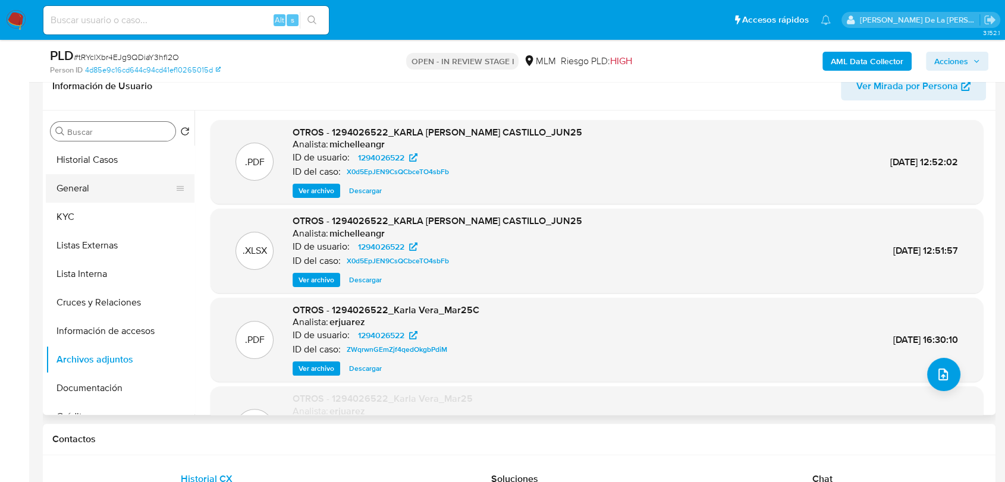
click at [95, 178] on button "General" at bounding box center [115, 188] width 139 height 29
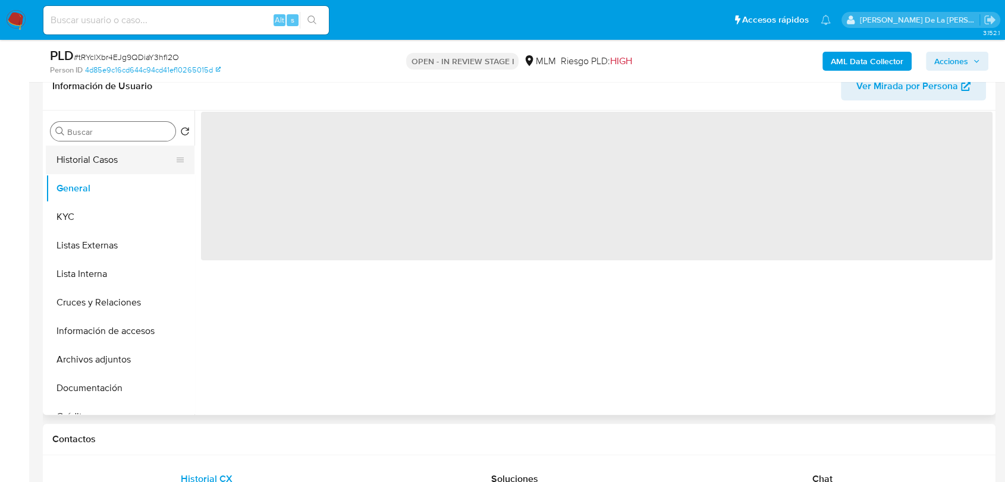
click at [130, 153] on button "Historial Casos" at bounding box center [115, 160] width 139 height 29
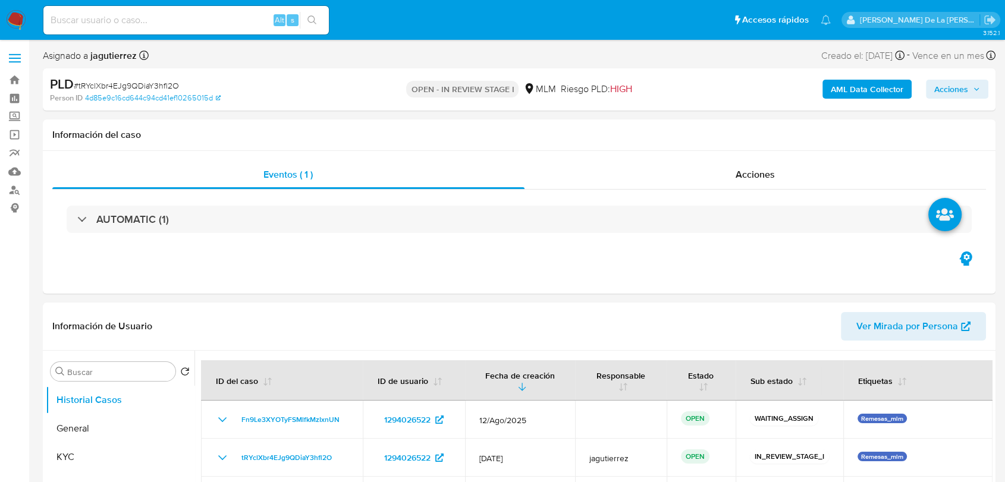
select select "10"
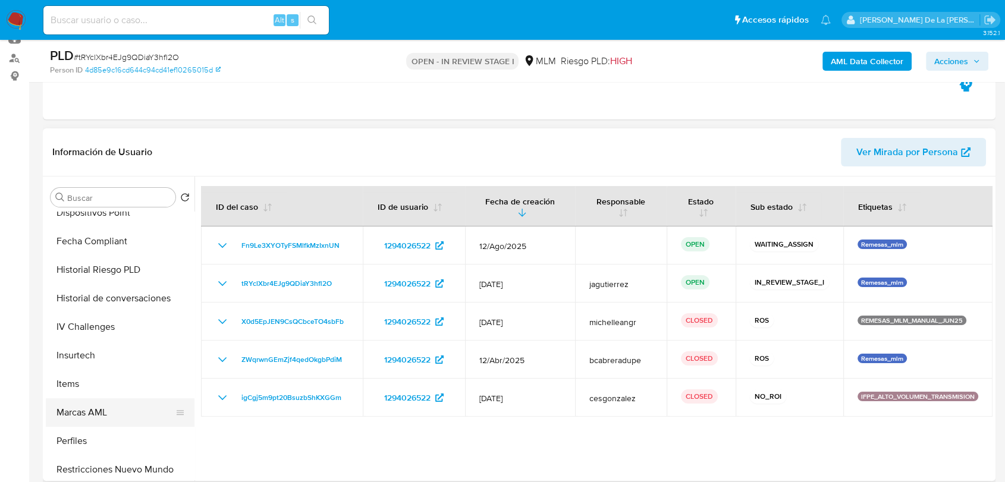
scroll to position [474, 0]
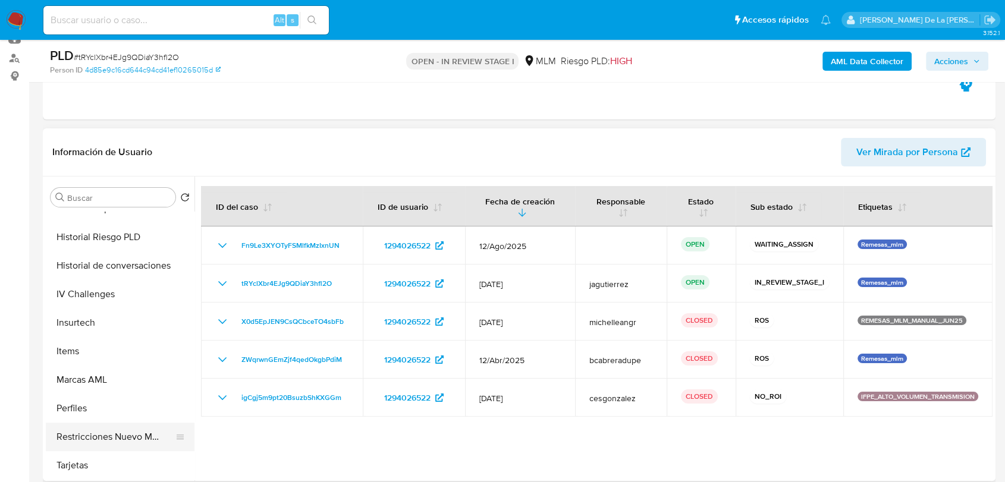
click at [103, 441] on button "Restricciones Nuevo Mundo" at bounding box center [115, 437] width 139 height 29
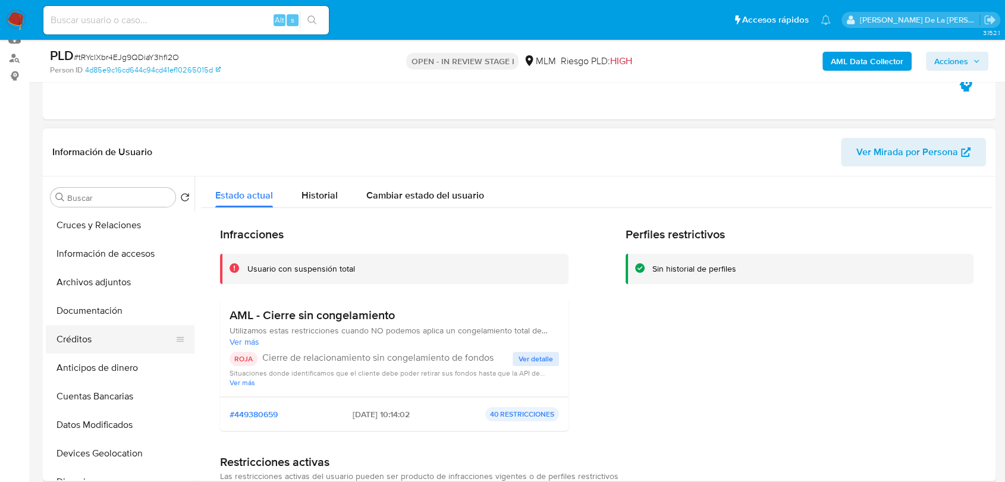
scroll to position [0, 0]
click at [125, 387] on button "Información de accesos" at bounding box center [115, 397] width 139 height 29
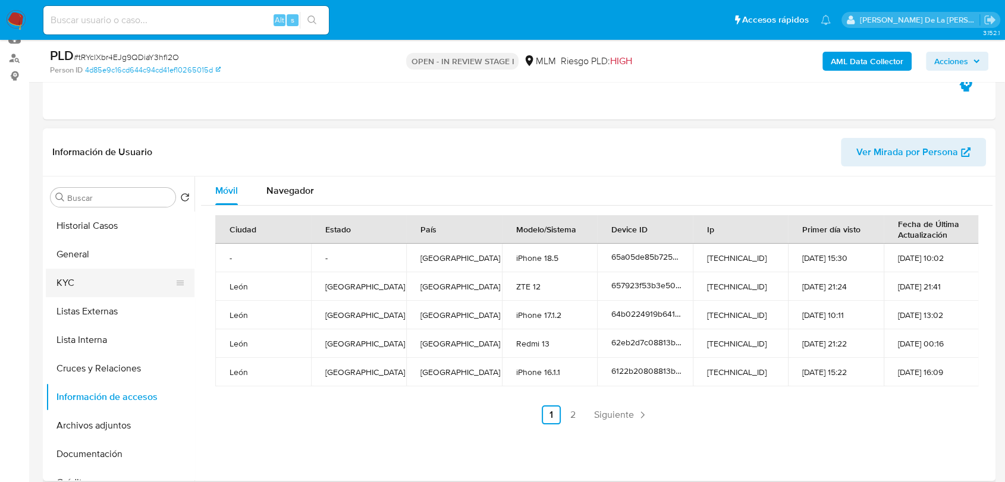
click at [90, 282] on button "KYC" at bounding box center [115, 283] width 139 height 29
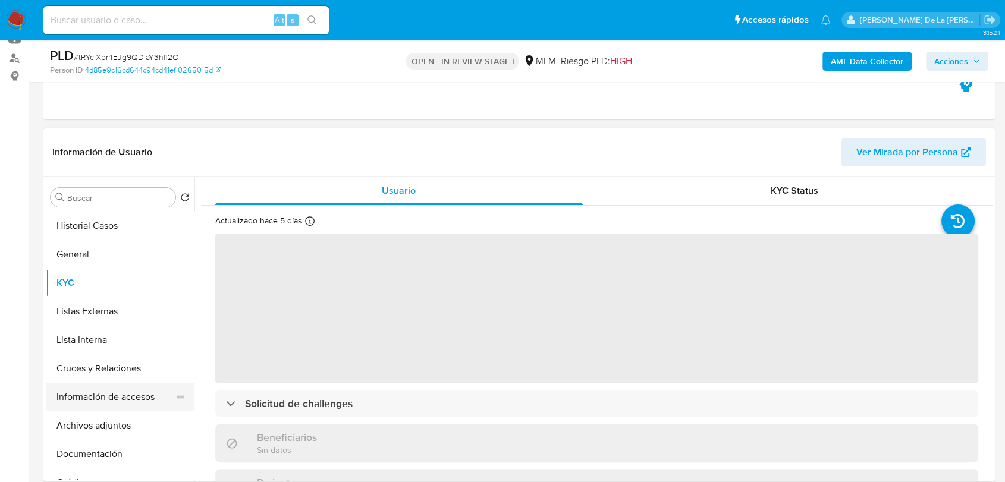
click at [111, 396] on button "Información de accesos" at bounding box center [115, 397] width 139 height 29
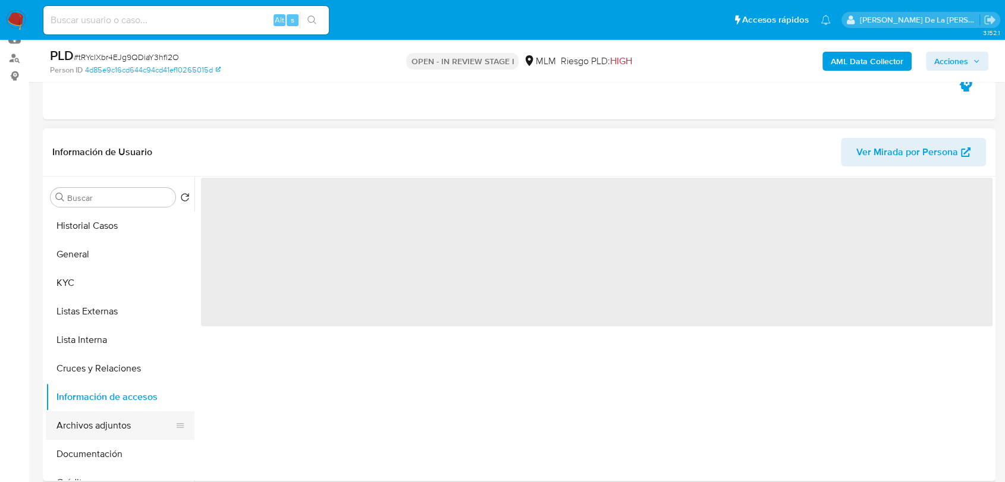
click at [109, 420] on button "Archivos adjuntos" at bounding box center [115, 425] width 139 height 29
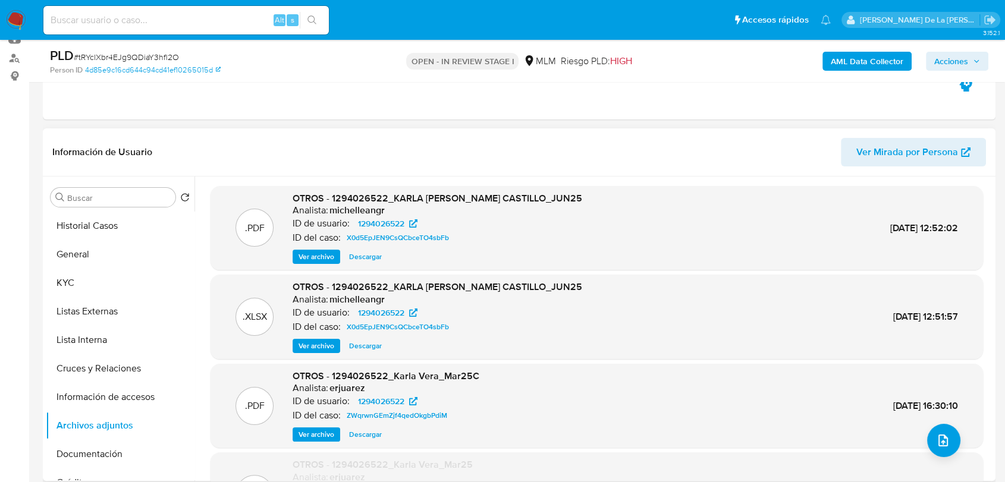
click at [309, 256] on span "Ver archivo" at bounding box center [316, 257] width 36 height 12
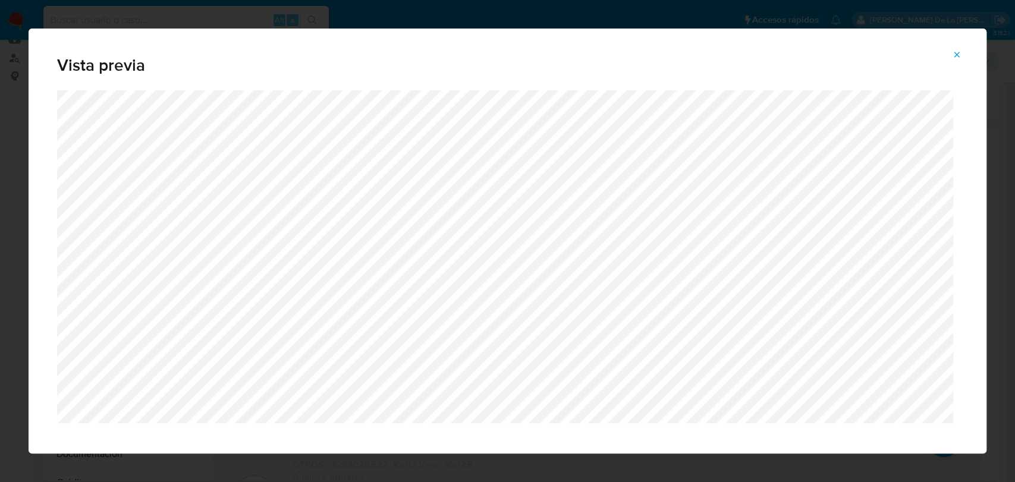
click at [962, 57] on button "Attachment preview" at bounding box center [956, 54] width 26 height 19
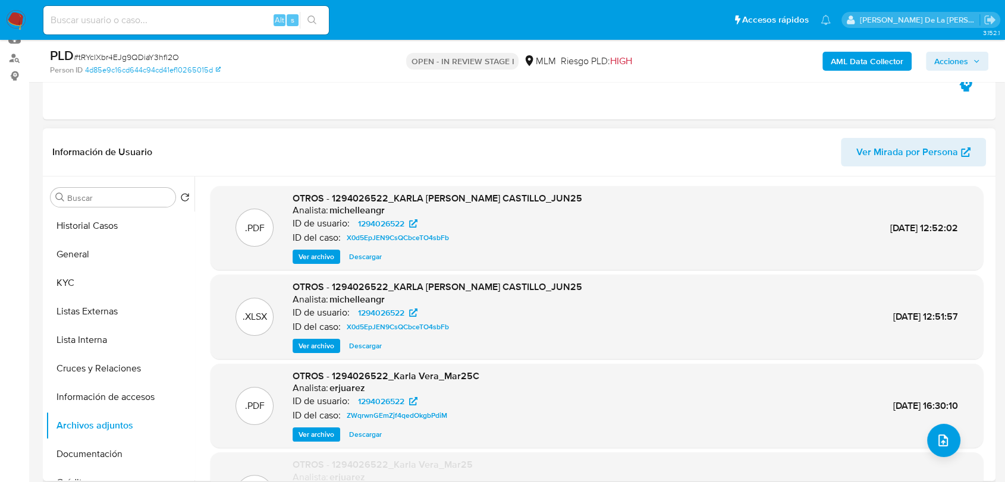
click at [307, 258] on span "Ver archivo" at bounding box center [316, 257] width 36 height 12
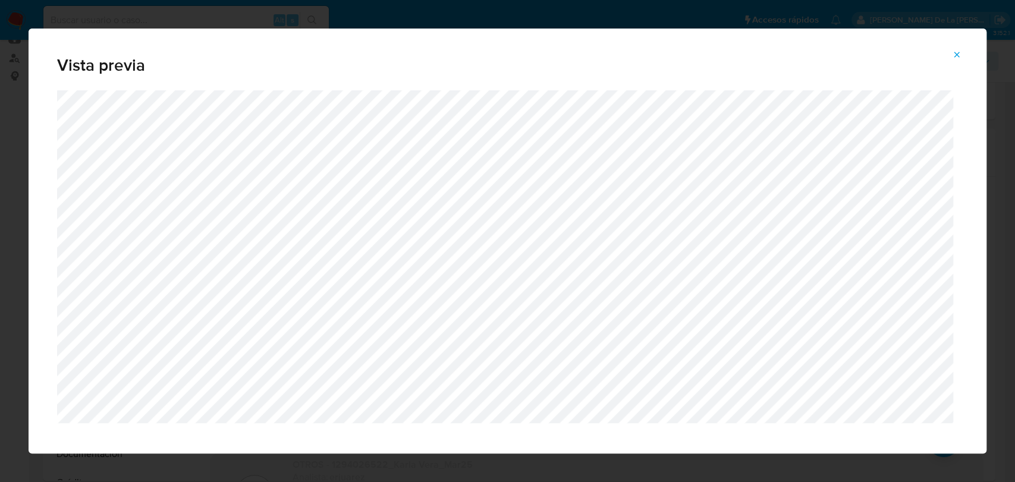
click at [956, 55] on icon "Attachment preview" at bounding box center [956, 54] width 5 height 5
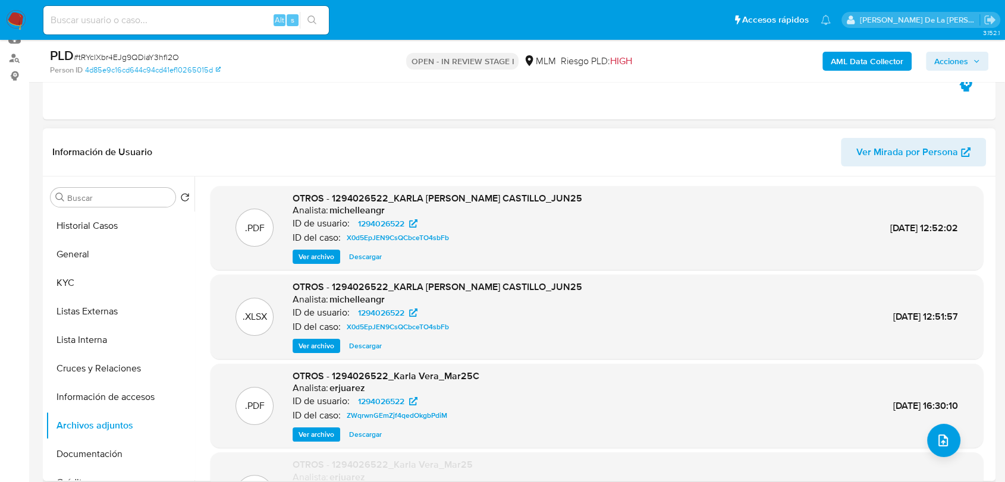
click at [311, 258] on span "Ver archivo" at bounding box center [316, 257] width 36 height 12
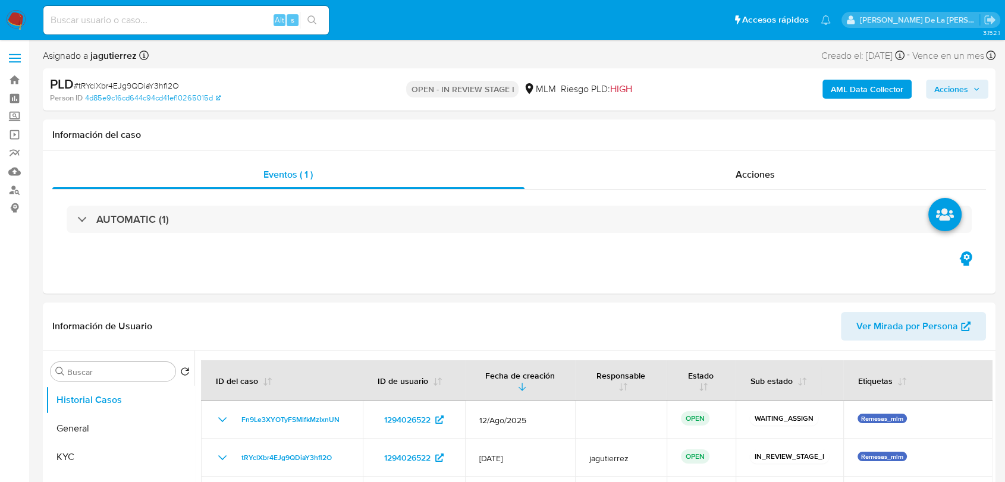
select select "10"
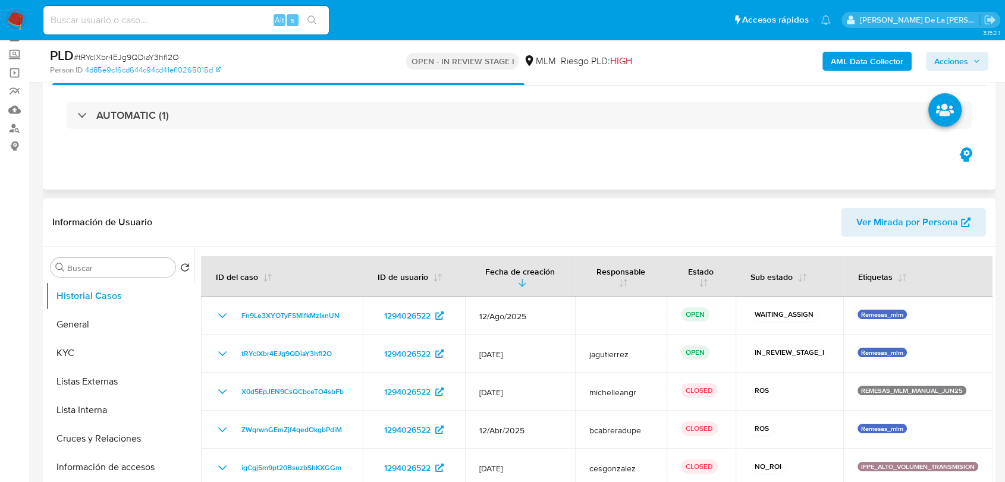
scroll to position [198, 0]
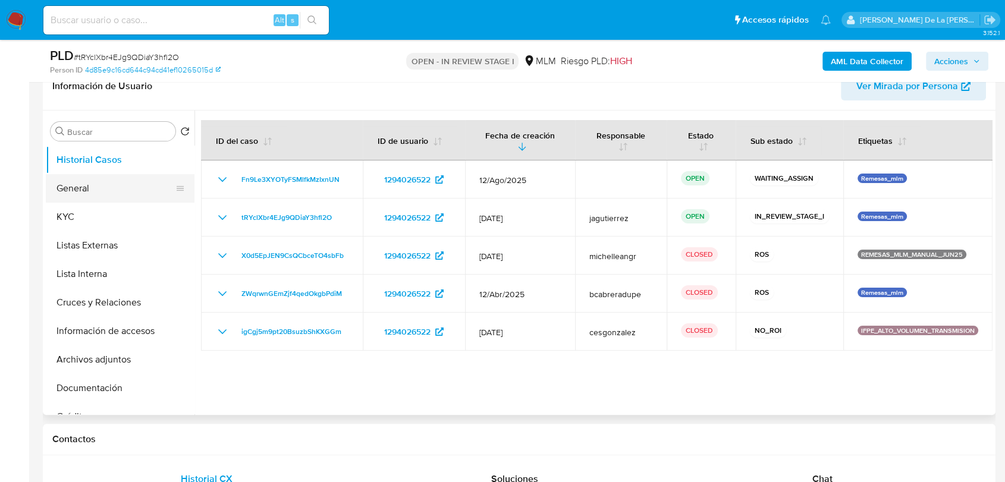
click at [117, 185] on button "General" at bounding box center [115, 188] width 139 height 29
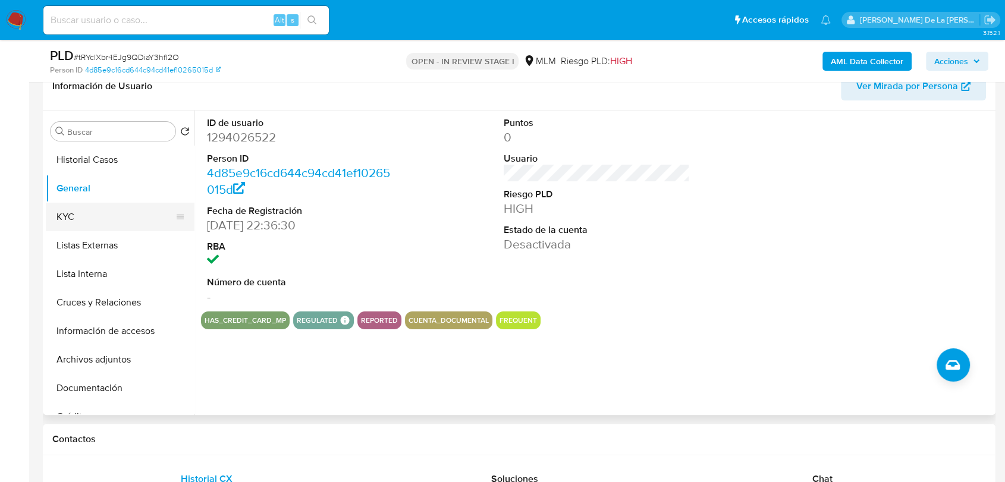
drag, startPoint x: 83, startPoint y: 225, endPoint x: 84, endPoint y: 214, distance: 11.4
click at [82, 225] on button "KYC" at bounding box center [115, 217] width 139 height 29
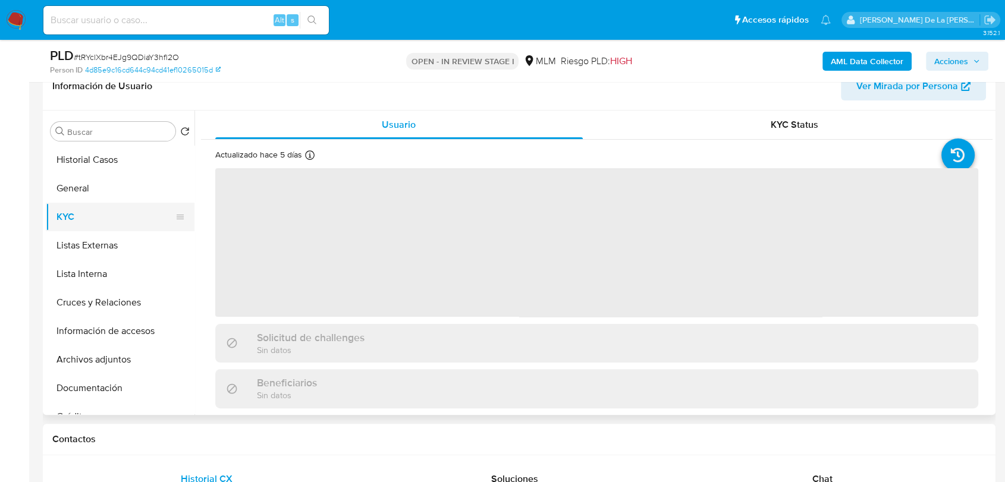
click at [86, 209] on button "KYC" at bounding box center [115, 217] width 139 height 29
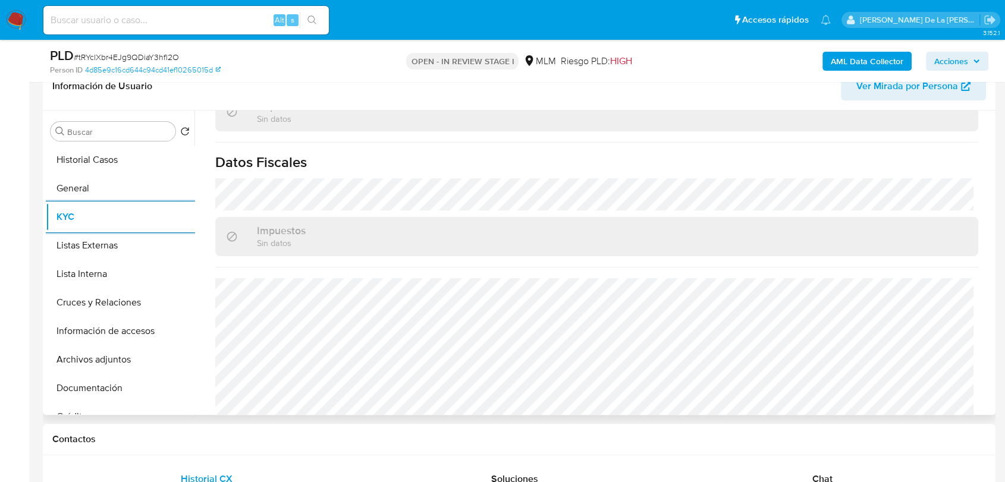
scroll to position [726, 0]
click at [114, 240] on button "Listas Externas" at bounding box center [115, 245] width 139 height 29
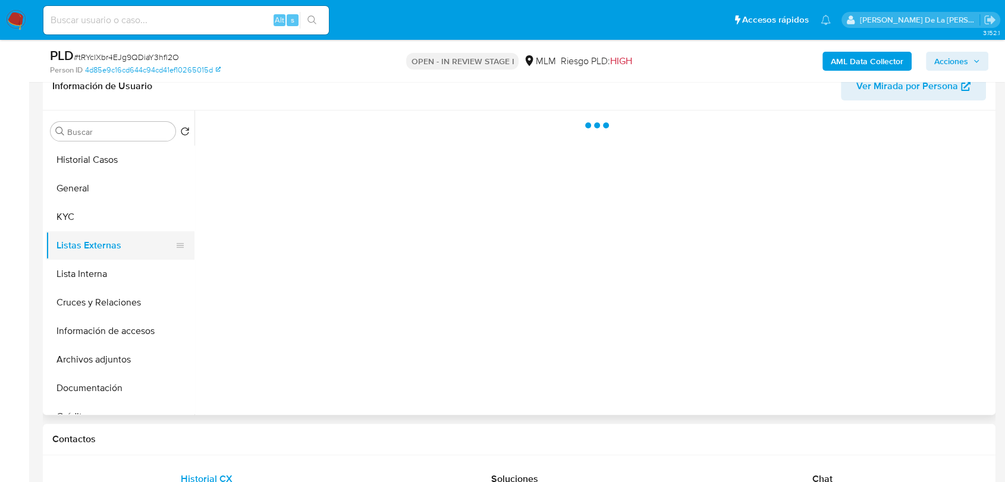
scroll to position [0, 0]
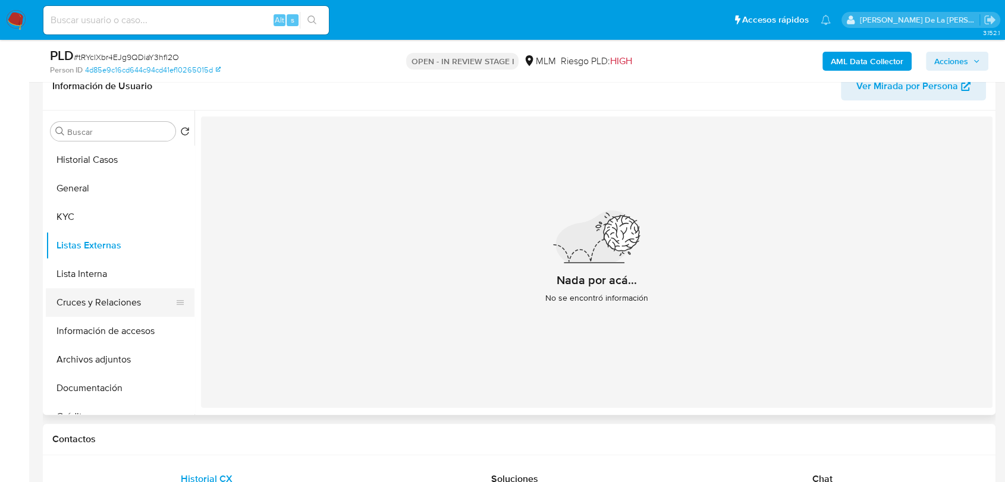
click at [147, 306] on button "Cruces y Relaciones" at bounding box center [115, 302] width 139 height 29
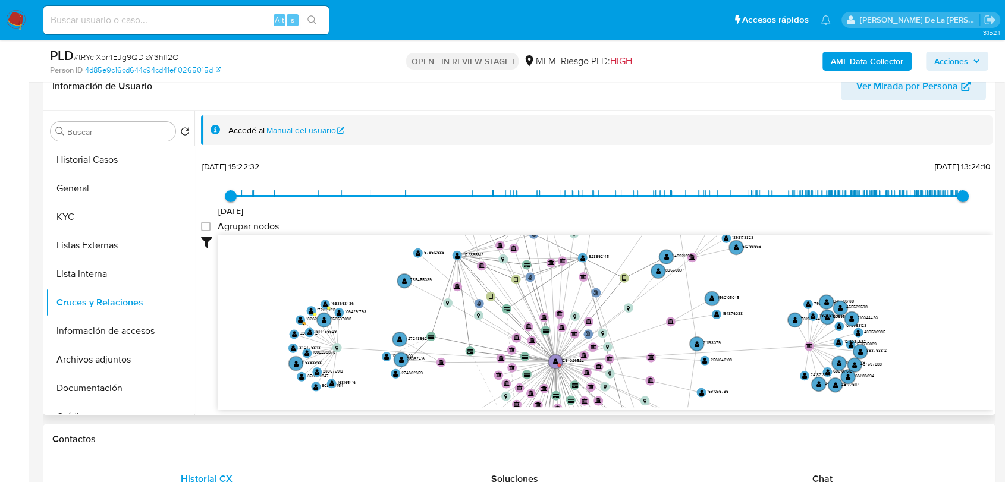
drag, startPoint x: 638, startPoint y: 307, endPoint x: 615, endPoint y: 332, distance: 34.9
click at [612, 352] on icon "user-1294026522  1294026522 phone-ca6330ad10c8869dc30ad040c679768d  person-4d…" at bounding box center [605, 321] width 774 height 172
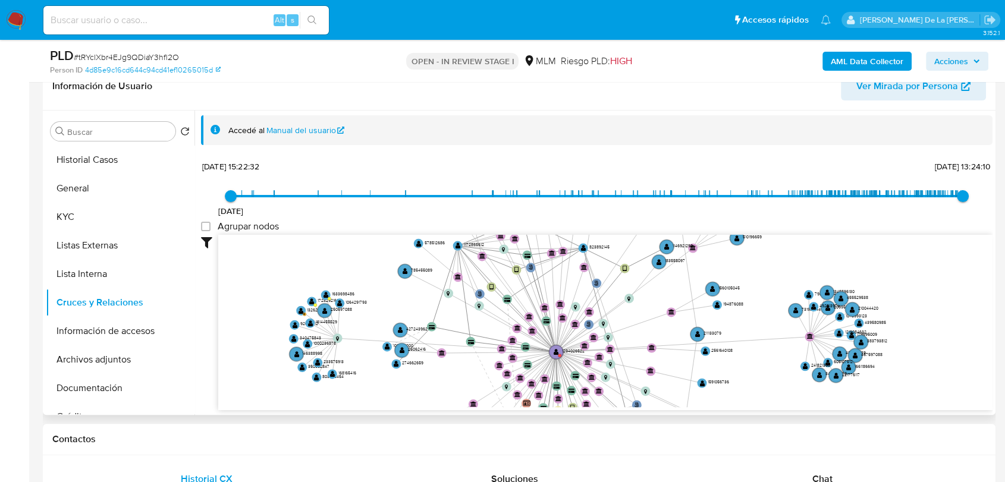
drag, startPoint x: 615, startPoint y: 332, endPoint x: 613, endPoint y: 325, distance: 7.8
click at [615, 327] on icon "user-1294026522  1294026522 phone-ca6330ad10c8869dc30ad040c679768d  person-4d…" at bounding box center [605, 321] width 774 height 172
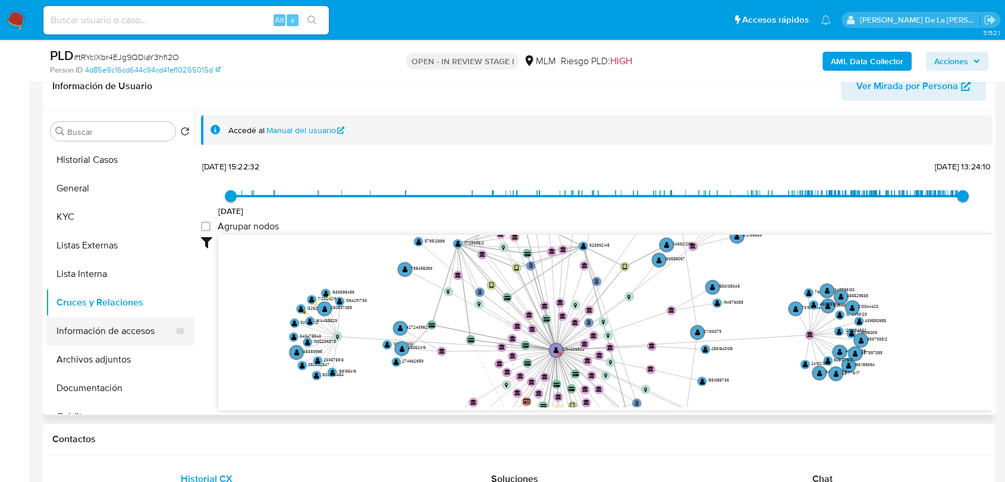
click at [156, 337] on button "Información de accesos" at bounding box center [115, 331] width 139 height 29
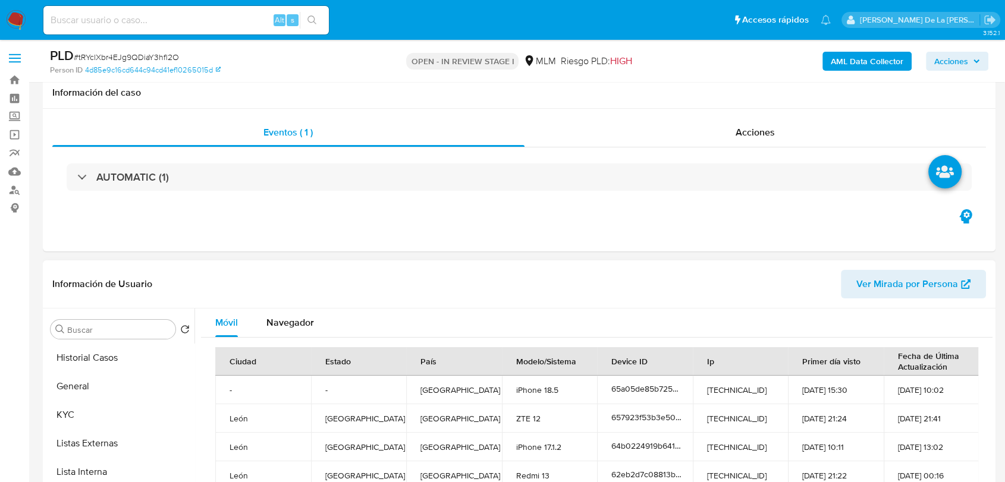
scroll to position [132, 0]
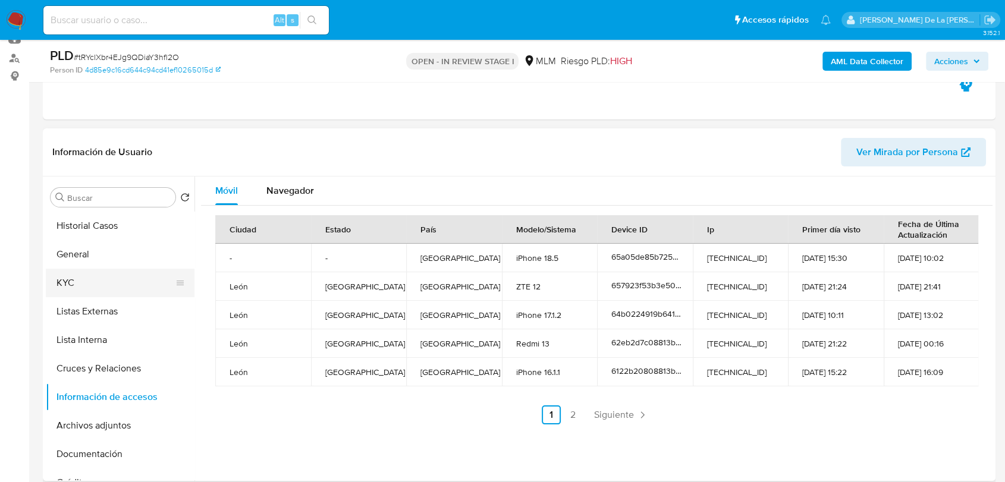
click at [71, 273] on button "KYC" at bounding box center [115, 283] width 139 height 29
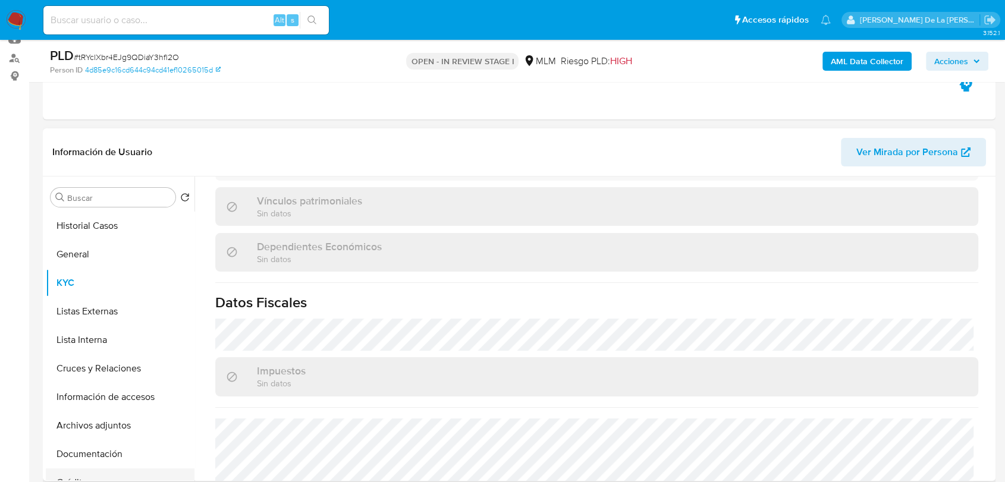
scroll to position [471, 0]
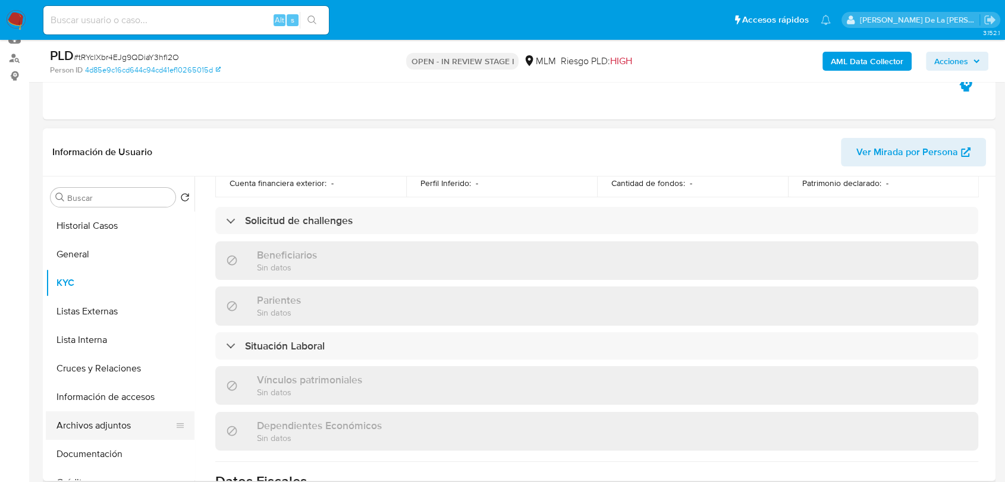
click at [119, 427] on button "Archivos adjuntos" at bounding box center [115, 425] width 139 height 29
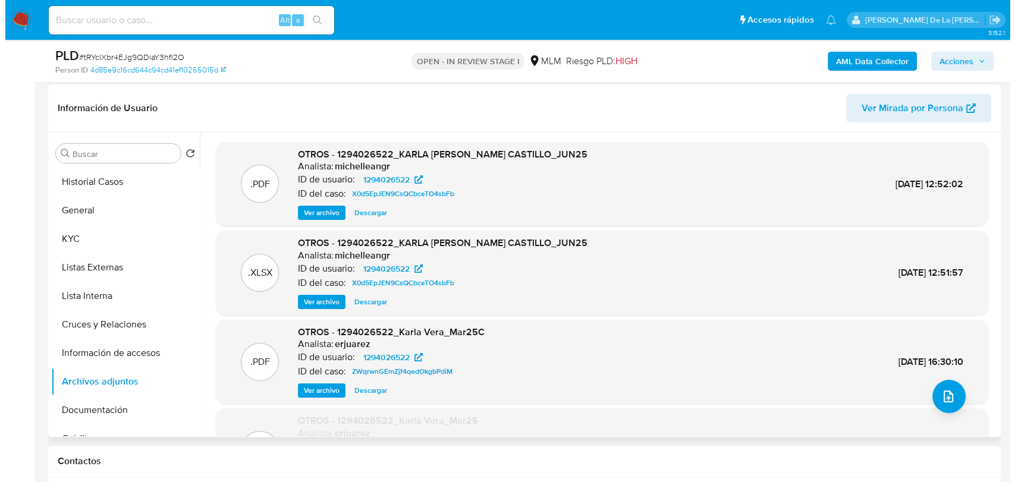
scroll to position [198, 0]
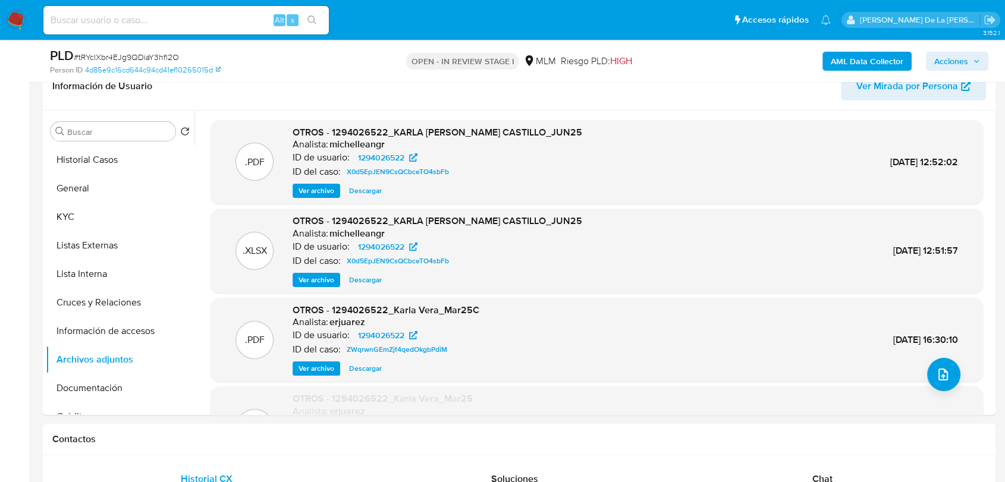
click at [834, 63] on b "AML Data Collector" at bounding box center [866, 61] width 73 height 19
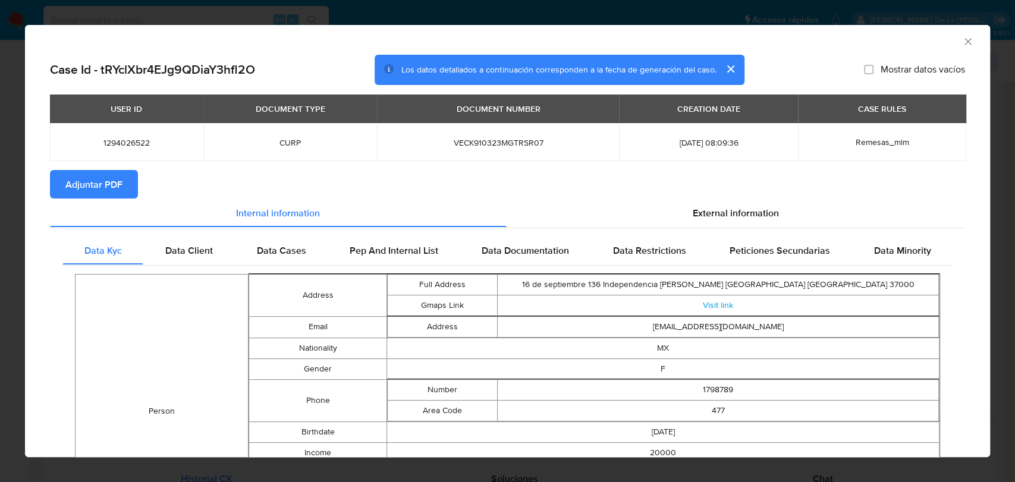
click at [96, 181] on span "Adjuntar PDF" at bounding box center [93, 184] width 57 height 26
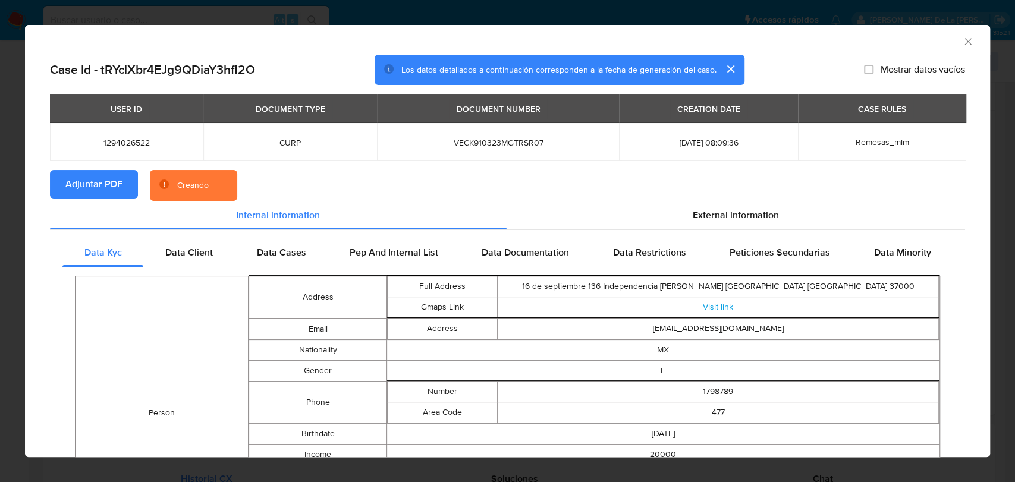
click at [963, 43] on div "AML Data Collector" at bounding box center [507, 40] width 965 height 30
click at [964, 40] on icon "Cerrar ventana" at bounding box center [967, 41] width 7 height 7
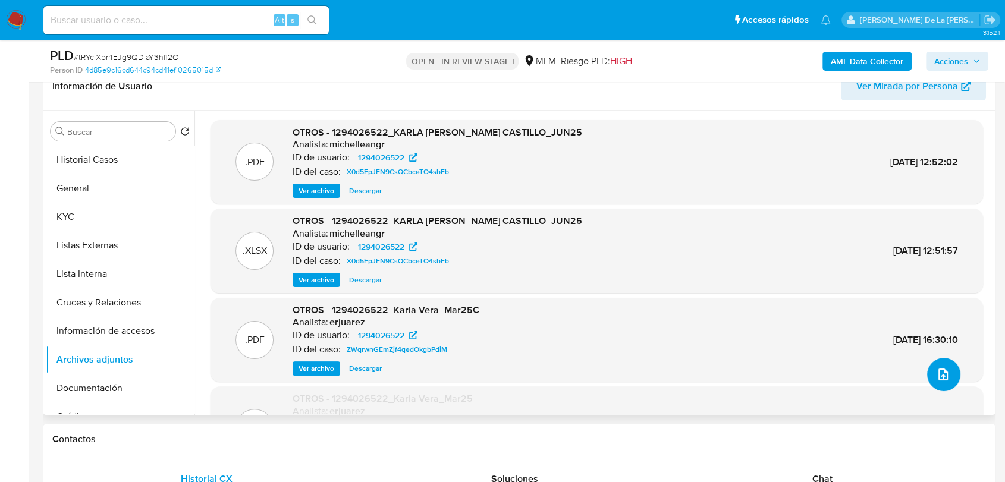
click at [936, 370] on icon "upload-file" at bounding box center [943, 374] width 14 height 14
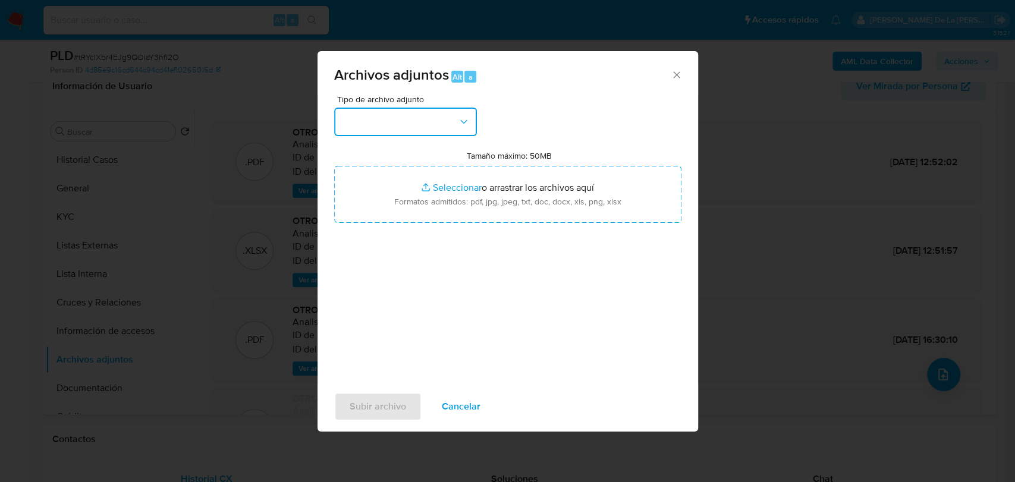
click at [423, 125] on button "button" at bounding box center [405, 122] width 143 height 29
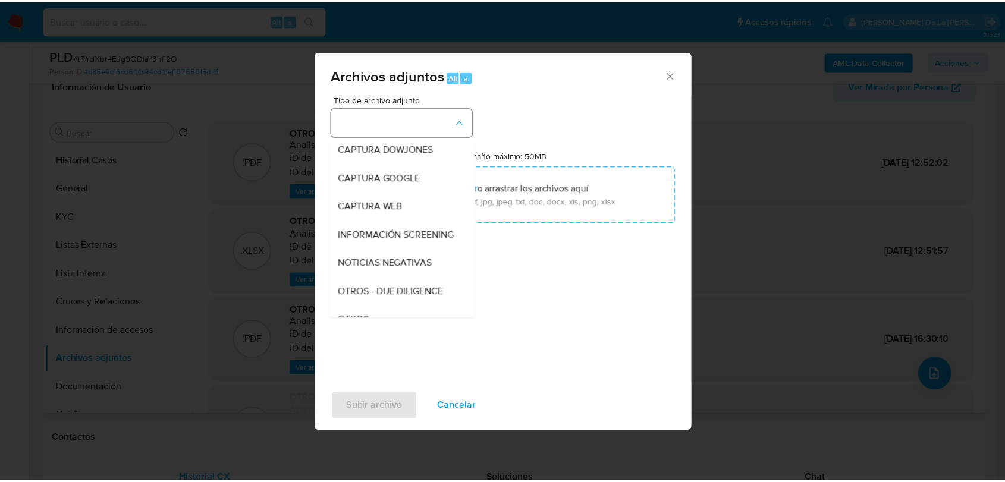
scroll to position [62, 0]
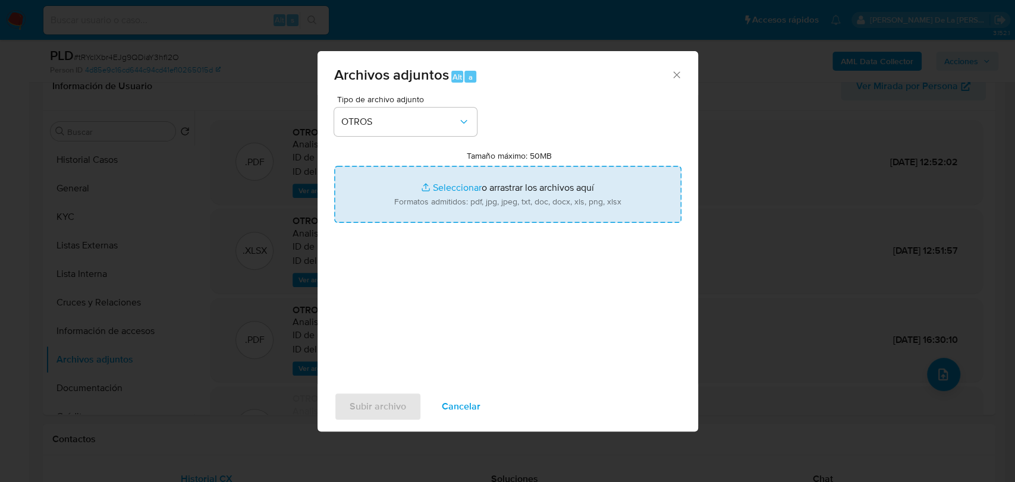
type input "C:\fakepath\1294026522_KARLA PAOLA VERA CASTILLO_JUL2025.pdf"
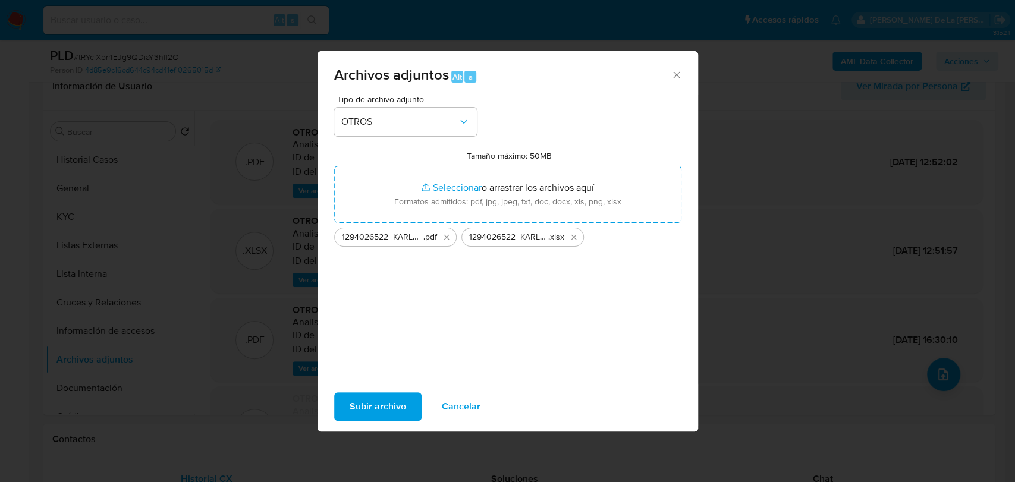
click at [364, 413] on span "Subir archivo" at bounding box center [378, 406] width 56 height 26
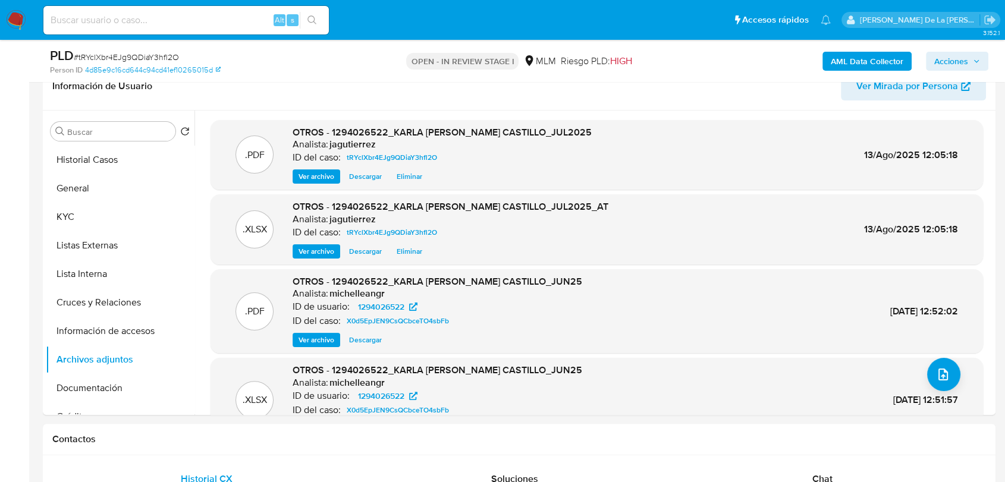
click at [934, 71] on div "AML Data Collector Acciones" at bounding box center [833, 61] width 310 height 28
click at [939, 61] on span "Acciones" at bounding box center [951, 61] width 34 height 19
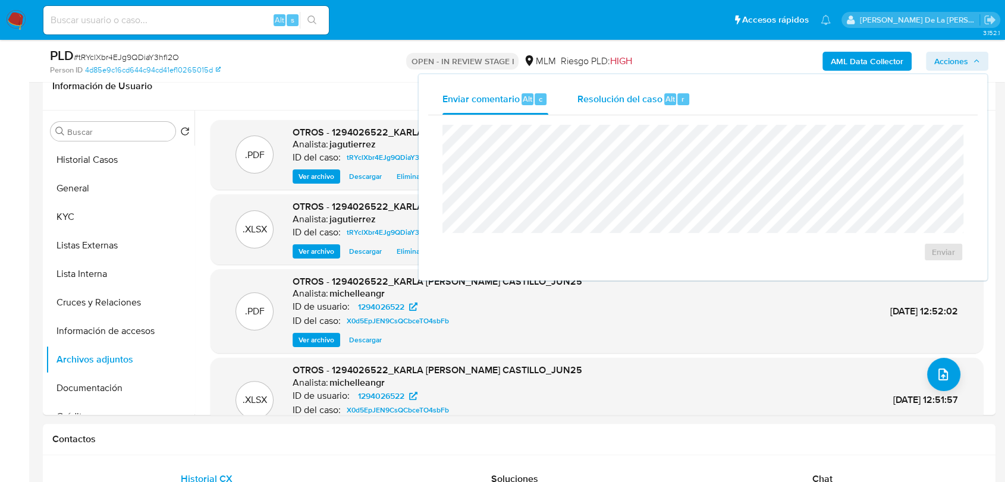
click at [585, 99] on span "Resolución del caso" at bounding box center [619, 99] width 85 height 14
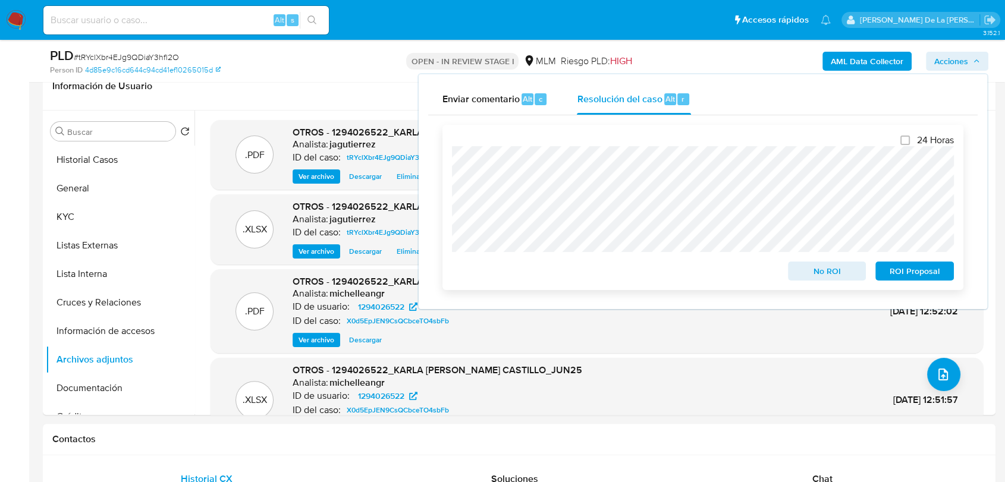
click at [925, 270] on span "ROI Proposal" at bounding box center [914, 271] width 62 height 17
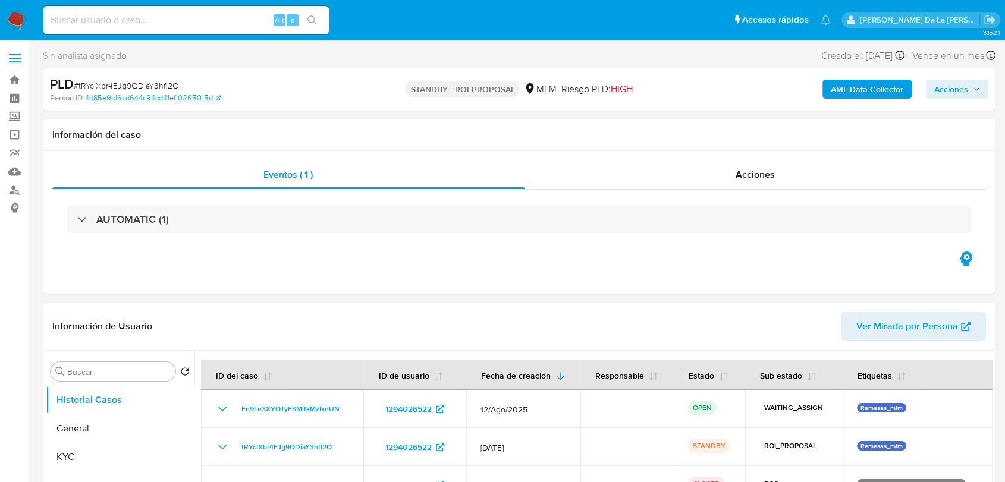
select select "10"
click at [11, 20] on img at bounding box center [16, 20] width 20 height 20
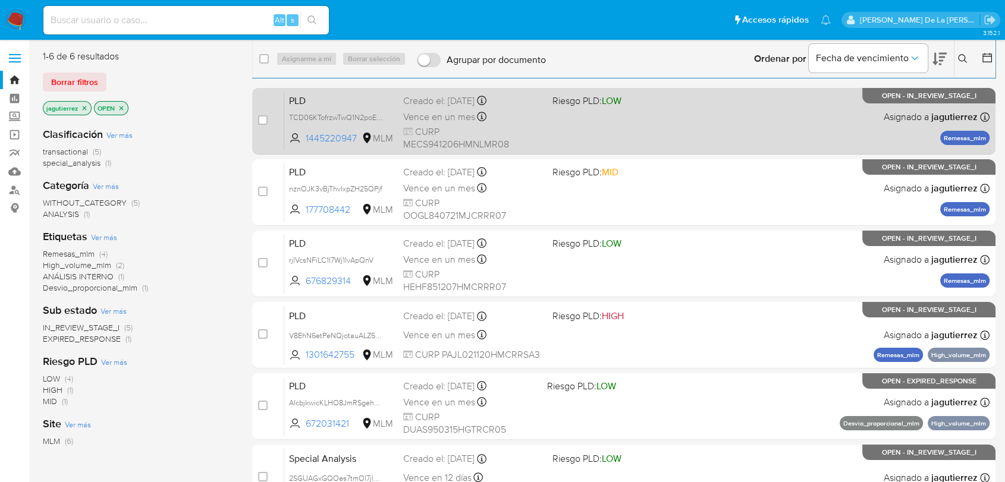
click at [685, 117] on div "PLD TCD06KTofrzwTwQ1N2poEbyp 1445220947 MLM Riesgo PLD: LOW Creado el: [DATE] C…" at bounding box center [636, 121] width 705 height 60
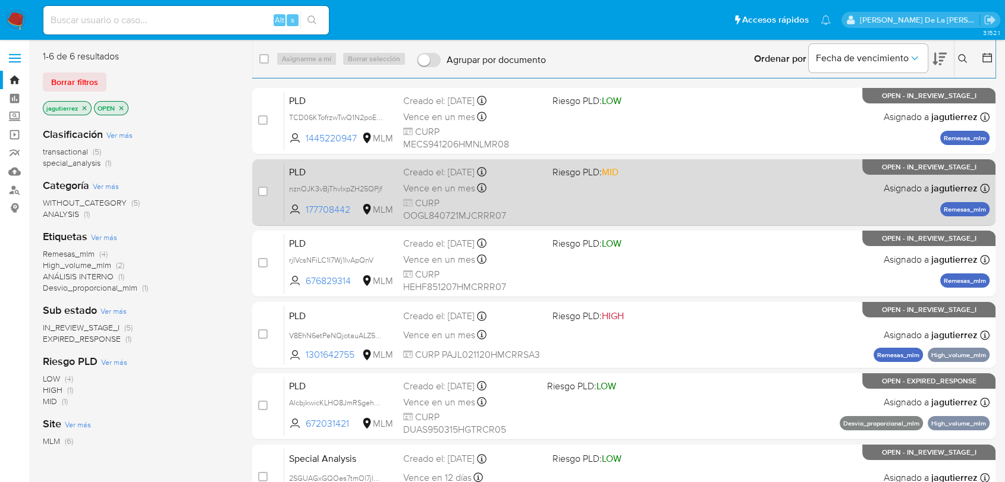
click at [710, 201] on div "PLD nznOJK3vBjThvIxpZH25QPjf 177708442 MLM Riesgo PLD: MID Creado el: [DATE] Cr…" at bounding box center [636, 192] width 705 height 60
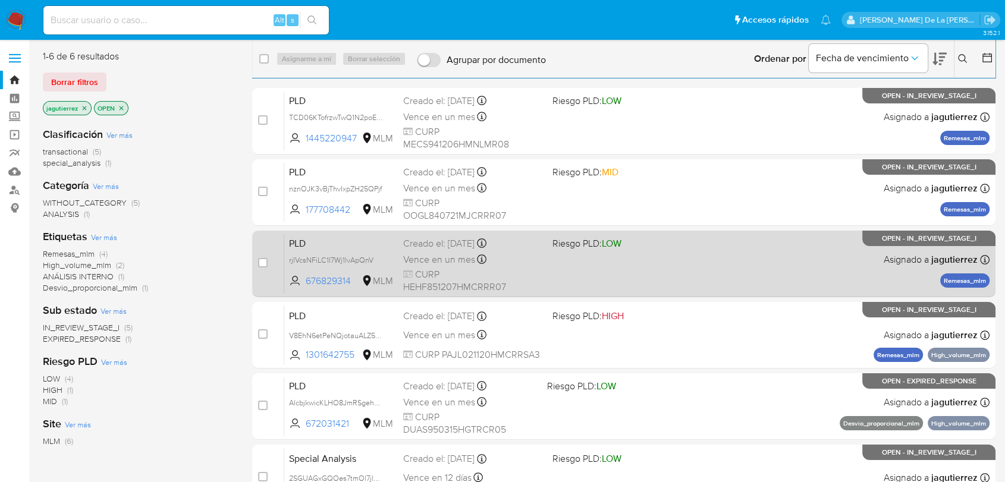
click at [663, 269] on div "PLD rjIVcsNFiLC1I7Wj1lvApQnV 676829314 MLM Riesgo PLD: LOW Creado el: [DATE] Cr…" at bounding box center [636, 264] width 705 height 60
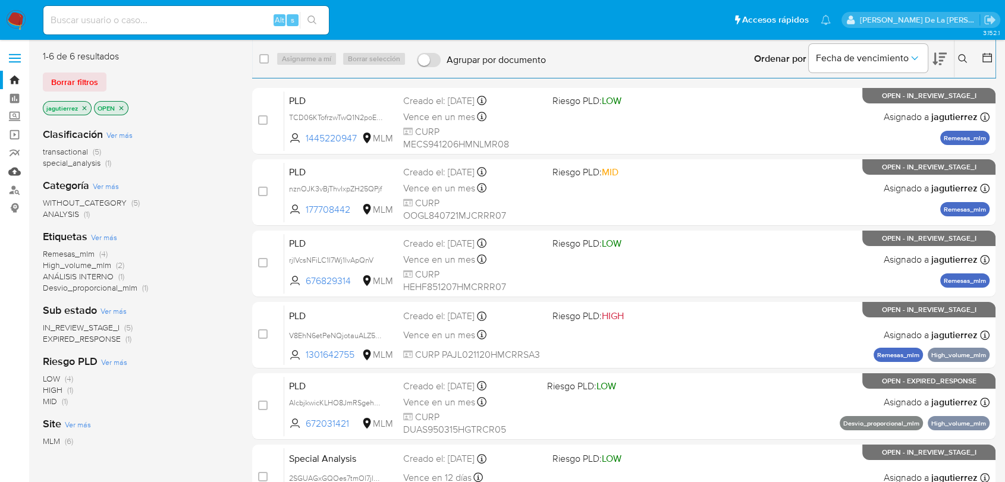
click at [6, 178] on link "Mulan" at bounding box center [70, 171] width 141 height 18
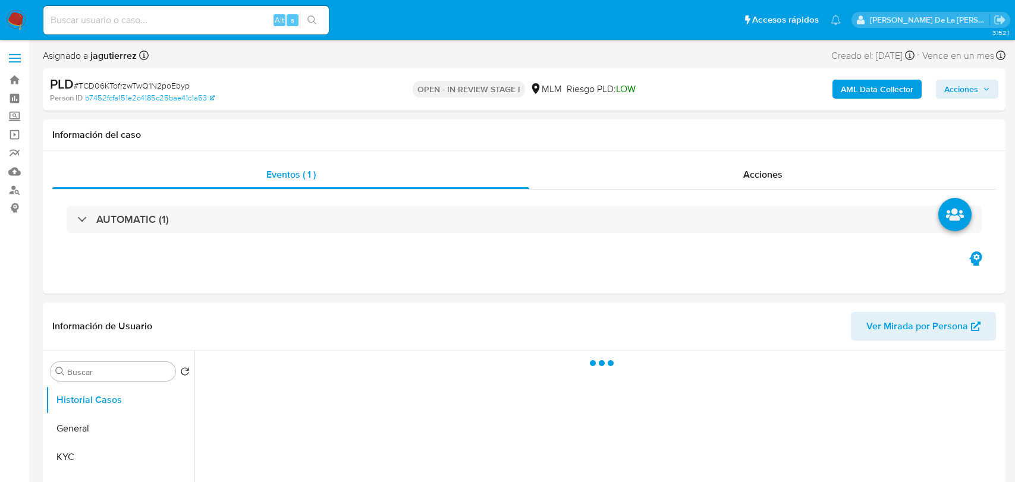
select select "10"
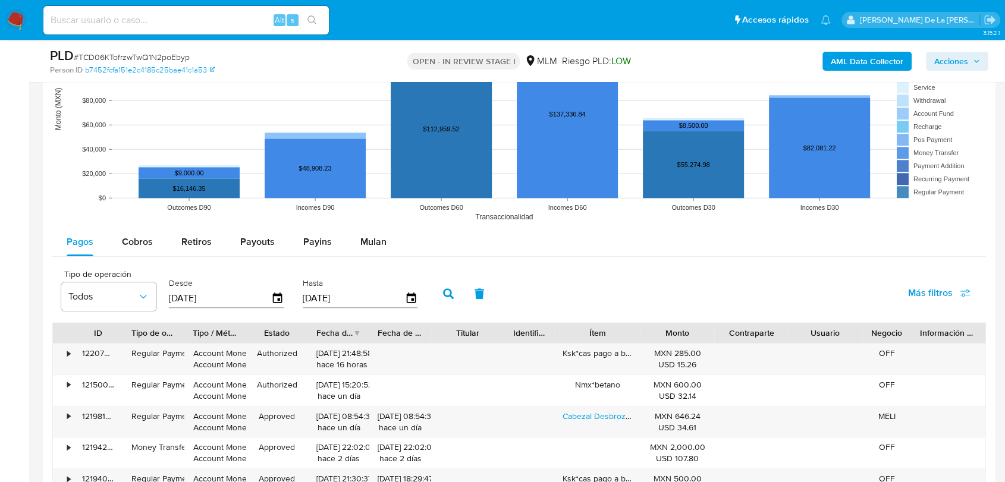
scroll to position [1189, 0]
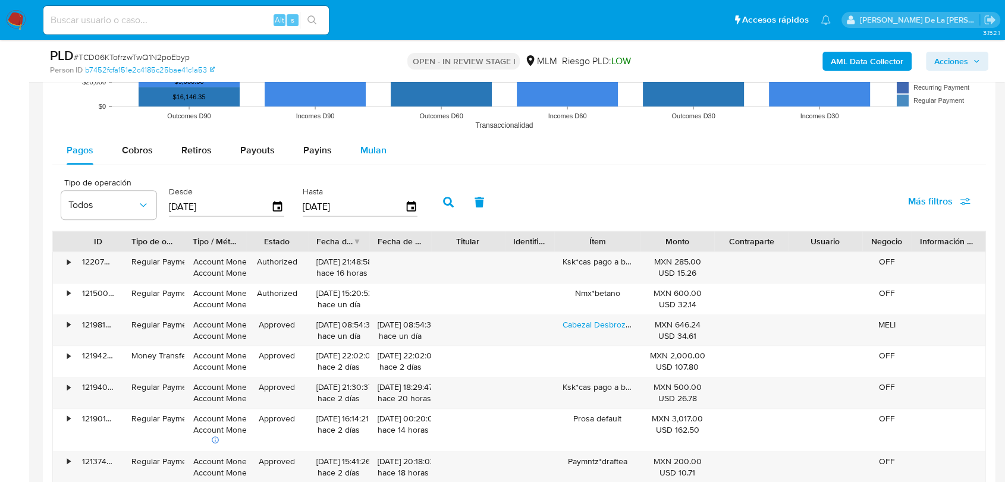
click at [360, 148] on span "Mulan" at bounding box center [373, 150] width 26 height 14
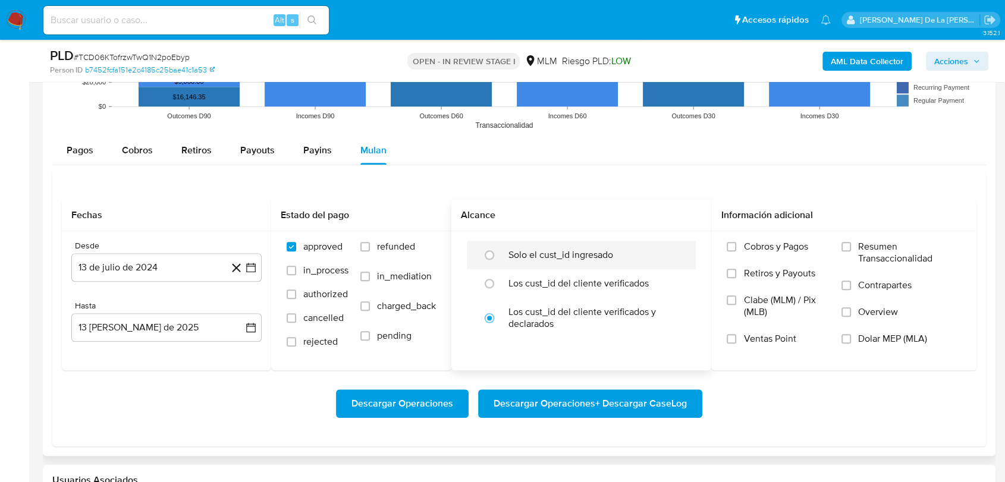
click at [562, 249] on label "Solo el cust_id ingresado" at bounding box center [560, 255] width 105 height 12
click at [499, 249] on input "radio" at bounding box center [489, 254] width 19 height 19
radio input "true"
click at [248, 264] on icon "button" at bounding box center [251, 268] width 12 height 12
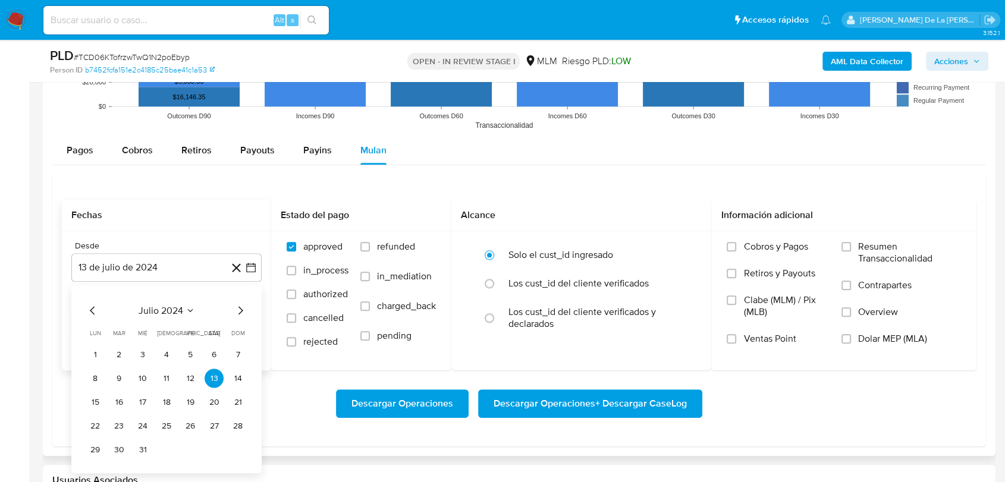
click at [238, 307] on icon "Mes siguiente" at bounding box center [240, 310] width 5 height 8
click at [239, 306] on icon "Mes siguiente" at bounding box center [240, 310] width 14 height 14
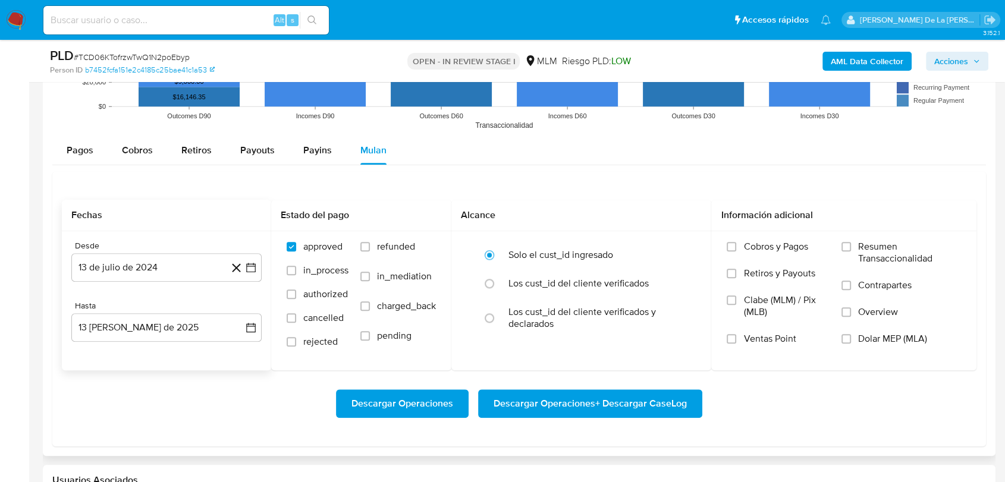
click at [239, 306] on div "Hasta" at bounding box center [166, 306] width 190 height 11
click at [255, 277] on button "13 de julio de 2024" at bounding box center [166, 267] width 190 height 29
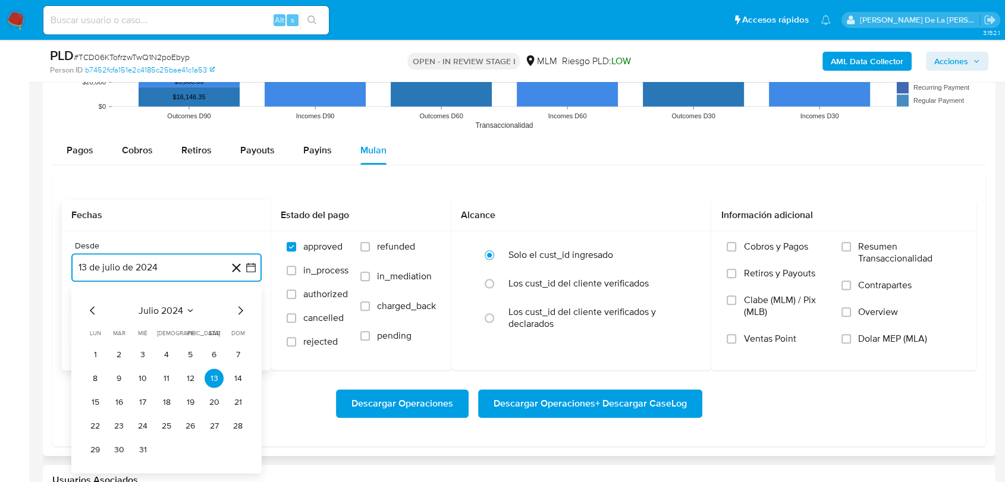
scroll to position [1255, 0]
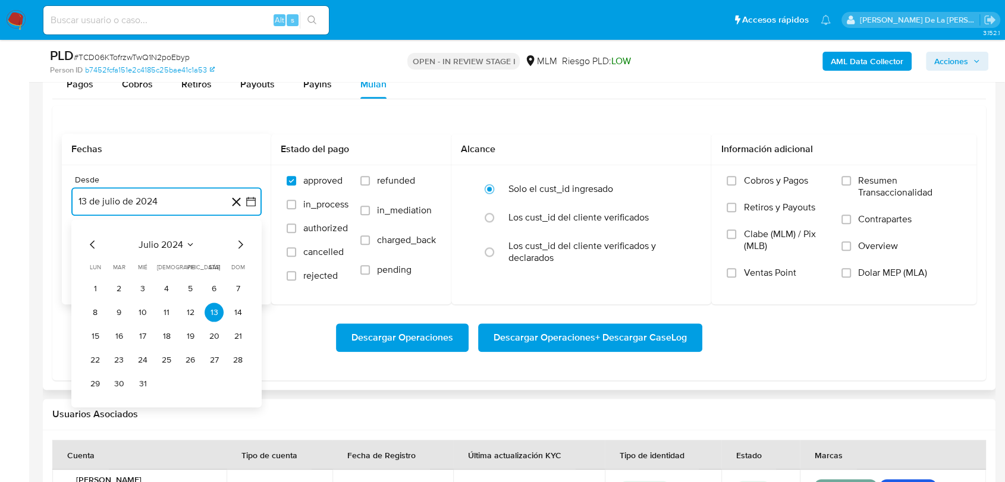
click at [241, 244] on icon "Mes siguiente" at bounding box center [240, 244] width 14 height 14
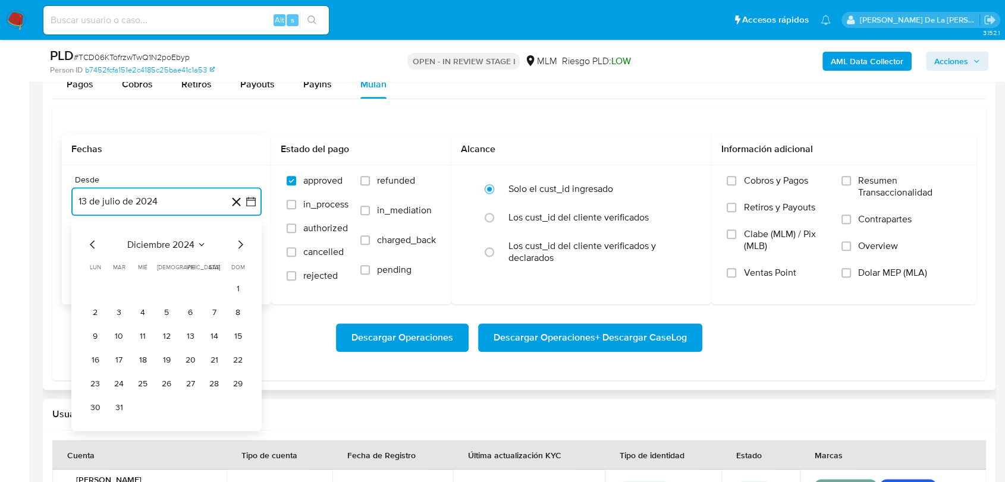
click at [241, 244] on icon "Mes siguiente" at bounding box center [240, 244] width 14 height 14
click at [219, 284] on button "1" at bounding box center [213, 288] width 19 height 19
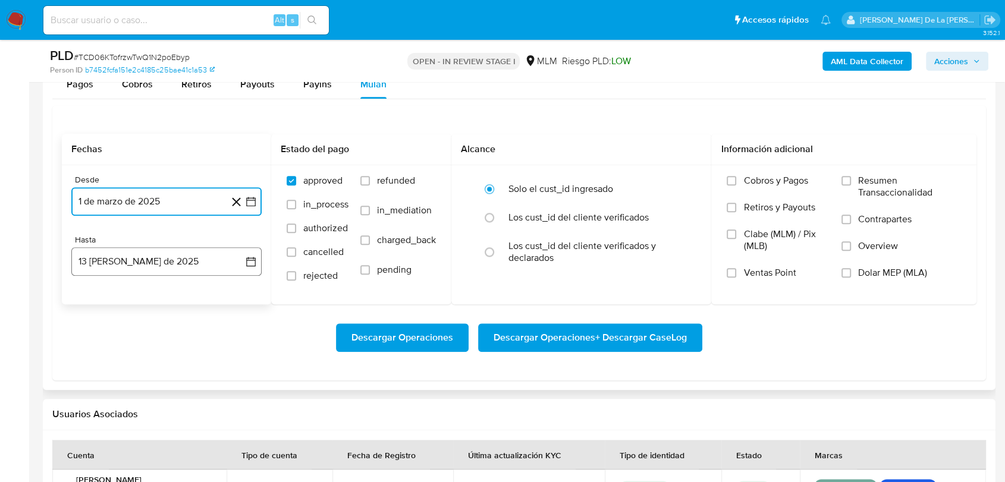
click at [212, 252] on button "13 [PERSON_NAME] de 2025" at bounding box center [166, 261] width 190 height 29
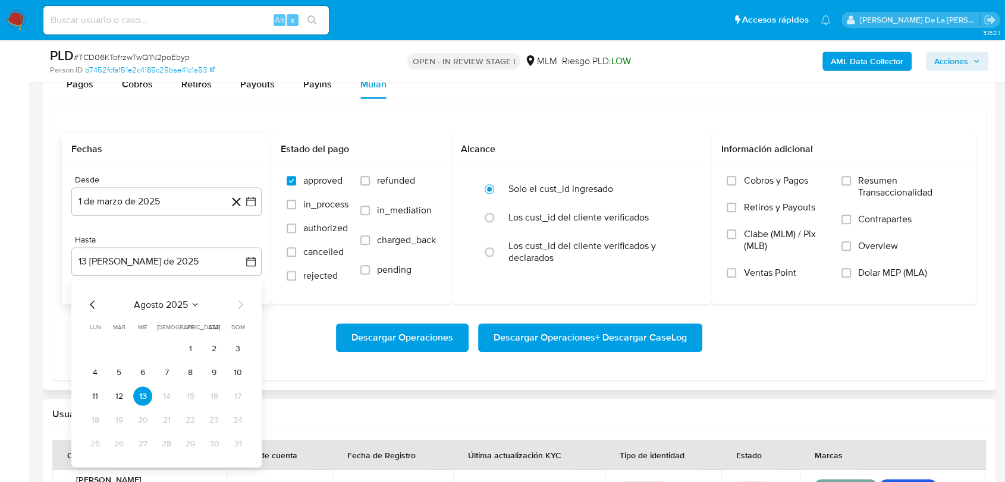
click at [85, 298] on div "agosto 2025 agosto 2025 lun lunes mar martes mié miércoles jue jueves vie viern…" at bounding box center [166, 373] width 190 height 188
click at [91, 303] on icon "Mes anterior" at bounding box center [92, 304] width 5 height 8
click at [166, 452] on button "31" at bounding box center [166, 443] width 19 height 19
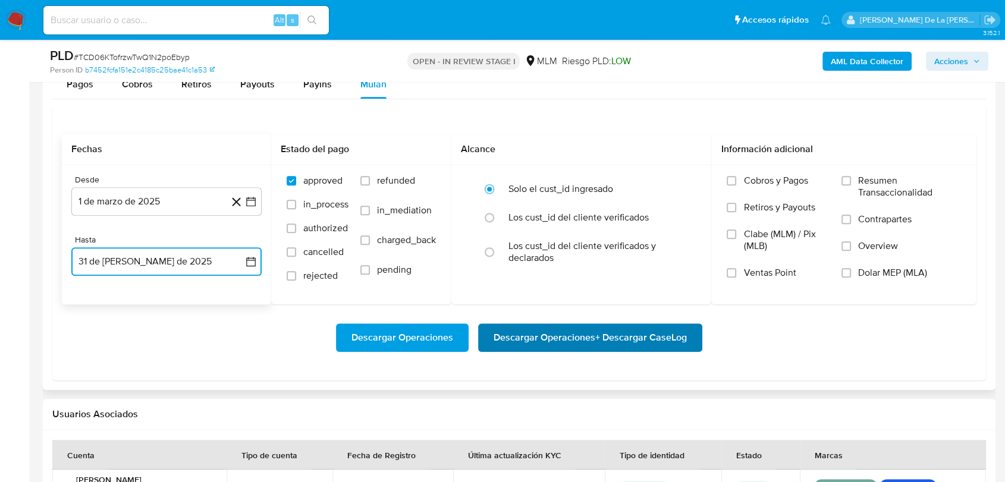
click at [644, 342] on span "Descargar Operaciones + Descargar CaseLog" at bounding box center [589, 338] width 193 height 26
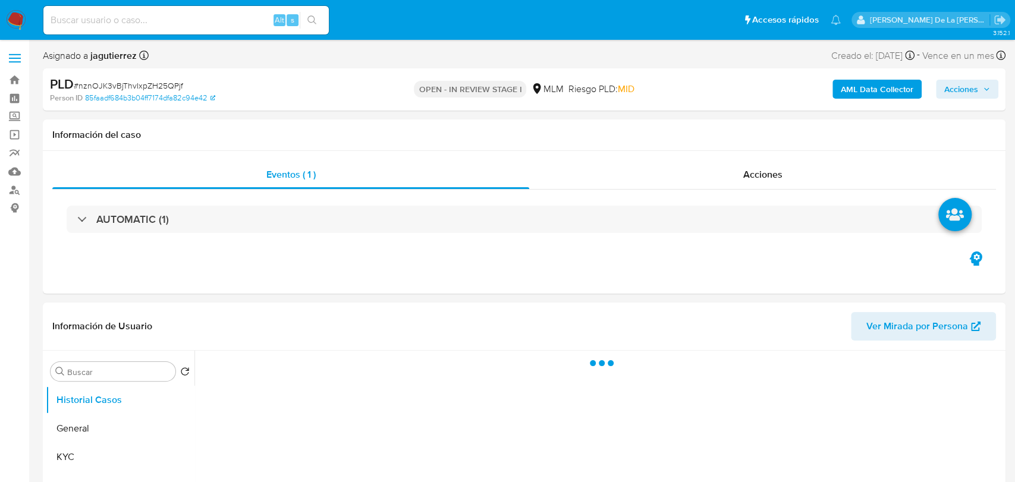
select select "10"
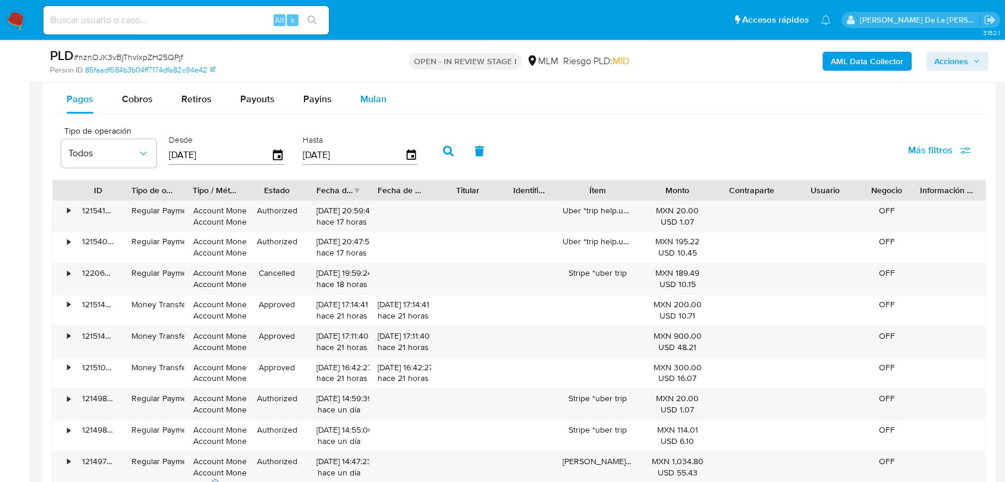
click at [361, 92] on span "Mulan" at bounding box center [373, 99] width 26 height 14
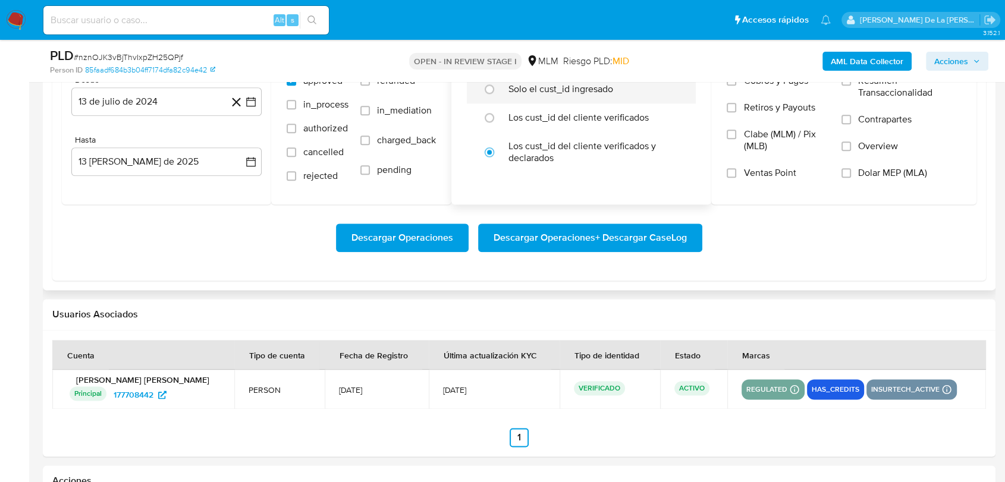
scroll to position [1387, 0]
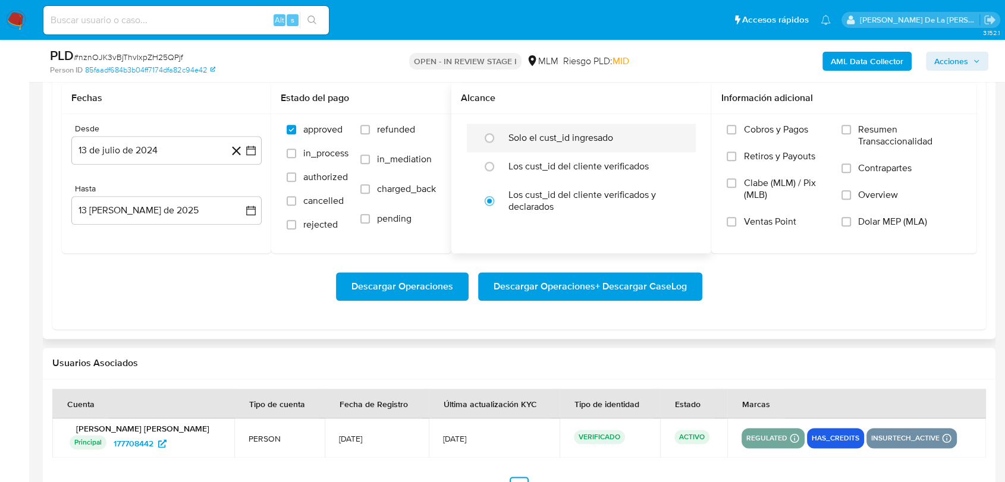
click at [540, 139] on label "Solo el cust_id ingresado" at bounding box center [560, 138] width 105 height 12
click at [499, 139] on input "radio" at bounding box center [489, 137] width 19 height 19
radio input "true"
click at [260, 149] on button "13 de julio de 2024" at bounding box center [166, 150] width 190 height 29
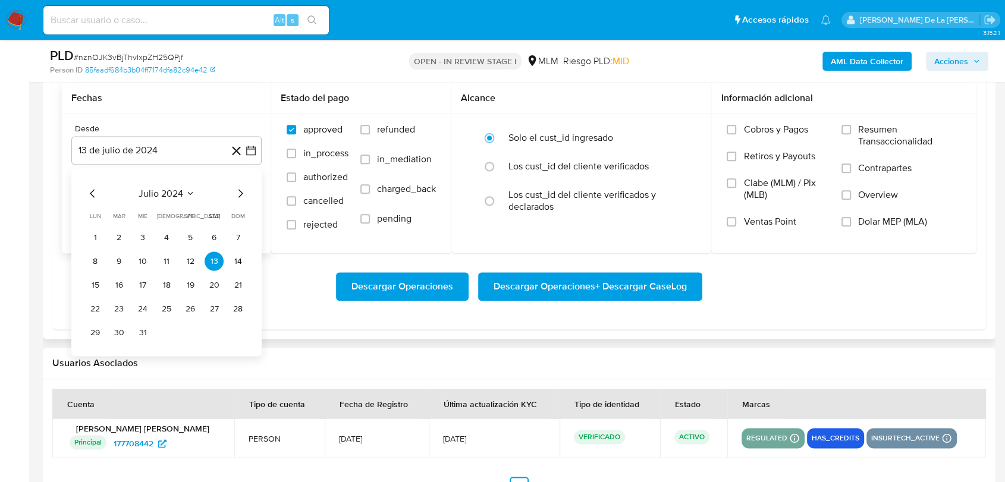
click at [237, 191] on icon "Mes siguiente" at bounding box center [240, 193] width 14 height 14
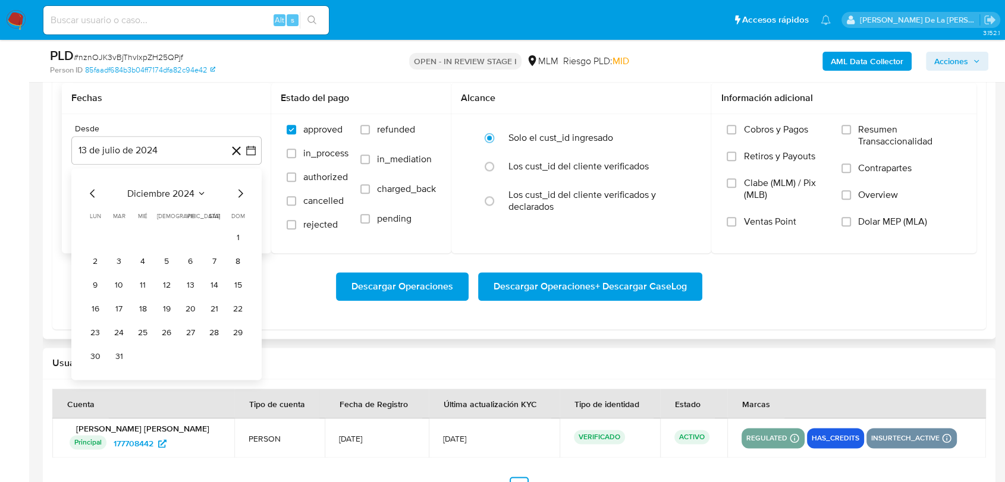
click at [237, 191] on icon "Mes siguiente" at bounding box center [240, 193] width 14 height 14
click at [213, 234] on button "1" at bounding box center [213, 237] width 19 height 19
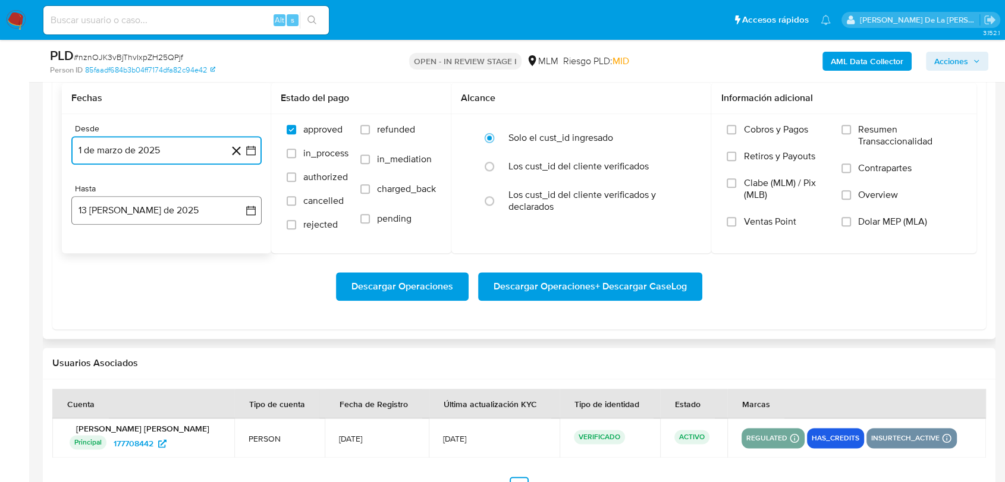
drag, startPoint x: 212, startPoint y: 220, endPoint x: 209, endPoint y: 215, distance: 6.4
click at [212, 220] on button "13 [PERSON_NAME] de 2025" at bounding box center [166, 210] width 190 height 29
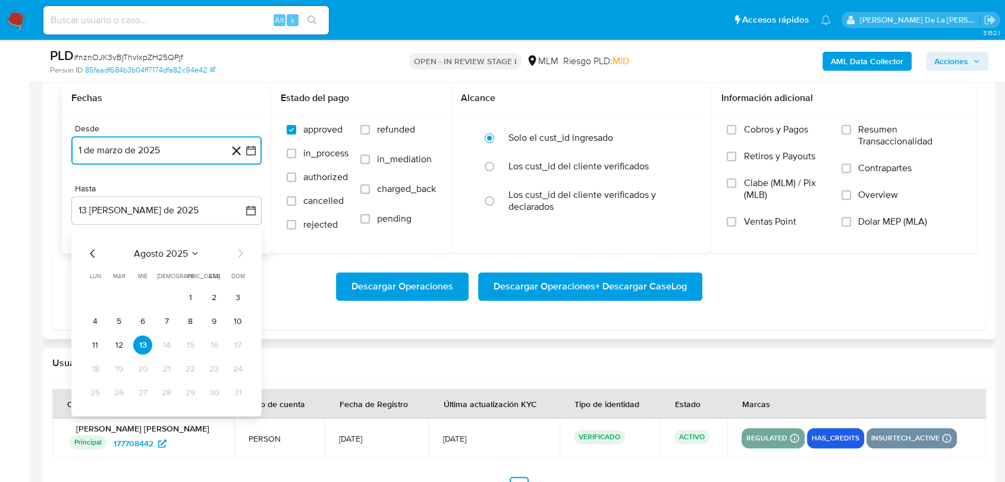
click at [87, 248] on icon "Mes anterior" at bounding box center [93, 253] width 14 height 14
click at [171, 391] on button "31" at bounding box center [166, 392] width 19 height 19
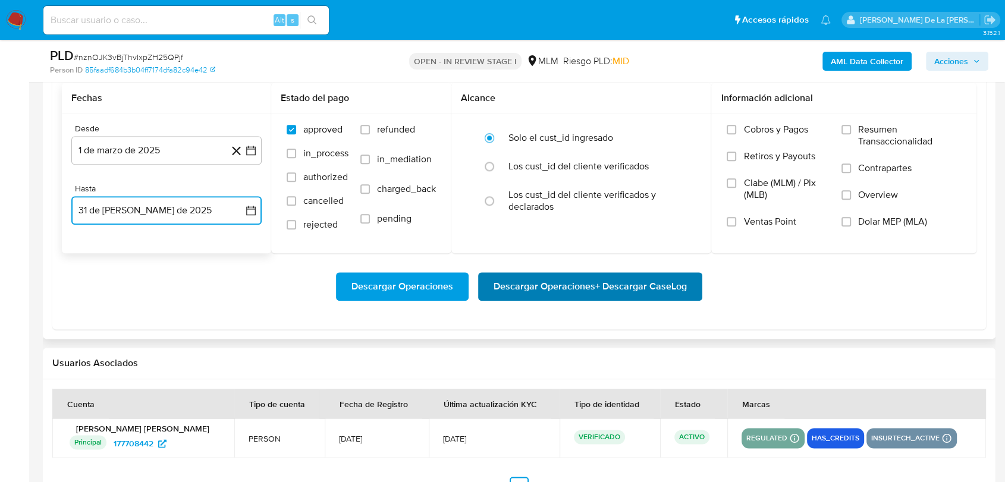
click at [613, 291] on span "Descargar Operaciones + Descargar CaseLog" at bounding box center [589, 286] width 193 height 26
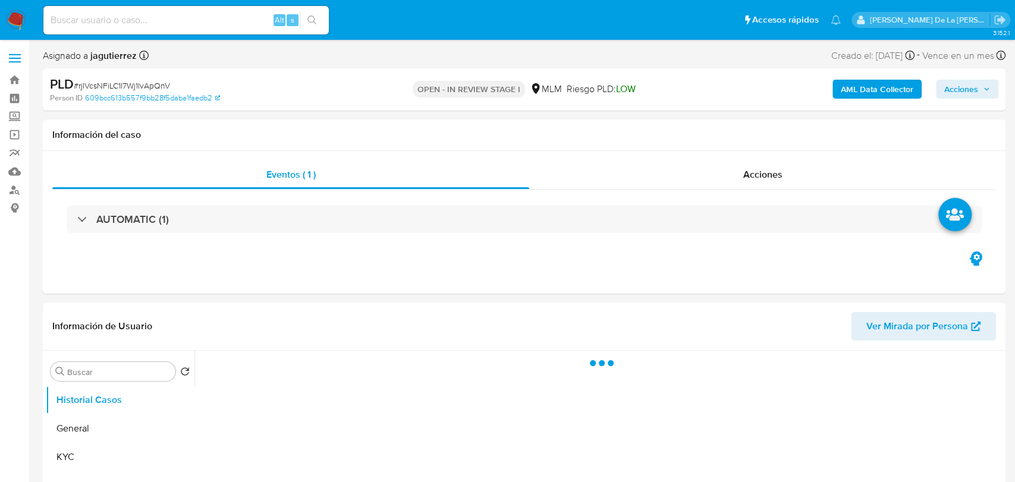
select select "10"
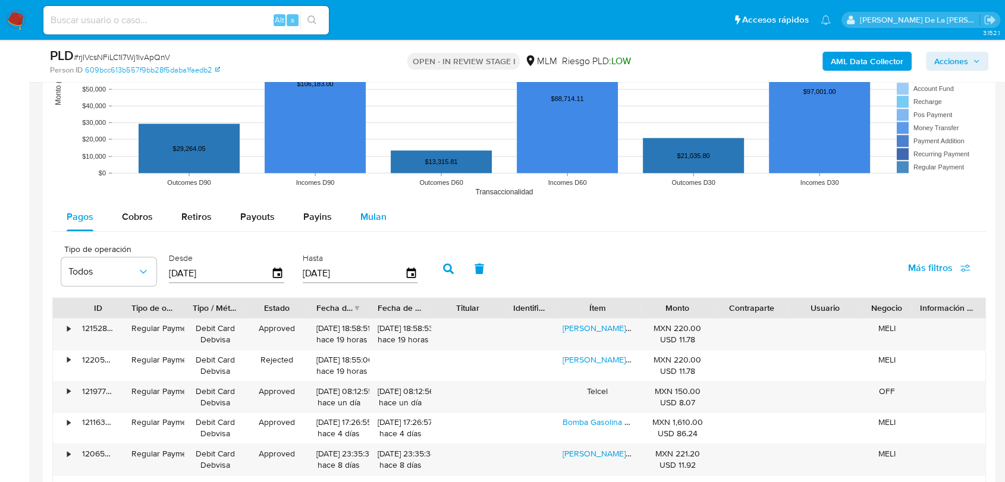
click at [370, 222] on span "Mulan" at bounding box center [373, 217] width 26 height 14
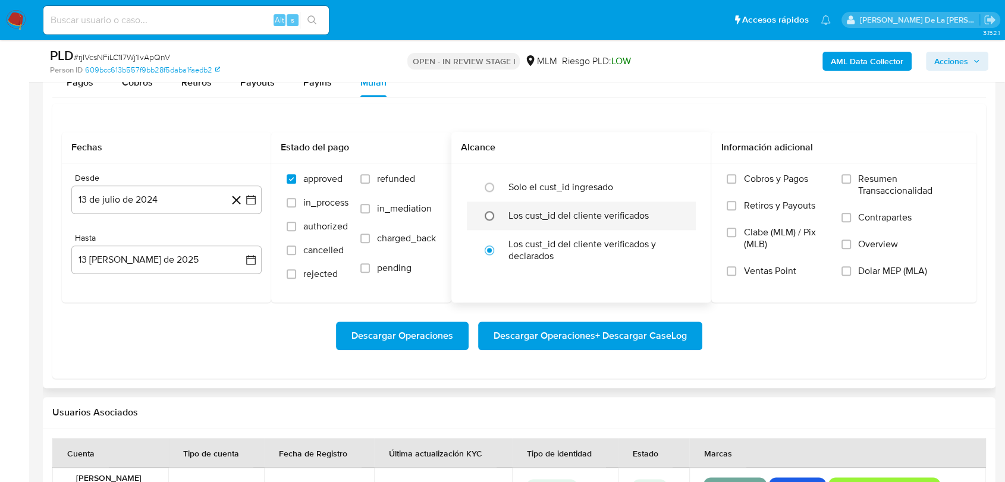
scroll to position [1255, 0]
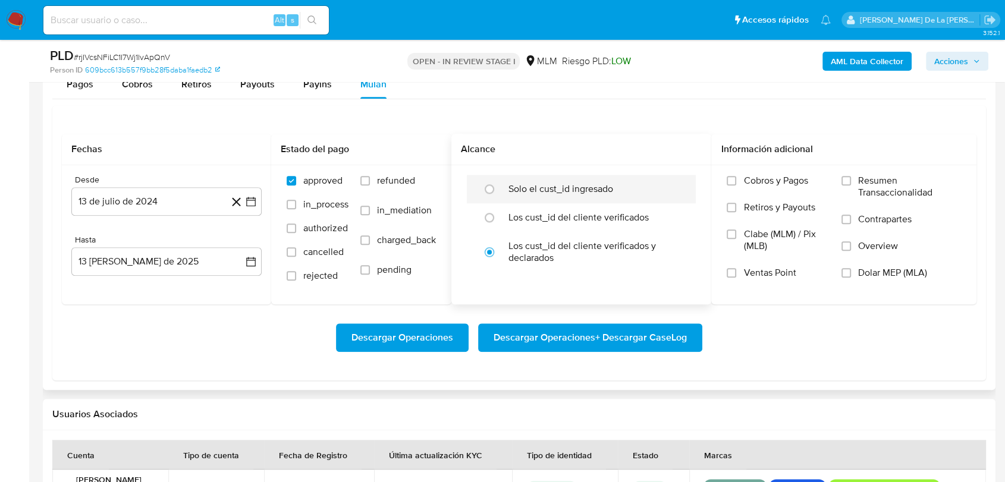
click at [534, 187] on label "Solo el cust_id ingresado" at bounding box center [560, 189] width 105 height 12
click at [499, 187] on input "radio" at bounding box center [489, 189] width 19 height 19
radio input "true"
click at [257, 202] on button "13 de julio de 2024" at bounding box center [166, 201] width 190 height 29
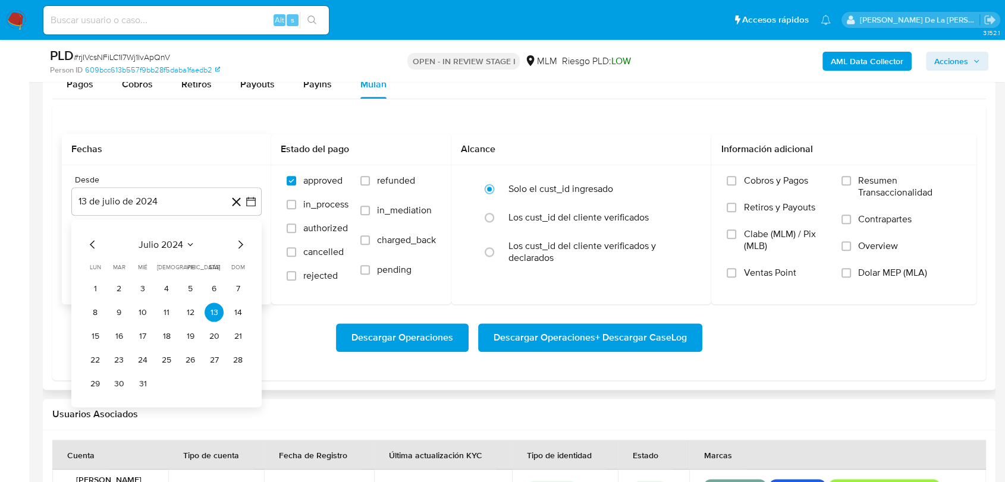
click at [235, 244] on icon "Mes siguiente" at bounding box center [240, 244] width 14 height 14
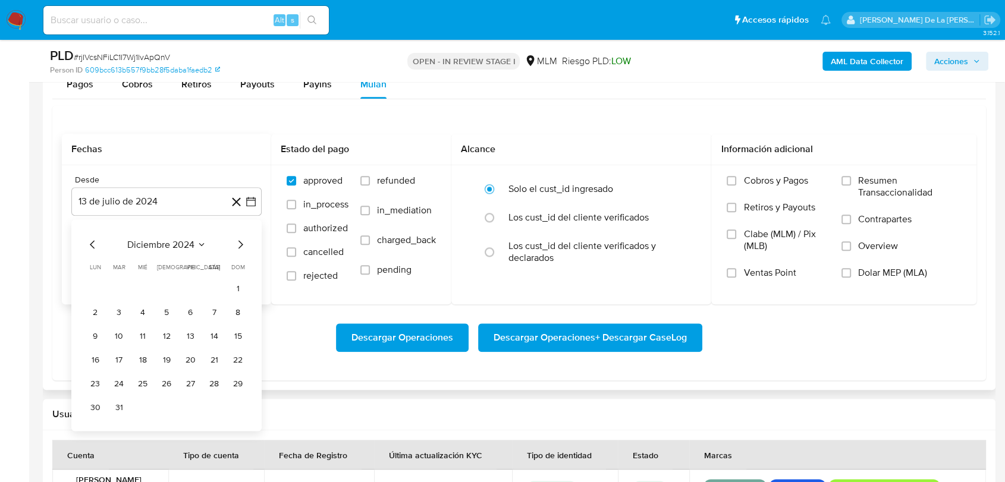
click at [235, 244] on icon "Mes siguiente" at bounding box center [240, 244] width 14 height 14
click at [213, 296] on button "1" at bounding box center [213, 288] width 19 height 19
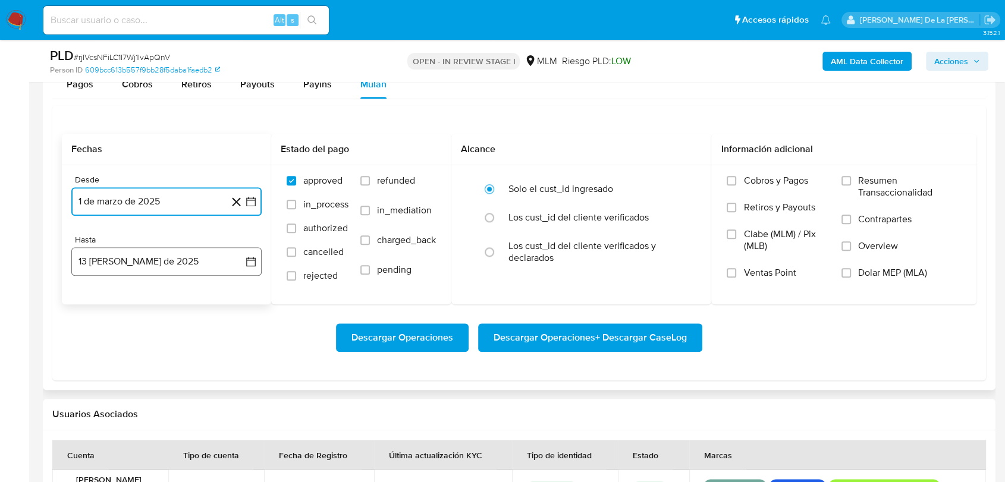
click at [204, 261] on button "13 [PERSON_NAME] de 2025" at bounding box center [166, 261] width 190 height 29
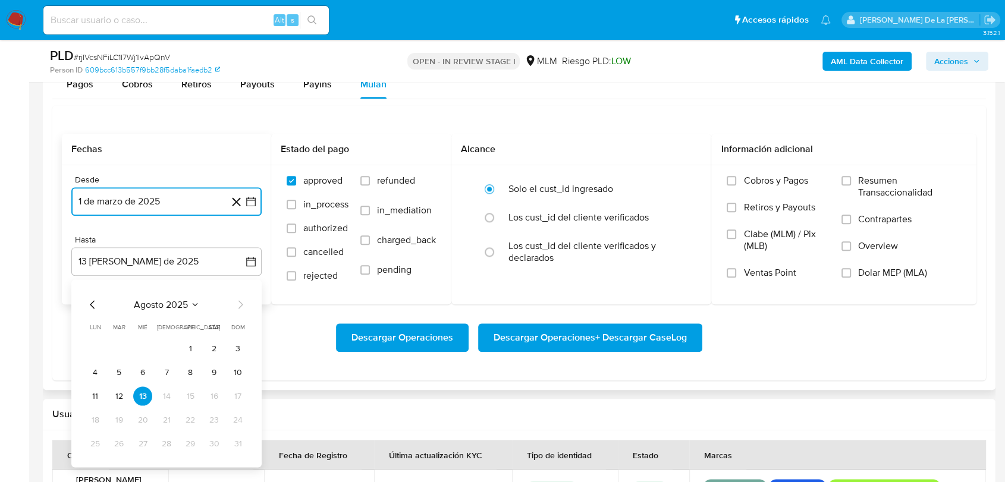
click at [89, 307] on icon "Mes anterior" at bounding box center [93, 304] width 14 height 14
click at [159, 443] on button "31" at bounding box center [166, 443] width 19 height 19
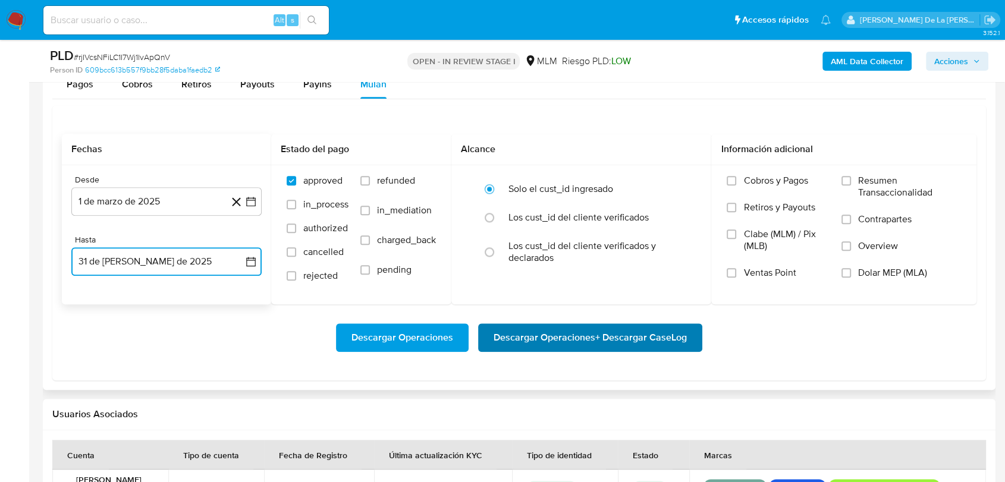
click at [616, 325] on span "Descargar Operaciones + Descargar CaseLog" at bounding box center [589, 338] width 193 height 26
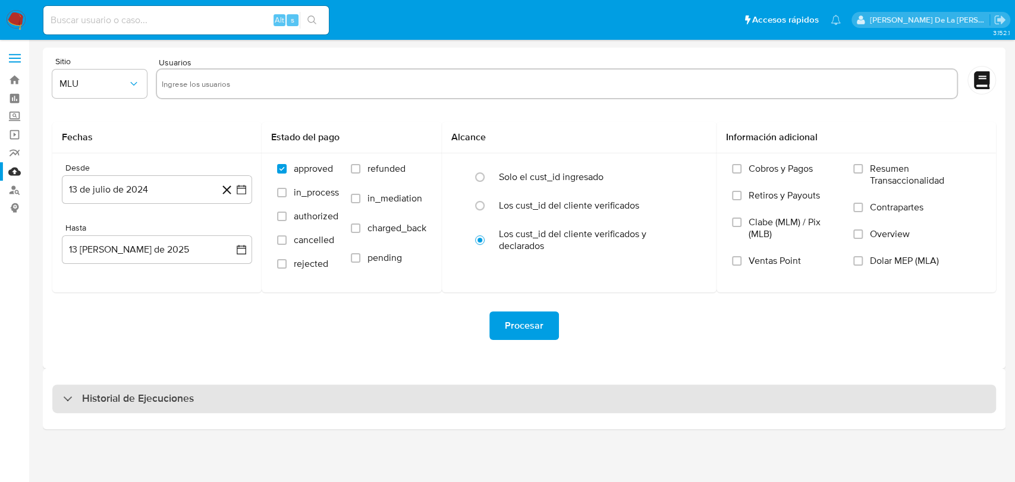
click at [95, 386] on div "Historial de Ejecuciones" at bounding box center [523, 399] width 943 height 29
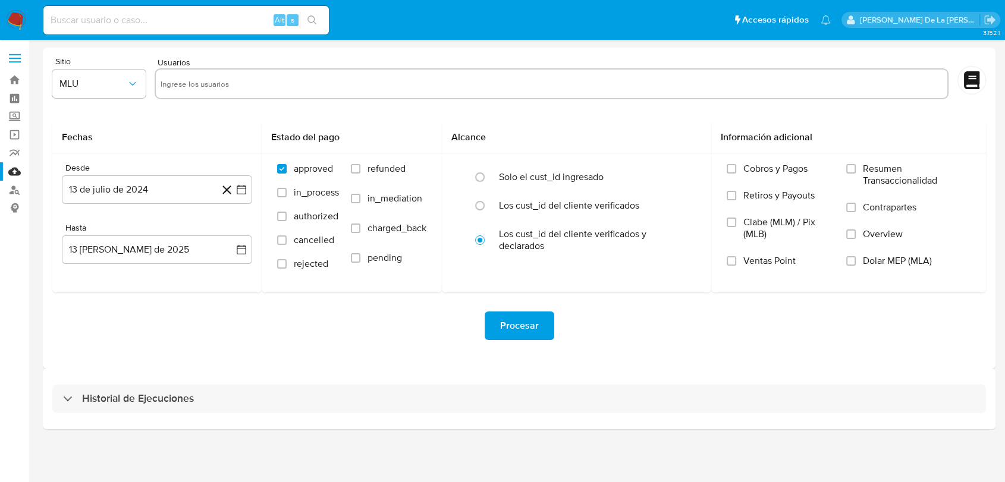
select select "10"
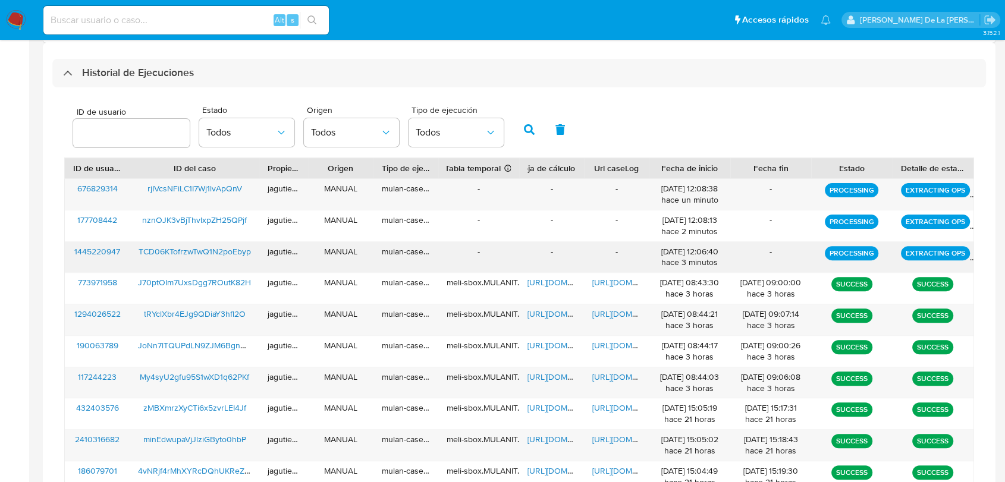
scroll to position [271, 0]
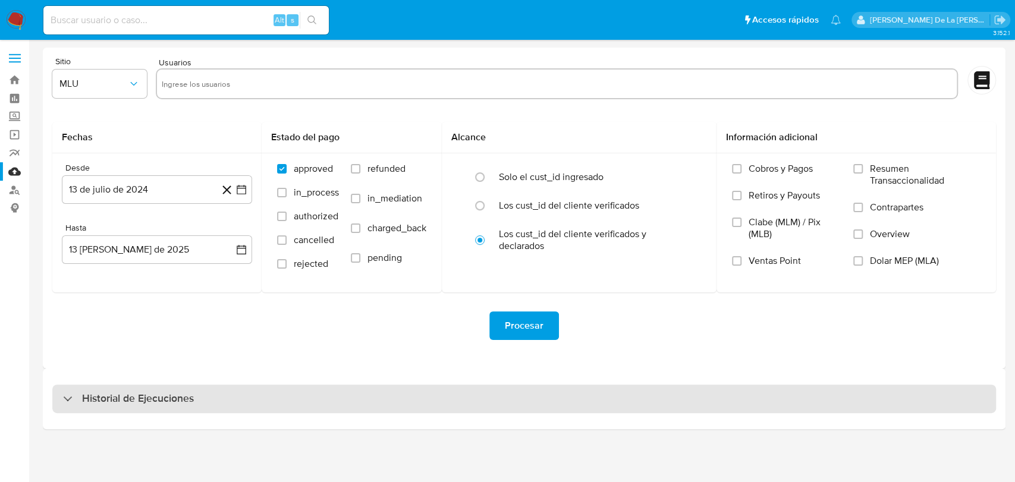
click at [106, 393] on div "Historial de Ejecuciones" at bounding box center [523, 399] width 943 height 29
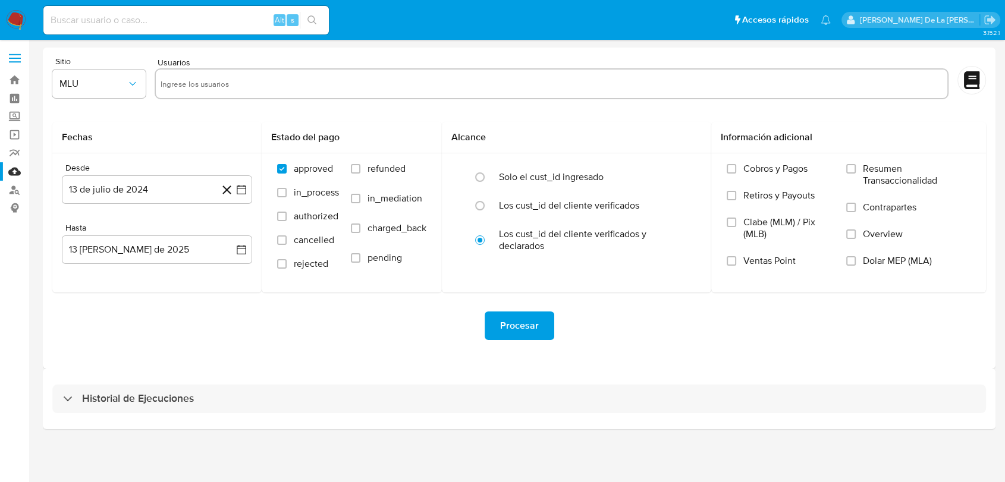
select select "10"
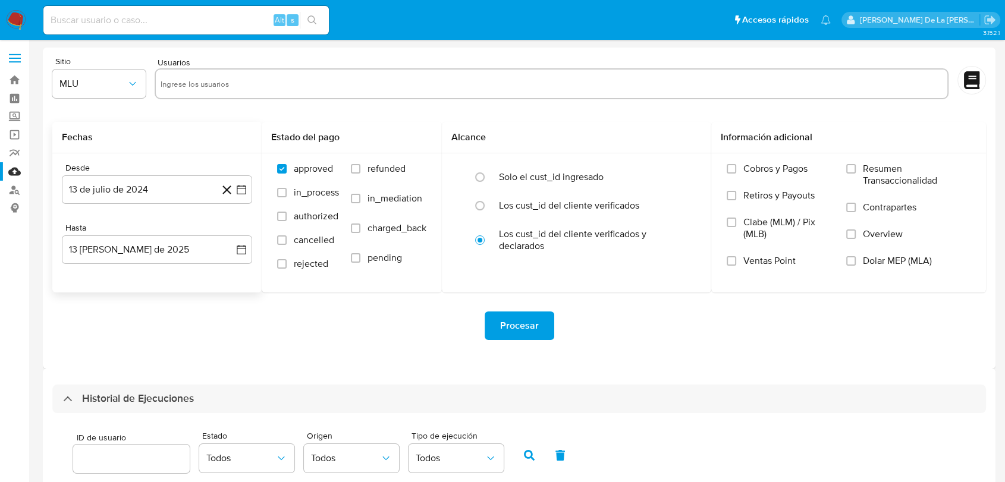
scroll to position [264, 0]
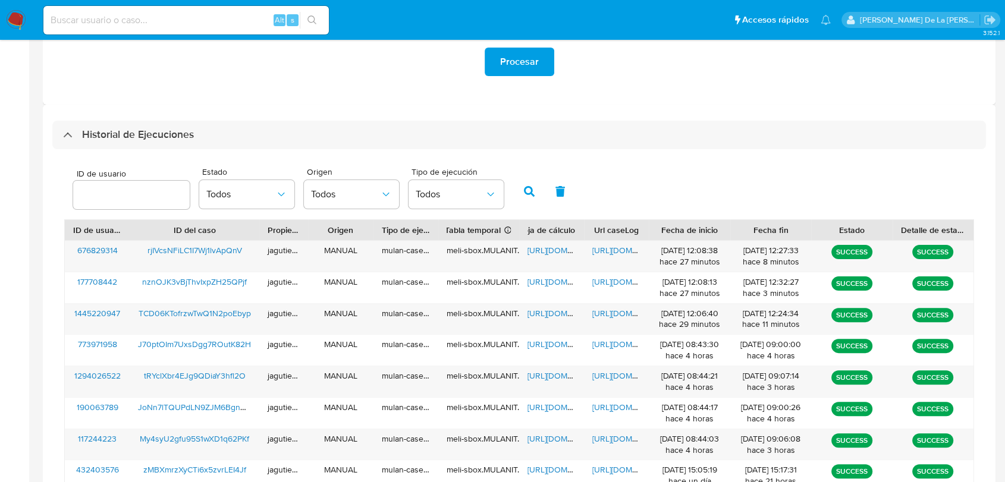
click at [142, 33] on div "Alt s" at bounding box center [185, 20] width 285 height 29
click at [134, 17] on input at bounding box center [185, 19] width 285 height 15
paste input "6pShnXuxHGFSW053ZN4HVWn7"
type input "6pShnXuxHGFSW053ZN4HVWn7"
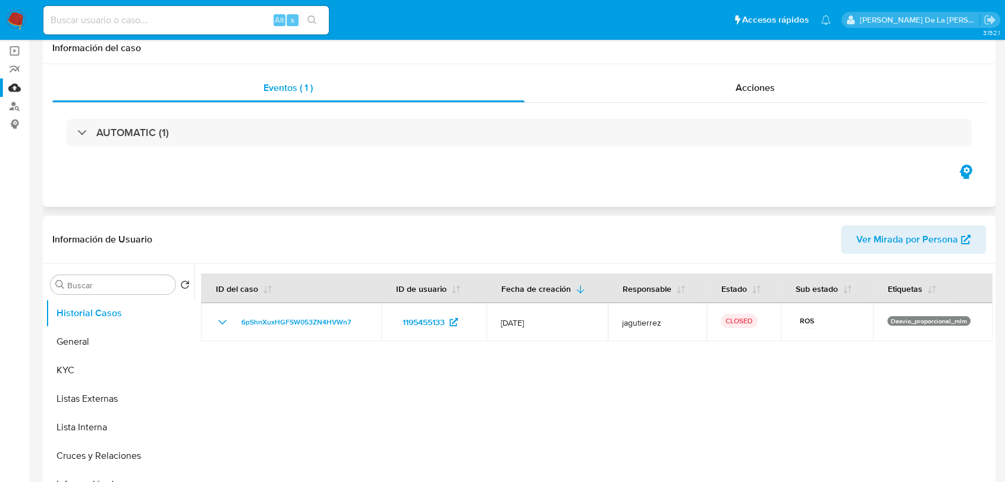
select select "10"
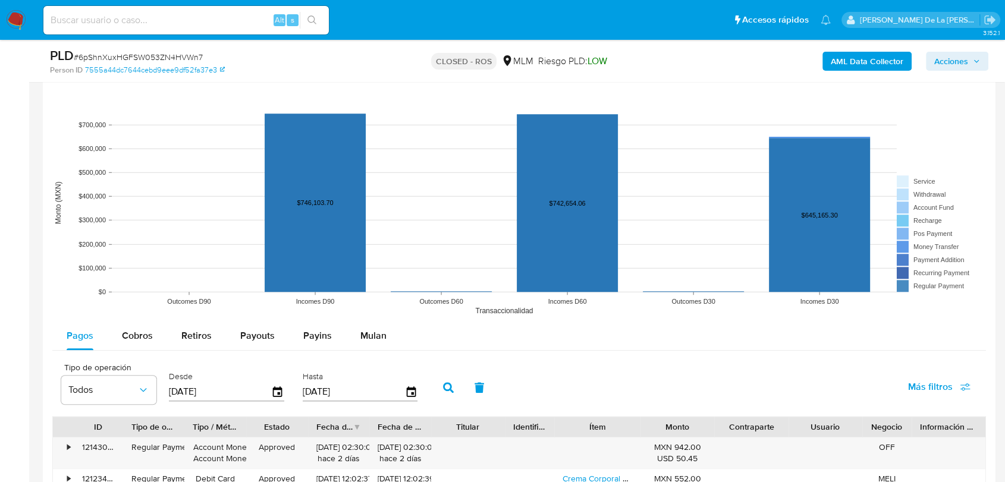
scroll to position [1255, 0]
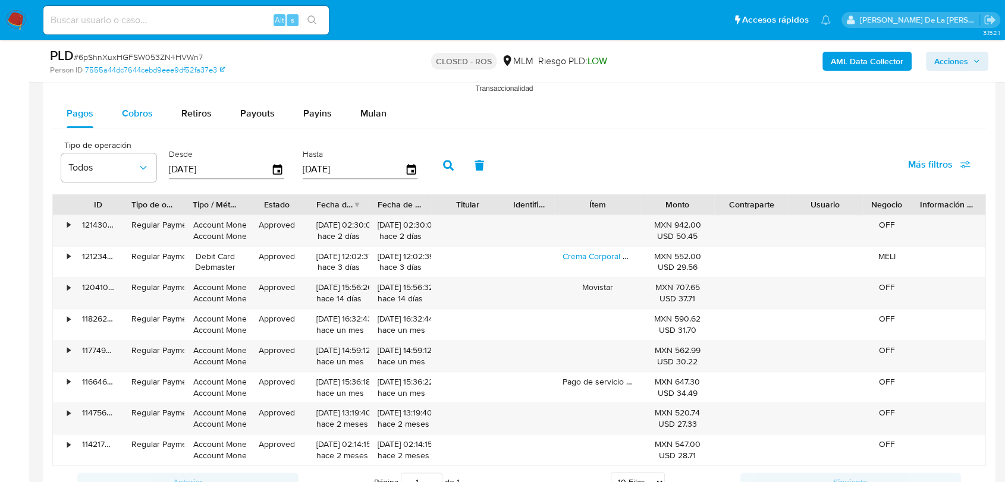
click at [130, 103] on div "Cobros" at bounding box center [137, 113] width 31 height 29
select select "10"
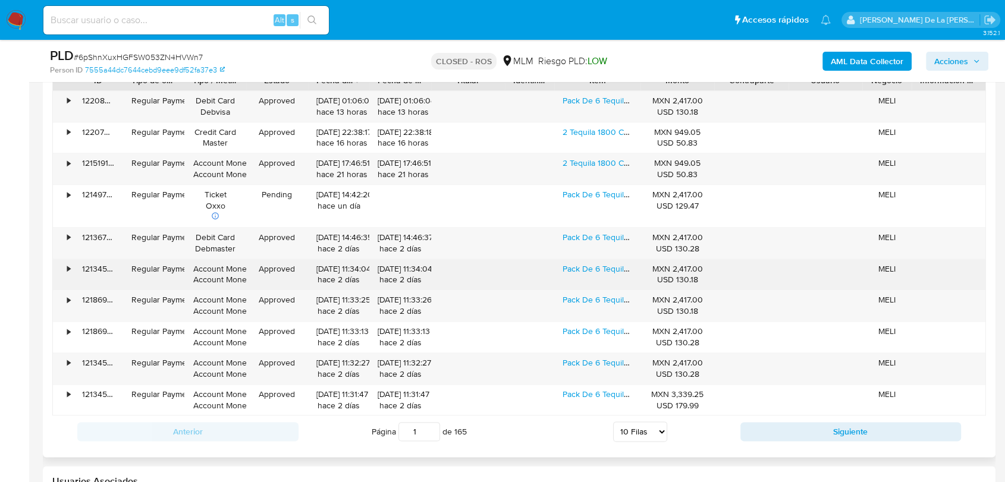
scroll to position [1387, 0]
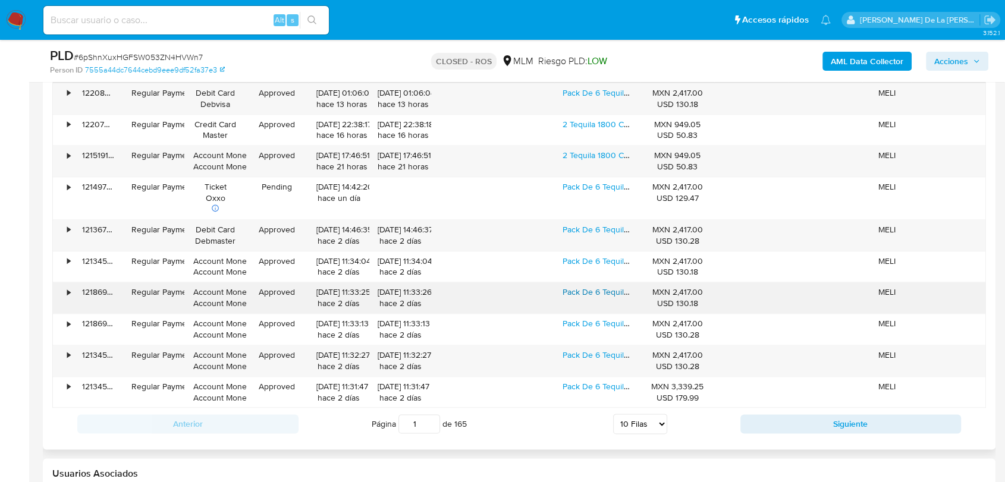
click at [589, 286] on link "Pack De 6 Tequila 1800 Añejo Cristalino 700 Ml" at bounding box center [649, 292] width 174 height 12
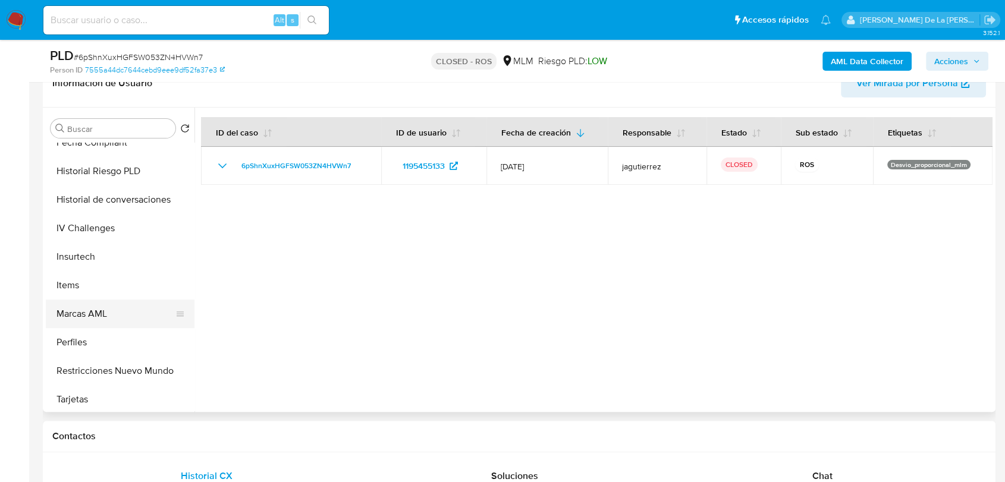
scroll to position [474, 0]
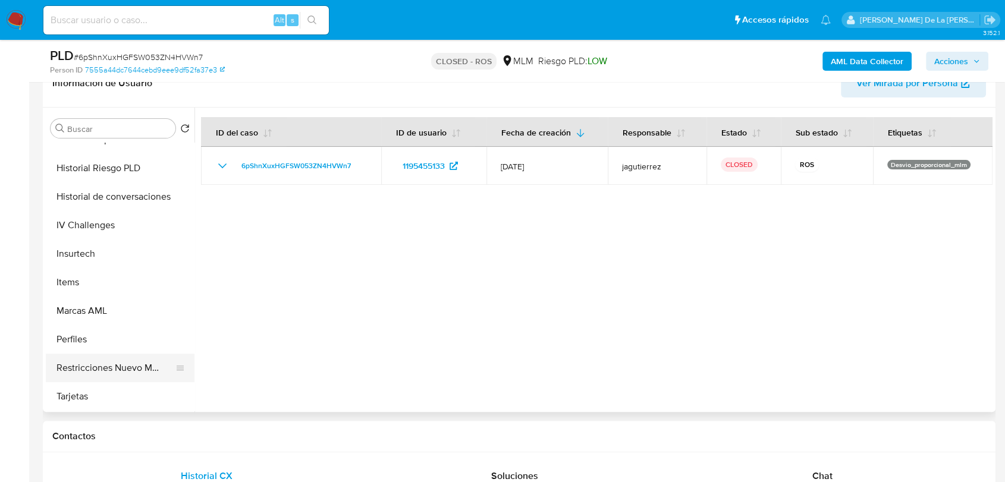
click at [136, 355] on button "Restricciones Nuevo Mundo" at bounding box center [115, 368] width 139 height 29
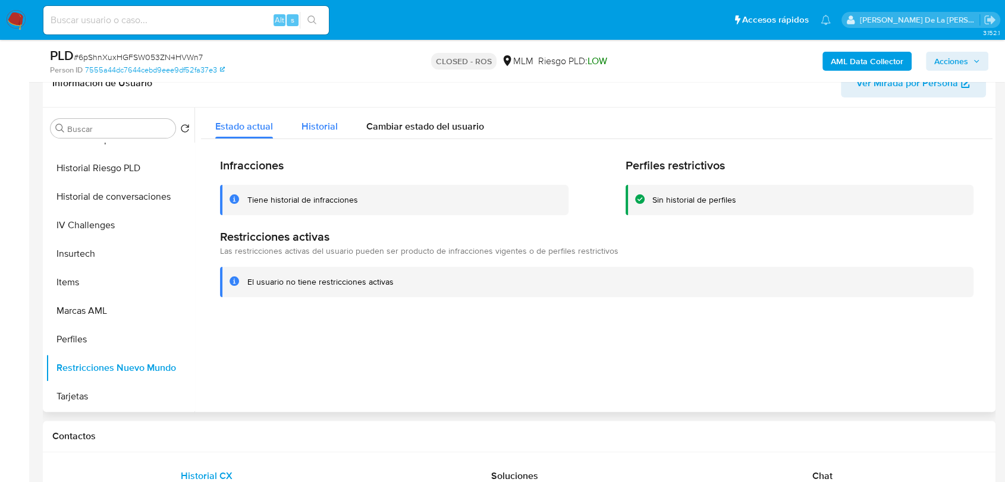
click at [304, 126] on span "Historial" at bounding box center [319, 126] width 36 height 14
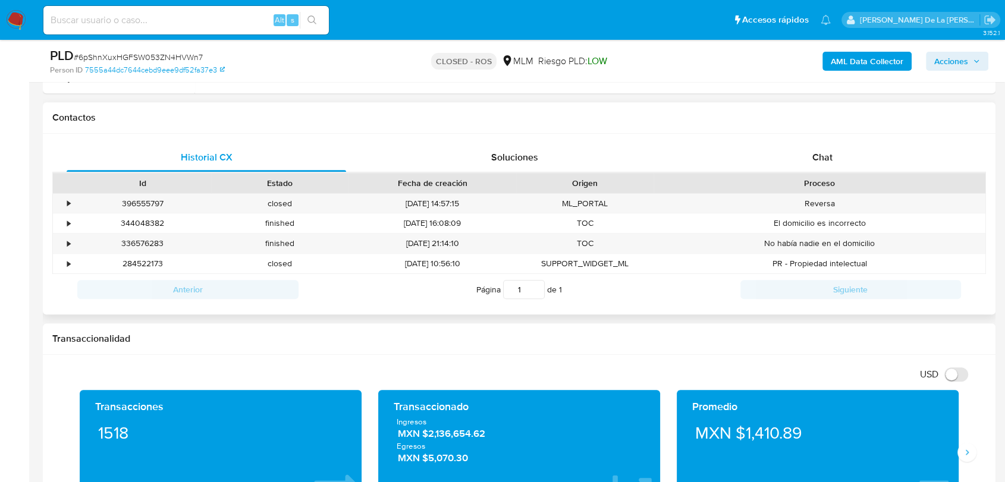
scroll to position [396, 0]
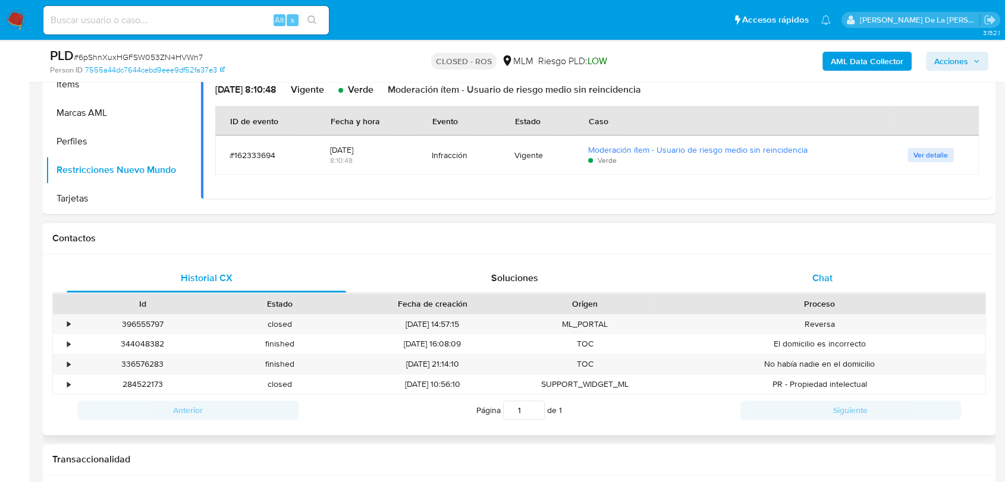
drag, startPoint x: 889, startPoint y: 265, endPoint x: 858, endPoint y: 269, distance: 31.2
click at [889, 265] on div "Chat" at bounding box center [821, 278] width 279 height 29
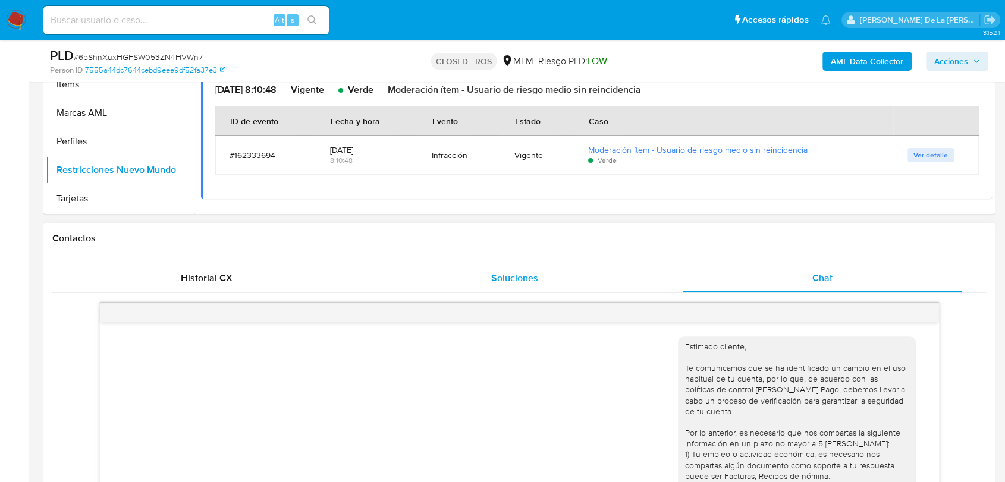
scroll to position [152, 0]
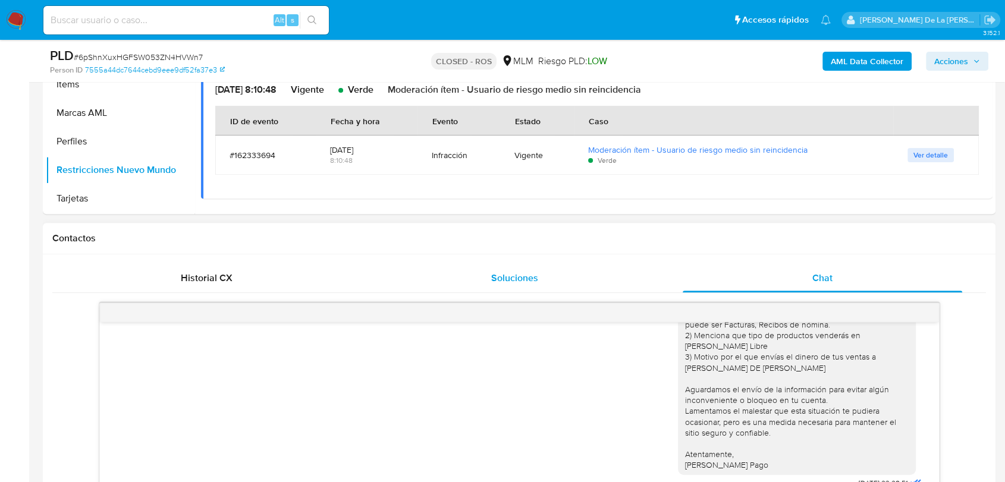
click at [533, 267] on div "Soluciones" at bounding box center [513, 278] width 279 height 29
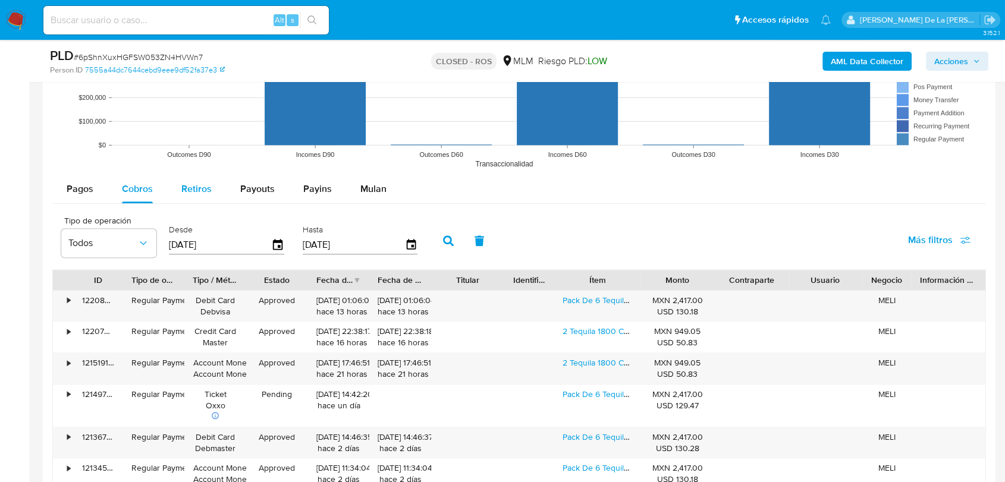
scroll to position [1061, 0]
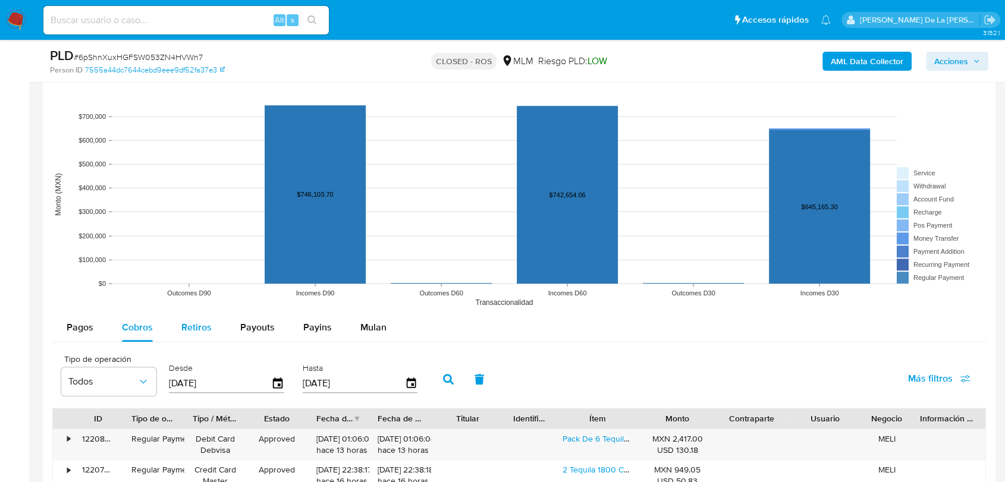
click at [175, 328] on button "Retiros" at bounding box center [196, 327] width 59 height 29
select select "10"
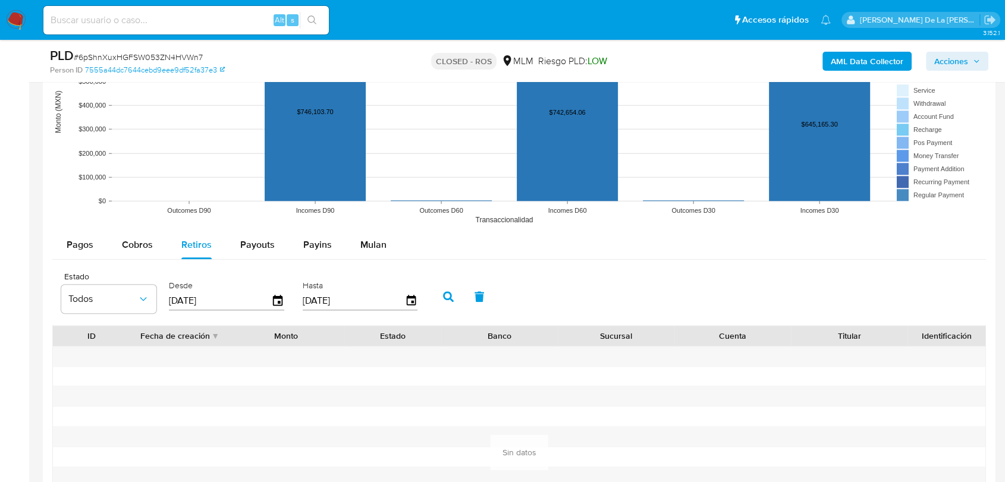
scroll to position [1260, 0]
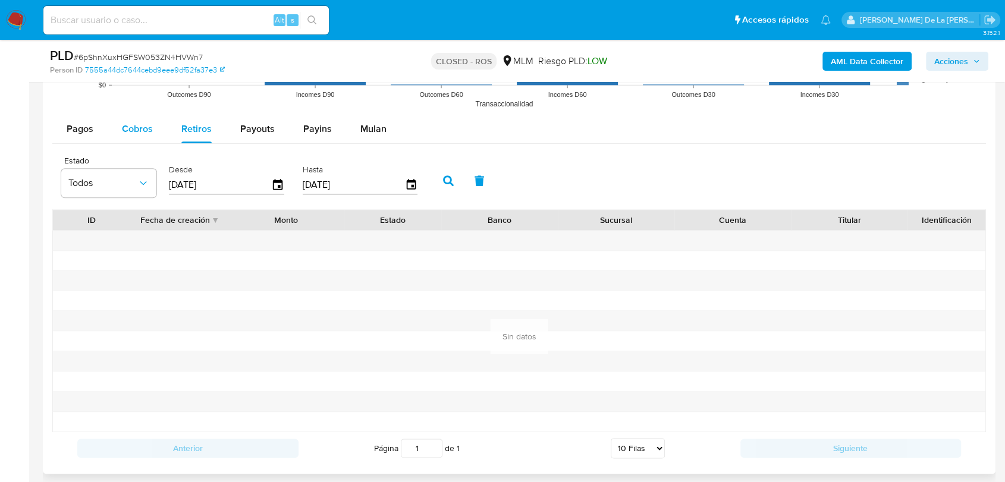
click at [114, 140] on button "Cobros" at bounding box center [137, 129] width 59 height 29
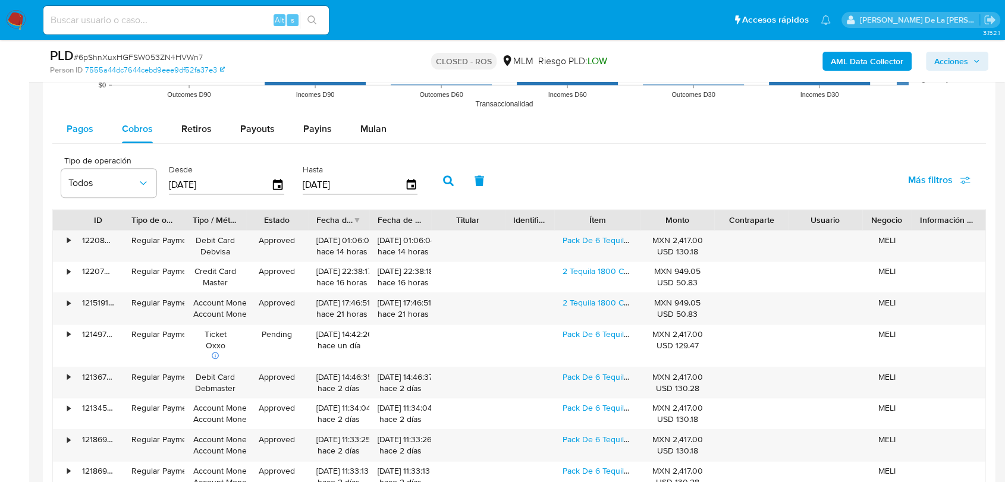
click at [85, 136] on div "Pagos" at bounding box center [80, 129] width 27 height 29
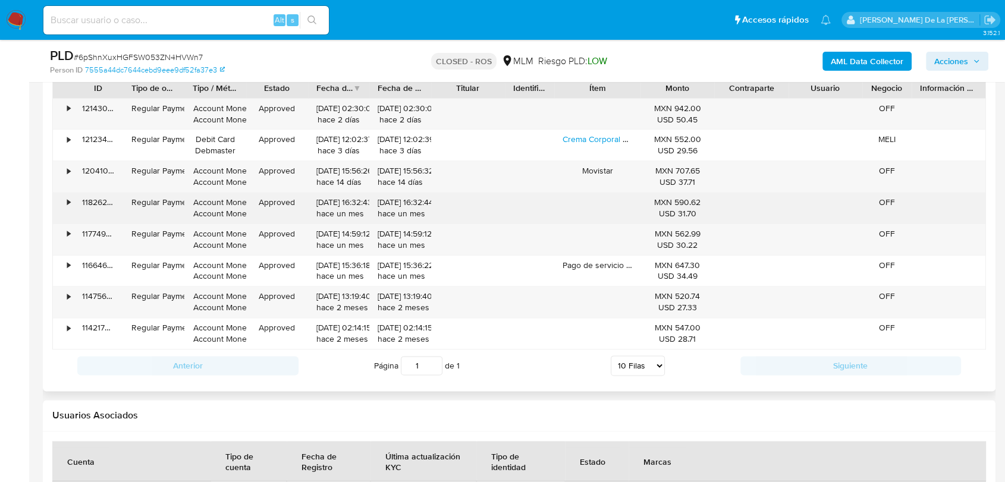
scroll to position [1326, 0]
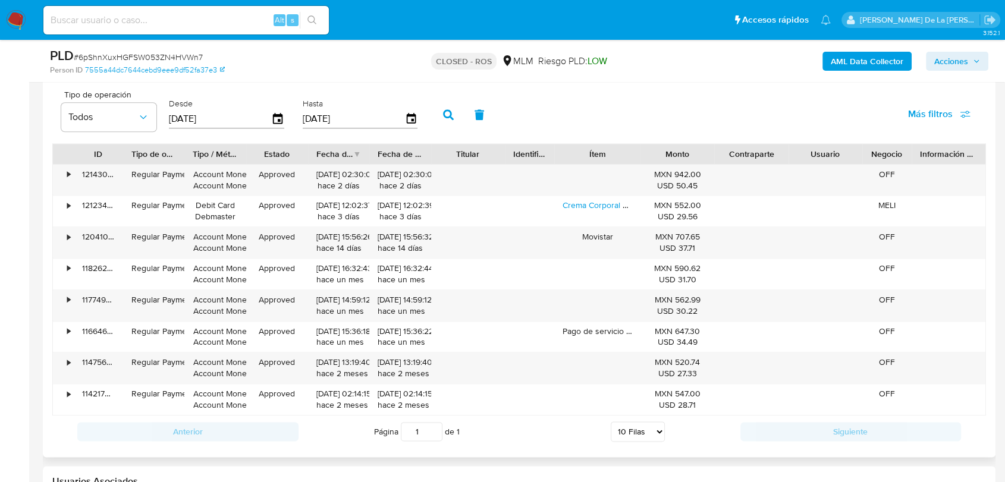
click at [783, 415] on div "Anterior Página 1 de 1 5 [PERSON_NAME] 10 [PERSON_NAME] 20 [PERSON_NAME] 25 [PE…" at bounding box center [518, 431] width 933 height 32
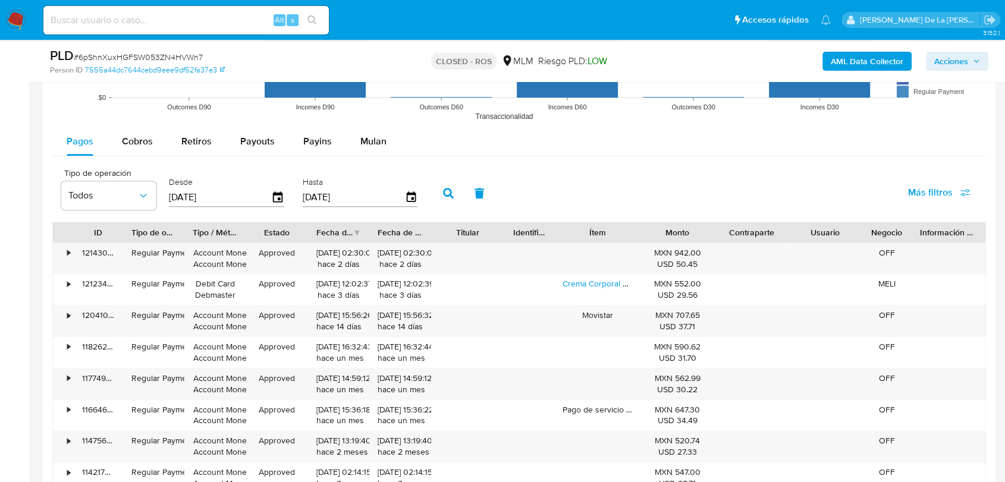
scroll to position [1194, 0]
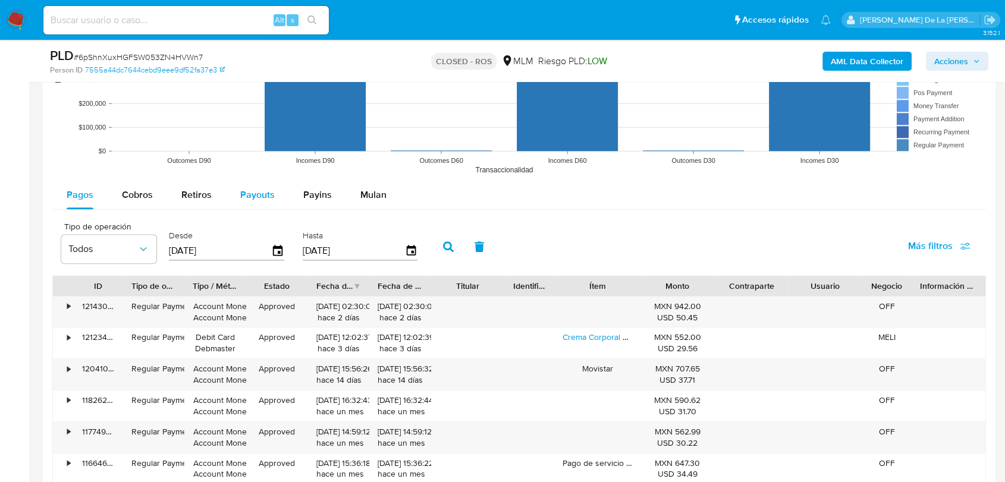
click at [282, 185] on button "Payouts" at bounding box center [257, 195] width 63 height 29
select select "10"
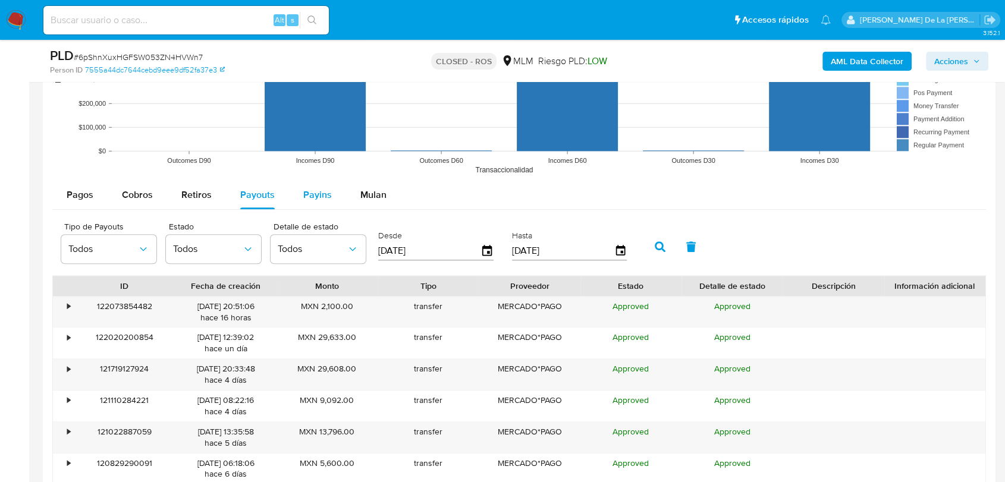
click at [323, 200] on span "Payins" at bounding box center [317, 195] width 29 height 14
select select "10"
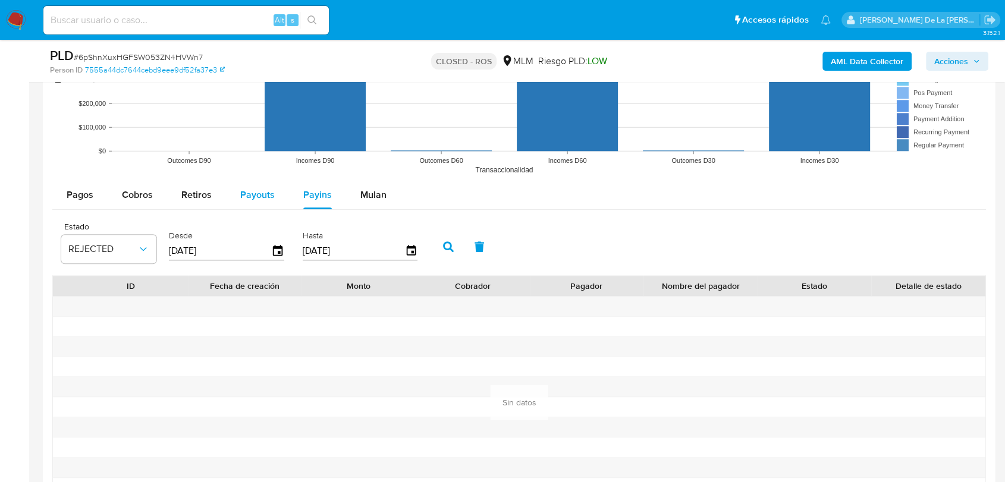
click at [266, 198] on span "Payouts" at bounding box center [257, 195] width 34 height 14
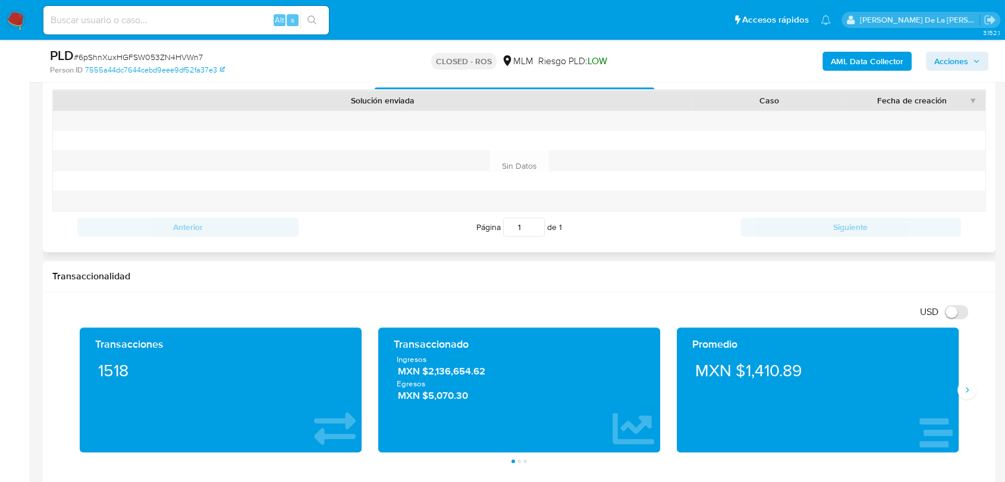
scroll to position [203, 0]
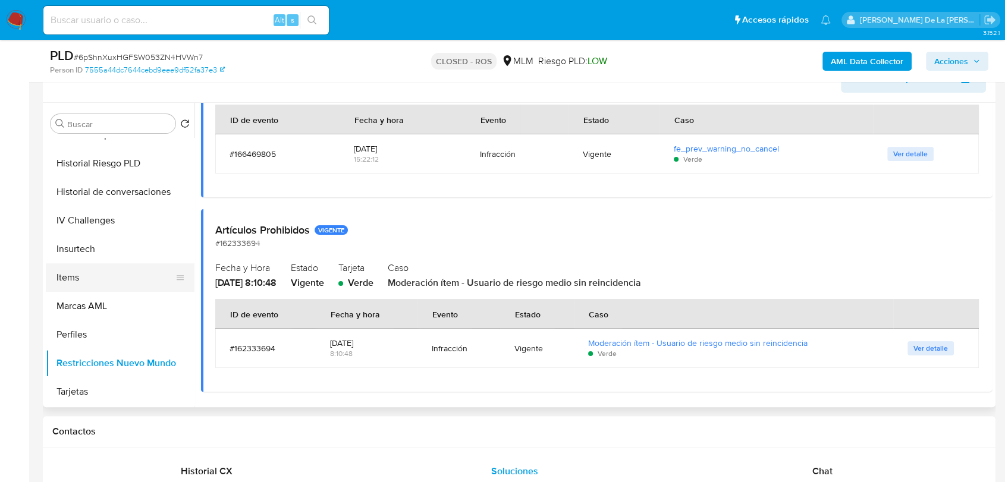
click at [106, 280] on button "Items" at bounding box center [115, 277] width 139 height 29
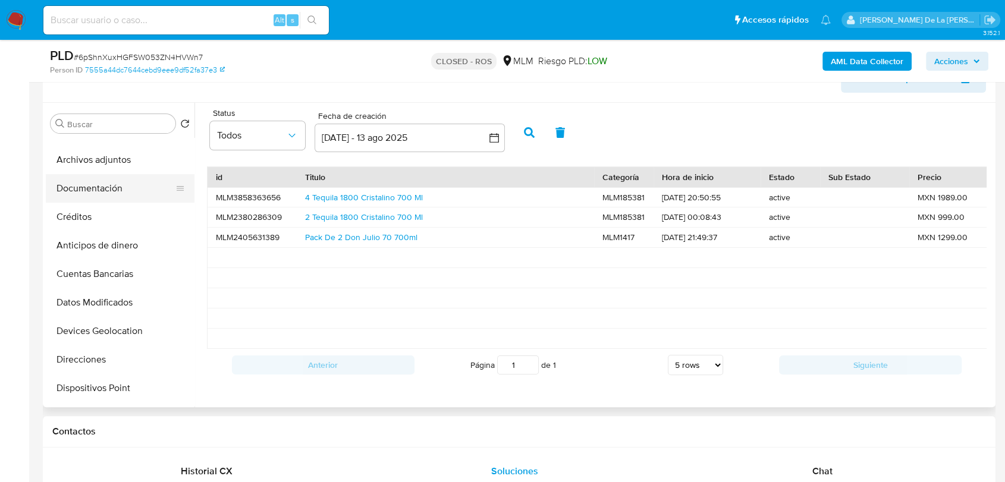
scroll to position [143, 0]
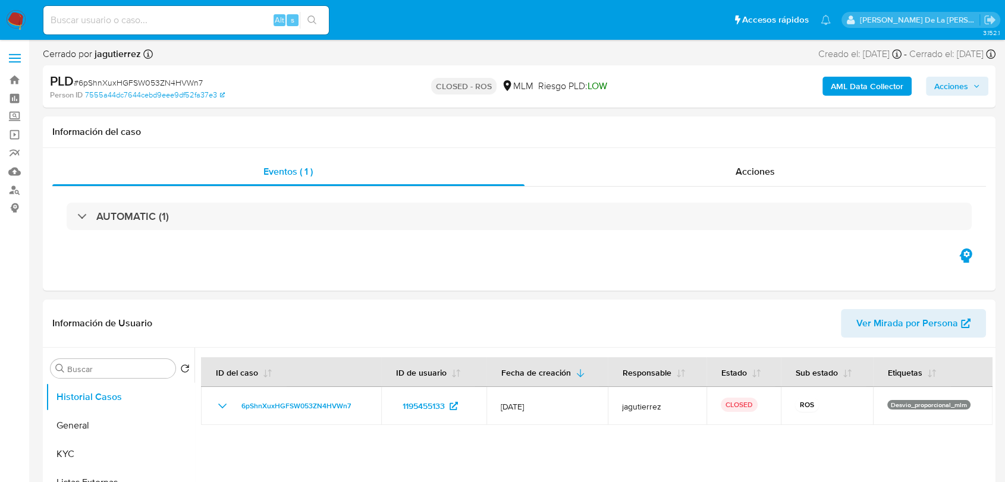
select select "10"
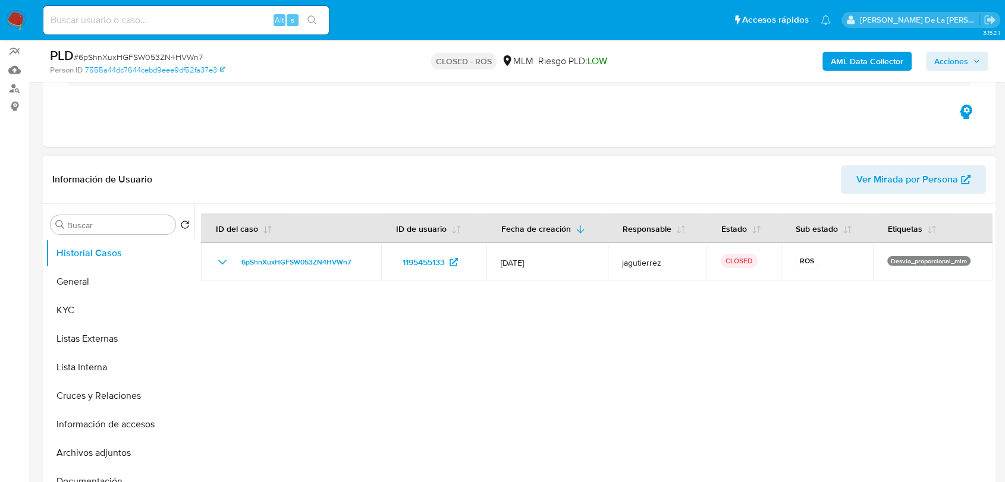
scroll to position [198, 0]
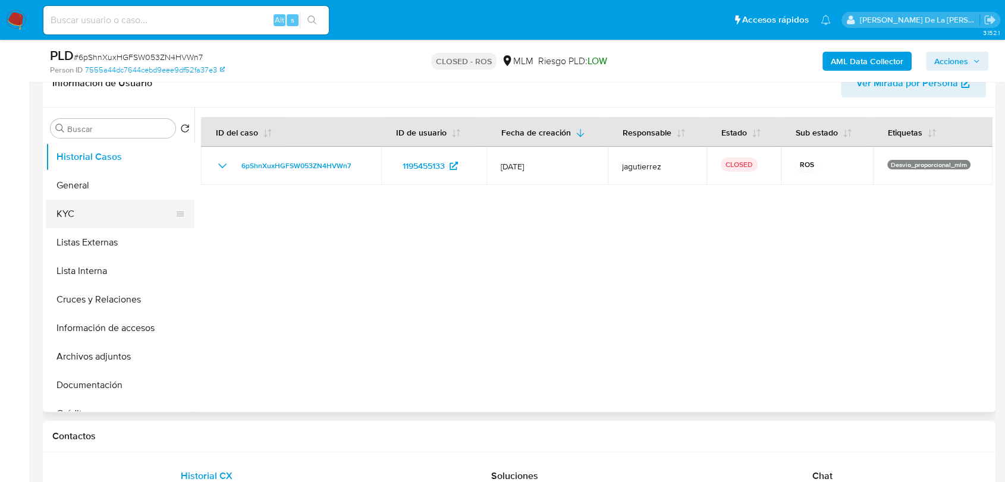
click at [106, 212] on button "KYC" at bounding box center [115, 214] width 139 height 29
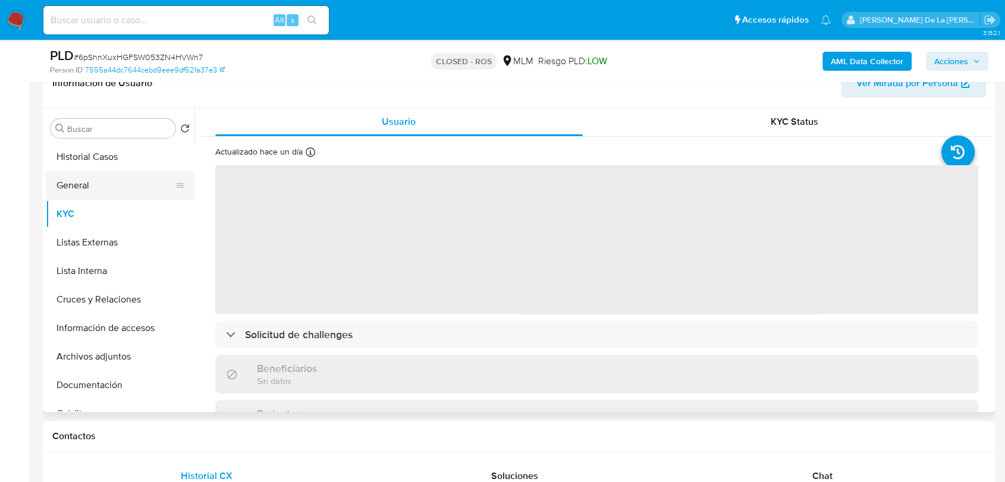
click at [109, 174] on button "General" at bounding box center [115, 185] width 139 height 29
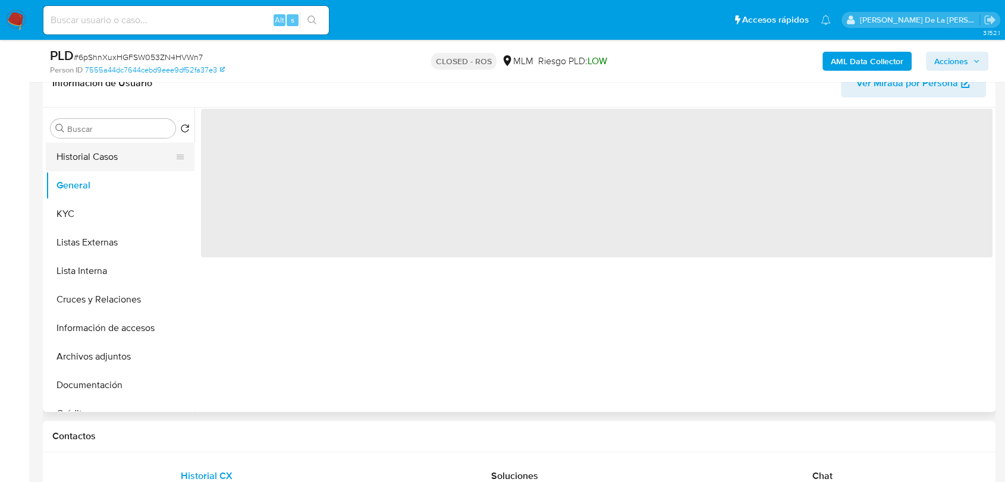
click at [115, 148] on button "Historial Casos" at bounding box center [115, 157] width 139 height 29
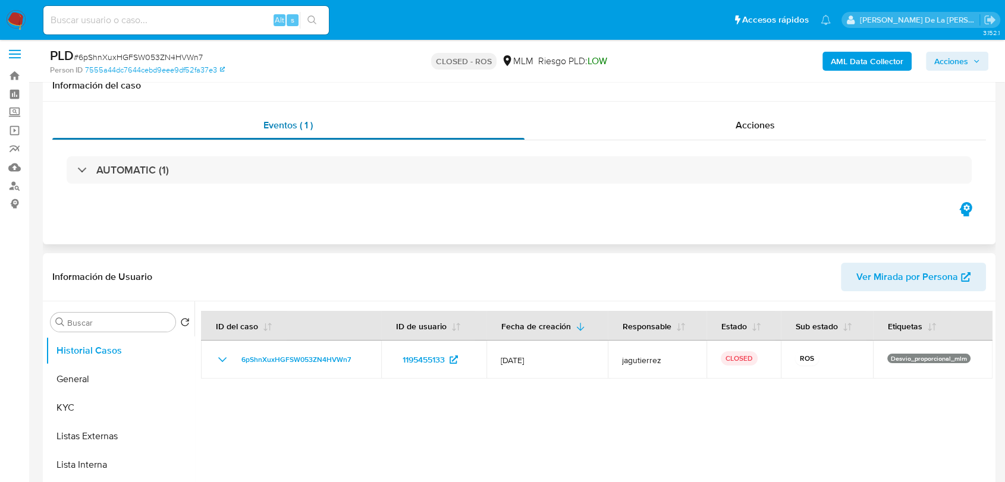
scroll to position [0, 0]
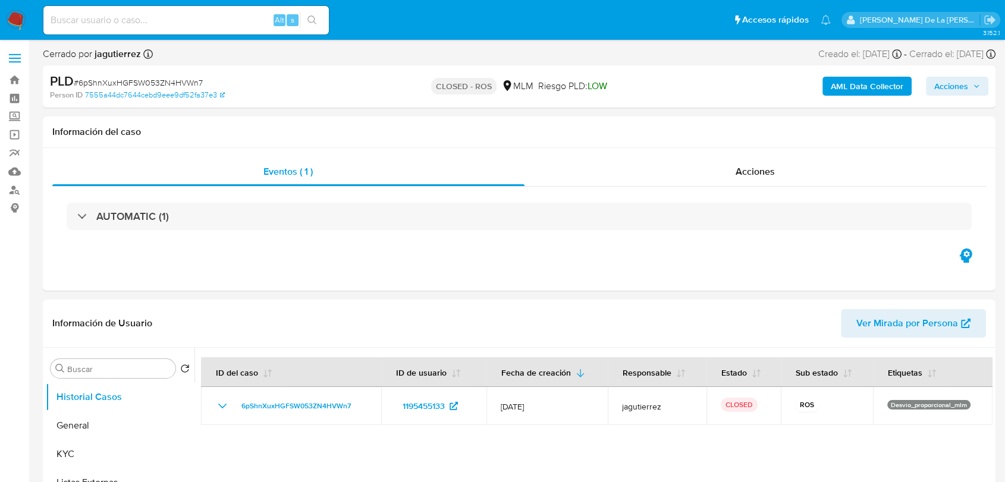
click at [20, 15] on img at bounding box center [16, 20] width 20 height 20
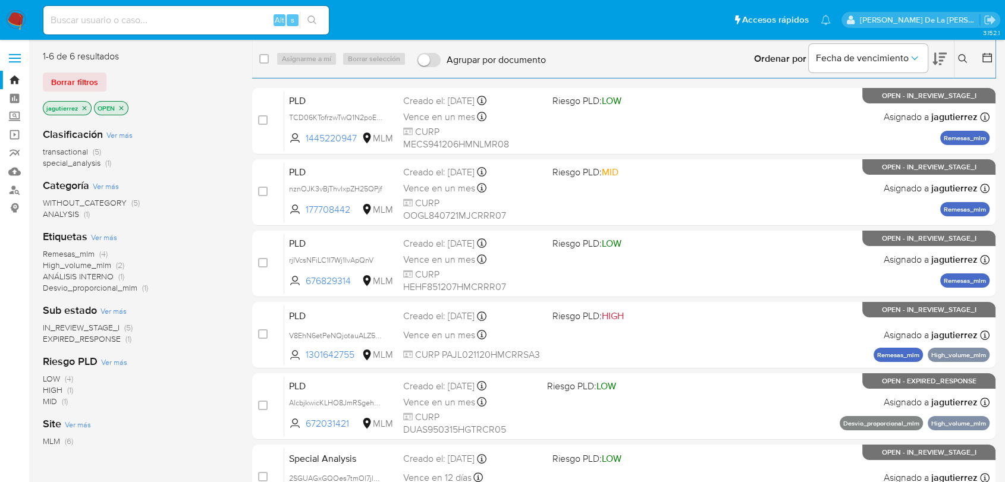
click at [76, 252] on span "Remesas_mlm" at bounding box center [69, 254] width 52 height 12
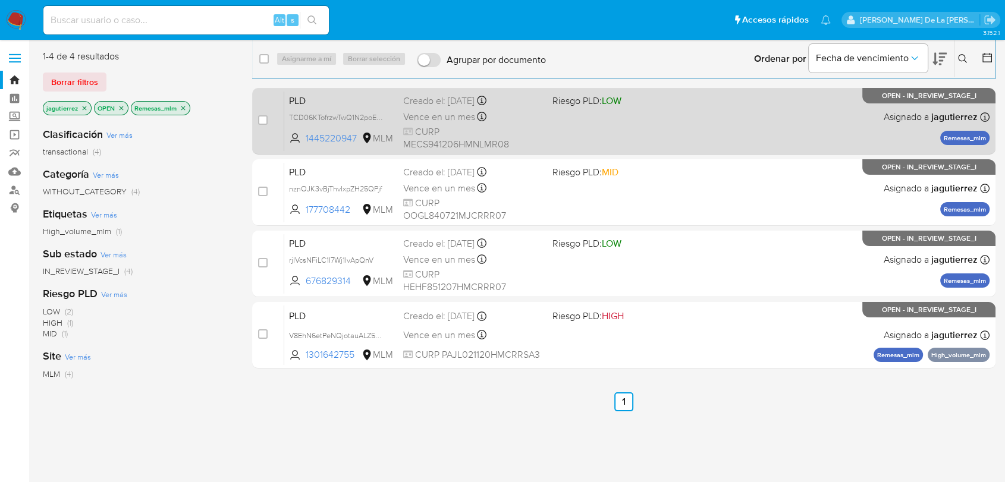
click at [628, 152] on div "case-item-checkbox No es posible asignar el caso PLD TCD06KTofrzwTwQ1N2poEbyp 1…" at bounding box center [623, 121] width 743 height 67
click at [574, 131] on div "PLD TCD06KTofrzwTwQ1N2poEbyp 1445220947 MLM Riesgo PLD: LOW Creado el: 12/07/20…" at bounding box center [636, 121] width 705 height 60
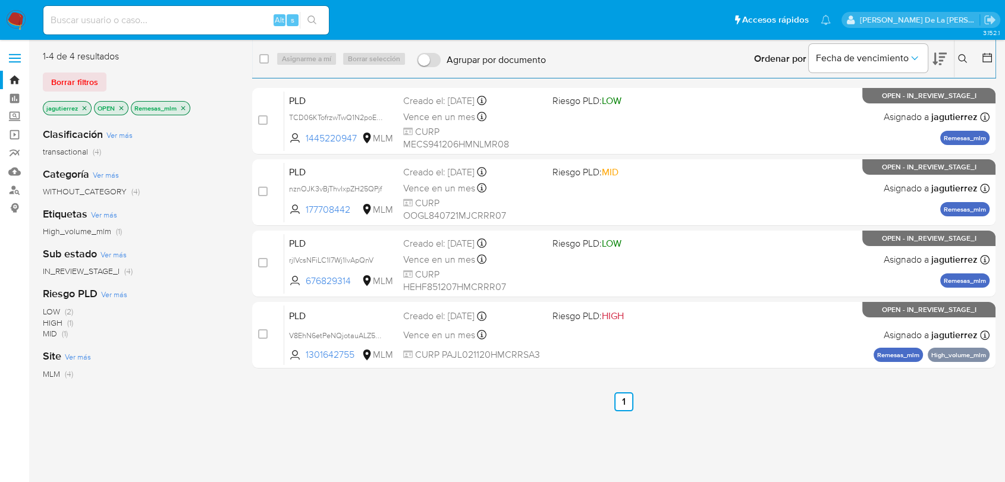
click at [83, 111] on icon "close-filter" at bounding box center [84, 108] width 7 height 7
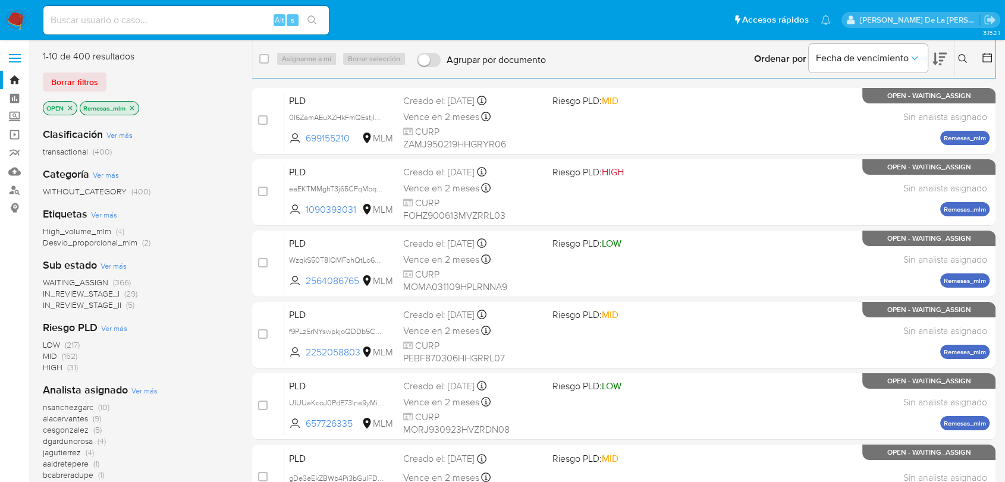
click at [135, 109] on icon "close-filter" at bounding box center [131, 108] width 7 height 7
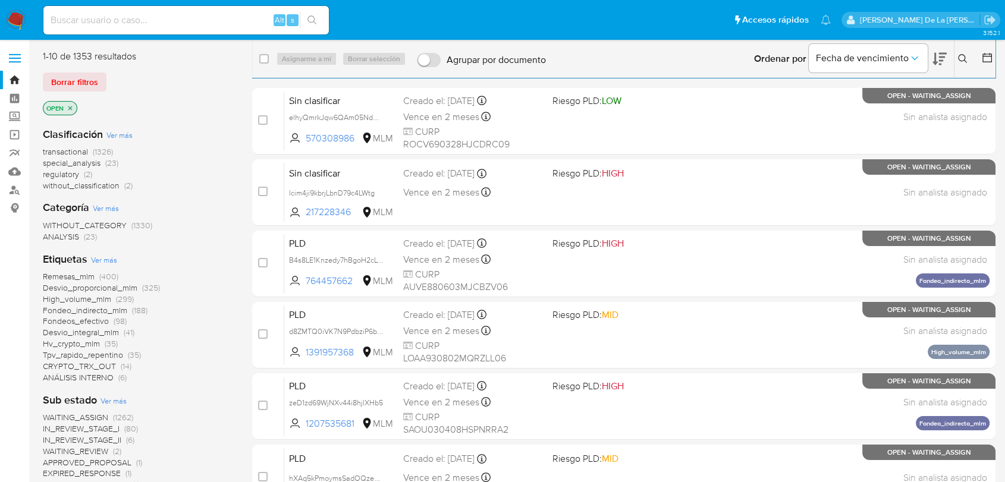
click at [21, 26] on img at bounding box center [16, 20] width 20 height 20
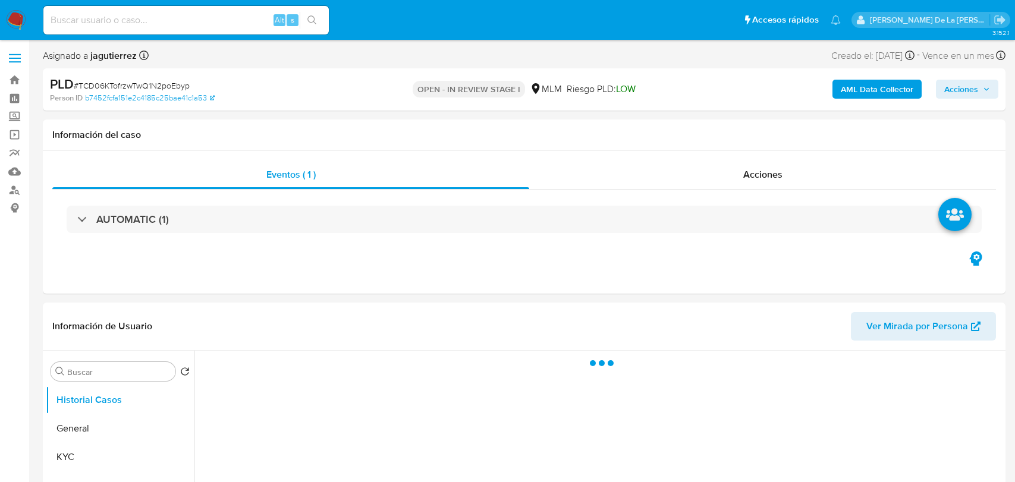
select select "10"
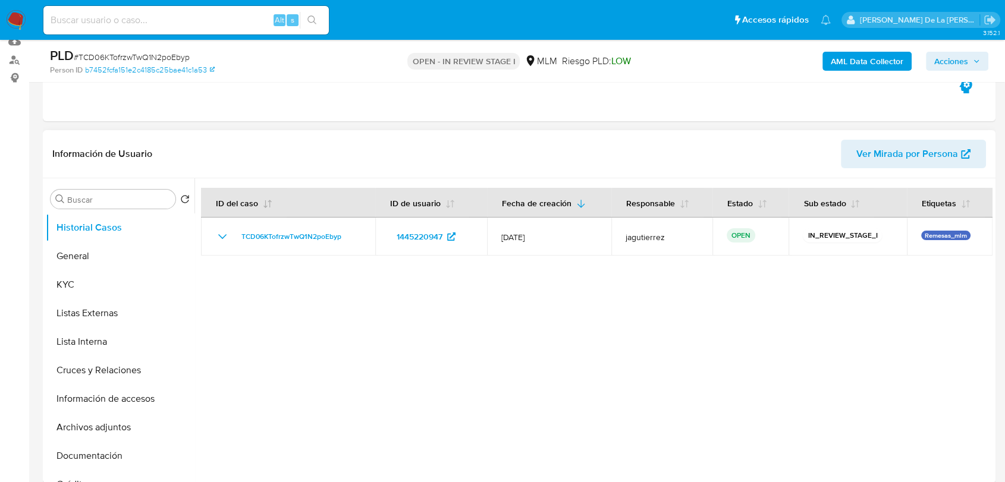
scroll to position [198, 0]
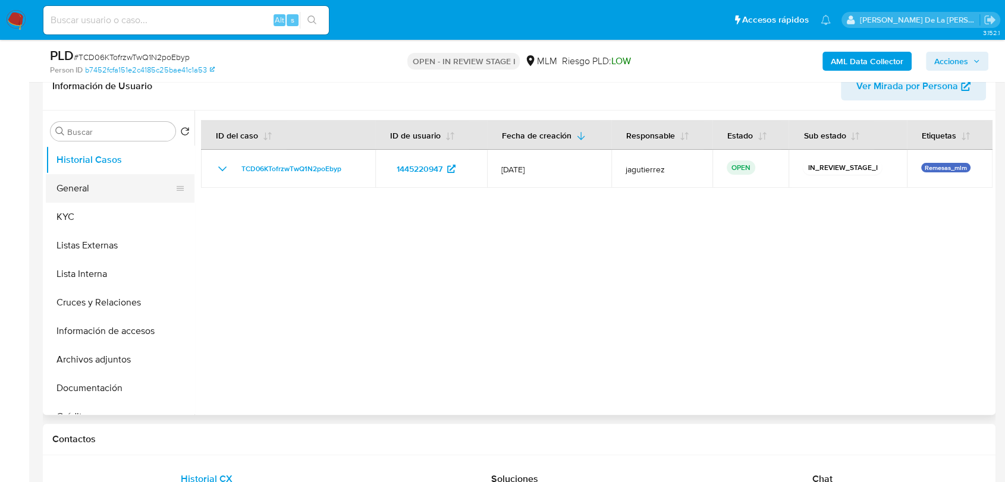
click at [105, 185] on button "General" at bounding box center [115, 188] width 139 height 29
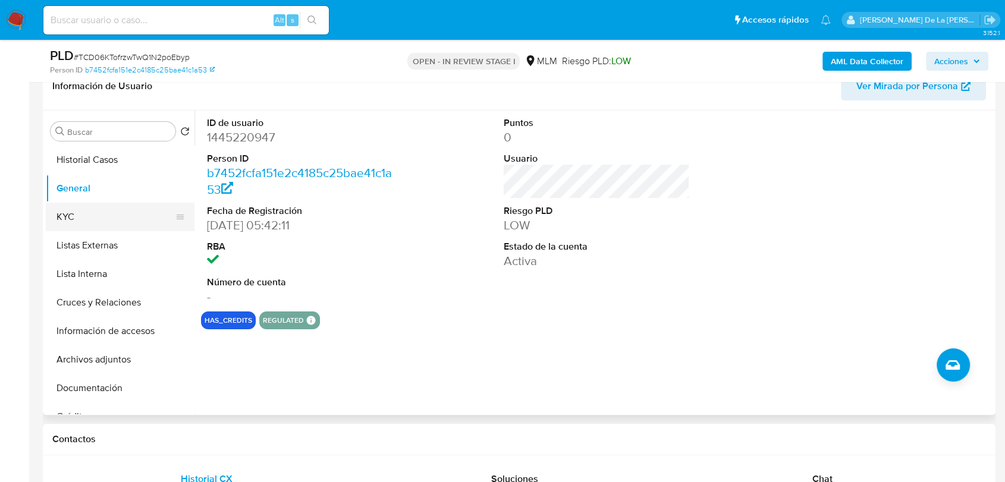
click at [105, 215] on button "KYC" at bounding box center [115, 217] width 139 height 29
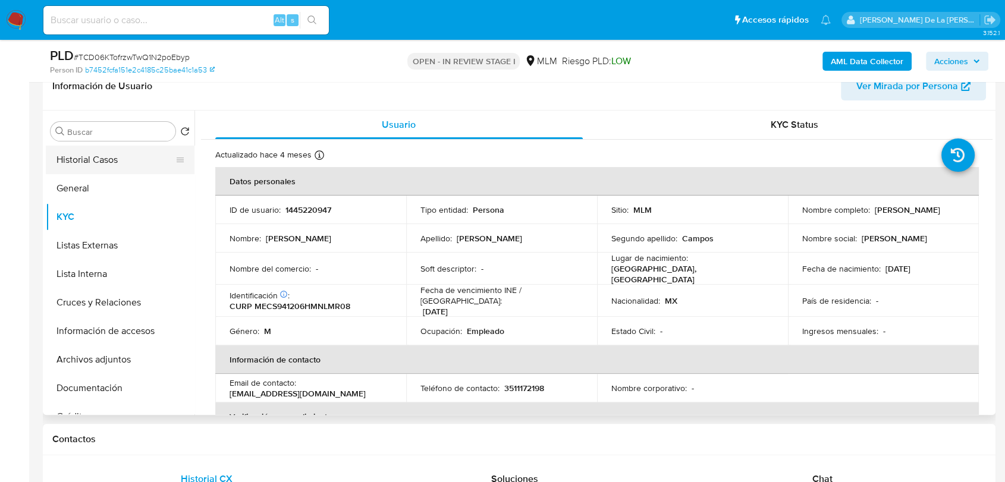
click at [83, 153] on button "Historial Casos" at bounding box center [115, 160] width 139 height 29
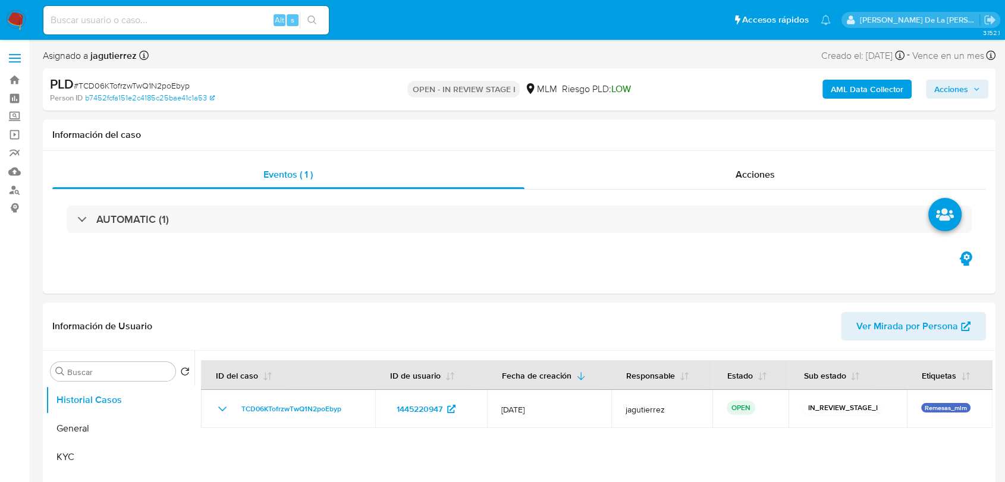
select select "10"
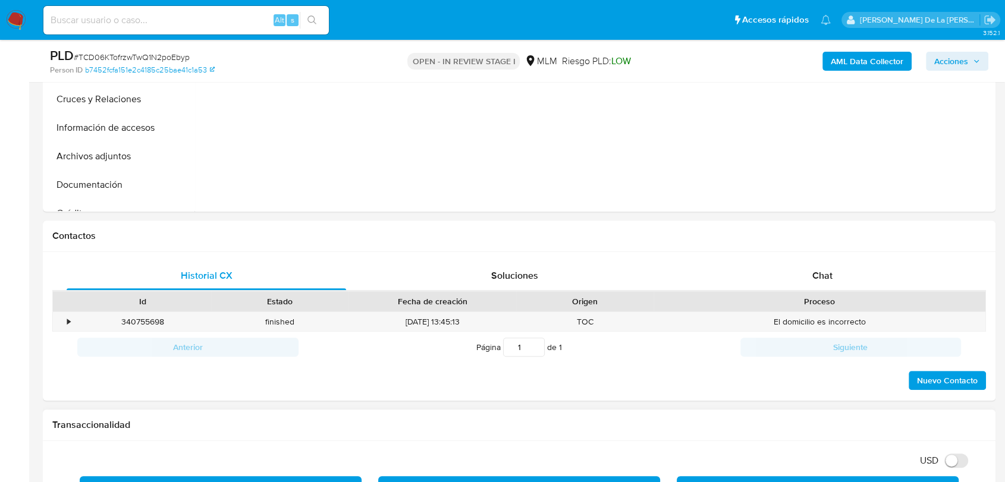
scroll to position [264, 0]
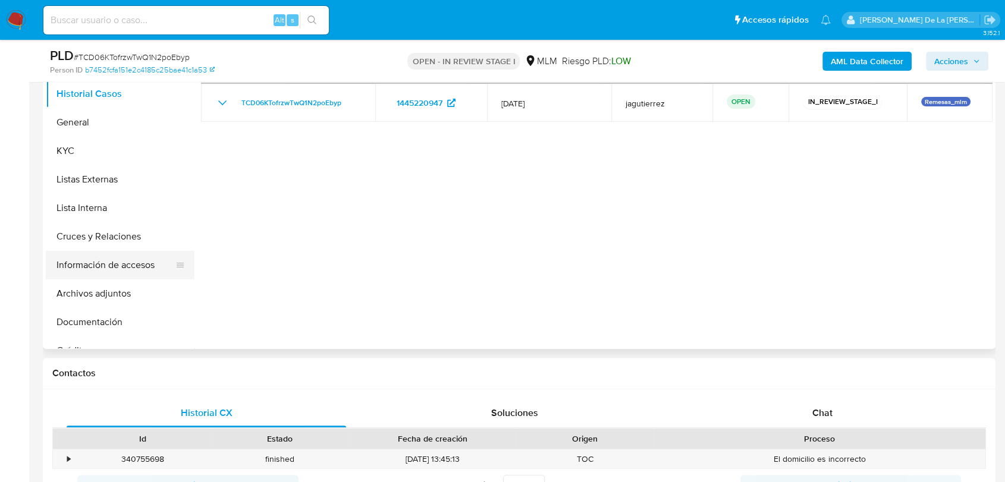
click at [92, 267] on button "Información de accesos" at bounding box center [115, 265] width 139 height 29
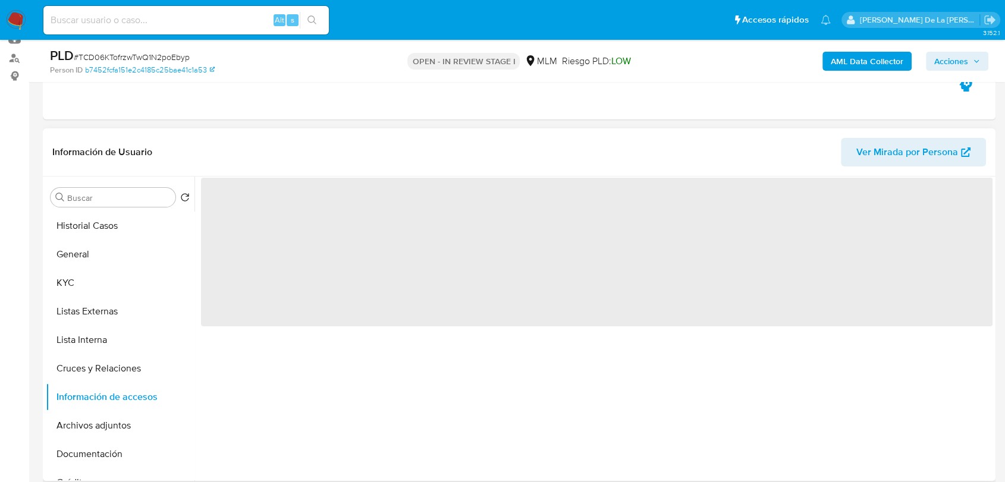
scroll to position [198, 0]
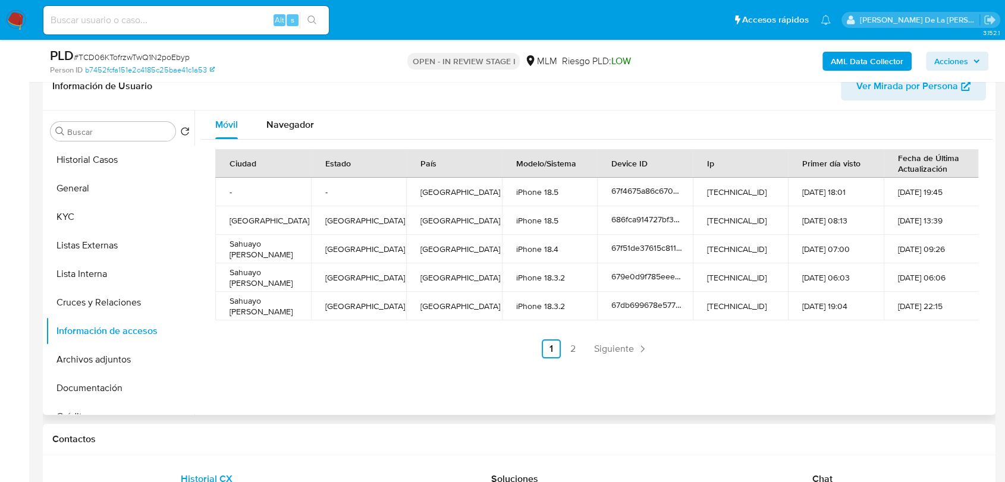
click at [611, 339] on link "Siguiente" at bounding box center [621, 348] width 64 height 19
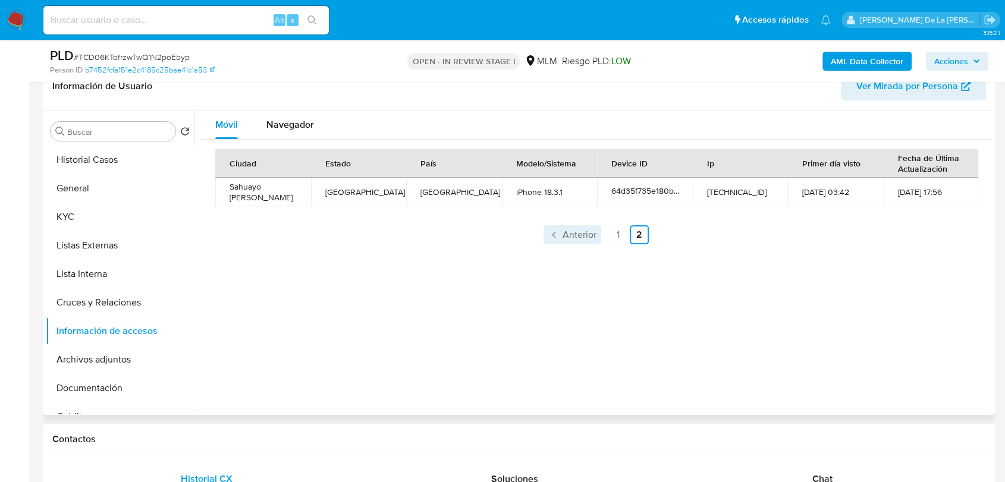
click at [558, 238] on link "Anterior" at bounding box center [572, 234] width 58 height 19
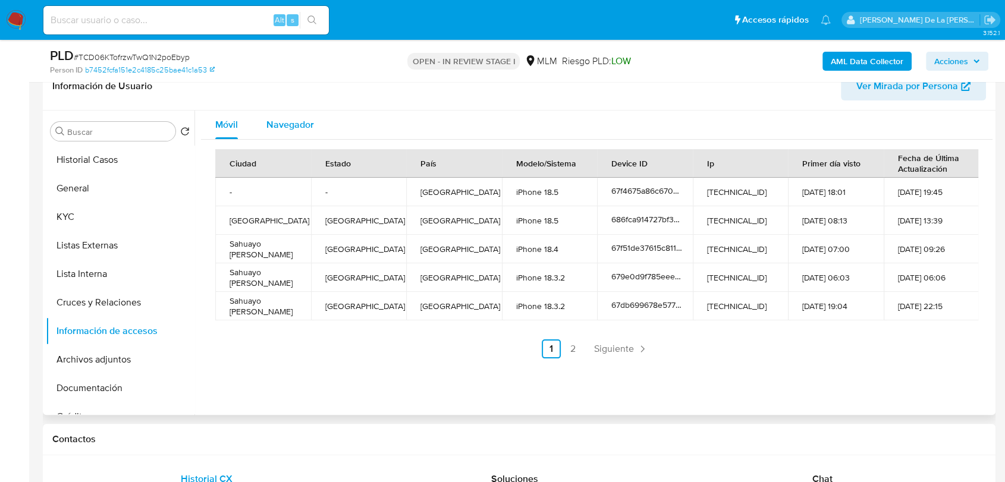
click at [284, 129] on span "Navegador" at bounding box center [290, 125] width 48 height 14
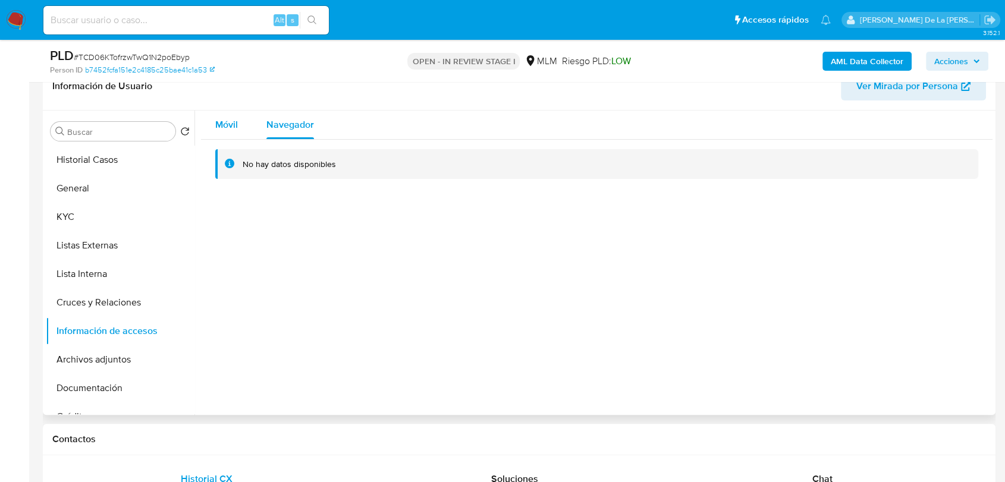
click at [238, 115] on button "Móvil" at bounding box center [226, 125] width 51 height 29
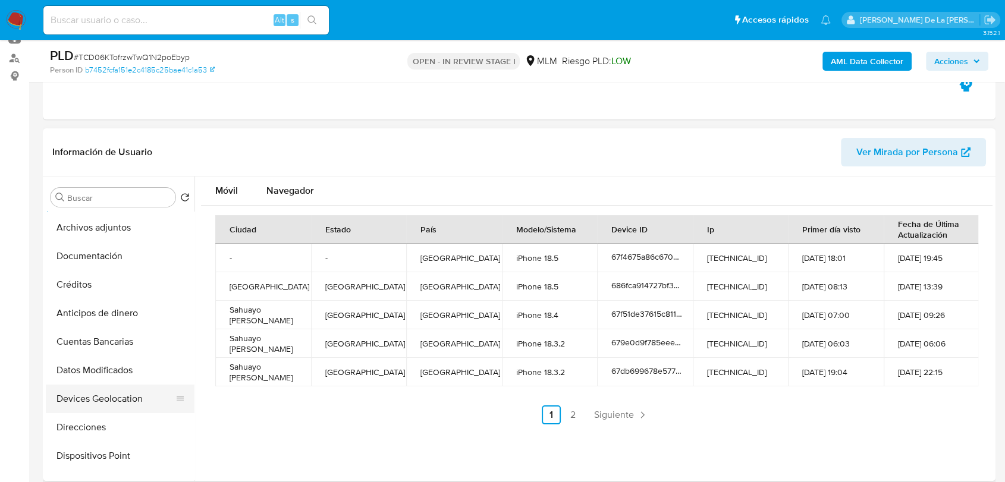
click at [130, 389] on button "Devices Geolocation" at bounding box center [115, 399] width 139 height 29
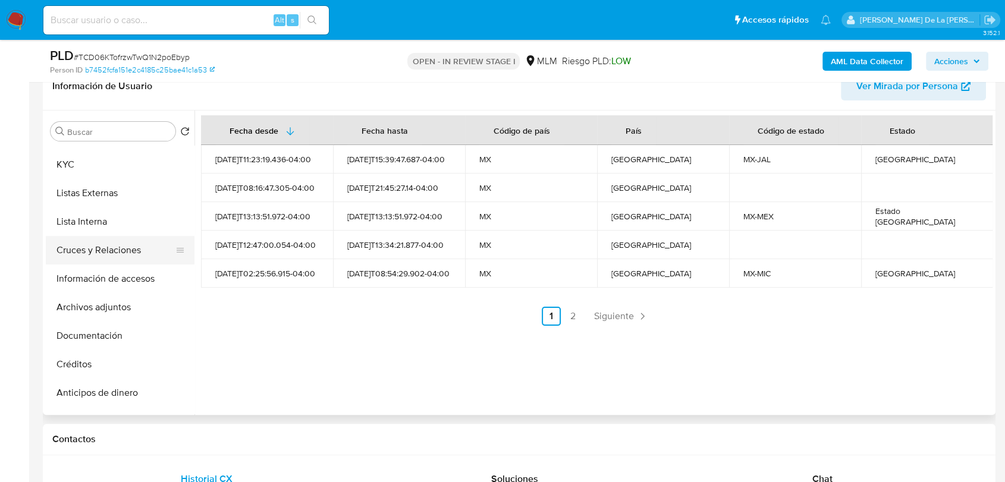
scroll to position [0, 0]
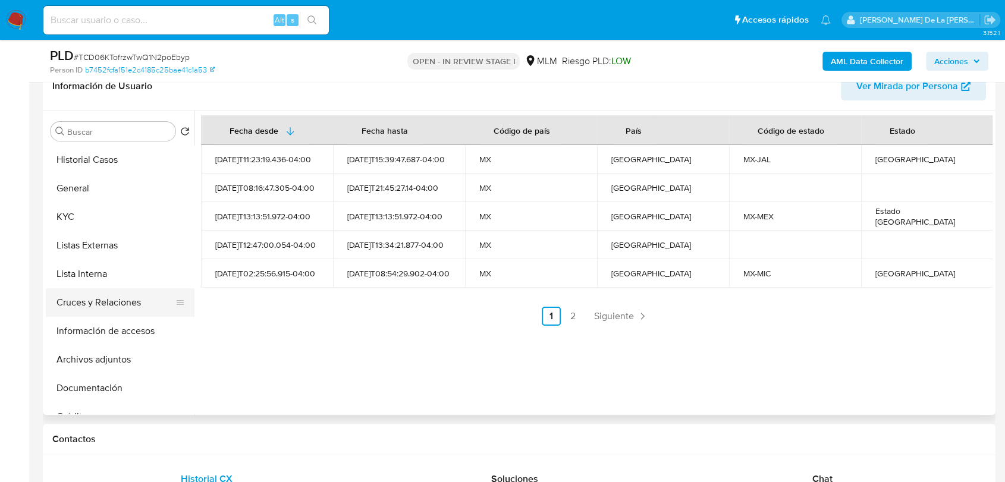
click at [93, 301] on button "Cruces y Relaciones" at bounding box center [115, 302] width 139 height 29
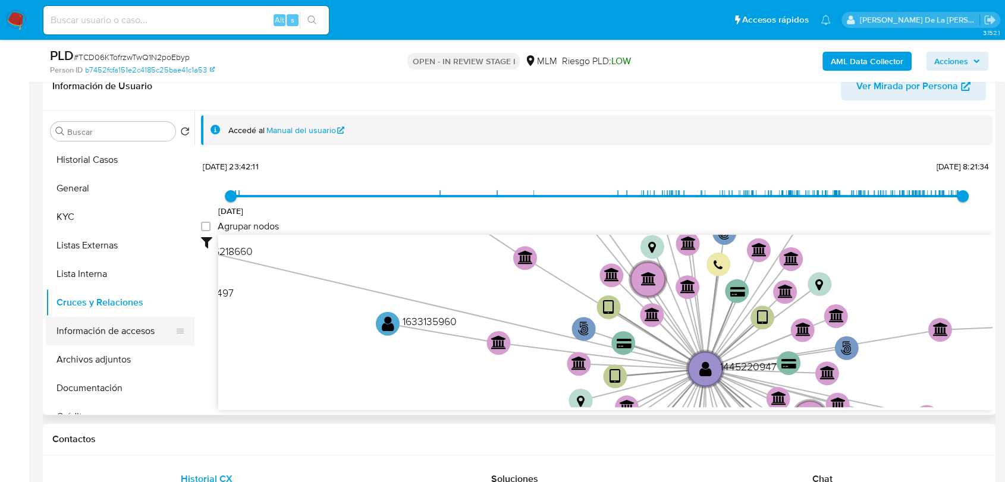
click at [123, 320] on button "Información de accesos" at bounding box center [115, 331] width 139 height 29
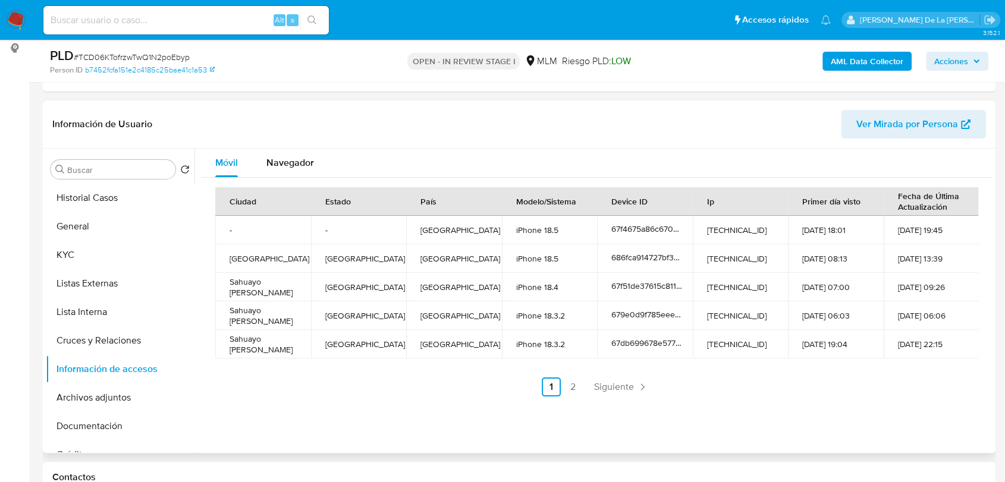
scroll to position [198, 0]
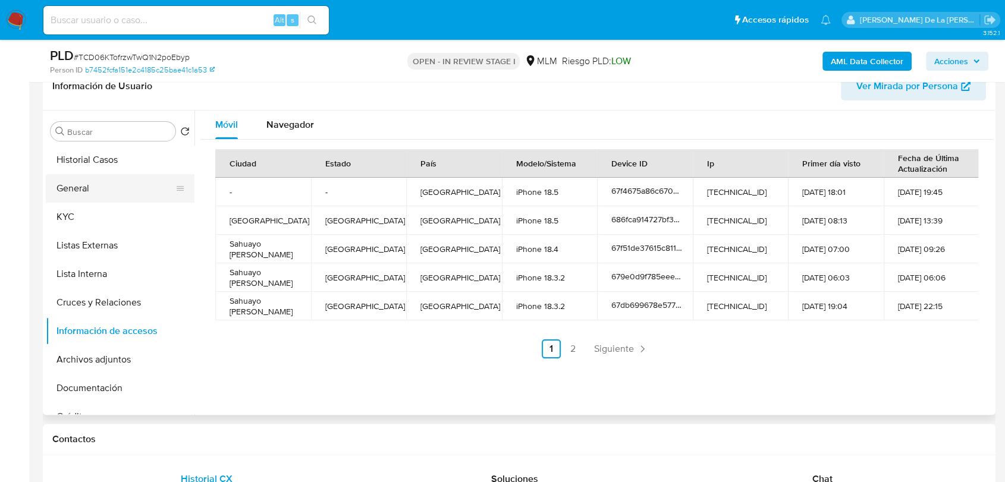
drag, startPoint x: 76, startPoint y: 196, endPoint x: 85, endPoint y: 191, distance: 10.1
click at [77, 196] on button "General" at bounding box center [115, 188] width 139 height 29
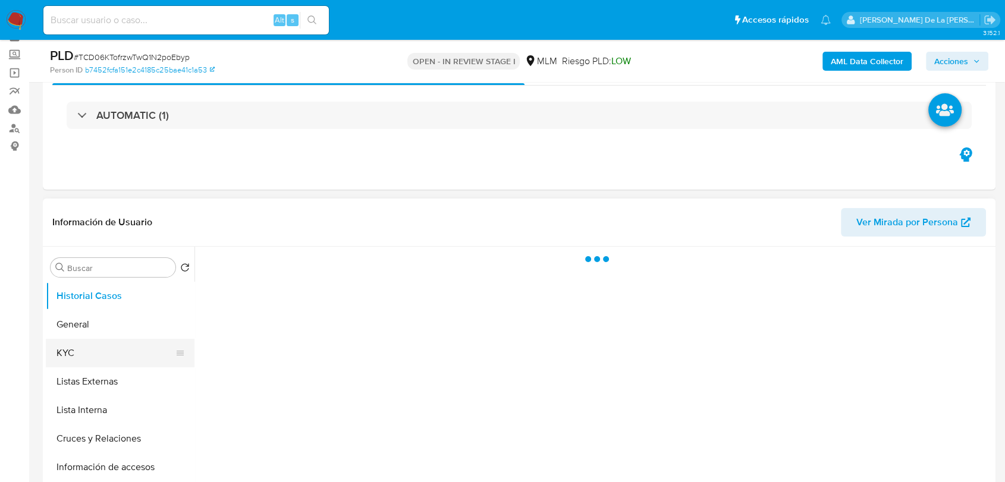
scroll to position [132, 0]
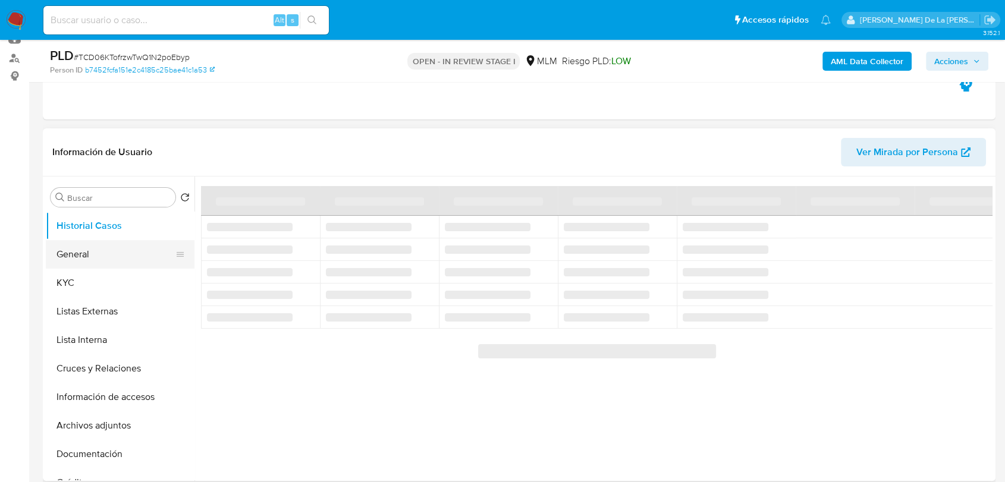
click at [92, 255] on button "General" at bounding box center [115, 254] width 139 height 29
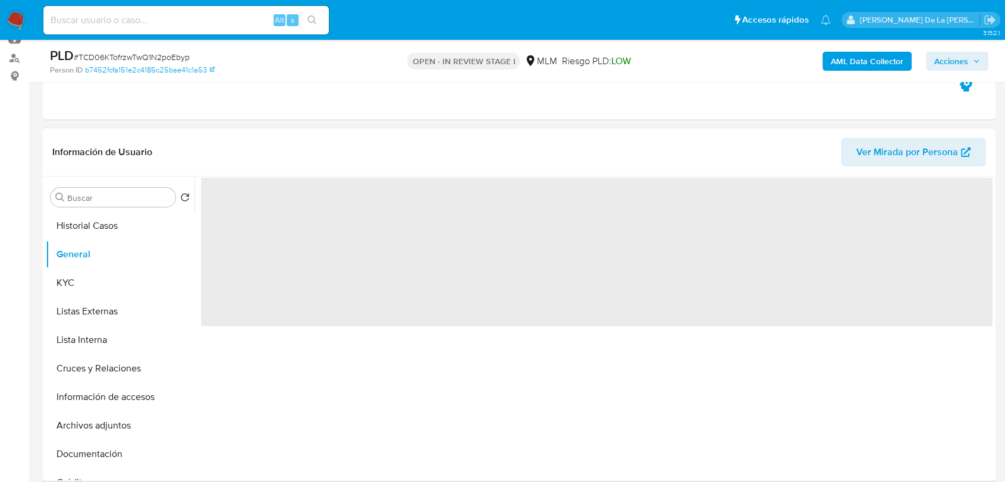
select select "10"
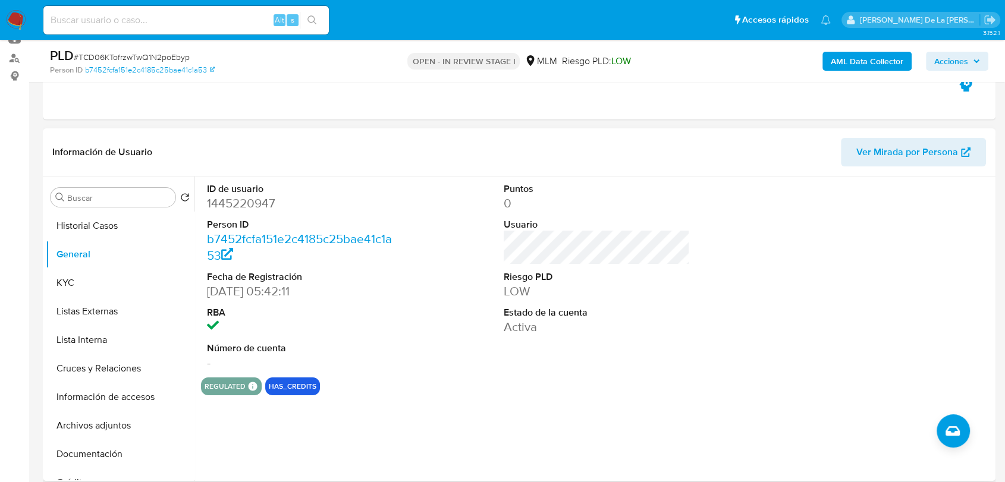
click at [461, 138] on header "Información de Usuario Ver Mirada por Persona" at bounding box center [518, 152] width 933 height 29
click at [109, 279] on button "KYC" at bounding box center [115, 283] width 139 height 29
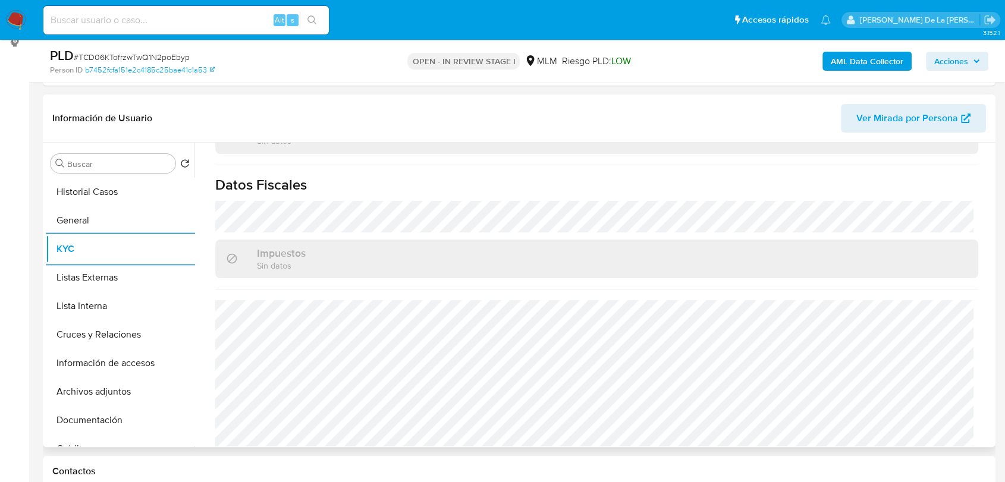
scroll to position [747, 0]
click at [103, 306] on button "Lista Interna" at bounding box center [115, 306] width 139 height 29
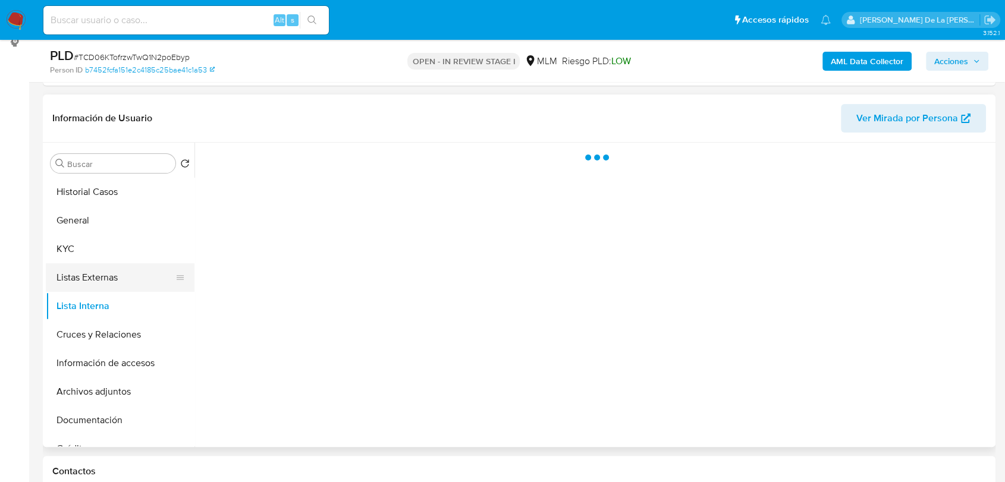
scroll to position [0, 0]
click at [118, 284] on button "Listas Externas" at bounding box center [115, 277] width 139 height 29
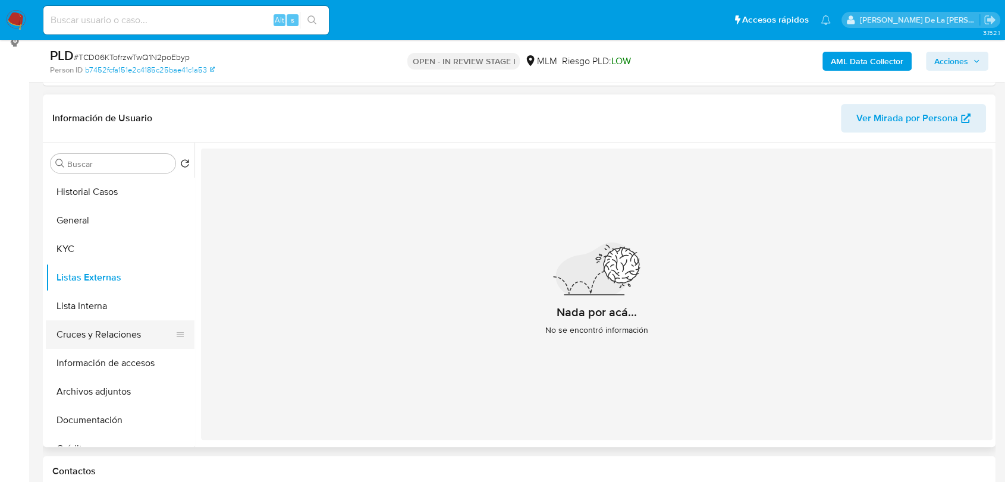
click at [103, 336] on button "Cruces y Relaciones" at bounding box center [115, 334] width 139 height 29
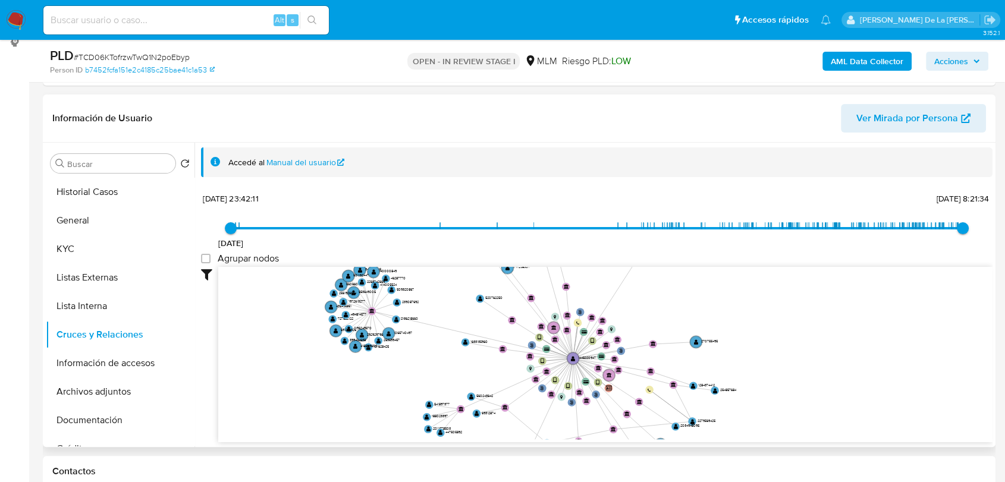
drag, startPoint x: 458, startPoint y: 367, endPoint x: 392, endPoint y: 363, distance: 66.1
click at [392, 363] on icon "user-1445220947  1445220947 phone-6b03cb6334dafd2c1e2052f74a3c5fe2  phone-edb…" at bounding box center [605, 353] width 774 height 172
click at [542, 174] on div "Accedé al Manual del usuario" at bounding box center [596, 162] width 791 height 30
click at [127, 353] on button "Información de accesos" at bounding box center [115, 363] width 139 height 29
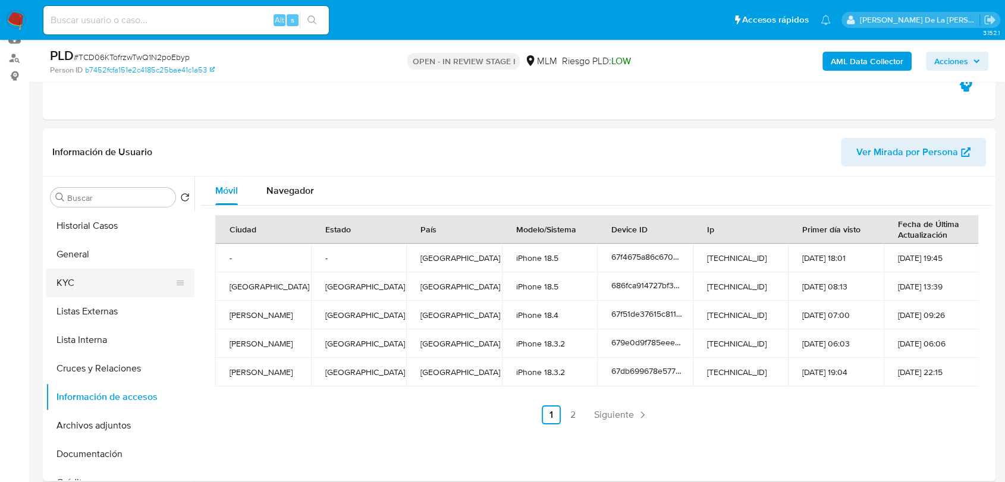
click at [79, 282] on button "KYC" at bounding box center [115, 283] width 139 height 29
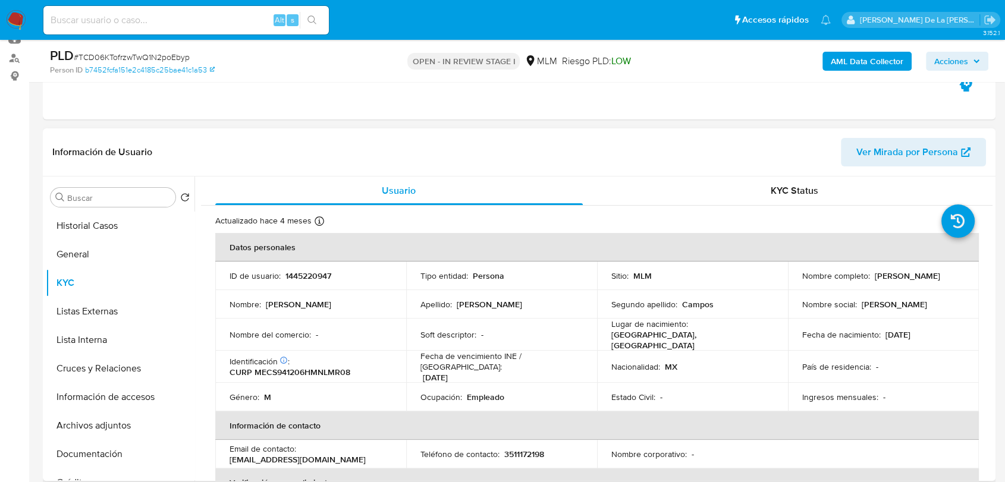
drag, startPoint x: 797, startPoint y: 283, endPoint x: 895, endPoint y: 284, distance: 98.1
click at [895, 284] on td "Nombre completo : Sergio Melgoza Campos" at bounding box center [883, 276] width 191 height 29
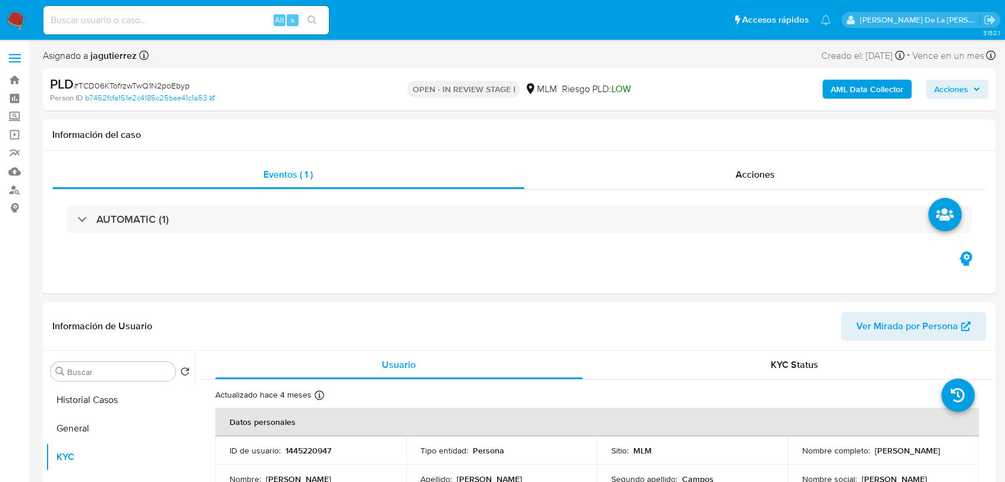
click at [882, 84] on b "AML Data Collector" at bounding box center [866, 89] width 73 height 19
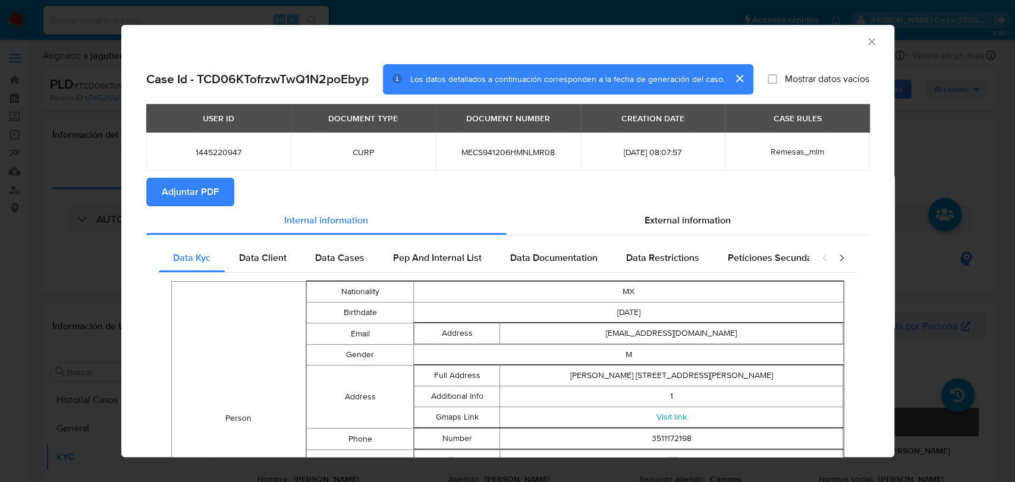
click at [196, 194] on span "Adjuntar PDF" at bounding box center [190, 192] width 57 height 26
click at [866, 42] on icon "Cerrar ventana" at bounding box center [871, 42] width 12 height 12
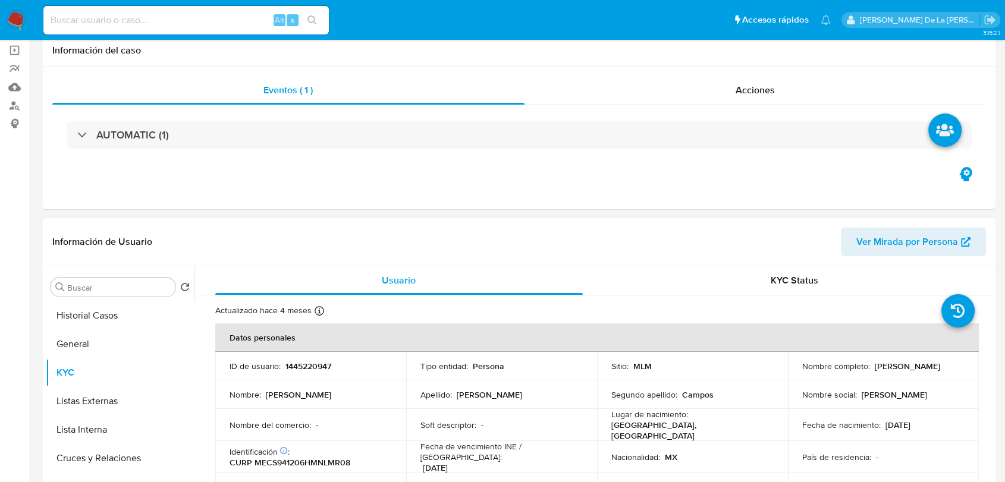
scroll to position [198, 0]
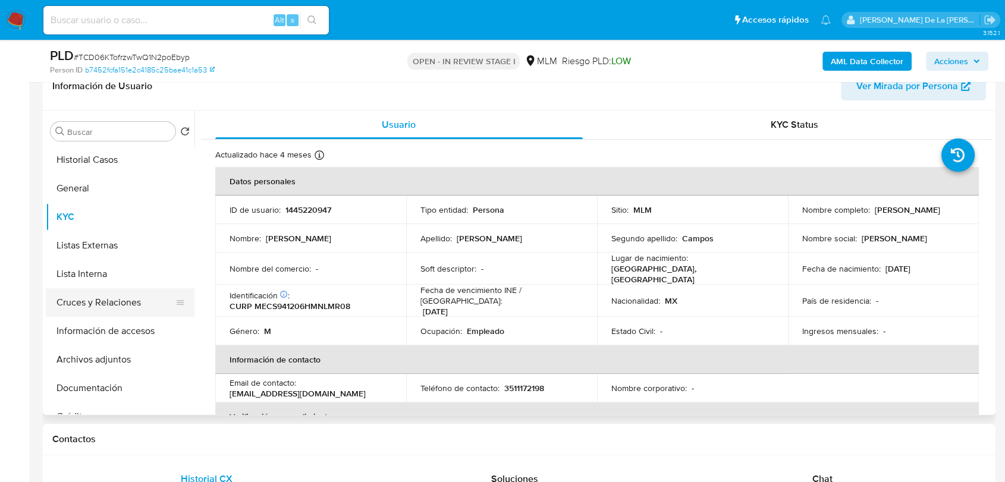
click at [119, 306] on button "Cruces y Relaciones" at bounding box center [115, 302] width 139 height 29
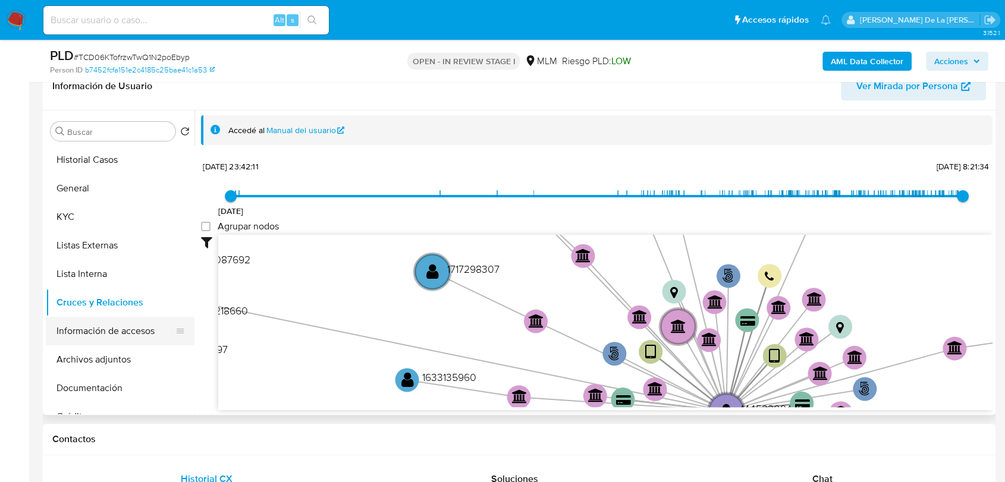
click at [108, 333] on button "Información de accesos" at bounding box center [115, 331] width 139 height 29
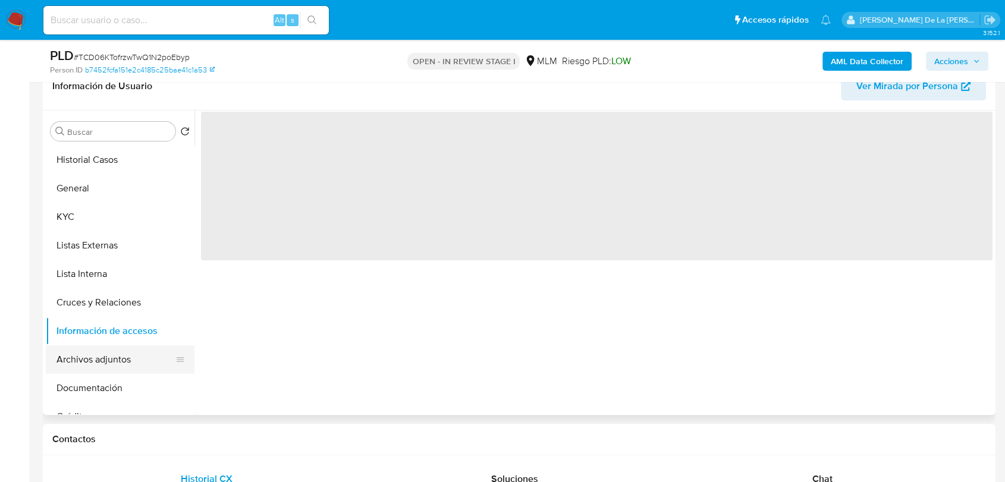
click at [99, 360] on button "Archivos adjuntos" at bounding box center [115, 359] width 139 height 29
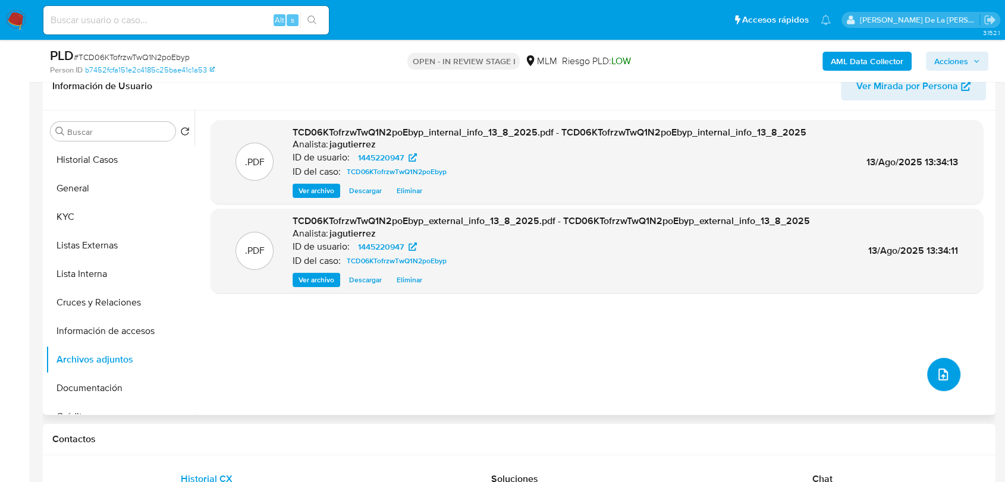
click at [927, 368] on button "upload-file" at bounding box center [943, 374] width 33 height 33
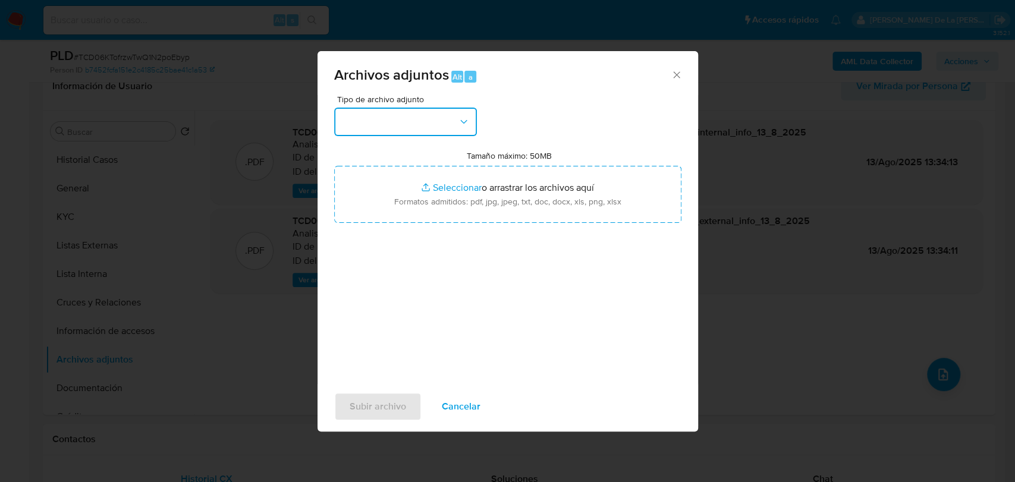
click at [403, 133] on button "button" at bounding box center [405, 122] width 143 height 29
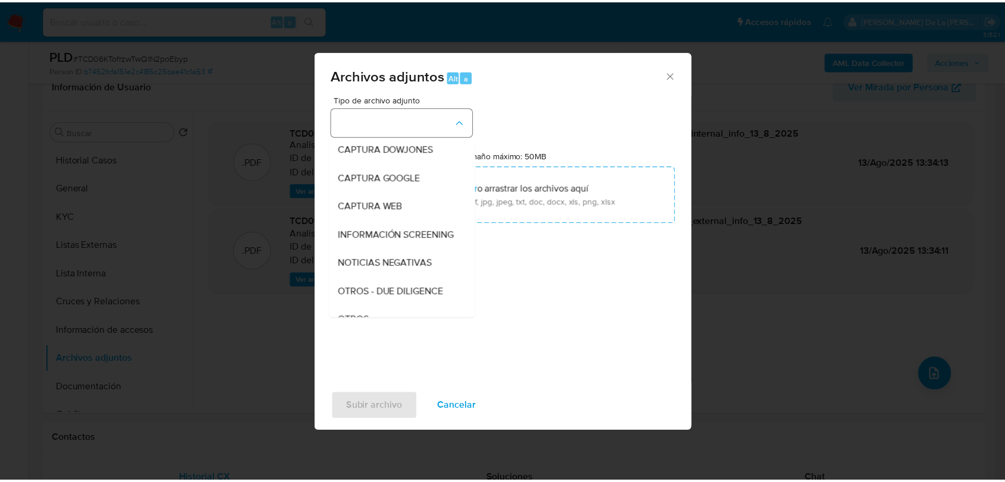
scroll to position [62, 0]
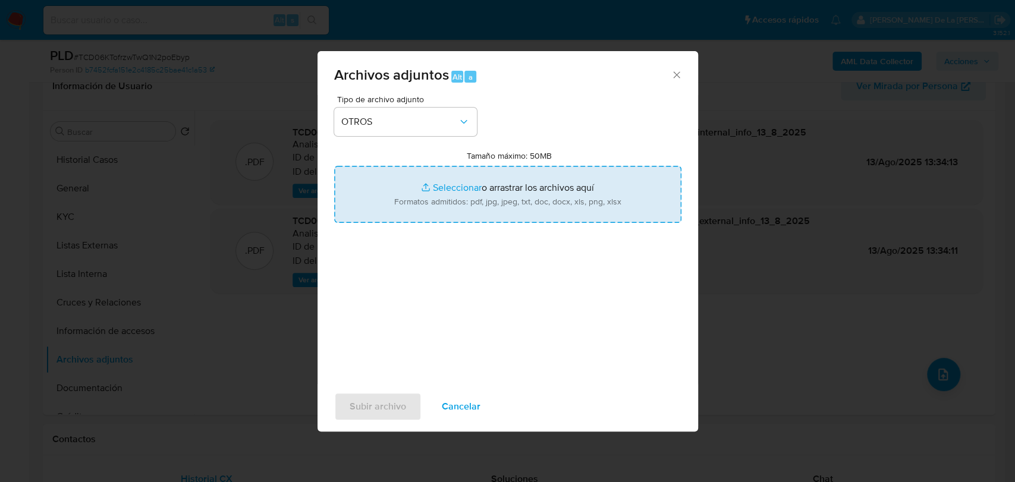
click at [485, 325] on div "Tipo de archivo adjunto OTROS Tamaño máximo: 50MB Seleccionar archivos Seleccio…" at bounding box center [507, 235] width 347 height 281
type input "C:\fakepath\1445220947_SERGIO MELGOZA CAMPOS_JUL2025.pdf"
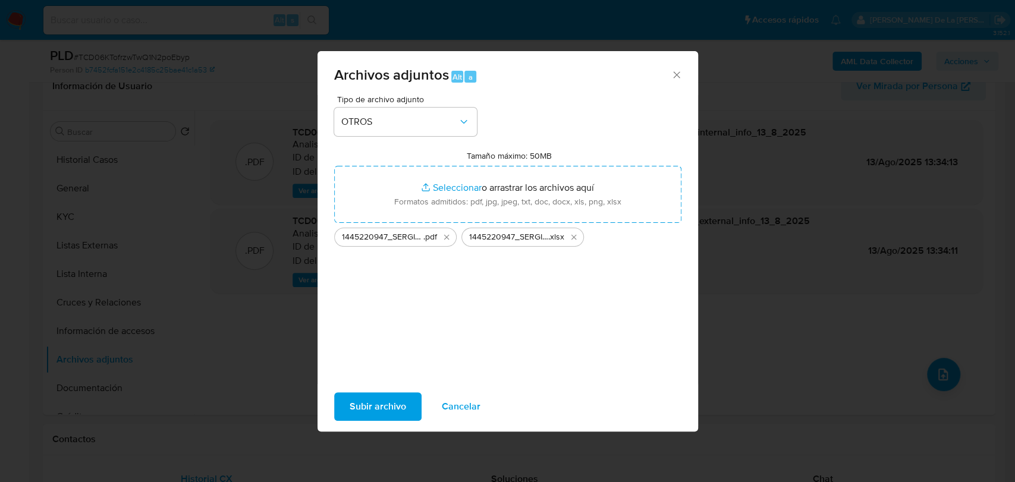
click at [378, 402] on span "Subir archivo" at bounding box center [378, 406] width 56 height 26
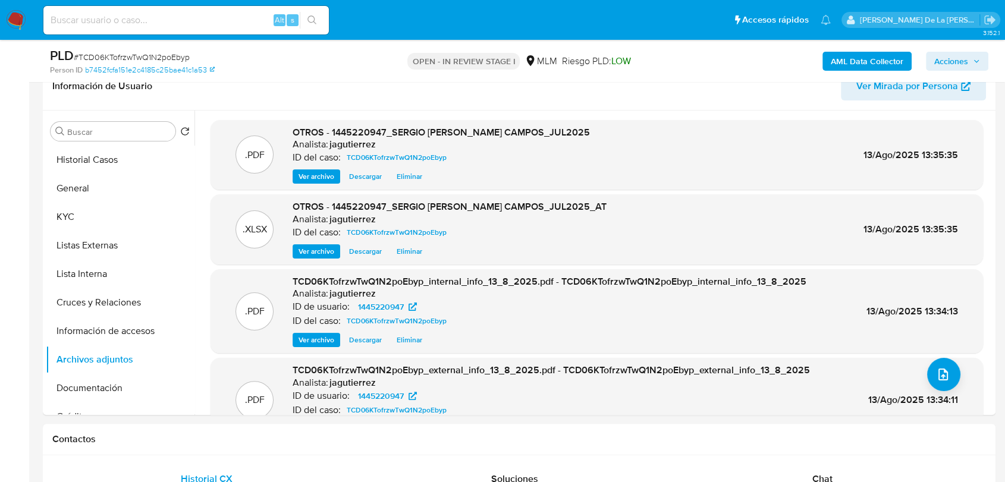
click at [965, 64] on span "Acciones" at bounding box center [951, 61] width 34 height 19
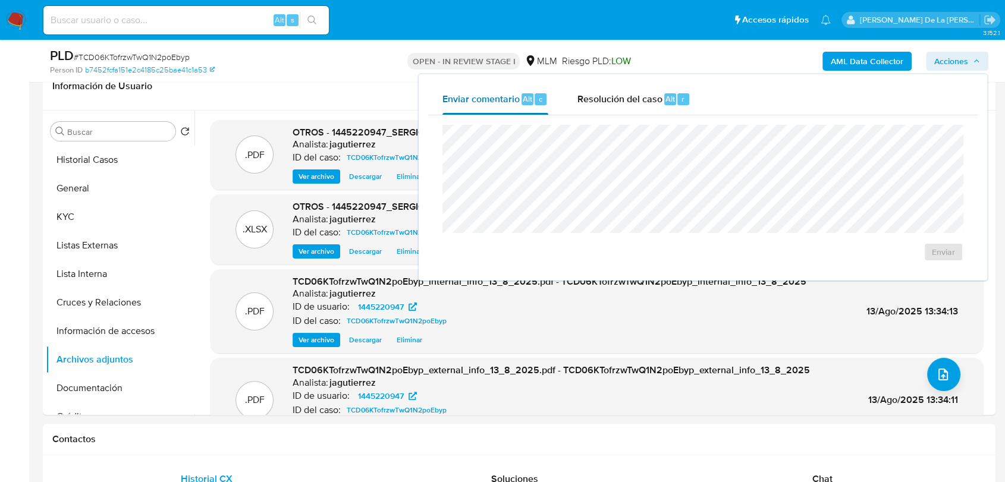
click at [546, 104] on div "Enviar comentario Alt c" at bounding box center [495, 99] width 106 height 31
click at [590, 105] on span "Resolución del caso" at bounding box center [619, 99] width 85 height 14
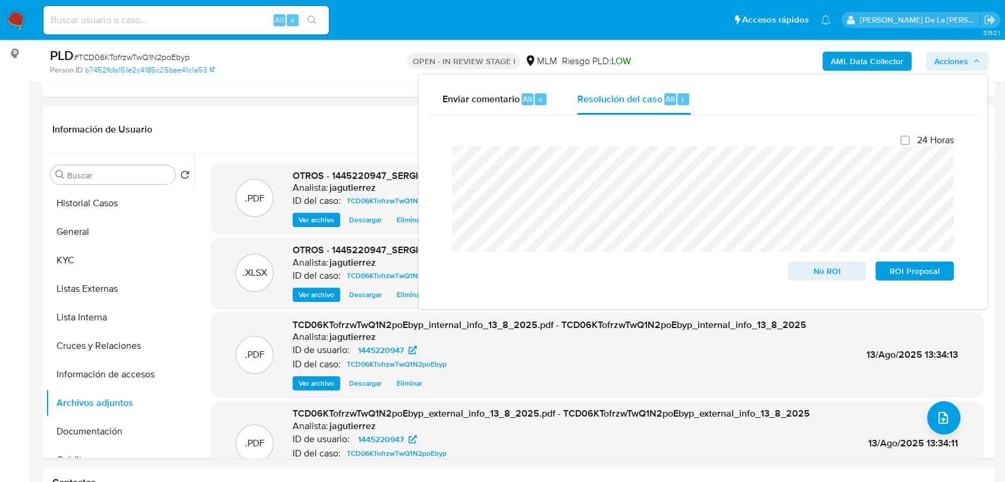
scroll to position [132, 0]
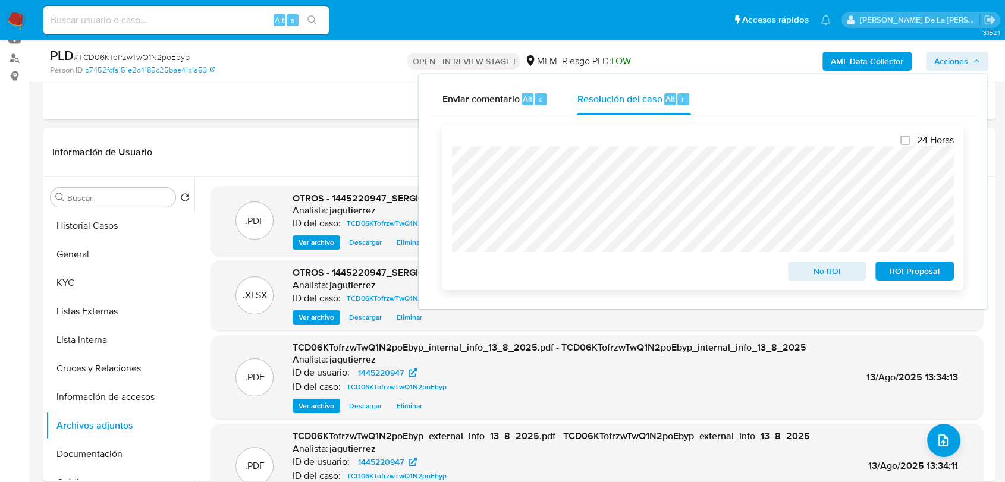
click at [904, 256] on div "24 Horas No ROI ROI Proposal" at bounding box center [703, 207] width 502 height 146
click at [902, 266] on span "ROI Proposal" at bounding box center [914, 271] width 62 height 17
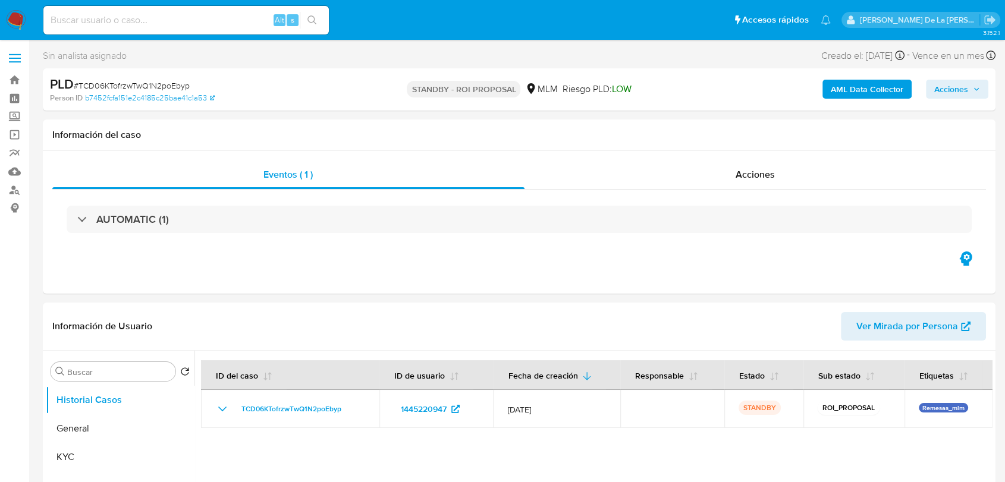
select select "10"
